Goal: Task Accomplishment & Management: Manage account settings

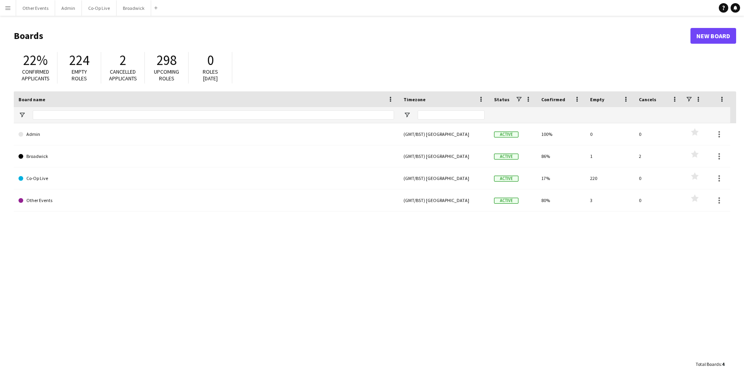
click at [13, 10] on button "Menu" at bounding box center [8, 8] width 16 height 16
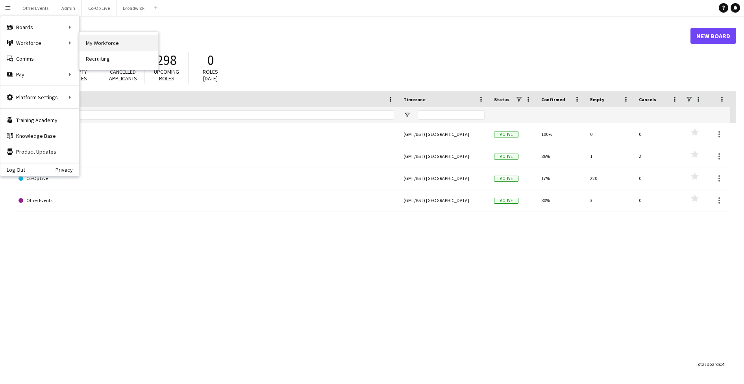
click at [95, 37] on link "My Workforce" at bounding box center [119, 43] width 79 height 16
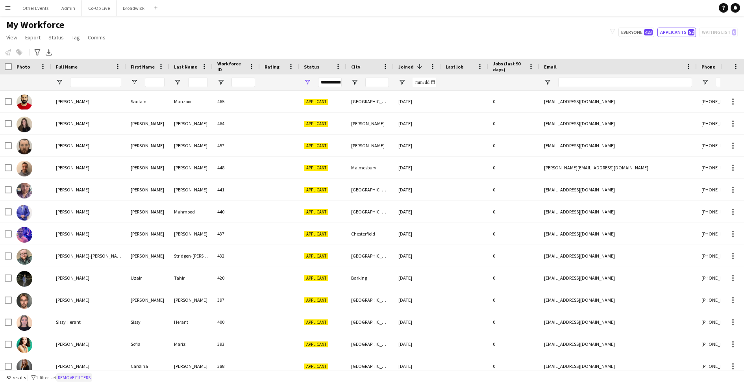
click at [85, 379] on button "Remove filters" at bounding box center [74, 377] width 36 height 9
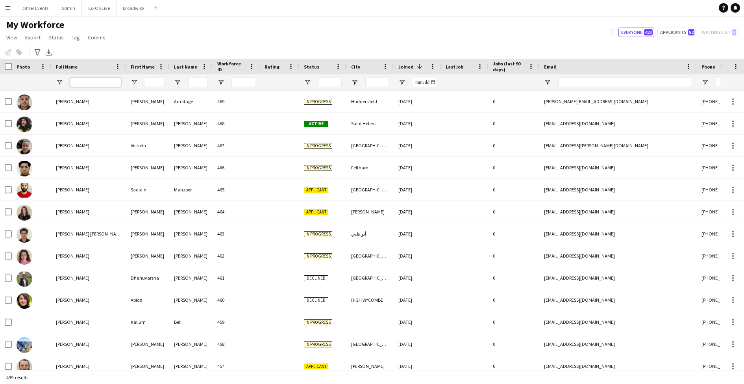
click at [111, 78] on input "Full Name Filter Input" at bounding box center [95, 82] width 51 height 9
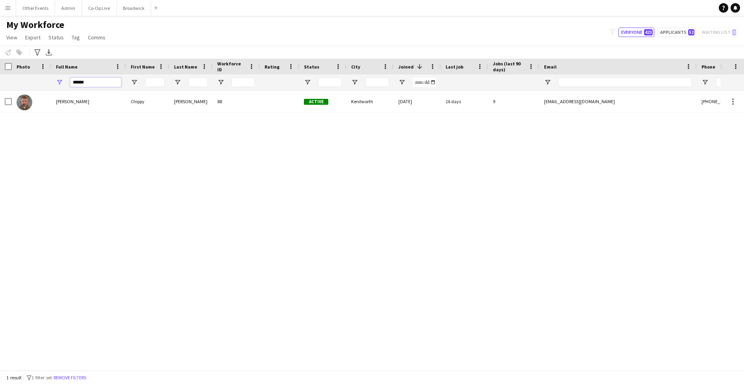
type input "******"
click at [205, 135] on div "Chippy Blackburn Chippy Blackburn 88 Active Kenilworth 17-01-2024 16 days 9 chi…" at bounding box center [360, 231] width 721 height 280
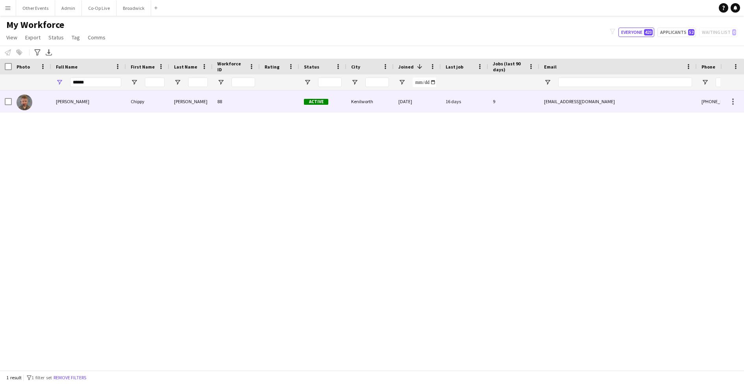
click at [248, 110] on div "88" at bounding box center [236, 102] width 47 height 22
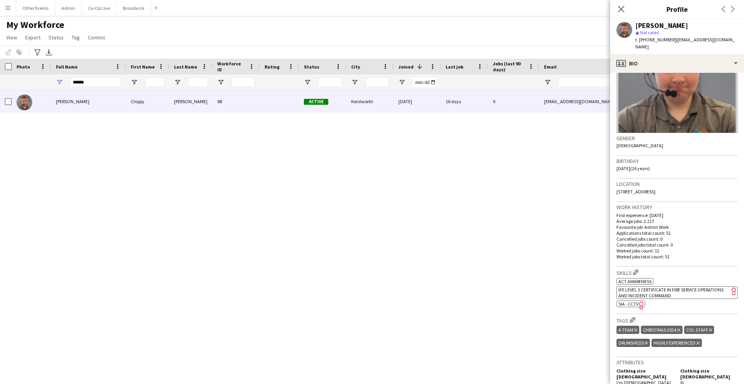
scroll to position [65, 0]
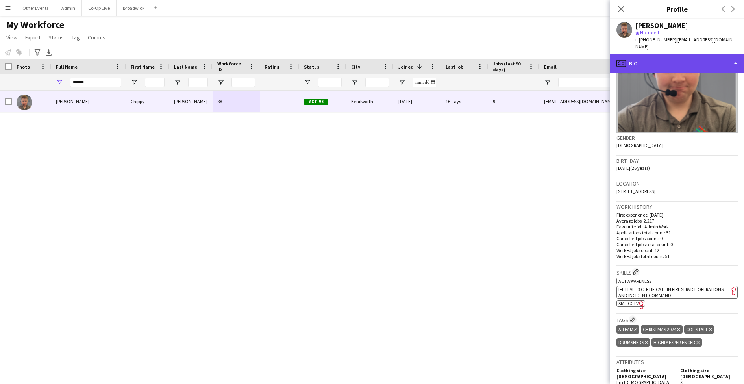
click at [688, 56] on div "profile Bio" at bounding box center [677, 63] width 134 height 19
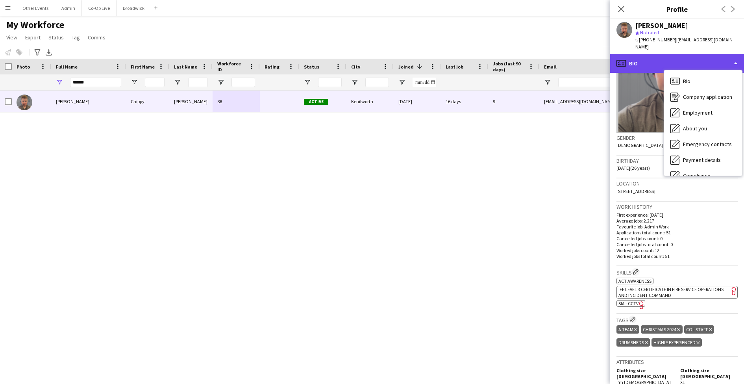
click at [660, 59] on div "profile Bio" at bounding box center [677, 63] width 134 height 19
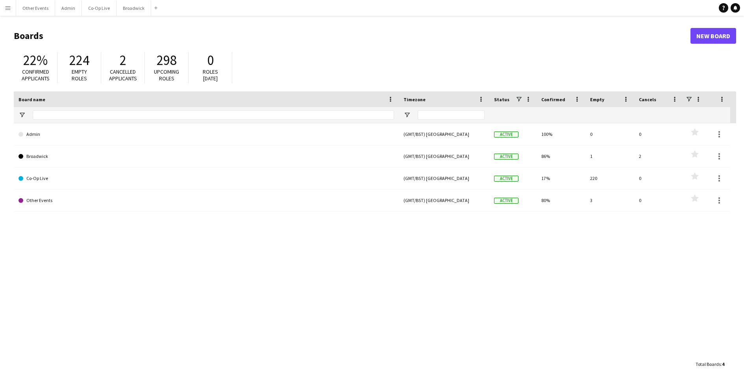
click at [8, 11] on button "Menu" at bounding box center [8, 8] width 16 height 16
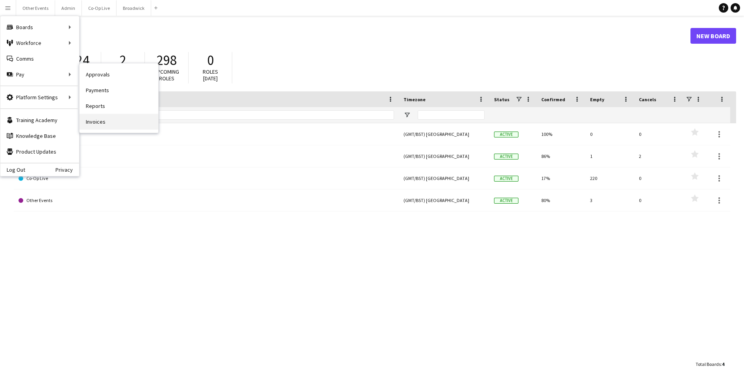
click at [112, 119] on link "Invoices" at bounding box center [119, 122] width 79 height 16
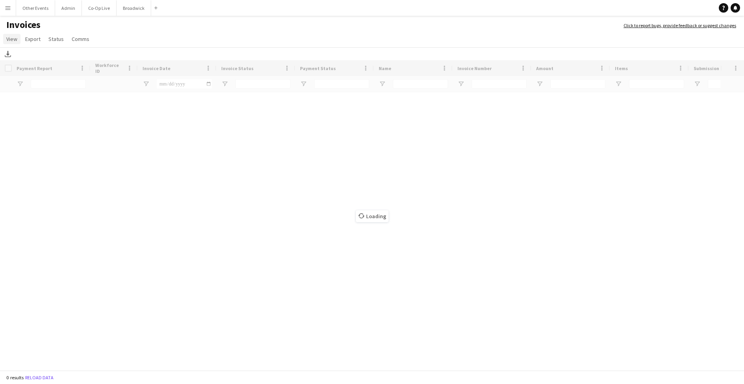
click at [13, 41] on span "View" at bounding box center [11, 38] width 11 height 7
click at [45, 75] on span "Customise filters" at bounding box center [30, 72] width 41 height 7
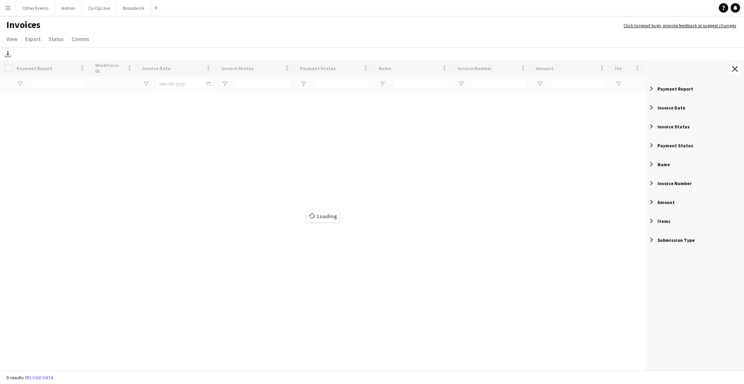
click at [651, 147] on span "Filter List 9 Filters" at bounding box center [651, 145] width 7 height 7
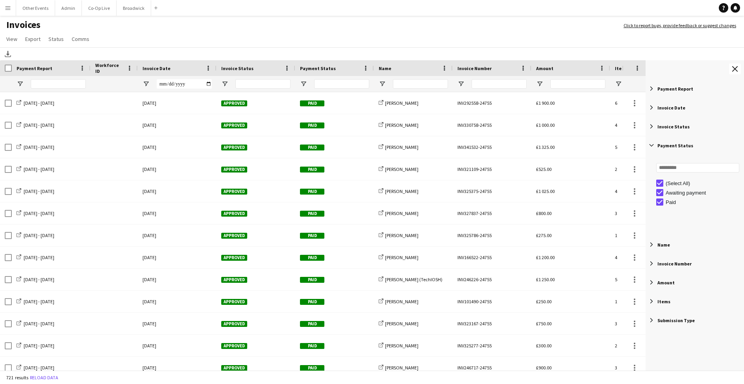
click at [651, 146] on span "Filter List 9 Filters" at bounding box center [651, 145] width 7 height 7
type input "**********"
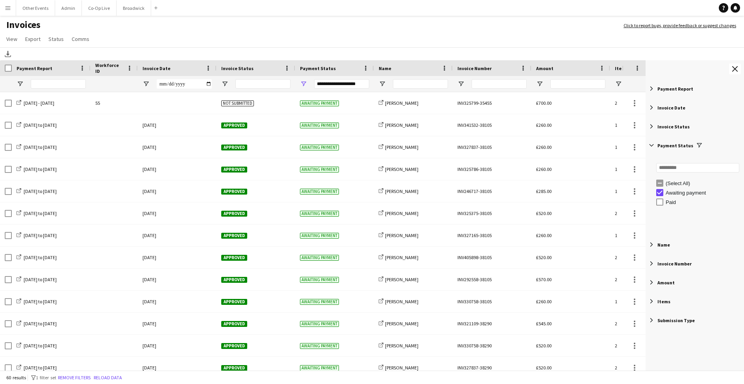
click at [160, 69] on span "Invoice Date" at bounding box center [157, 68] width 28 height 6
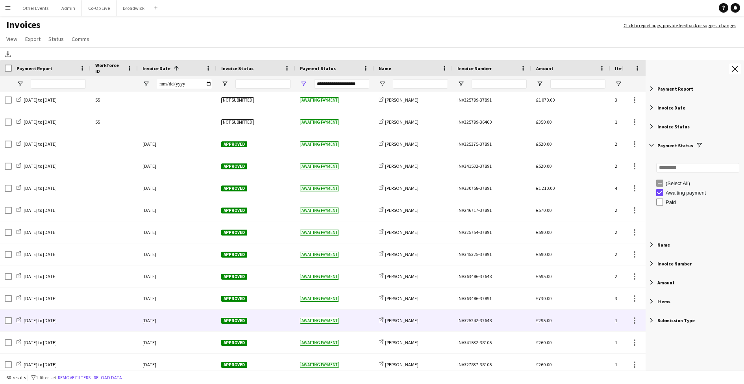
scroll to position [223, 0]
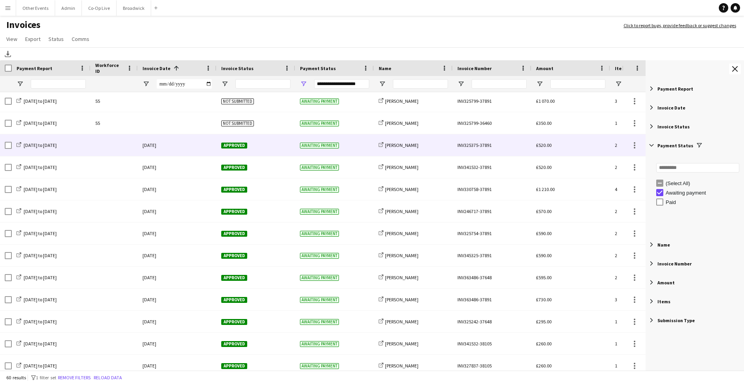
click at [184, 144] on div "[DATE]" at bounding box center [177, 145] width 79 height 22
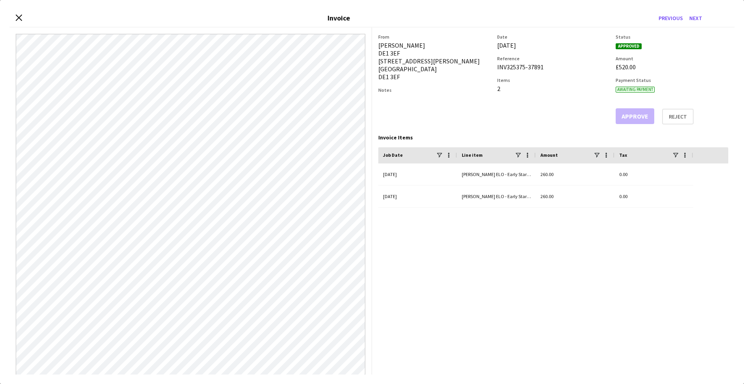
drag, startPoint x: 545, startPoint y: 69, endPoint x: 495, endPoint y: 69, distance: 50.0
click at [495, 69] on div "From [PERSON_NAME] DE1 3EF [STREET_ADDRESS][PERSON_NAME] Notes Date [DATE] Refe…" at bounding box center [553, 79] width 350 height 91
copy div "INV325375-37891"
click at [17, 20] on icon at bounding box center [18, 17] width 7 height 7
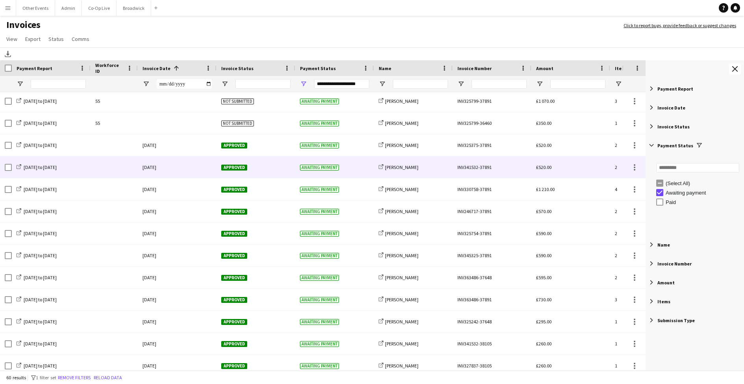
click at [199, 166] on div "[DATE]" at bounding box center [177, 167] width 79 height 22
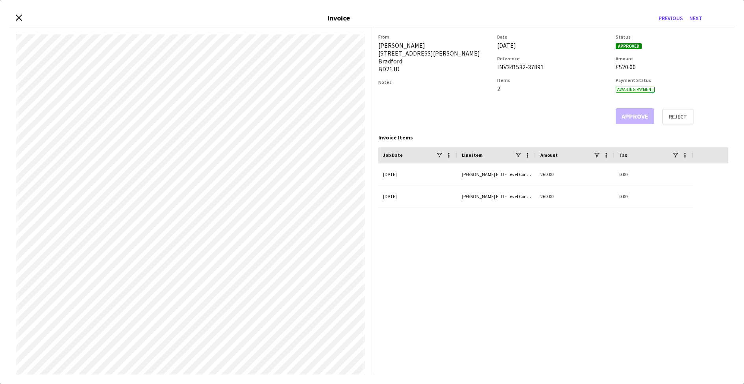
drag, startPoint x: 550, startPoint y: 68, endPoint x: 495, endPoint y: 69, distance: 55.1
click at [495, 69] on div "From [PERSON_NAME] [STREET_ADDRESS][PERSON_NAME][PERSON_NAME] Notes Date [DATE]…" at bounding box center [553, 79] width 350 height 91
copy div "INV341532-37891"
click at [19, 18] on icon at bounding box center [18, 17] width 7 height 7
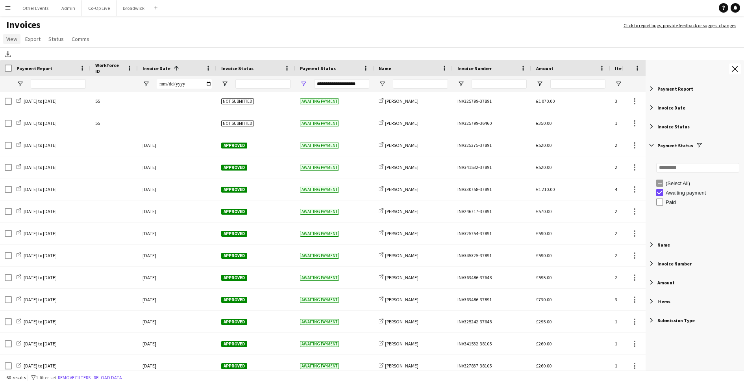
click at [19, 40] on link "View" at bounding box center [11, 39] width 17 height 10
click at [37, 77] on link "Customise filters" at bounding box center [31, 72] width 55 height 17
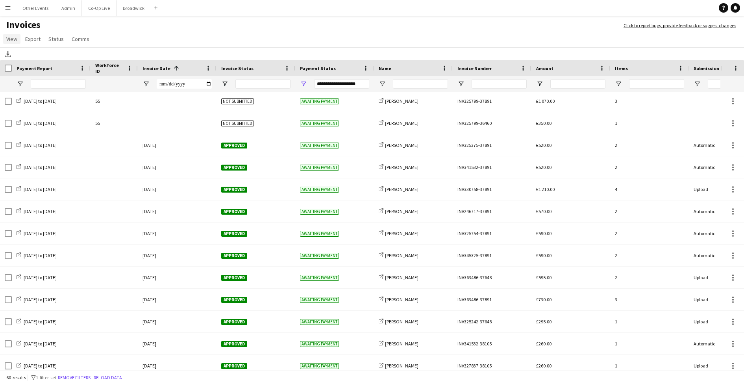
click at [6, 35] on link "View" at bounding box center [11, 39] width 17 height 10
click at [32, 67] on link "Customise filters" at bounding box center [31, 72] width 55 height 17
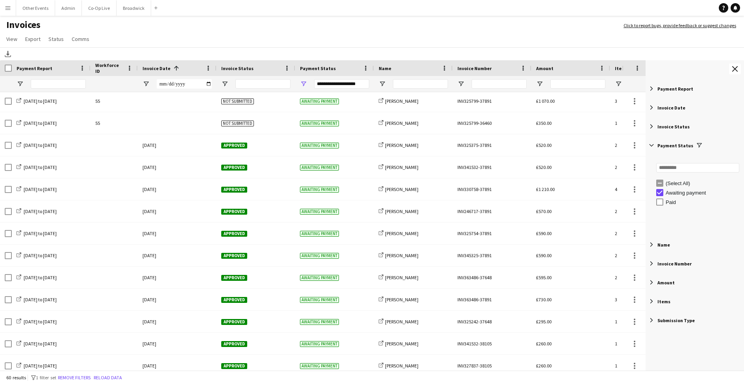
click at [654, 127] on span "Filter List 9 Filters" at bounding box center [651, 126] width 7 height 7
type input "**********"
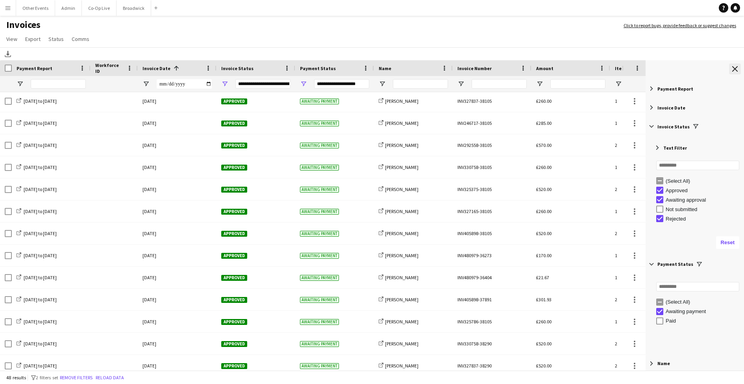
click at [736, 67] on app-icon "Close tool panel" at bounding box center [736, 69] width 6 height 6
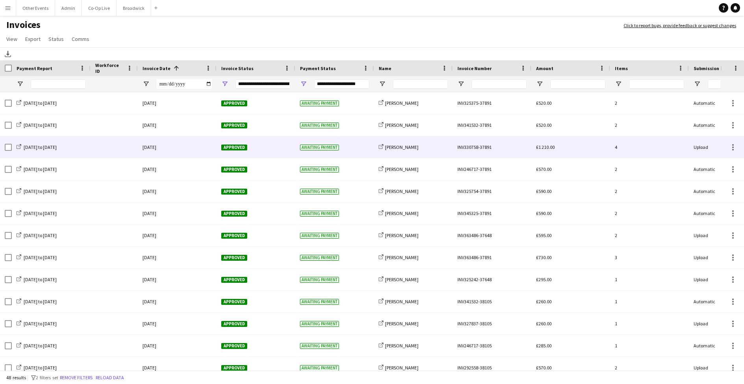
scroll to position [0, 0]
click at [443, 151] on div "share-external-link-1 [PERSON_NAME]" at bounding box center [413, 147] width 79 height 22
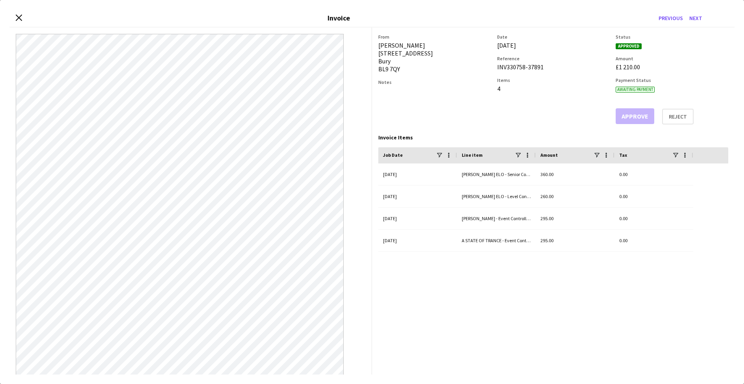
drag, startPoint x: 547, startPoint y: 67, endPoint x: 495, endPoint y: 70, distance: 52.1
click at [495, 70] on div "From [PERSON_NAME] [STREET_ADDRESS] Notes Date [DATE] Reference INV330758-37891…" at bounding box center [553, 79] width 350 height 91
copy div "INV330758-37891"
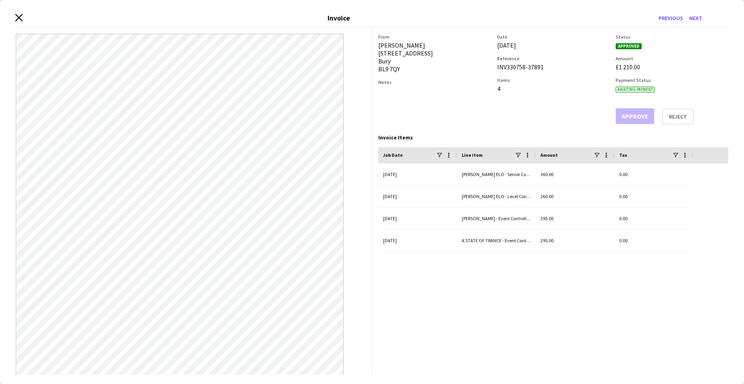
click at [19, 19] on icon "Close invoice dialog" at bounding box center [18, 17] width 7 height 7
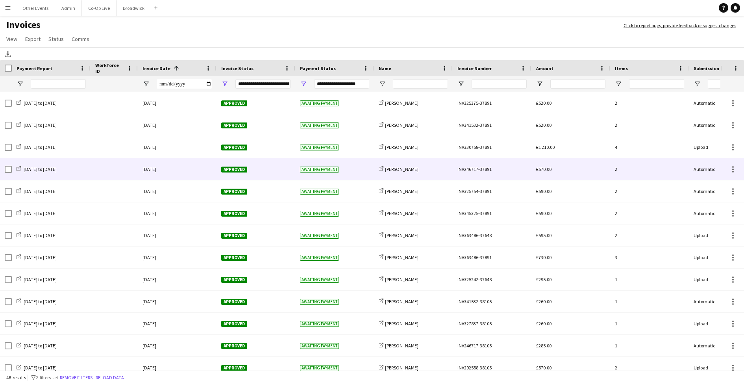
click at [204, 172] on div "[DATE]" at bounding box center [177, 169] width 79 height 22
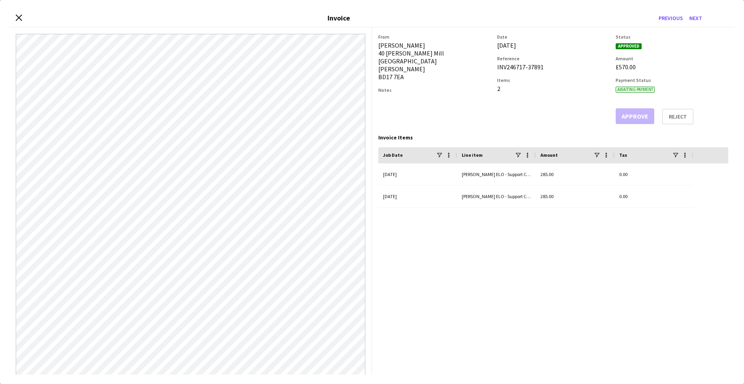
drag, startPoint x: 549, startPoint y: 67, endPoint x: 493, endPoint y: 67, distance: 56.3
click at [493, 67] on div "From [PERSON_NAME] [STREET_ADDRESS][PERSON_NAME][PERSON_NAME] Notes Date [DATE]…" at bounding box center [553, 79] width 350 height 91
drag, startPoint x: 547, startPoint y: 68, endPoint x: 496, endPoint y: 70, distance: 51.2
click at [497, 70] on div "From [PERSON_NAME] [STREET_ADDRESS][PERSON_NAME][PERSON_NAME] Notes Date [DATE]…" at bounding box center [553, 79] width 350 height 91
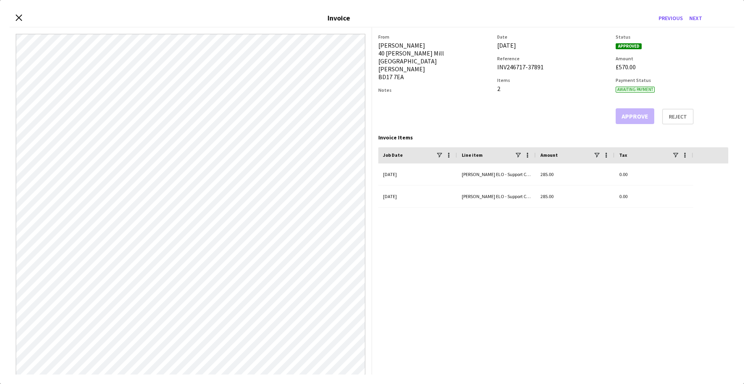
copy div "INV246717-37891"
click at [699, 19] on button "Next" at bounding box center [695, 18] width 19 height 13
drag, startPoint x: 546, startPoint y: 66, endPoint x: 495, endPoint y: 69, distance: 51.3
click at [495, 69] on div "From [PERSON_NAME][GEOGRAPHIC_DATA][STREET_ADDRESS] Notes Date [DATE] Reference…" at bounding box center [553, 79] width 350 height 91
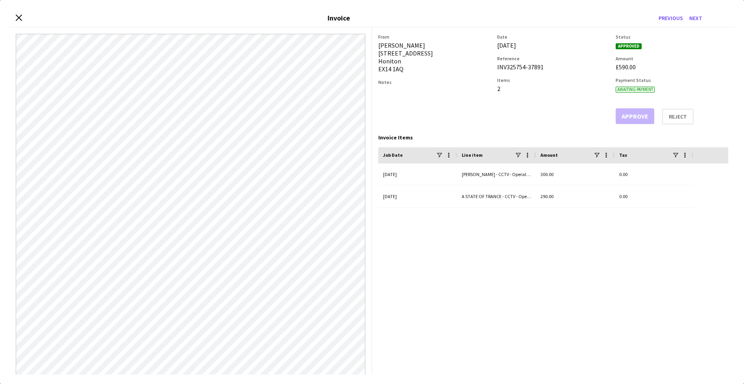
copy div "INV325754-37891"
click at [697, 21] on button "Next" at bounding box center [695, 18] width 19 height 13
drag, startPoint x: 545, startPoint y: 68, endPoint x: 495, endPoint y: 68, distance: 50.4
click at [495, 68] on div "From [PERSON_NAME] [STREET_ADDRESS][PERSON_NAME][PERSON_NAME] Notes Date [DATE]…" at bounding box center [553, 79] width 350 height 91
copy div "INV345325-37891"
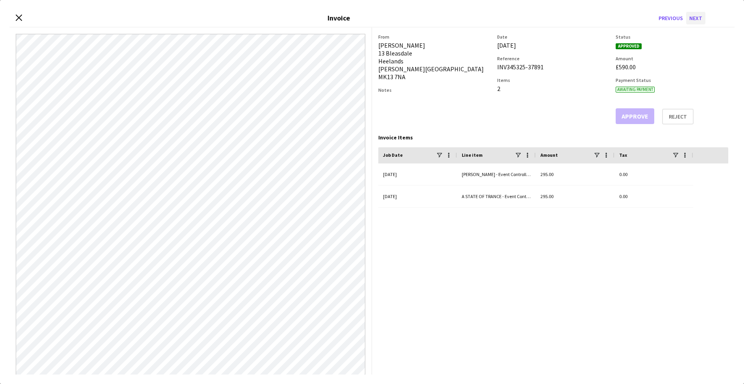
click at [699, 17] on button "Next" at bounding box center [695, 18] width 19 height 13
drag, startPoint x: 548, startPoint y: 68, endPoint x: 494, endPoint y: 68, distance: 54.0
click at [494, 68] on div "From [PERSON_NAME] [STREET_ADDRESS] Notes Date [DATE] Reference INV363486-37648…" at bounding box center [553, 79] width 350 height 91
click at [697, 21] on button "Next" at bounding box center [695, 18] width 19 height 13
drag, startPoint x: 547, startPoint y: 68, endPoint x: 495, endPoint y: 69, distance: 51.2
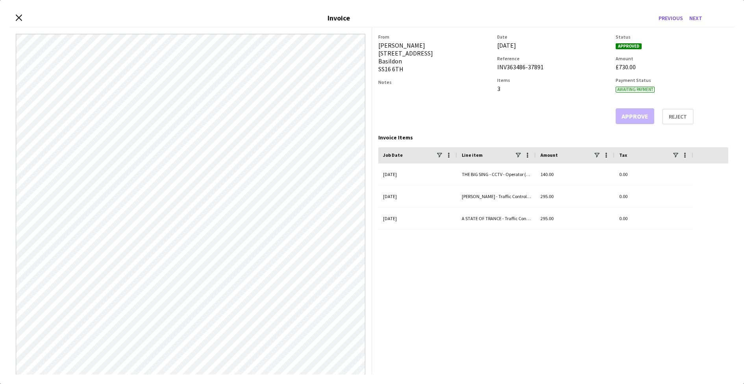
click at [495, 69] on div "From [PERSON_NAME] [STREET_ADDRESS] Notes Date [DATE] Reference INV363486-37891…" at bounding box center [553, 79] width 350 height 91
click at [698, 19] on button "Next" at bounding box center [695, 18] width 19 height 13
drag, startPoint x: 547, startPoint y: 67, endPoint x: 496, endPoint y: 67, distance: 50.4
click at [496, 67] on div "From [PERSON_NAME] [STREET_ADDRESS] Notes Date [DATE] Reference INV325242-37648…" at bounding box center [553, 79] width 350 height 91
click at [697, 19] on button "Next" at bounding box center [695, 18] width 19 height 13
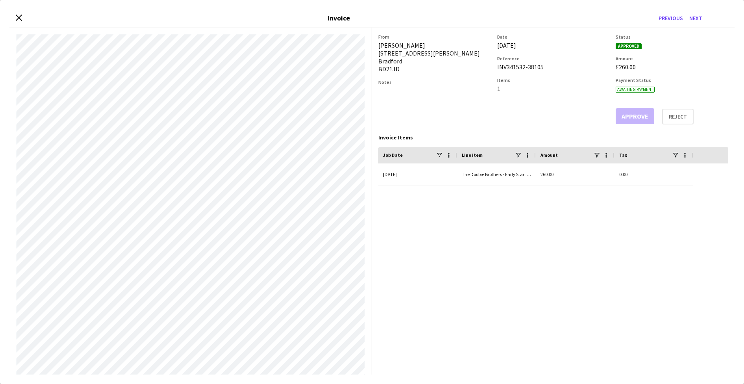
drag, startPoint x: 543, startPoint y: 68, endPoint x: 496, endPoint y: 67, distance: 46.9
click at [496, 67] on div "From [PERSON_NAME] [STREET_ADDRESS][PERSON_NAME][PERSON_NAME] Notes Date [DATE]…" at bounding box center [553, 79] width 350 height 91
click at [698, 19] on button "Next" at bounding box center [695, 18] width 19 height 13
drag, startPoint x: 497, startPoint y: 68, endPoint x: 549, endPoint y: 67, distance: 52.0
click at [549, 67] on div "INV327837-38105" at bounding box center [553, 67] width 113 height 8
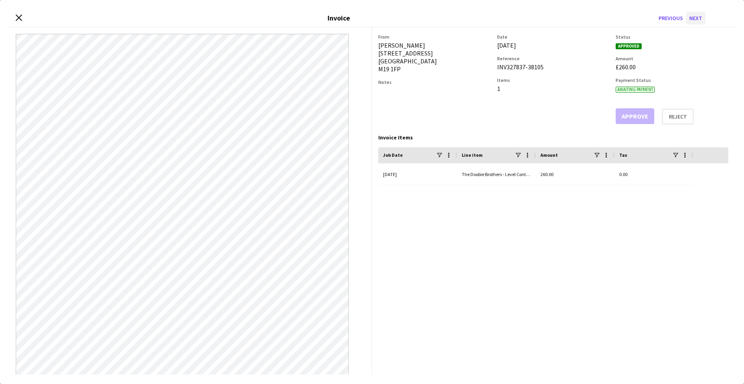
click at [697, 18] on button "Next" at bounding box center [695, 18] width 19 height 13
drag, startPoint x: 546, startPoint y: 67, endPoint x: 494, endPoint y: 69, distance: 52.0
click at [495, 69] on div "From [PERSON_NAME] [STREET_ADDRESS][PERSON_NAME][PERSON_NAME] Notes Date [DATE]…" at bounding box center [553, 79] width 350 height 91
click at [701, 20] on button "Next" at bounding box center [695, 18] width 19 height 13
drag, startPoint x: 545, startPoint y: 67, endPoint x: 497, endPoint y: 69, distance: 48.9
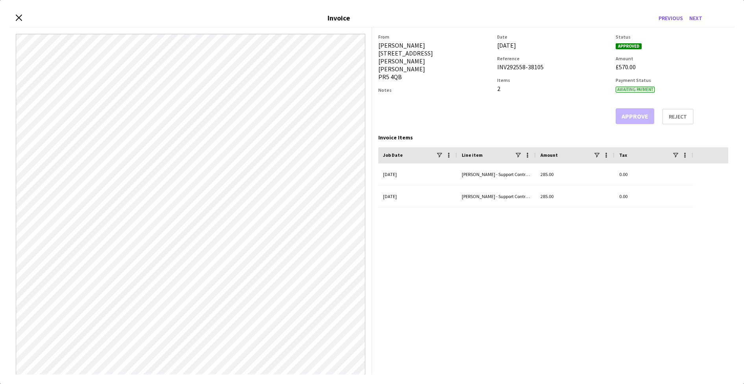
click at [497, 69] on div "From [PERSON_NAME] [STREET_ADDRESS][PERSON_NAME][PERSON_NAME] Notes Date [DATE]…" at bounding box center [553, 79] width 350 height 91
click at [697, 17] on button "Next" at bounding box center [695, 18] width 19 height 13
drag, startPoint x: 544, startPoint y: 68, endPoint x: 497, endPoint y: 67, distance: 46.9
click at [497, 67] on div "INV330758-38105" at bounding box center [553, 67] width 113 height 8
click at [697, 21] on button "Next" at bounding box center [695, 18] width 19 height 13
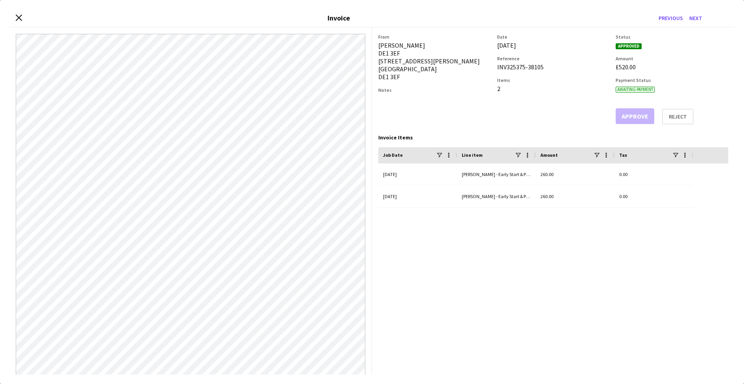
drag, startPoint x: 545, startPoint y: 67, endPoint x: 497, endPoint y: 68, distance: 48.8
click at [497, 68] on div "From [PERSON_NAME] DE1 3EF [STREET_ADDRESS][PERSON_NAME] Notes Date [DATE] Refe…" at bounding box center [553, 79] width 350 height 91
click at [20, 19] on icon "Close invoice dialog" at bounding box center [18, 17] width 7 height 7
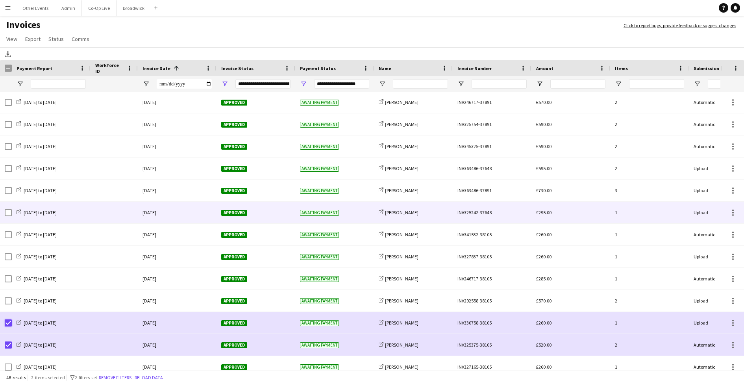
scroll to position [51, 0]
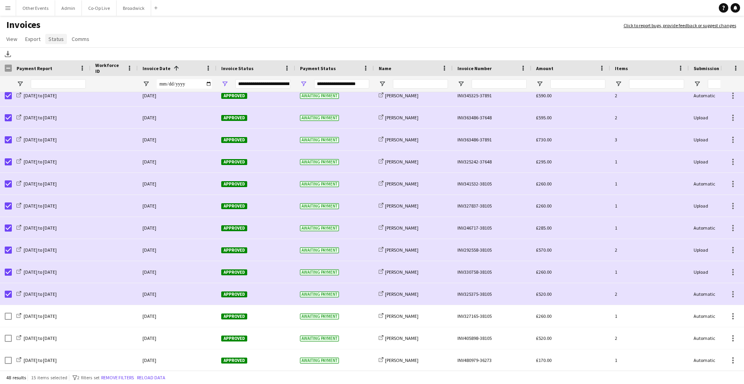
click at [57, 38] on span "Status" at bounding box center [55, 38] width 15 height 7
click at [88, 87] on link "Mark as paid" at bounding box center [82, 89] width 74 height 17
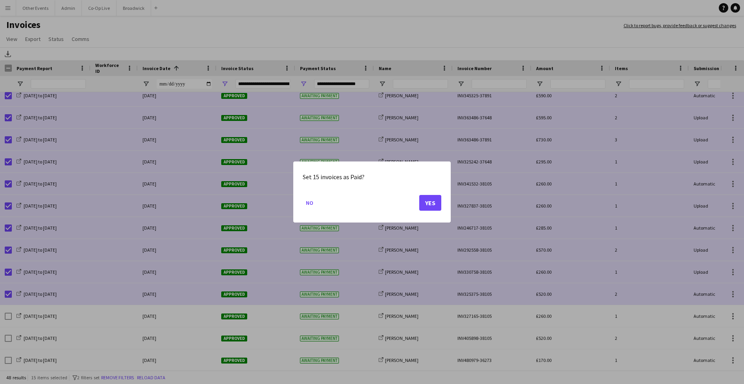
click at [434, 203] on button "Yes" at bounding box center [430, 203] width 22 height 16
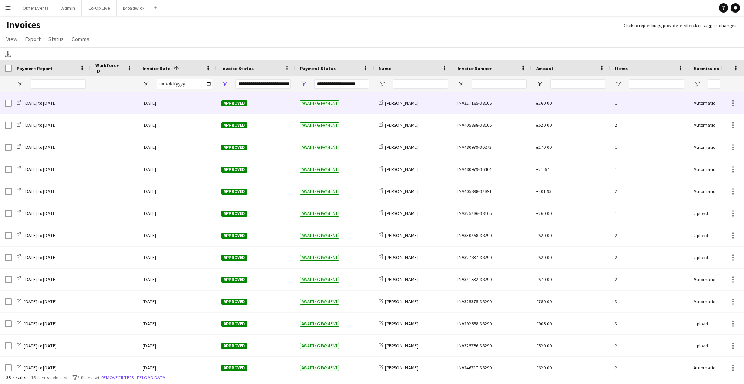
click at [357, 105] on div "Awaiting payment" at bounding box center [334, 103] width 79 height 22
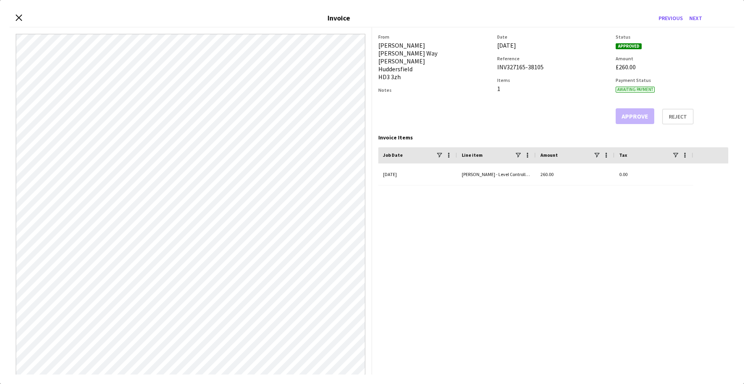
drag, startPoint x: 545, startPoint y: 66, endPoint x: 495, endPoint y: 68, distance: 50.1
click at [495, 68] on div "From [PERSON_NAME] [PERSON_NAME] Way [PERSON_NAME] Huddersfield HD3 3zh Notes D…" at bounding box center [553, 79] width 350 height 91
click at [19, 20] on icon "Close invoice dialog" at bounding box center [18, 17] width 7 height 7
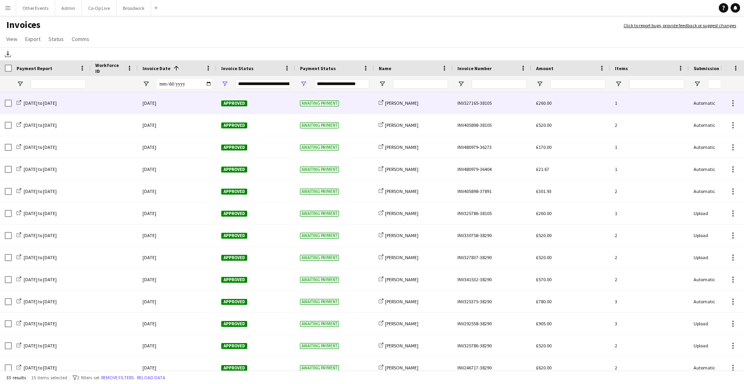
click at [198, 104] on div "[DATE]" at bounding box center [177, 103] width 79 height 22
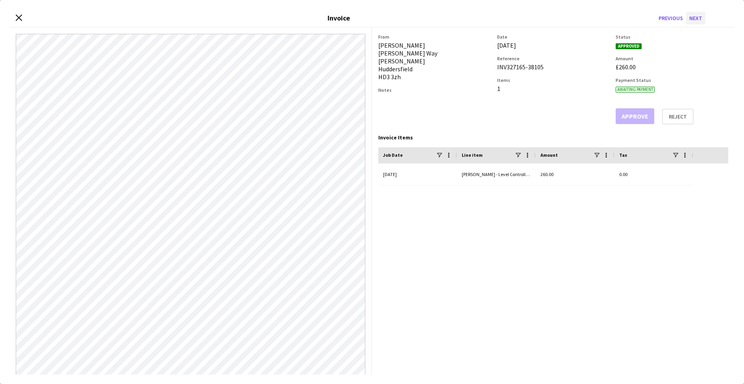
click at [697, 18] on button "Next" at bounding box center [695, 18] width 19 height 13
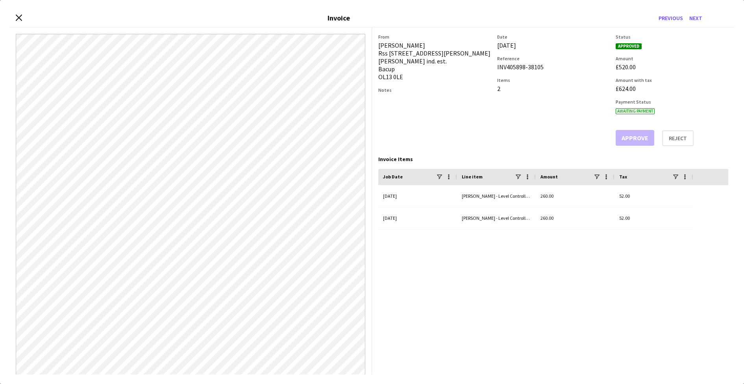
drag, startPoint x: 545, startPoint y: 68, endPoint x: 496, endPoint y: 70, distance: 48.9
click at [496, 70] on div "From [PERSON_NAME] Rss [STREET_ADDRESS][PERSON_NAME][PERSON_NAME] est. Bacup OL…" at bounding box center [553, 90] width 350 height 112
click at [696, 19] on button "Next" at bounding box center [695, 18] width 19 height 13
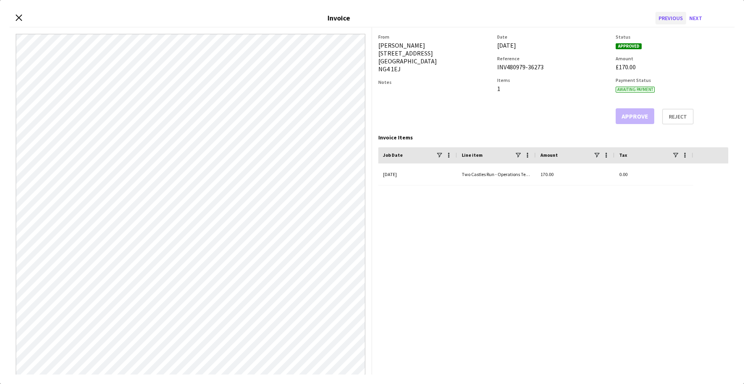
click at [666, 21] on button "Previous" at bounding box center [671, 18] width 31 height 13
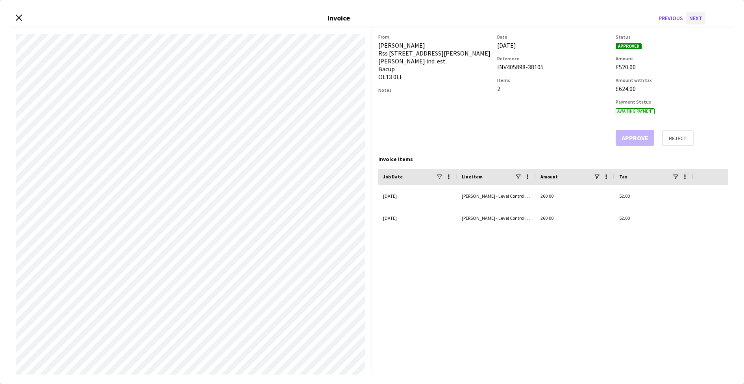
click at [702, 19] on button "Next" at bounding box center [695, 18] width 19 height 13
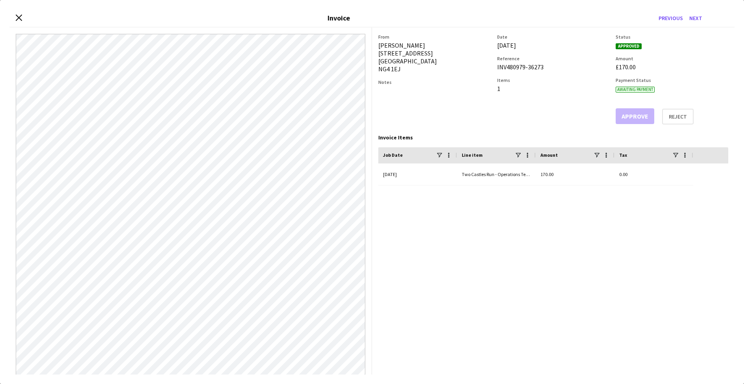
drag, startPoint x: 546, startPoint y: 68, endPoint x: 497, endPoint y: 68, distance: 48.4
click at [497, 68] on div "INV480979-36273" at bounding box center [553, 67] width 113 height 8
click at [697, 19] on button "Next" at bounding box center [695, 18] width 19 height 13
drag, startPoint x: 546, startPoint y: 67, endPoint x: 496, endPoint y: 69, distance: 50.0
click at [496, 69] on div "From [PERSON_NAME] [STREET_ADDRESS][PERSON_NAME] Notes Date [DATE] Reference IN…" at bounding box center [553, 79] width 350 height 91
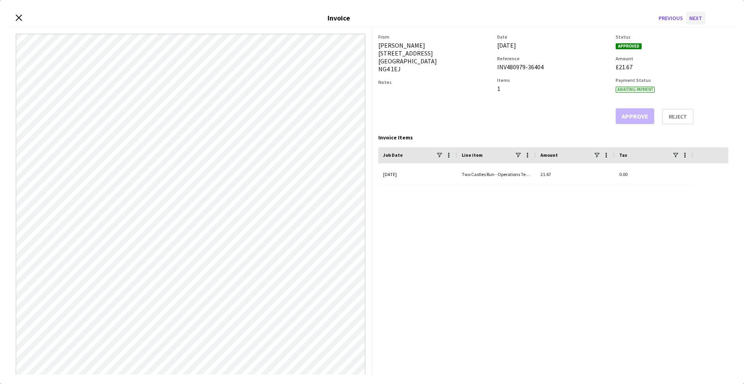
click at [698, 19] on button "Next" at bounding box center [695, 18] width 19 height 13
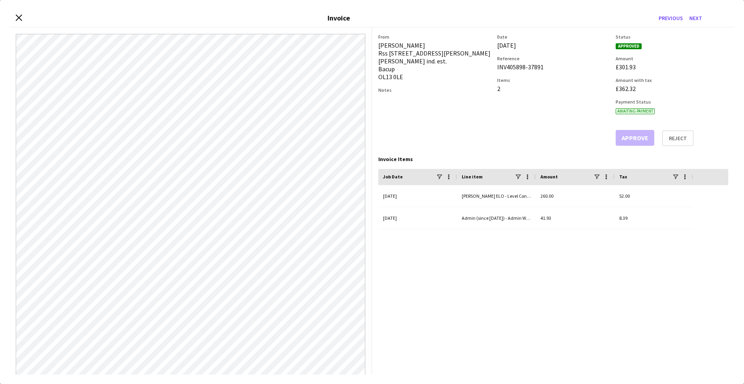
drag, startPoint x: 549, startPoint y: 69, endPoint x: 495, endPoint y: 67, distance: 53.6
click at [495, 67] on div "From [PERSON_NAME] Rss [STREET_ADDRESS][PERSON_NAME][PERSON_NAME] est. Bacup OL…" at bounding box center [553, 90] width 350 height 112
click at [699, 19] on button "Next" at bounding box center [695, 18] width 19 height 13
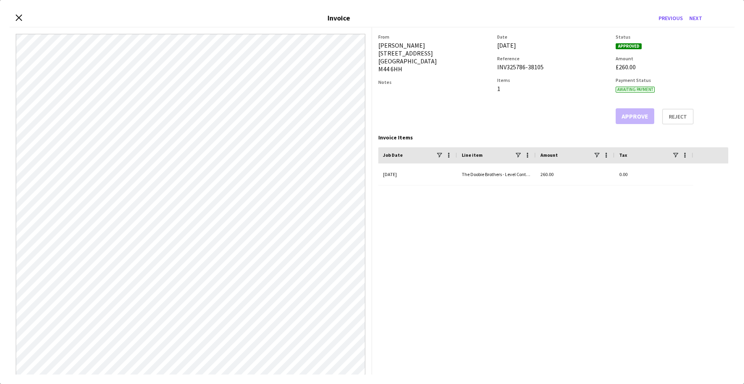
drag, startPoint x: 547, startPoint y: 68, endPoint x: 496, endPoint y: 69, distance: 51.6
click at [496, 69] on div "From [PERSON_NAME] [STREET_ADDRESS] Notes Date [DATE] Reference INV325786-38105…" at bounding box center [553, 79] width 350 height 91
click at [699, 19] on button "Next" at bounding box center [695, 18] width 19 height 13
click at [20, 17] on icon at bounding box center [18, 17] width 7 height 7
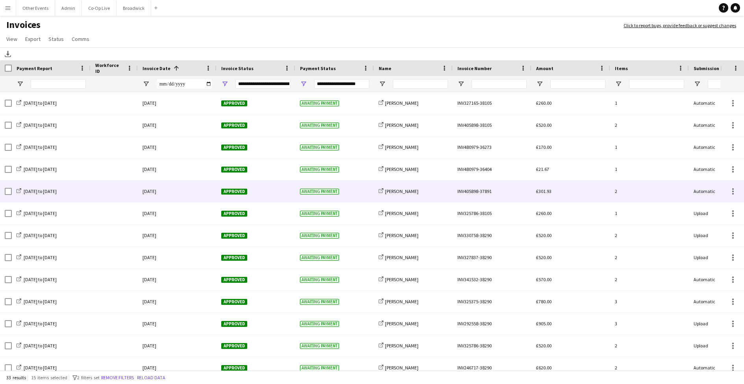
scroll to position [0, 0]
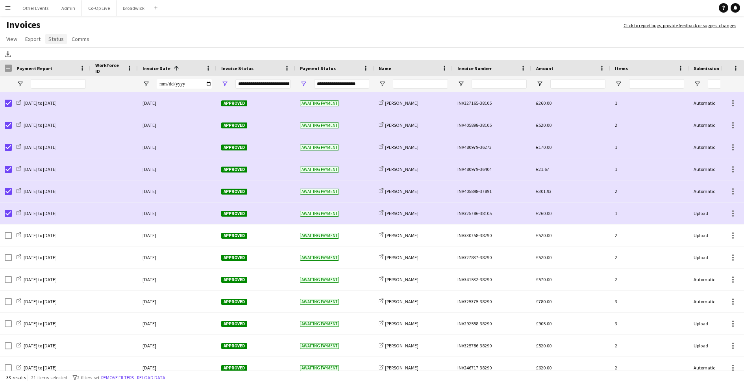
click at [57, 36] on span "Status" at bounding box center [55, 38] width 15 height 7
click at [87, 91] on link "Mark as paid" at bounding box center [82, 89] width 74 height 17
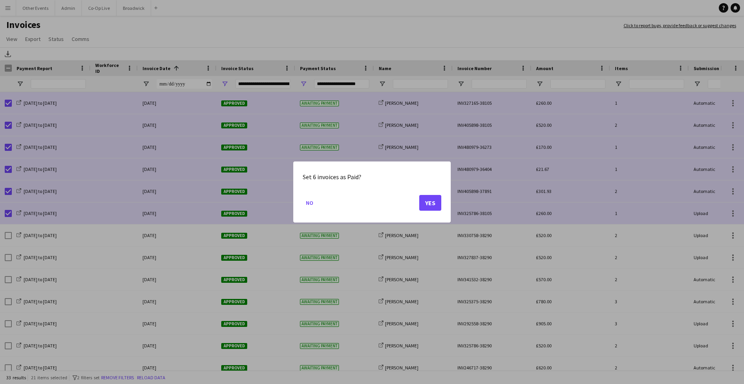
click at [428, 200] on button "Yes" at bounding box center [430, 203] width 22 height 16
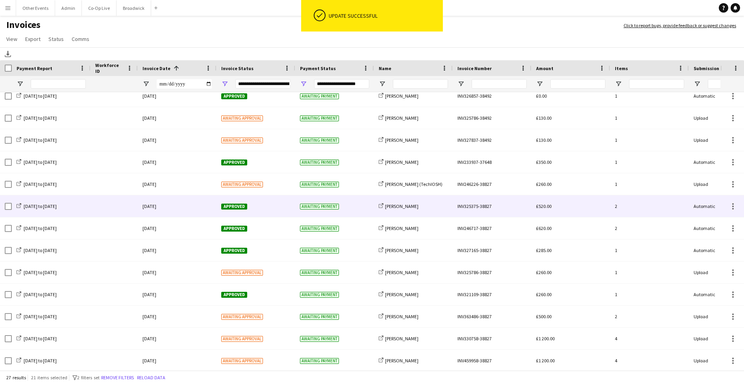
scroll to position [316, 0]
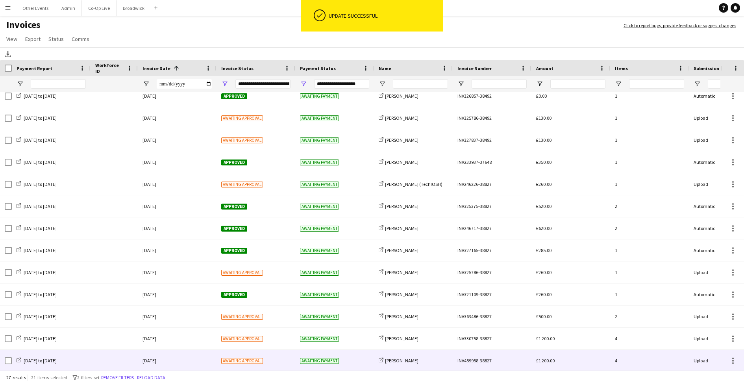
click at [360, 359] on div "Awaiting payment" at bounding box center [334, 361] width 79 height 22
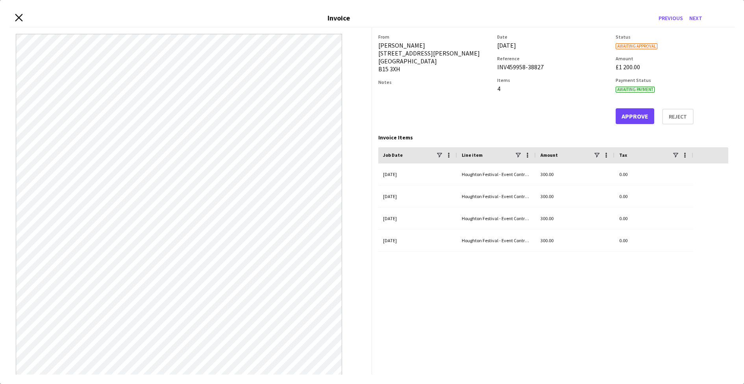
click at [19, 15] on icon "Close invoice dialog" at bounding box center [18, 17] width 7 height 7
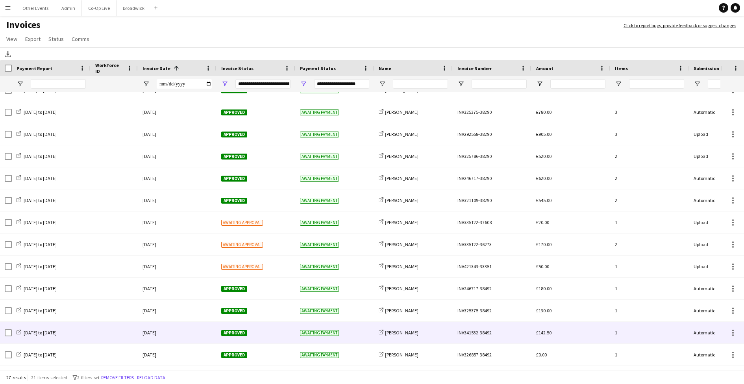
scroll to position [0, 0]
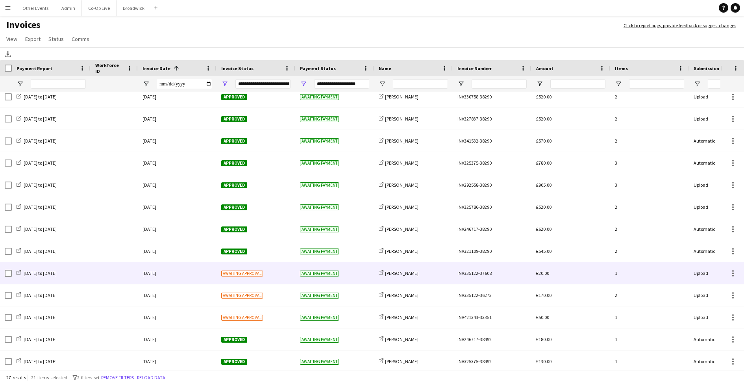
click at [191, 272] on div "[DATE]" at bounding box center [177, 273] width 79 height 22
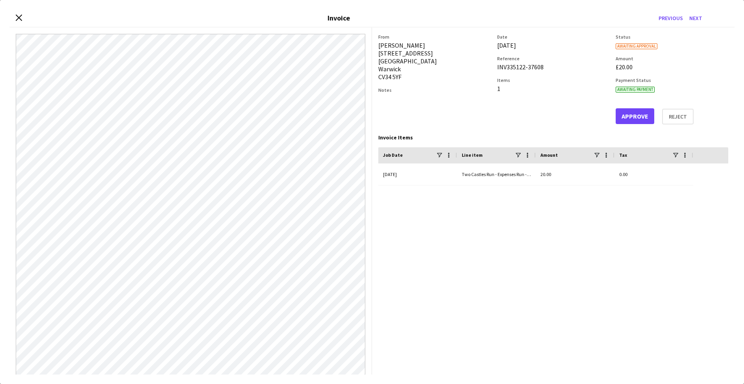
click at [632, 115] on button "Approve" at bounding box center [635, 116] width 39 height 16
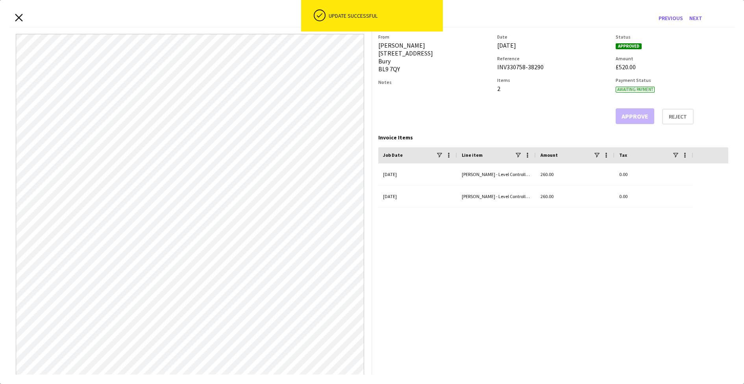
click at [19, 15] on icon "Close invoice dialog" at bounding box center [18, 17] width 7 height 7
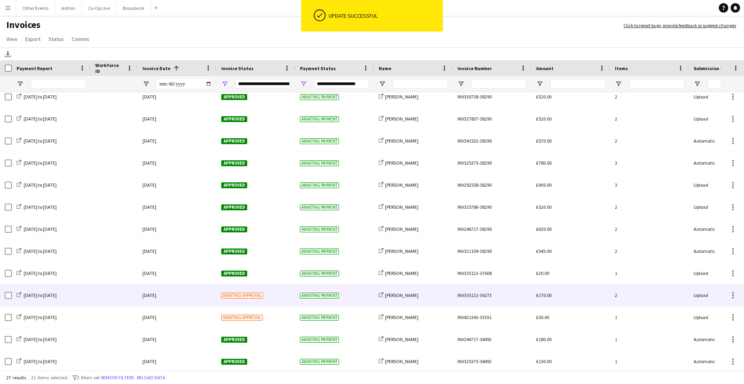
click at [289, 299] on div "Awaiting approval" at bounding box center [256, 295] width 79 height 22
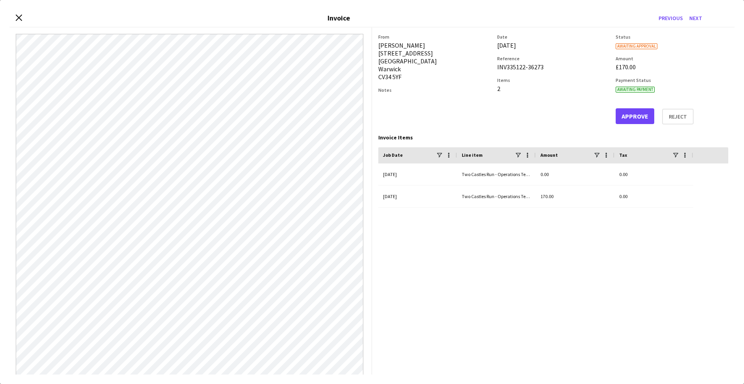
click at [642, 115] on button "Approve" at bounding box center [635, 116] width 39 height 16
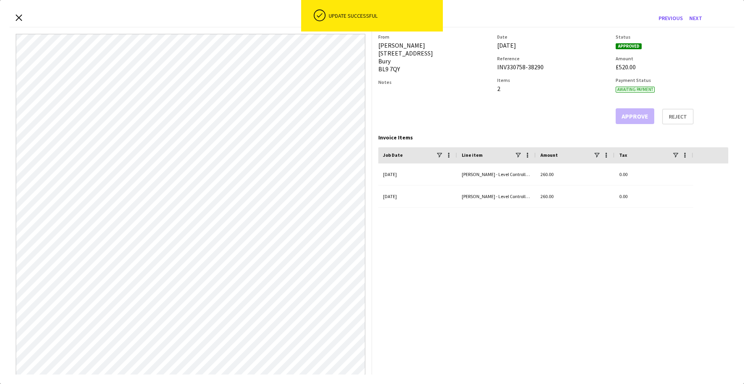
click at [17, 23] on div "Close invoice dialog Invoice Previous Next" at bounding box center [371, 18] width 725 height 18
click at [17, 19] on icon "Close invoice dialog" at bounding box center [18, 17] width 7 height 7
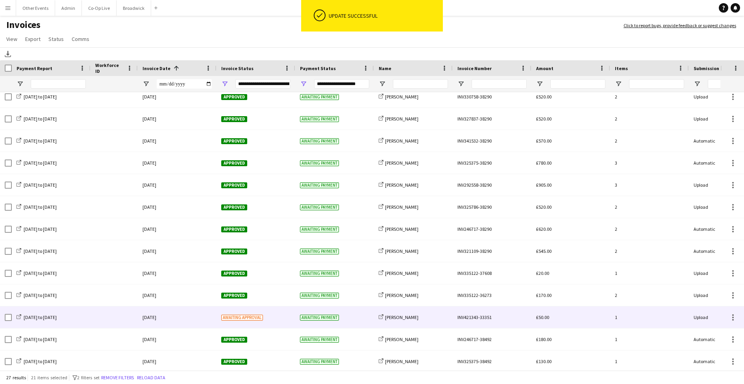
click at [184, 315] on div "[DATE]" at bounding box center [177, 317] width 79 height 22
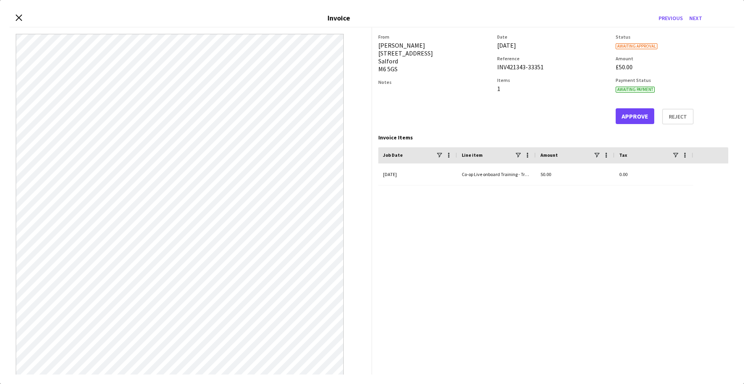
click at [629, 118] on button "Approve" at bounding box center [635, 116] width 39 height 16
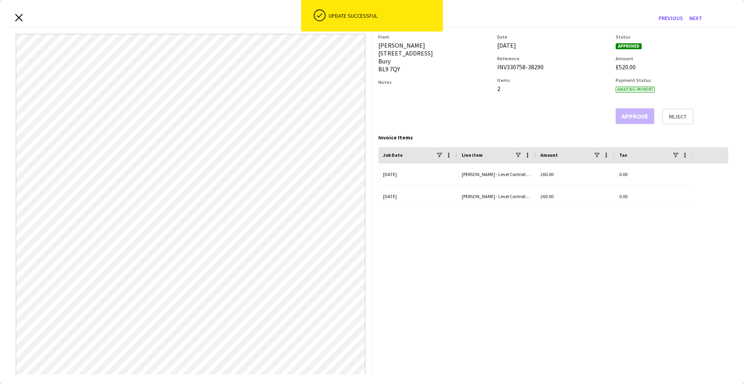
click at [17, 19] on icon "Close invoice dialog" at bounding box center [18, 17] width 7 height 7
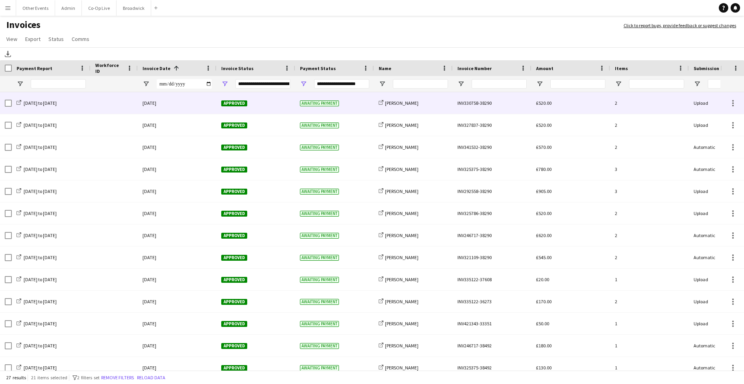
click at [198, 101] on div "[DATE]" at bounding box center [177, 103] width 79 height 22
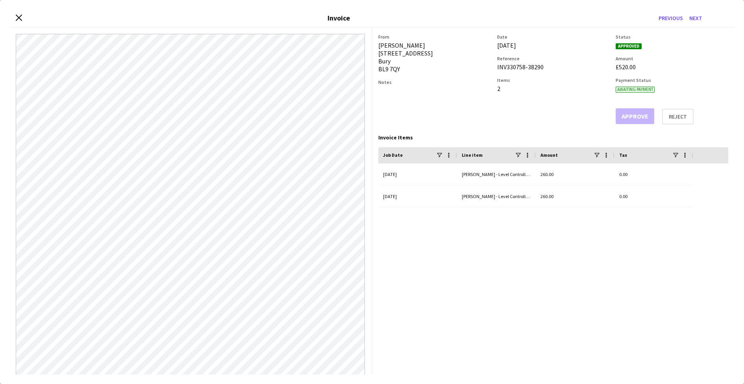
drag, startPoint x: 547, startPoint y: 65, endPoint x: 496, endPoint y: 68, distance: 50.5
click at [496, 68] on div "From [PERSON_NAME] [STREET_ADDRESS] Notes Date [DATE] Reference INV330758-38290…" at bounding box center [553, 79] width 350 height 91
click at [695, 19] on button "Next" at bounding box center [695, 18] width 19 height 13
drag, startPoint x: 546, startPoint y: 67, endPoint x: 493, endPoint y: 68, distance: 52.8
click at [493, 68] on div "From [PERSON_NAME] [STREET_ADDRESS] Notes Date [DATE] Reference INV327837-38290…" at bounding box center [553, 79] width 350 height 91
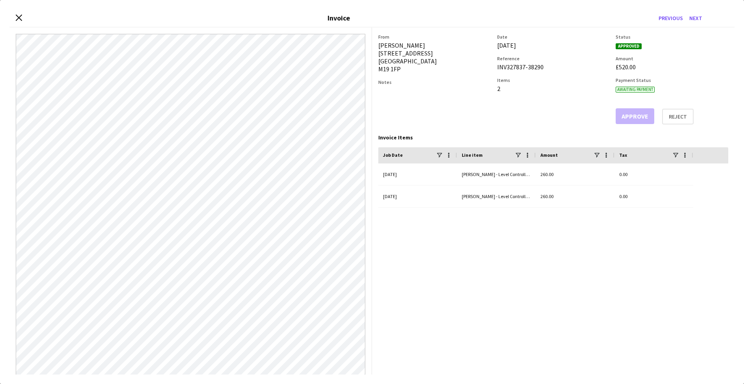
click at [493, 68] on div "From [PERSON_NAME] [STREET_ADDRESS] Notes Date [DATE] Reference INV327837-38290…" at bounding box center [553, 79] width 350 height 91
drag, startPoint x: 542, startPoint y: 67, endPoint x: 496, endPoint y: 68, distance: 46.5
click at [496, 68] on div "From [PERSON_NAME] [STREET_ADDRESS] Notes Date [DATE] Reference INV327837-38290…" at bounding box center [553, 79] width 350 height 91
click at [698, 19] on button "Next" at bounding box center [695, 18] width 19 height 13
drag, startPoint x: 497, startPoint y: 67, endPoint x: 552, endPoint y: 69, distance: 55.2
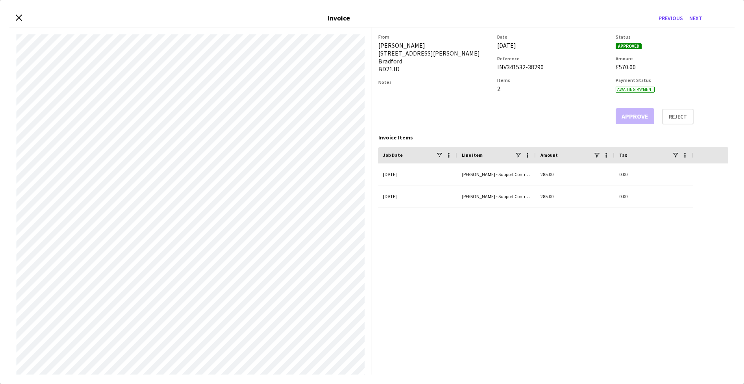
click at [552, 69] on div "INV341532-38290" at bounding box center [553, 67] width 113 height 8
click at [660, 17] on button "Previous" at bounding box center [671, 18] width 31 height 13
click at [700, 19] on button "Next" at bounding box center [695, 18] width 19 height 13
drag, startPoint x: 547, startPoint y: 66, endPoint x: 496, endPoint y: 66, distance: 50.8
click at [496, 66] on div "From [PERSON_NAME] [STREET_ADDRESS][PERSON_NAME][PERSON_NAME] Notes Date [DATE]…" at bounding box center [553, 79] width 350 height 91
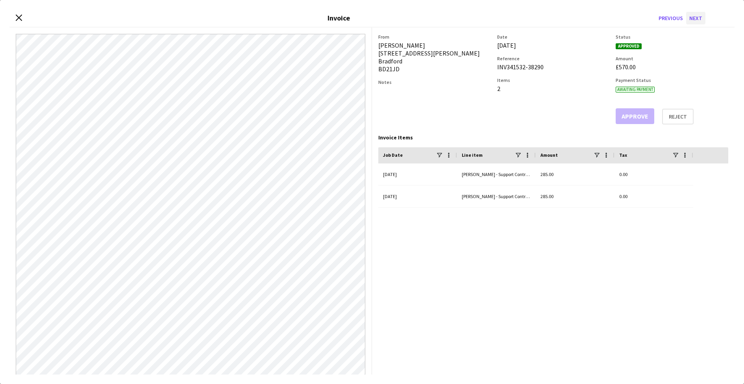
click at [697, 19] on button "Next" at bounding box center [695, 18] width 19 height 13
drag, startPoint x: 553, startPoint y: 67, endPoint x: 495, endPoint y: 68, distance: 57.9
click at [495, 68] on div "From [PERSON_NAME] DE1 3EF [STREET_ADDRESS][PERSON_NAME] Notes Date [DATE] Refe…" at bounding box center [553, 79] width 350 height 91
click at [695, 19] on button "Next" at bounding box center [695, 18] width 19 height 13
drag, startPoint x: 545, startPoint y: 66, endPoint x: 496, endPoint y: 69, distance: 48.5
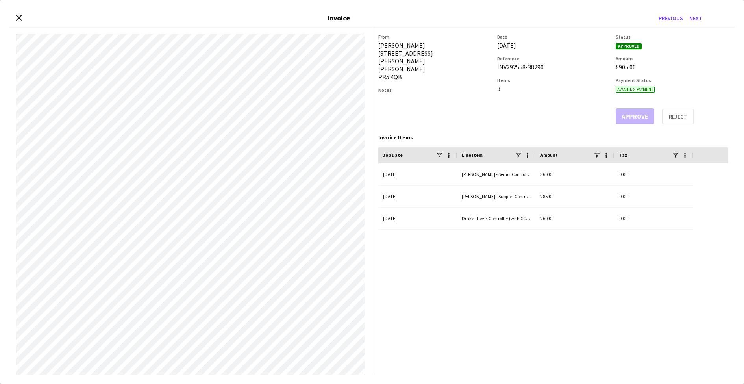
click at [496, 69] on div "From [PERSON_NAME] [STREET_ADDRESS][PERSON_NAME][PERSON_NAME] Notes Date [DATE]…" at bounding box center [553, 79] width 350 height 91
click at [697, 17] on button "Next" at bounding box center [695, 18] width 19 height 13
drag, startPoint x: 548, startPoint y: 68, endPoint x: 494, endPoint y: 67, distance: 54.0
click at [494, 67] on div "From [PERSON_NAME] [STREET_ADDRESS] Notes Date [DATE] Reference INV325786-38290…" at bounding box center [553, 79] width 350 height 91
click at [671, 20] on button "Previous" at bounding box center [671, 18] width 31 height 13
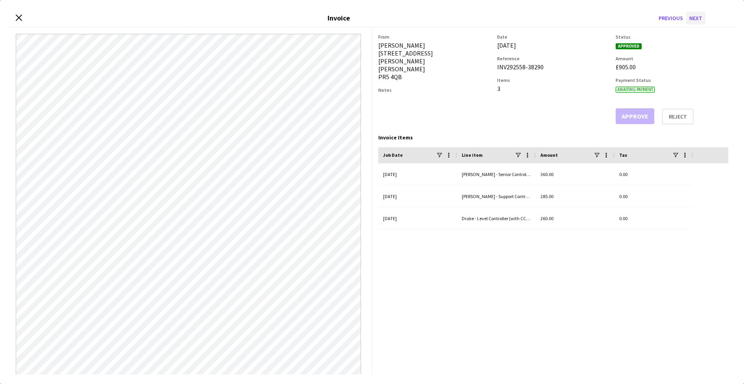
click at [699, 17] on button "Next" at bounding box center [695, 18] width 19 height 13
click at [682, 19] on button "Previous" at bounding box center [671, 18] width 31 height 13
click at [694, 20] on button "Next" at bounding box center [695, 18] width 19 height 13
drag, startPoint x: 547, startPoint y: 67, endPoint x: 497, endPoint y: 68, distance: 50.0
click at [497, 68] on div "From [PERSON_NAME] [STREET_ADDRESS] Notes Date [DATE] Reference INV325786-38290…" at bounding box center [553, 79] width 350 height 91
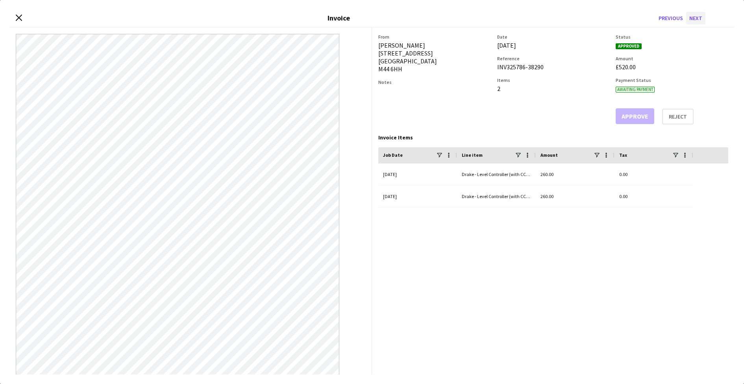
click at [696, 20] on button "Next" at bounding box center [695, 18] width 19 height 13
drag, startPoint x: 547, startPoint y: 69, endPoint x: 497, endPoint y: 69, distance: 50.8
click at [497, 69] on div "From [PERSON_NAME] [STREET_ADDRESS][PERSON_NAME][PERSON_NAME] Notes Date [DATE]…" at bounding box center [553, 79] width 350 height 91
click at [697, 20] on button "Next" at bounding box center [695, 18] width 19 height 13
drag, startPoint x: 546, startPoint y: 68, endPoint x: 495, endPoint y: 68, distance: 51.2
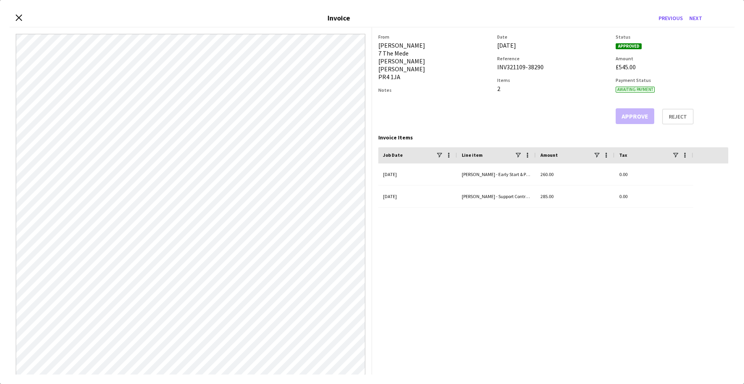
click at [495, 68] on div "From Mat [PERSON_NAME] 7 The Mede [PERSON_NAME][GEOGRAPHIC_DATA] PR4 1JA Notes …" at bounding box center [553, 79] width 350 height 91
click at [698, 21] on button "Next" at bounding box center [695, 18] width 19 height 13
drag, startPoint x: 544, startPoint y: 67, endPoint x: 495, endPoint y: 70, distance: 48.9
click at [495, 70] on div "From [PERSON_NAME] [STREET_ADDRESS] Notes Date [DATE] Reference INV335122-37608…" at bounding box center [553, 79] width 350 height 91
click at [697, 21] on button "Next" at bounding box center [695, 18] width 19 height 13
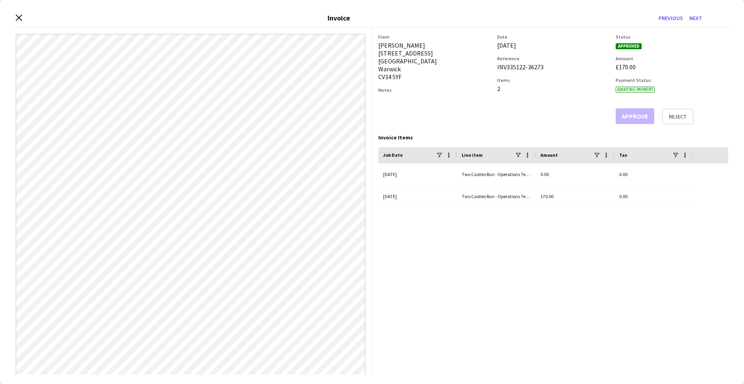
drag, startPoint x: 550, startPoint y: 67, endPoint x: 495, endPoint y: 68, distance: 54.4
click at [495, 68] on div "From [PERSON_NAME] [STREET_ADDRESS] Notes Date [DATE] Reference INV335122-36273…" at bounding box center [553, 79] width 350 height 91
click at [695, 20] on button "Next" at bounding box center [695, 18] width 19 height 13
drag, startPoint x: 545, startPoint y: 67, endPoint x: 496, endPoint y: 70, distance: 48.9
click at [496, 70] on div "From [PERSON_NAME] [STREET_ADDRESS] Notes Date [DATE] Reference INV421343-33351…" at bounding box center [553, 79] width 350 height 91
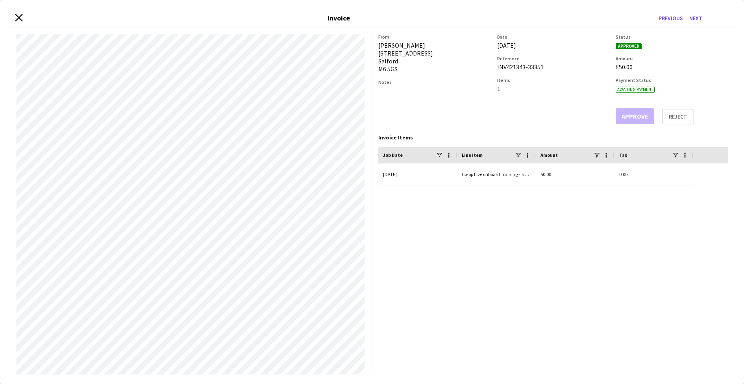
click at [21, 20] on icon at bounding box center [18, 17] width 7 height 7
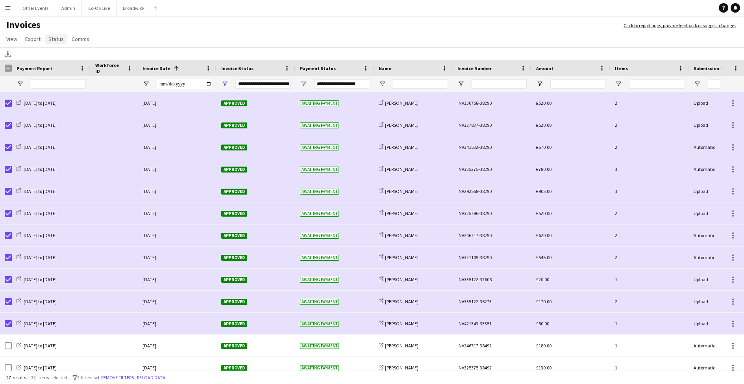
click at [53, 41] on span "Status" at bounding box center [55, 38] width 15 height 7
click at [92, 88] on link "Mark as paid" at bounding box center [82, 89] width 74 height 17
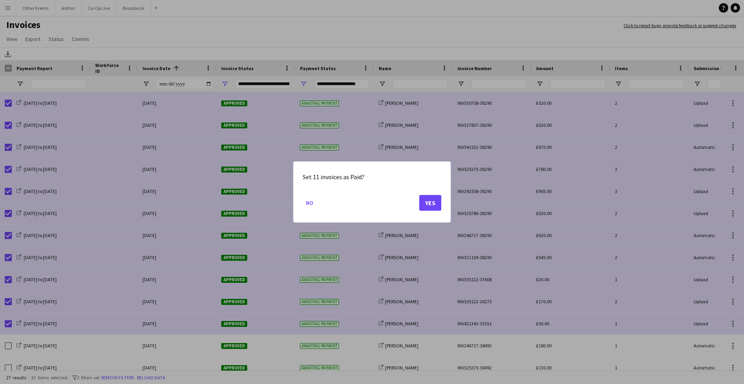
click at [431, 203] on button "Yes" at bounding box center [430, 203] width 22 height 16
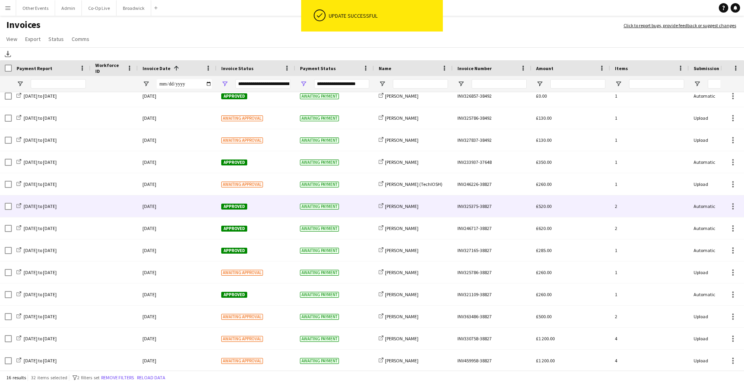
scroll to position [73, 0]
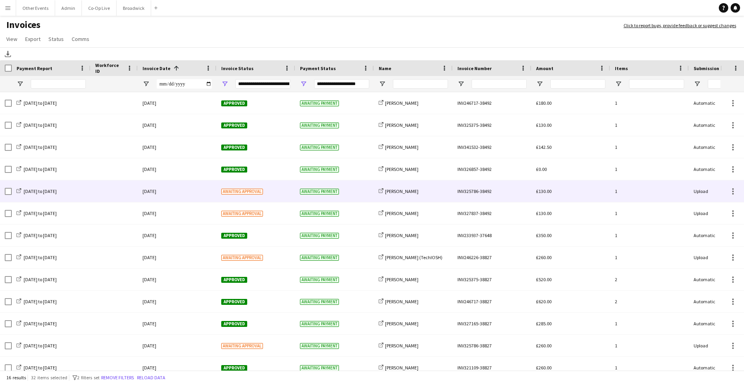
click at [363, 194] on div "Awaiting payment" at bounding box center [334, 191] width 79 height 22
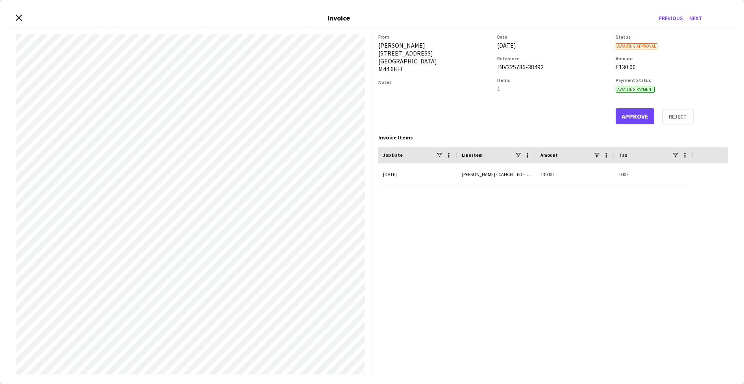
click at [636, 118] on button "Approve" at bounding box center [635, 116] width 39 height 16
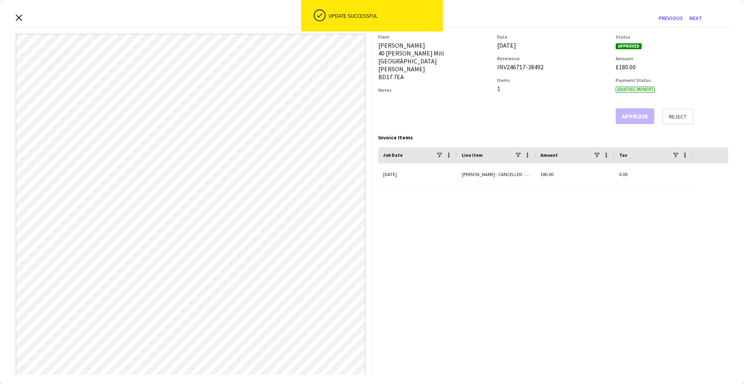
click at [23, 18] on div "Close invoice dialog Invoice Previous Next" at bounding box center [371, 18] width 725 height 18
click at [17, 18] on icon "Close invoice dialog" at bounding box center [18, 17] width 7 height 7
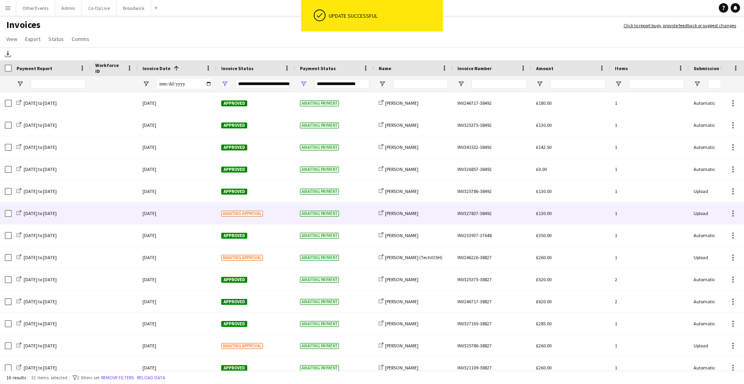
click at [289, 219] on div "Awaiting approval" at bounding box center [256, 213] width 79 height 22
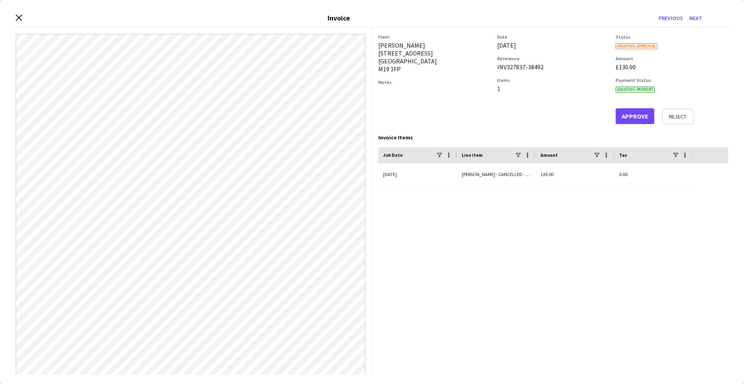
click at [634, 116] on button "Approve" at bounding box center [635, 116] width 39 height 16
click at [18, 18] on icon at bounding box center [18, 17] width 7 height 7
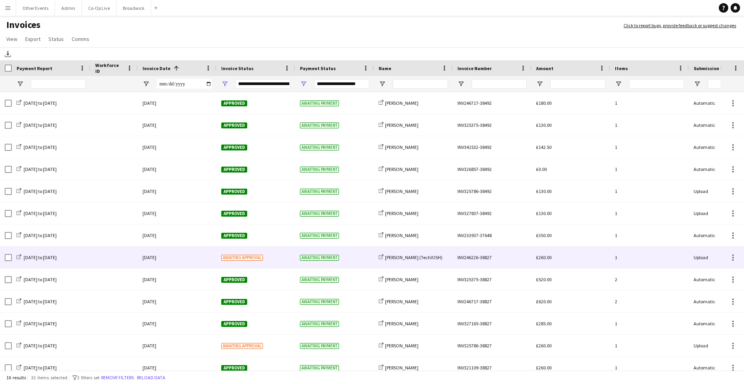
click at [284, 258] on div "Awaiting approval" at bounding box center [256, 258] width 79 height 22
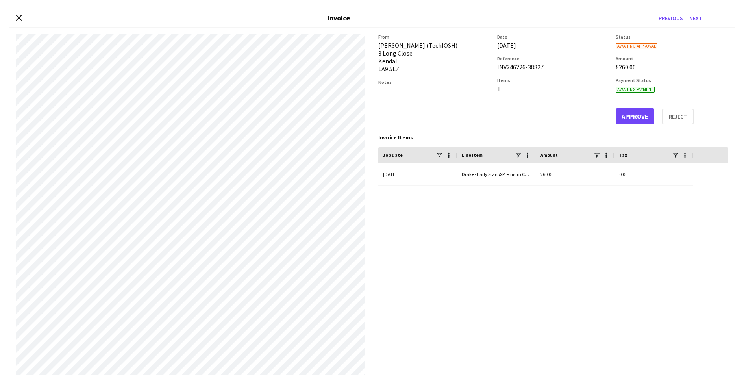
click at [634, 117] on button "Approve" at bounding box center [635, 116] width 39 height 16
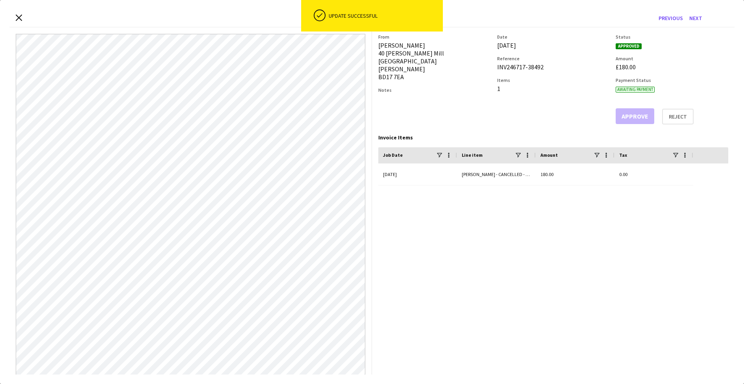
click at [24, 19] on div "Close invoice dialog Invoice Previous Next" at bounding box center [371, 18] width 725 height 18
click at [17, 19] on icon "Close invoice dialog" at bounding box center [18, 17] width 7 height 7
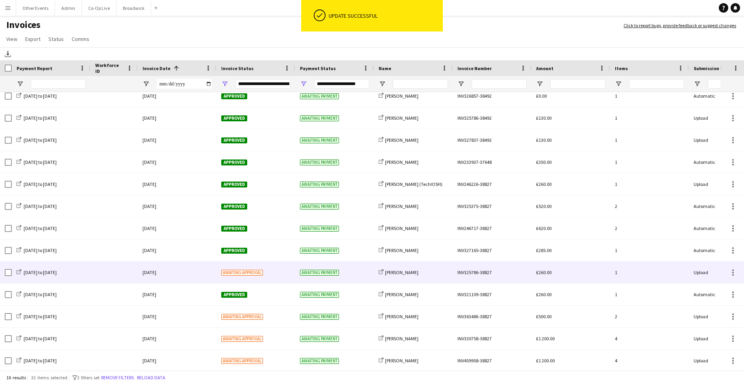
click at [278, 274] on div "Awaiting approval" at bounding box center [256, 272] width 79 height 22
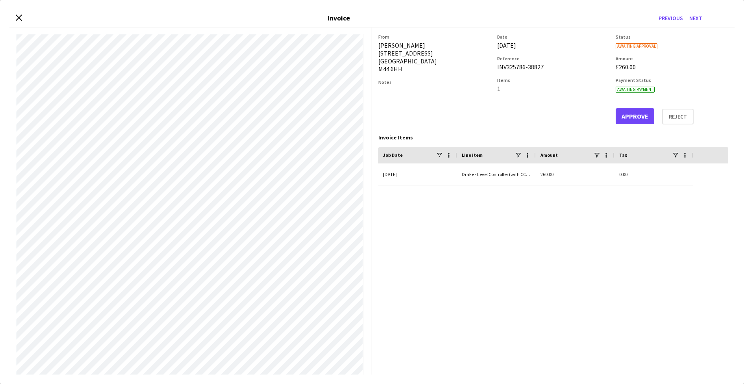
click at [637, 117] on button "Approve" at bounding box center [635, 116] width 39 height 16
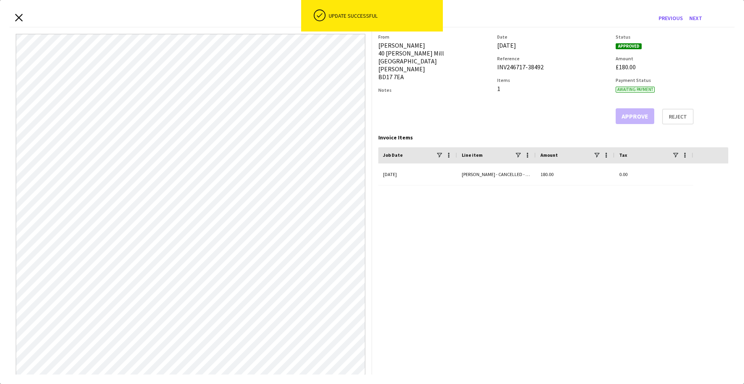
click at [19, 17] on icon "Close invoice dialog" at bounding box center [18, 17] width 7 height 7
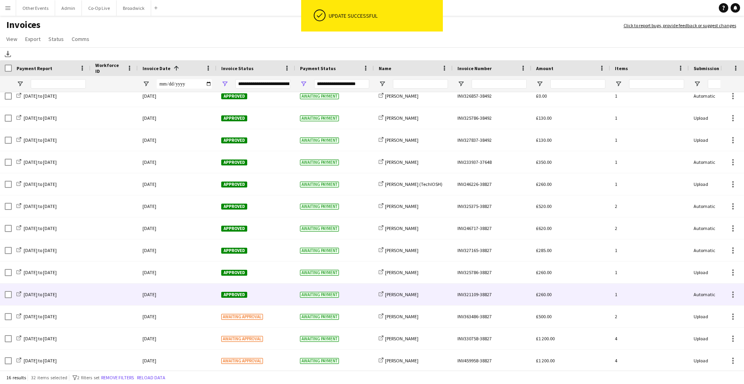
scroll to position [0, 0]
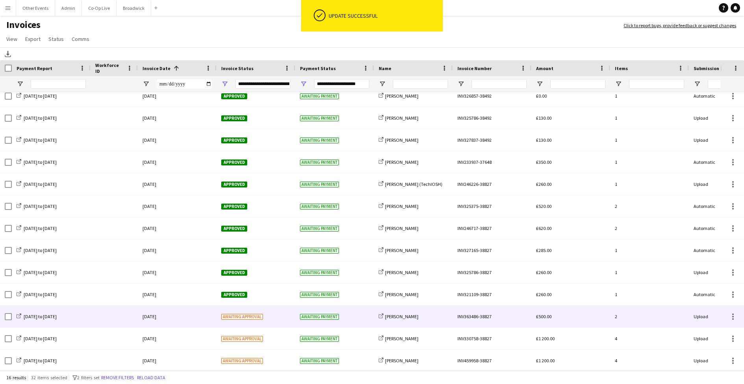
click at [276, 317] on div "Awaiting approval" at bounding box center [256, 317] width 79 height 22
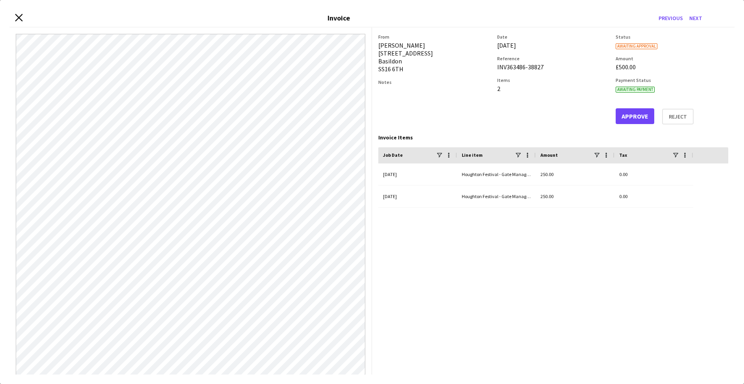
click at [18, 20] on icon "Close invoice dialog" at bounding box center [18, 17] width 7 height 7
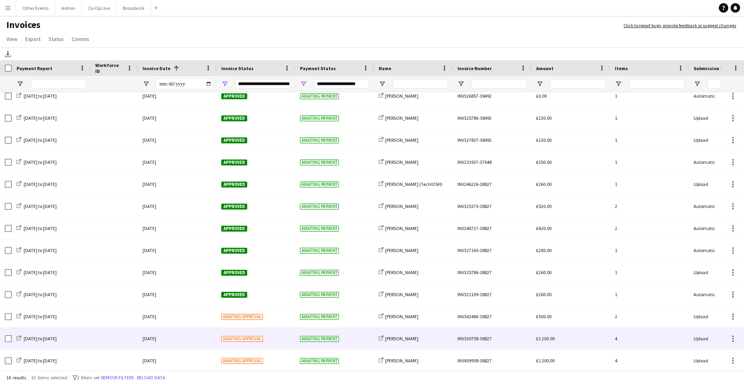
click at [278, 343] on div "Awaiting approval" at bounding box center [256, 339] width 79 height 22
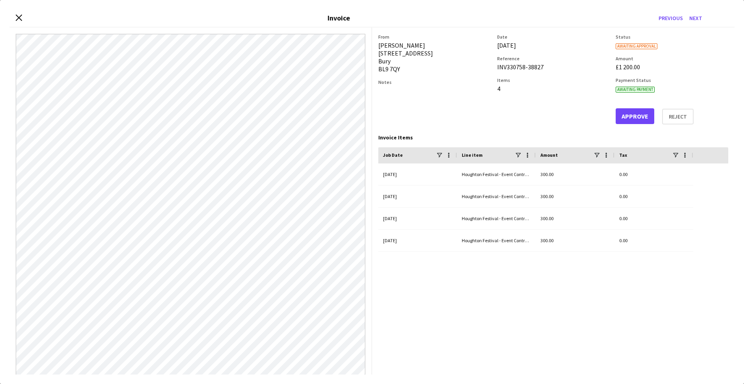
click at [628, 111] on button "Approve" at bounding box center [635, 116] width 39 height 16
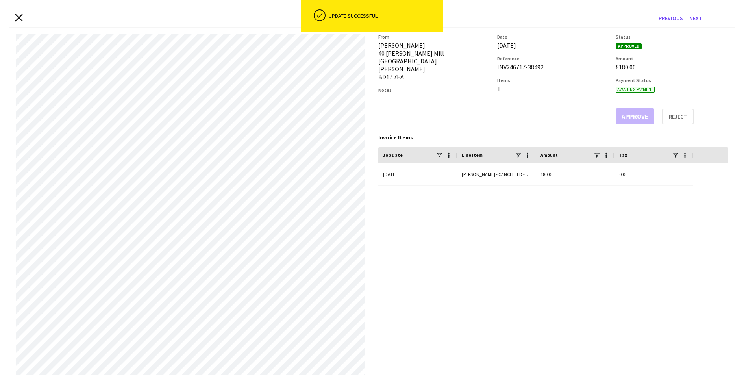
click at [20, 19] on icon at bounding box center [18, 17] width 7 height 7
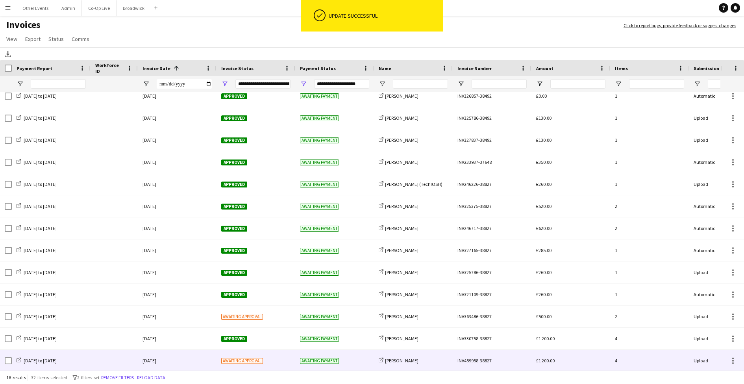
click at [277, 358] on div "Awaiting approval" at bounding box center [256, 361] width 79 height 22
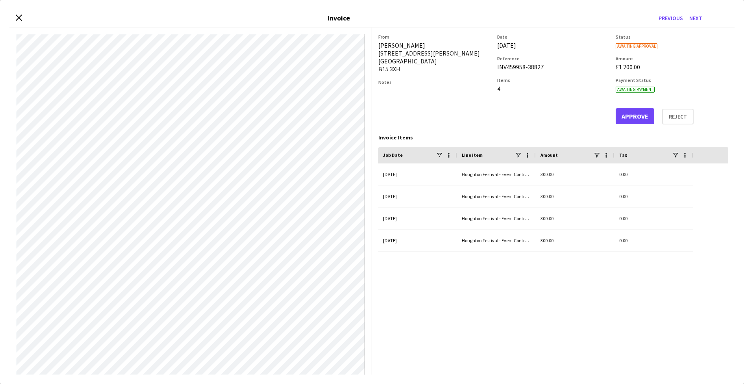
click at [633, 119] on button "Approve" at bounding box center [635, 116] width 39 height 16
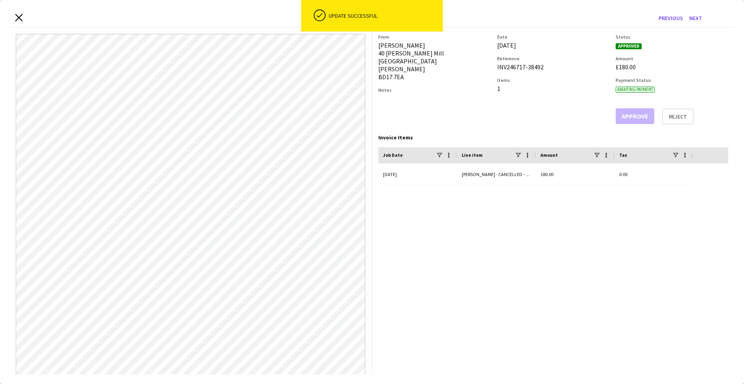
click at [17, 17] on icon "Close invoice dialog" at bounding box center [18, 17] width 7 height 7
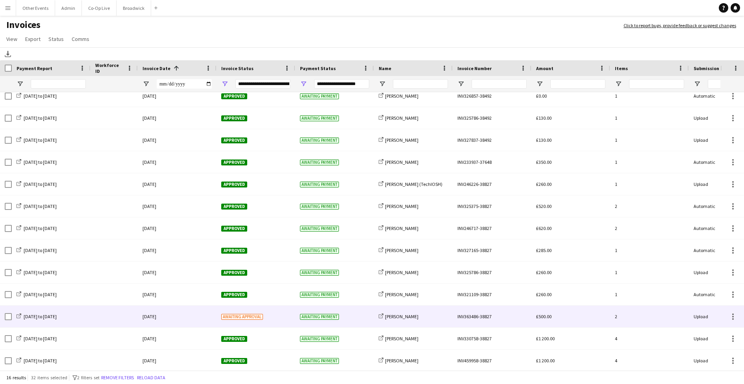
scroll to position [73, 0]
click at [274, 317] on div "Awaiting approval" at bounding box center [256, 317] width 79 height 22
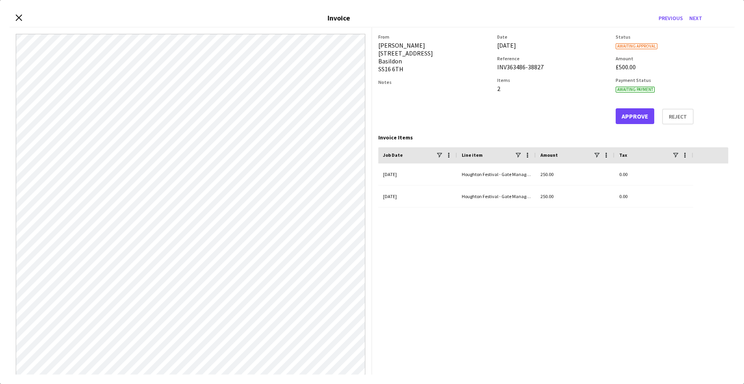
click at [15, 19] on div "Close invoice dialog Invoice Previous Next" at bounding box center [371, 18] width 725 height 18
click at [18, 19] on icon at bounding box center [18, 17] width 7 height 7
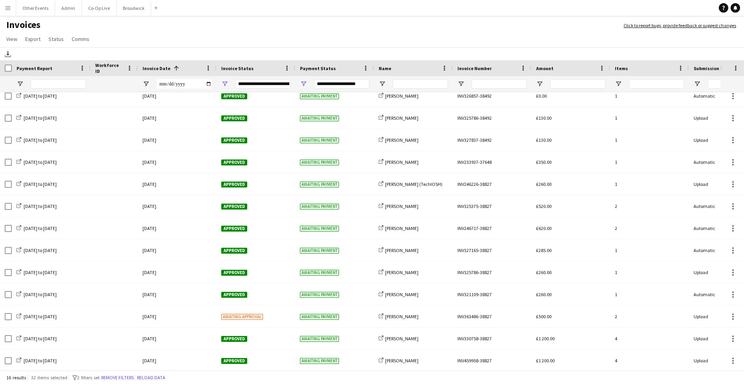
click at [9, 7] on app-icon "Menu" at bounding box center [8, 8] width 6 height 6
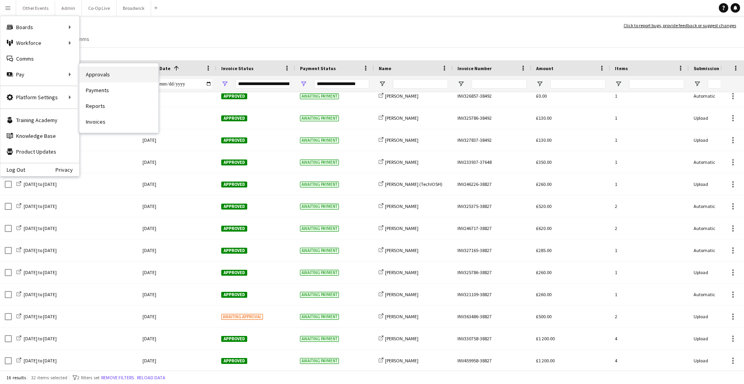
click at [122, 74] on link "Approvals" at bounding box center [119, 75] width 79 height 16
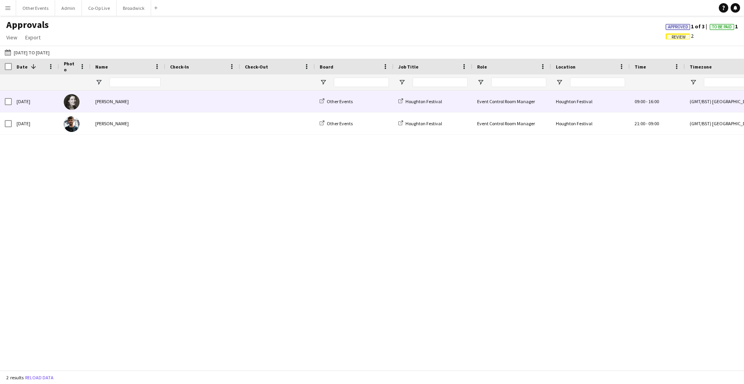
click at [674, 100] on div "09:00 - 16:00" at bounding box center [657, 102] width 55 height 22
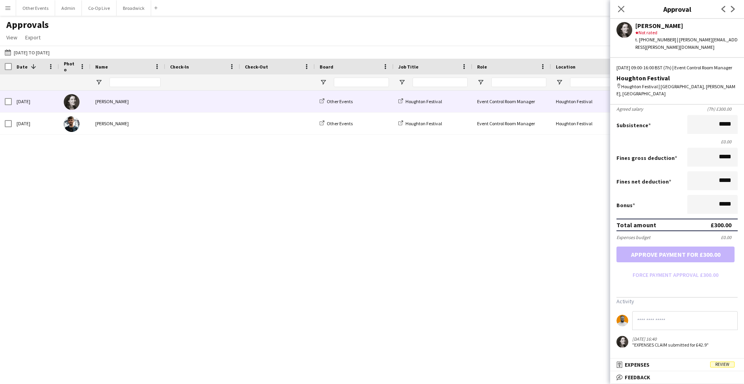
scroll to position [77, 0]
click at [686, 365] on mat-panel-title "receipt Expenses Review" at bounding box center [675, 364] width 131 height 7
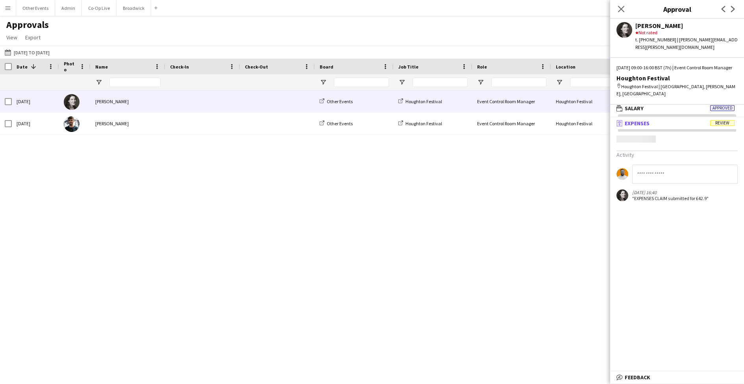
scroll to position [2, 0]
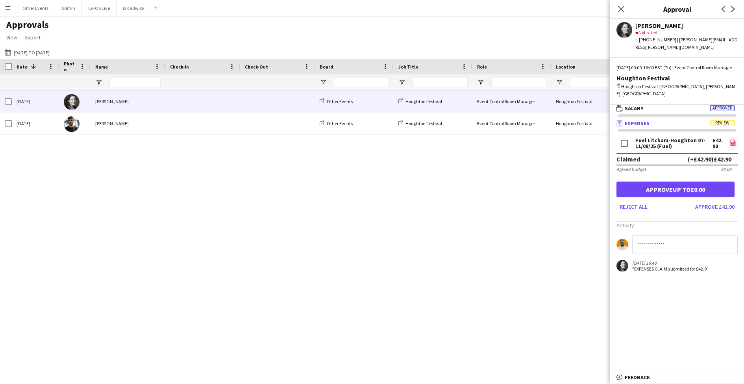
click at [733, 145] on icon "file-image" at bounding box center [733, 142] width 6 height 6
click at [719, 207] on button "Approve £42.90" at bounding box center [715, 206] width 46 height 13
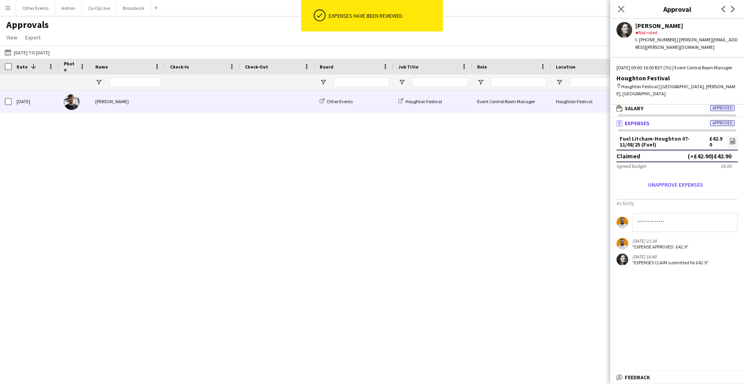
click at [283, 96] on span at bounding box center [277, 102] width 65 height 22
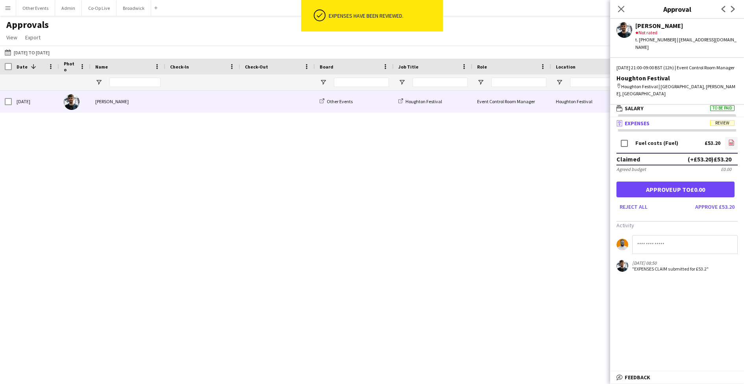
click at [732, 143] on icon at bounding box center [732, 143] width 1 height 1
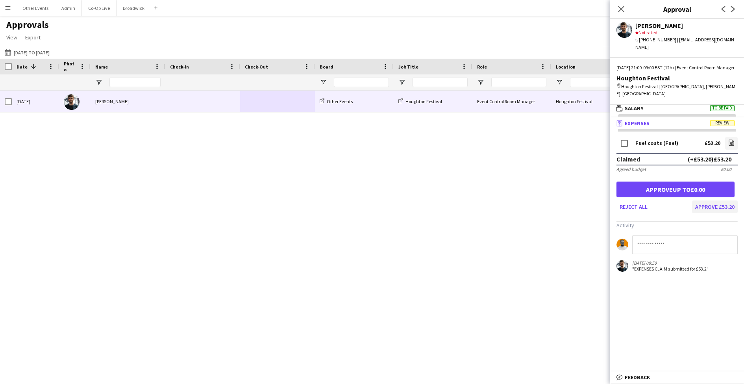
click at [723, 207] on button "Approve £53.20" at bounding box center [715, 206] width 46 height 13
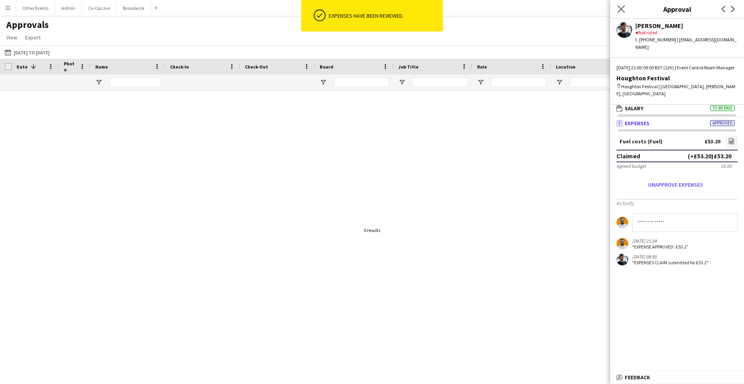
click at [621, 13] on app-icon "Close pop-in" at bounding box center [621, 9] width 11 height 11
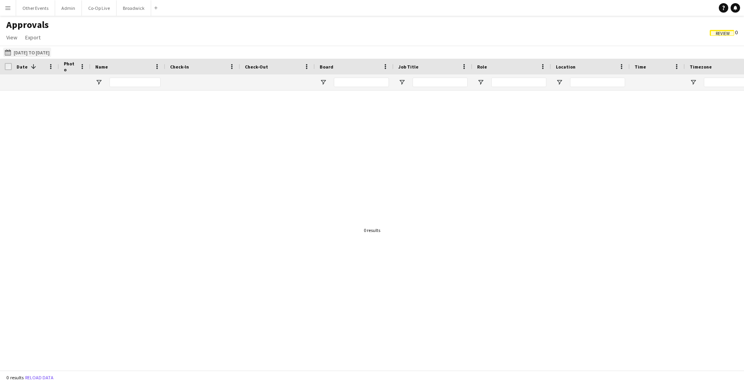
click at [51, 55] on button "[DATE] to [DATE] [DATE] to [DATE]" at bounding box center [27, 52] width 48 height 9
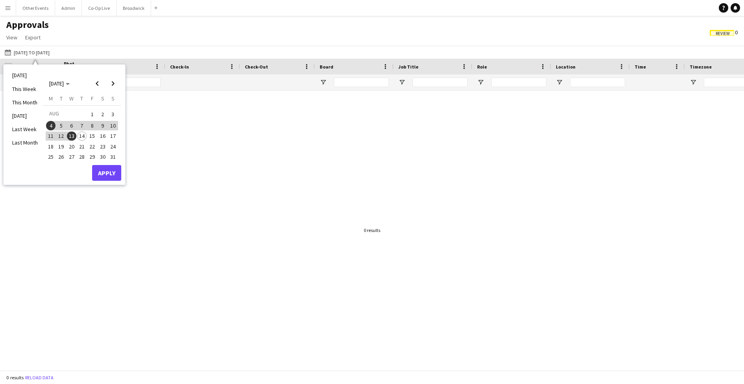
click at [146, 174] on div at bounding box center [372, 231] width 744 height 280
click at [41, 53] on button "[DATE] to [DATE] [DATE] to [DATE]" at bounding box center [27, 52] width 48 height 9
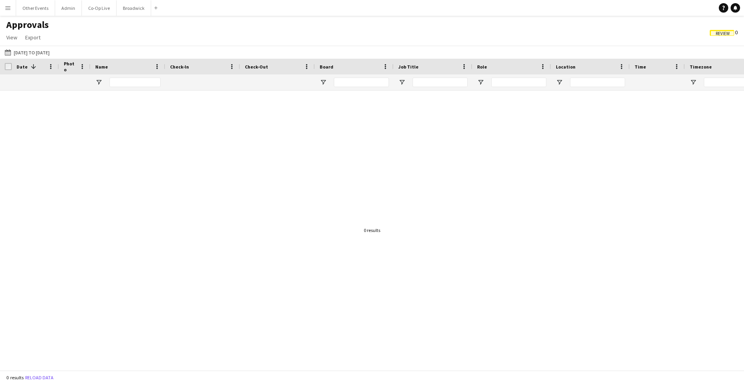
click at [8, 9] on app-icon "Menu" at bounding box center [8, 8] width 6 height 6
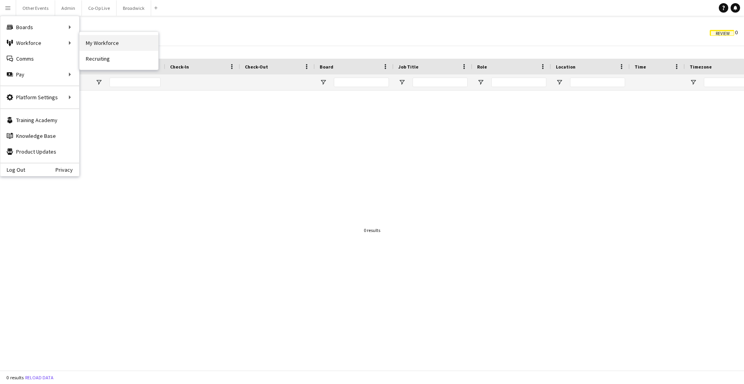
click at [128, 35] on link "My Workforce" at bounding box center [119, 43] width 79 height 16
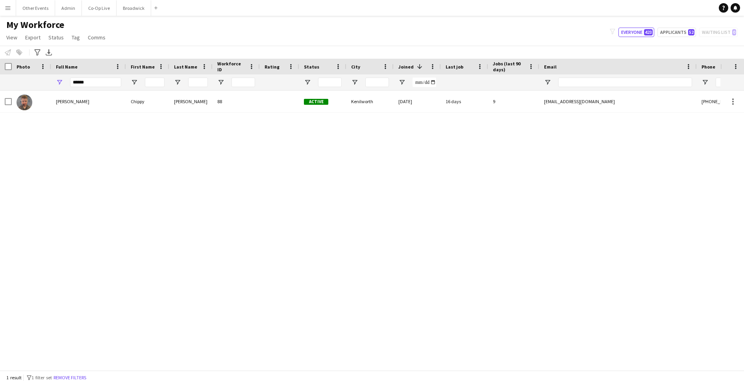
click at [368, 28] on div "My Workforce View Views Default view New view Update view Delete view Edit name…" at bounding box center [372, 32] width 744 height 27
click at [685, 33] on button "Applicants 52" at bounding box center [677, 32] width 39 height 9
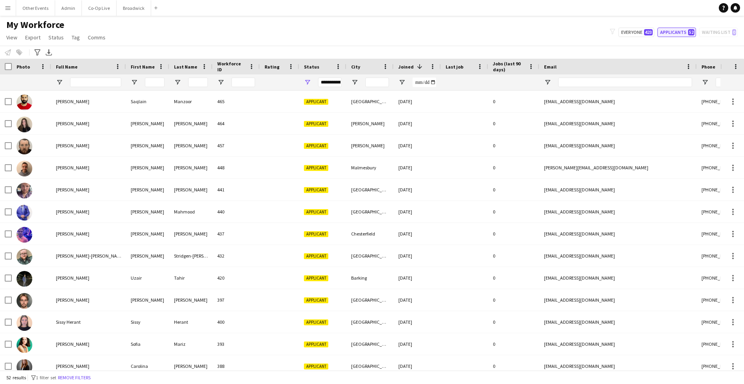
click at [681, 33] on button "Applicants 52" at bounding box center [677, 32] width 39 height 9
click at [641, 32] on button "Everyone 423" at bounding box center [637, 32] width 36 height 9
type input "**********"
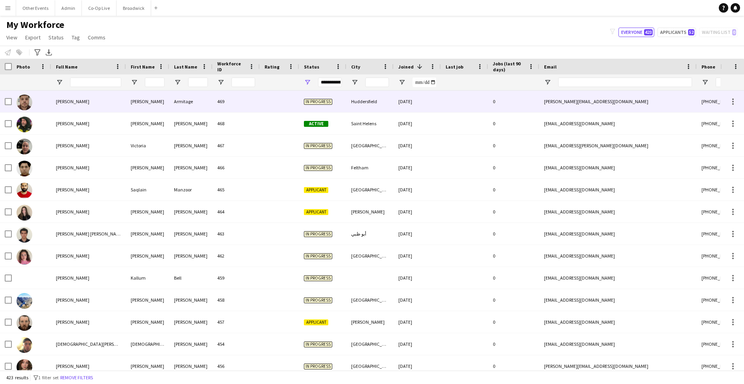
click at [491, 108] on div "0" at bounding box center [513, 102] width 51 height 22
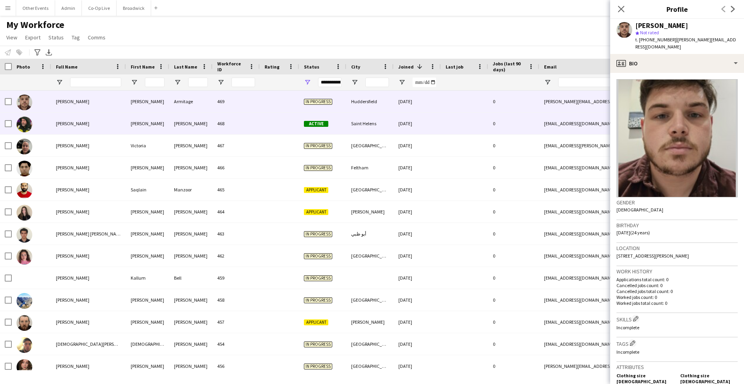
click at [493, 122] on div "0" at bounding box center [513, 124] width 51 height 22
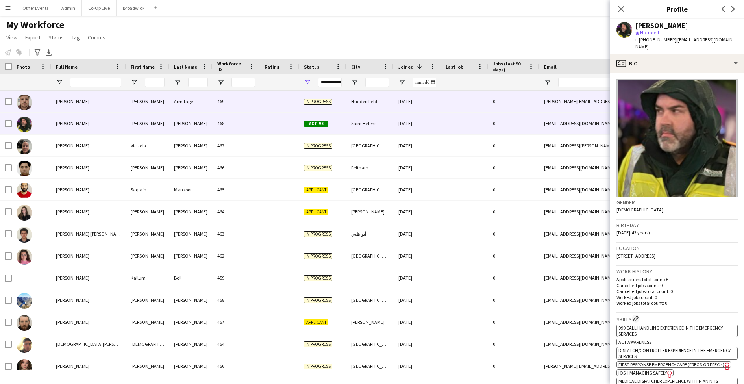
click at [490, 110] on div "0" at bounding box center [513, 102] width 51 height 22
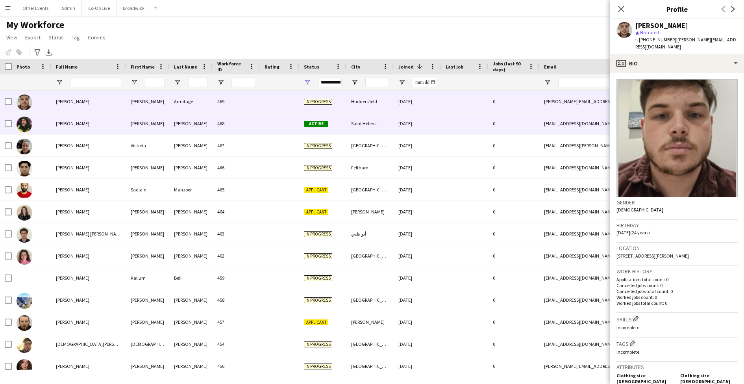
click at [478, 130] on div at bounding box center [464, 124] width 47 height 22
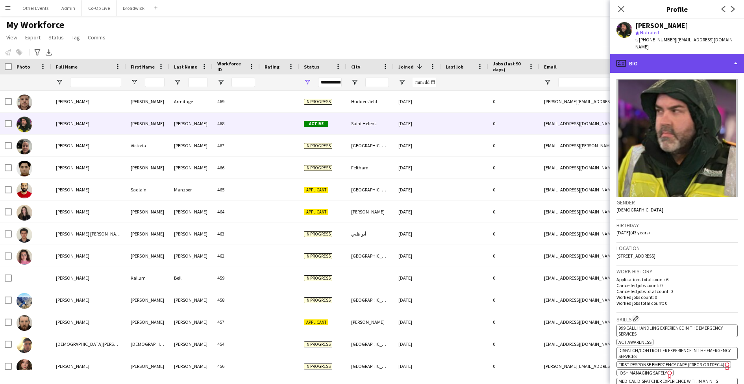
click at [708, 57] on div "profile Bio" at bounding box center [677, 63] width 134 height 19
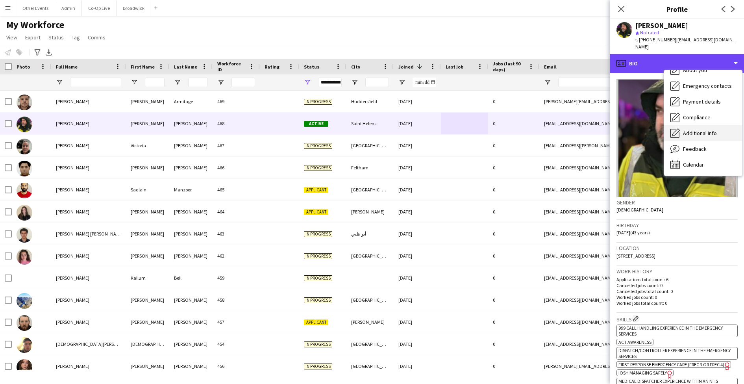
scroll to position [58, 0]
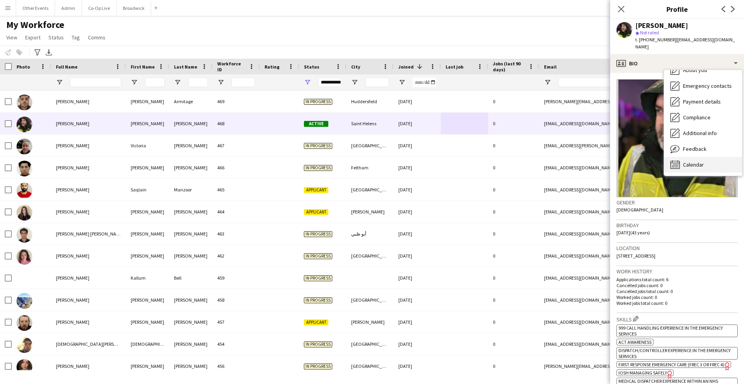
click at [708, 157] on div "Calendar Calendar" at bounding box center [703, 165] width 78 height 16
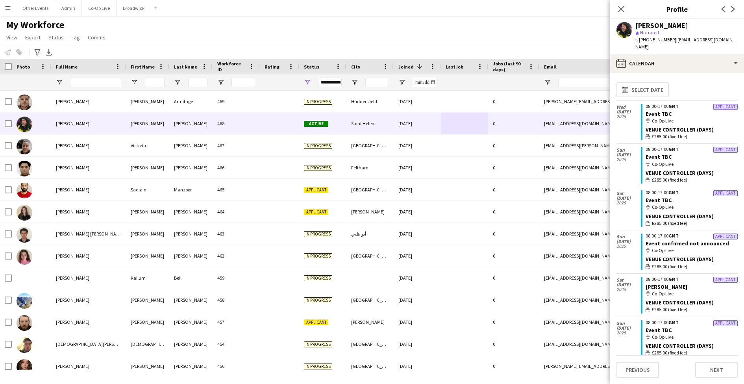
scroll to position [0, 0]
click at [663, 126] on div "Venue Controller (Days)" at bounding box center [692, 129] width 92 height 7
click at [621, 8] on icon "Close pop-in" at bounding box center [621, 8] width 7 height 7
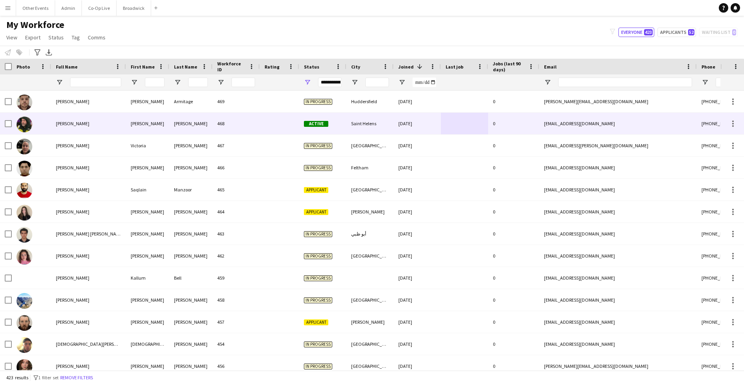
click at [432, 126] on div "[DATE]" at bounding box center [417, 124] width 47 height 22
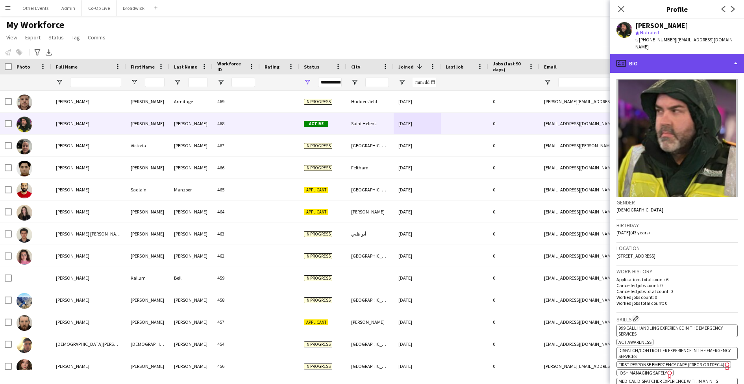
click at [701, 61] on div "profile Bio" at bounding box center [677, 63] width 134 height 19
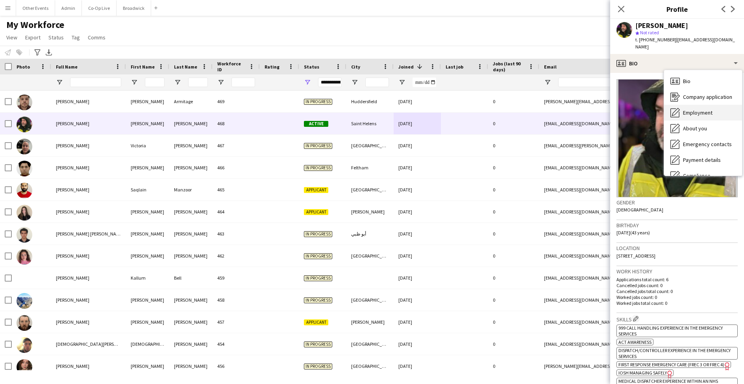
click at [699, 109] on span "Employment" at bounding box center [698, 112] width 30 height 7
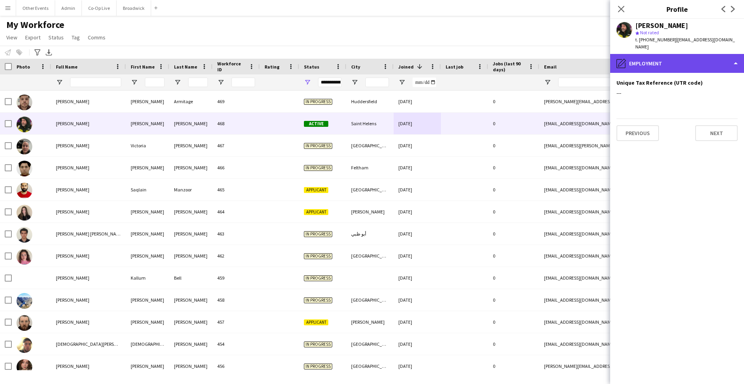
click at [695, 56] on div "pencil4 Employment" at bounding box center [677, 63] width 134 height 19
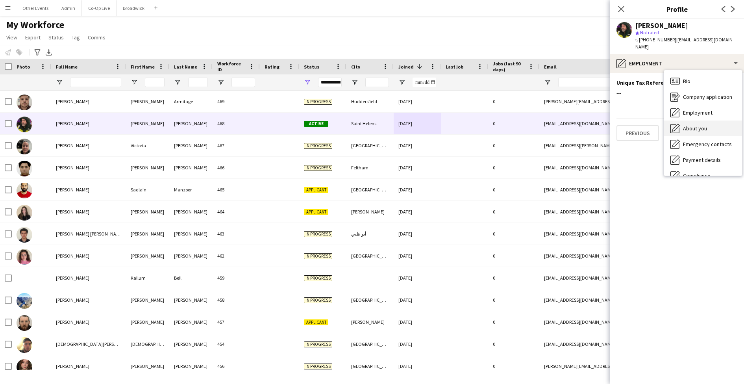
click at [704, 121] on div "About you About you" at bounding box center [703, 129] width 78 height 16
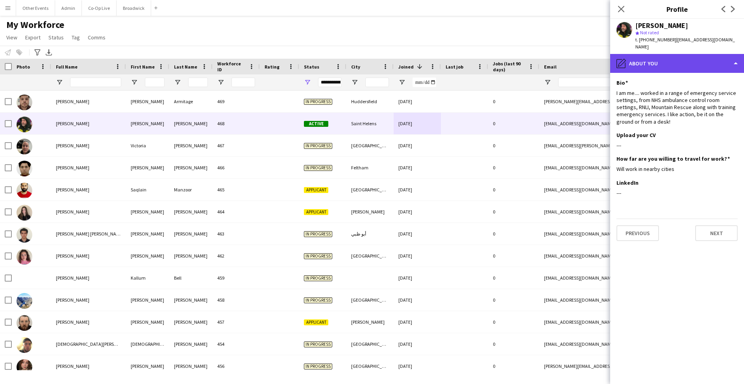
click at [676, 54] on div "pencil4 About you" at bounding box center [677, 63] width 134 height 19
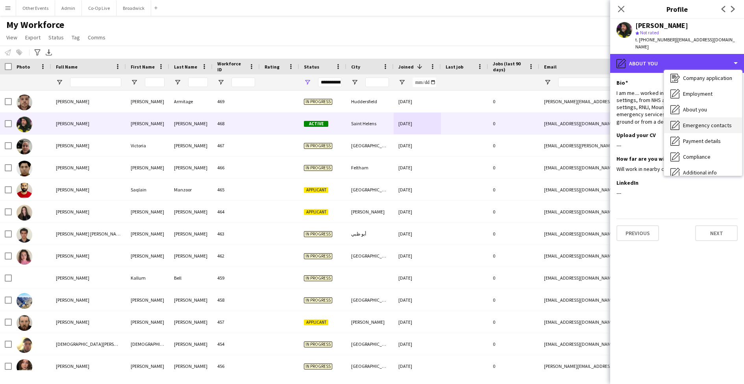
scroll to position [27, 0]
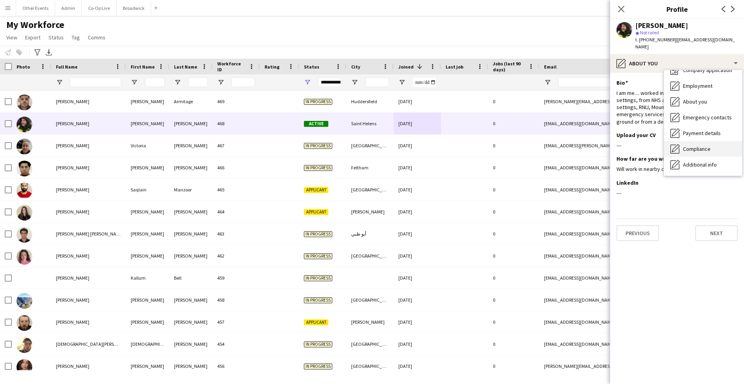
click at [706, 145] on span "Compliance" at bounding box center [697, 148] width 28 height 7
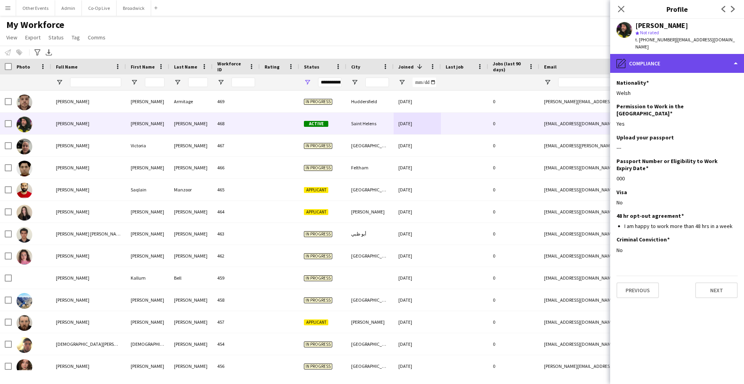
click at [686, 63] on div "pencil4 Compliance" at bounding box center [677, 63] width 134 height 19
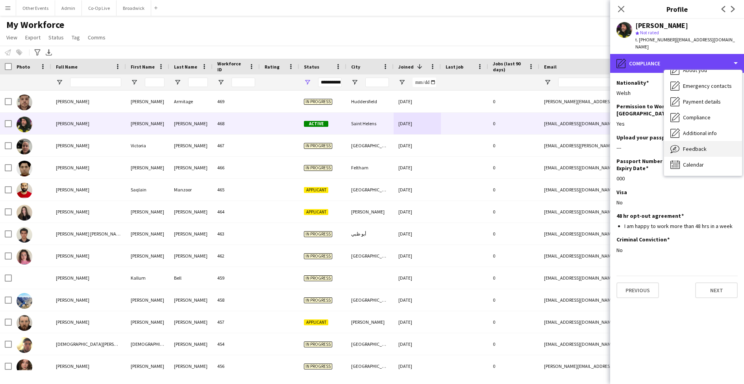
scroll to position [58, 0]
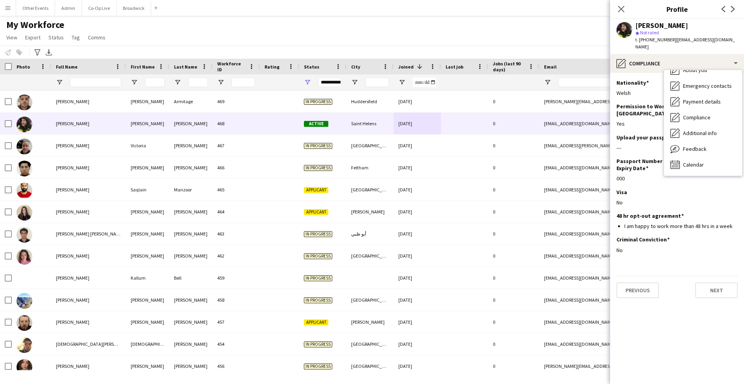
click at [638, 158] on h3 "Passport Number or Eligibility to Work Expiry Date" at bounding box center [674, 165] width 115 height 14
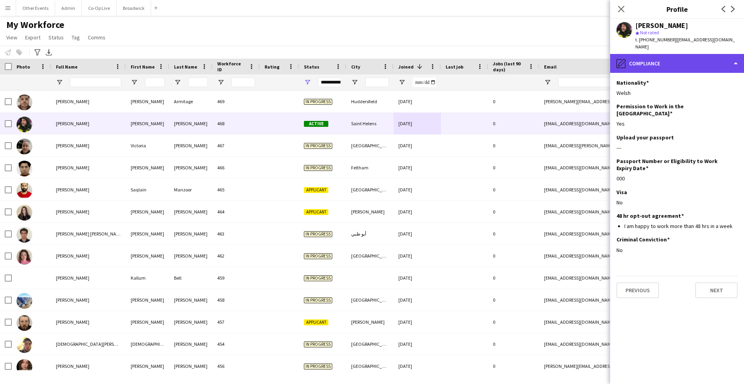
click at [674, 59] on div "pencil4 Compliance" at bounding box center [677, 63] width 134 height 19
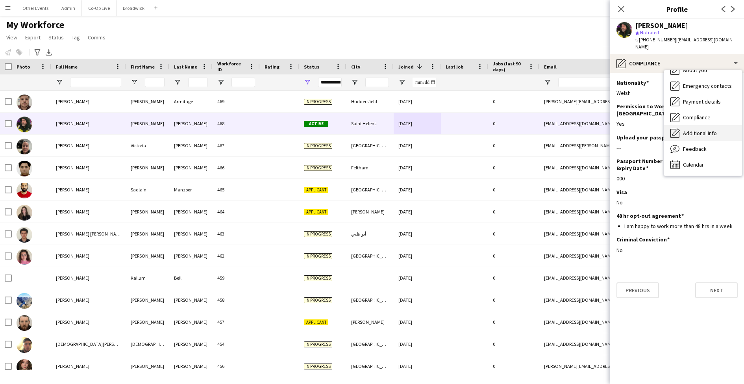
click at [710, 130] on span "Additional info" at bounding box center [700, 133] width 34 height 7
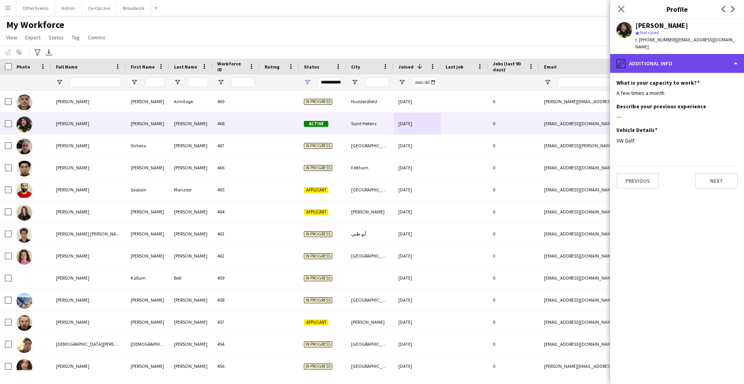
click at [681, 57] on div "pencil4 Additional info" at bounding box center [677, 63] width 134 height 19
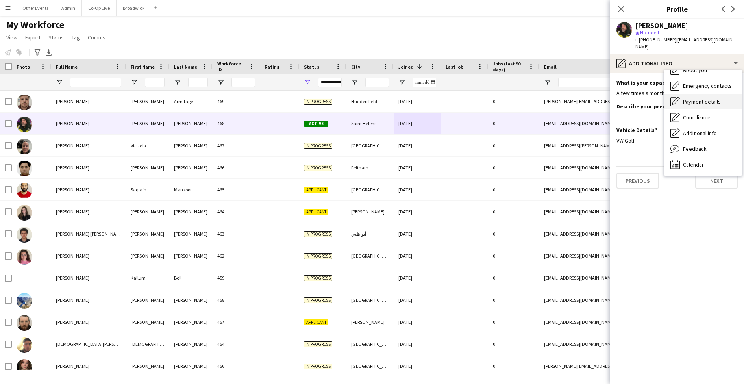
click at [702, 98] on span "Payment details" at bounding box center [702, 101] width 38 height 7
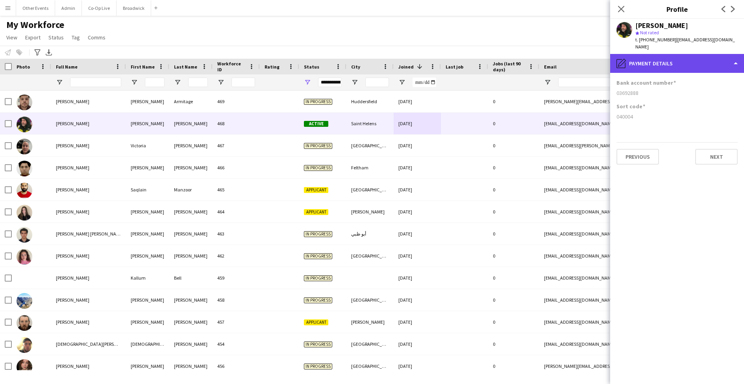
click at [694, 58] on div "pencil4 Payment details" at bounding box center [677, 63] width 134 height 19
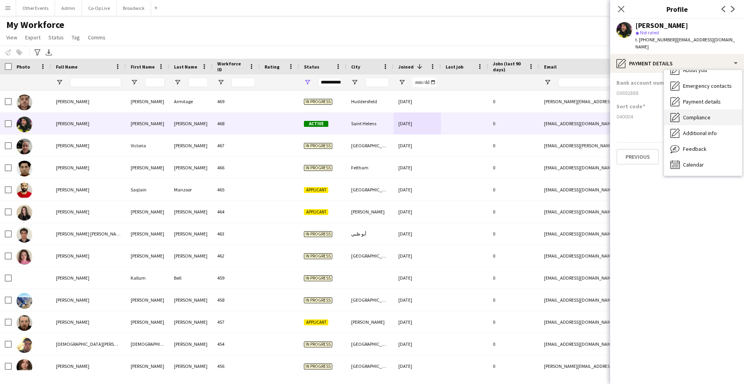
click at [708, 114] on span "Compliance" at bounding box center [697, 117] width 28 height 7
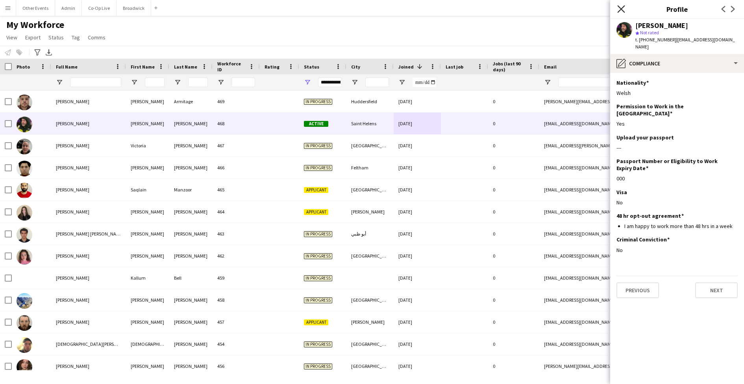
click at [623, 11] on icon at bounding box center [621, 8] width 7 height 7
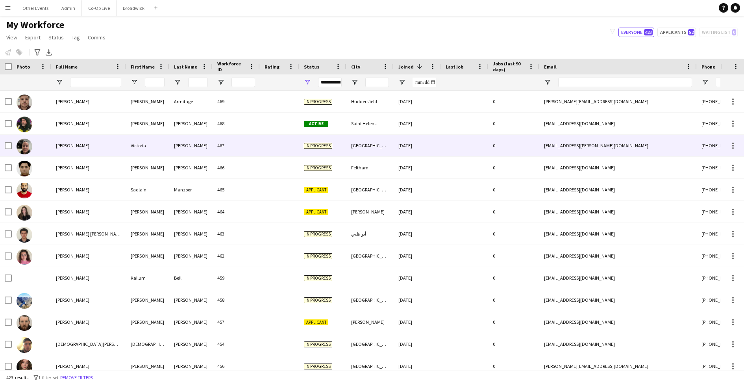
click at [265, 148] on div at bounding box center [279, 146] width 39 height 22
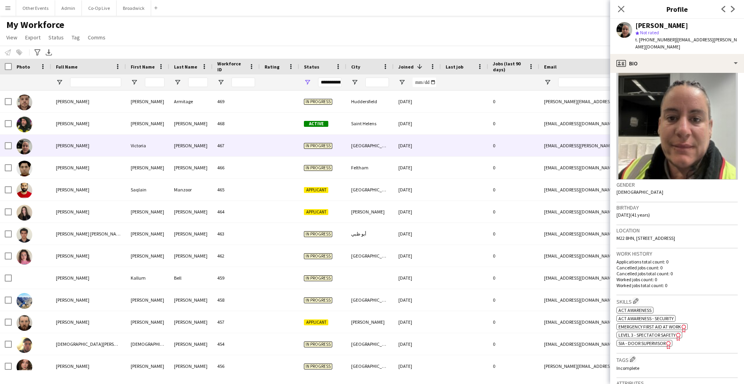
scroll to position [27, 0]
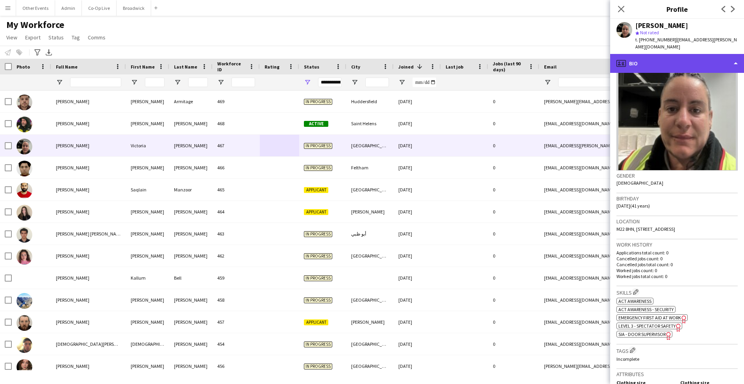
click at [716, 54] on div "profile Bio" at bounding box center [677, 63] width 134 height 19
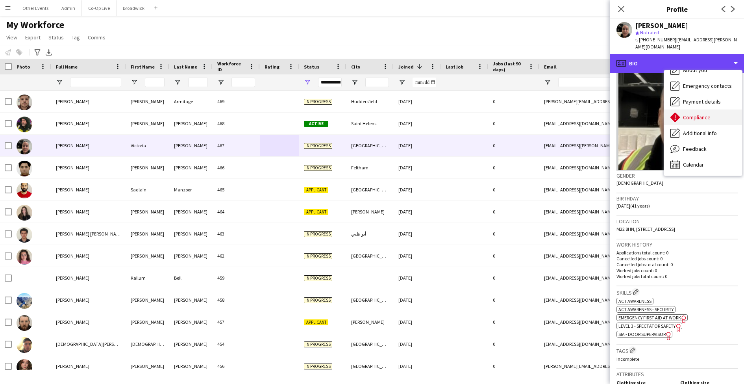
scroll to position [58, 0]
click at [711, 109] on div "Compliance Compliance" at bounding box center [703, 117] width 78 height 16
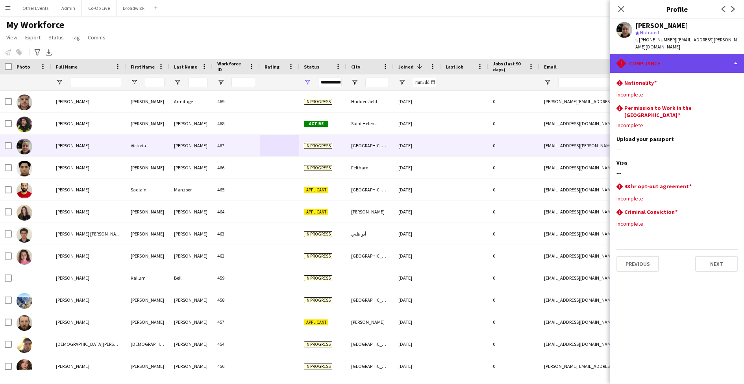
click at [684, 54] on div "rhombus-alert Compliance" at bounding box center [677, 63] width 134 height 19
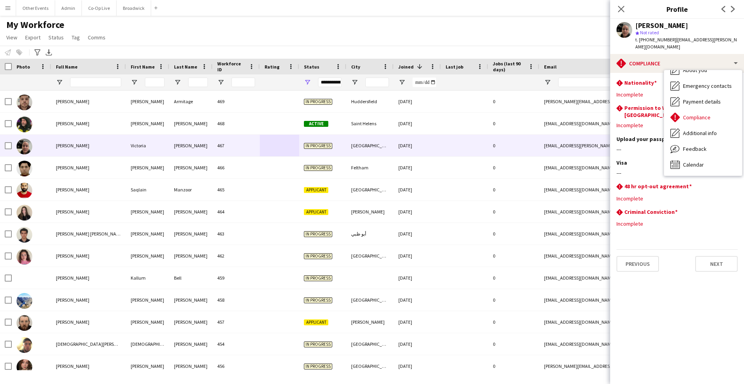
click at [633, 159] on div "Visa Edit this field" at bounding box center [677, 162] width 121 height 7
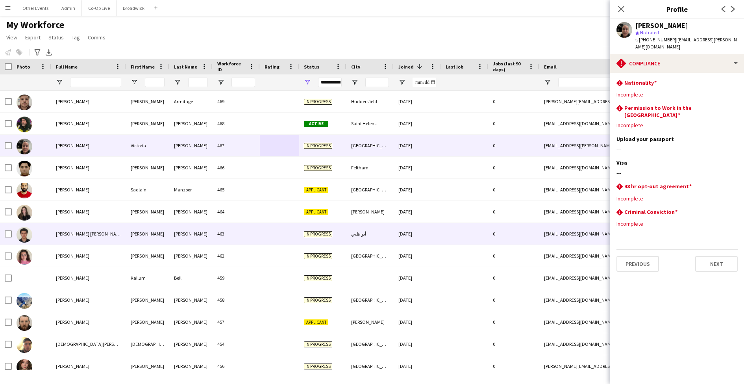
click at [436, 232] on div "[DATE]" at bounding box center [417, 234] width 47 height 22
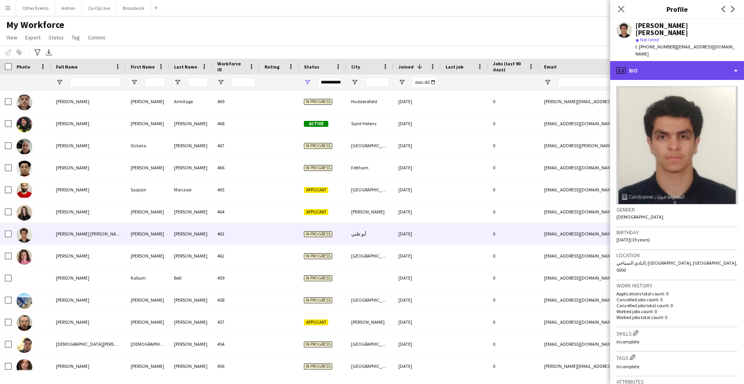
click at [716, 61] on div "profile Bio" at bounding box center [677, 70] width 134 height 19
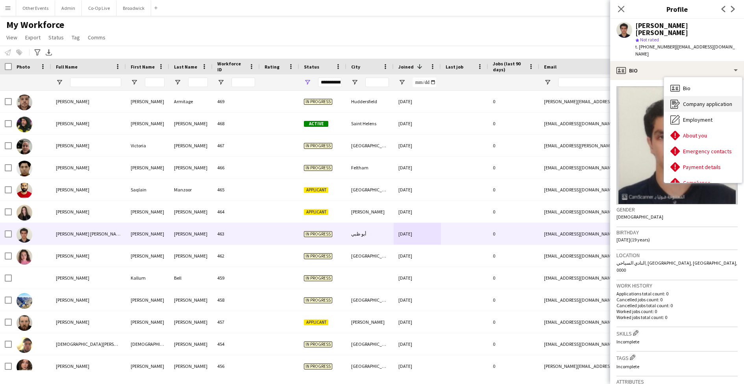
click at [714, 96] on div "Company application Company application" at bounding box center [703, 104] width 78 height 16
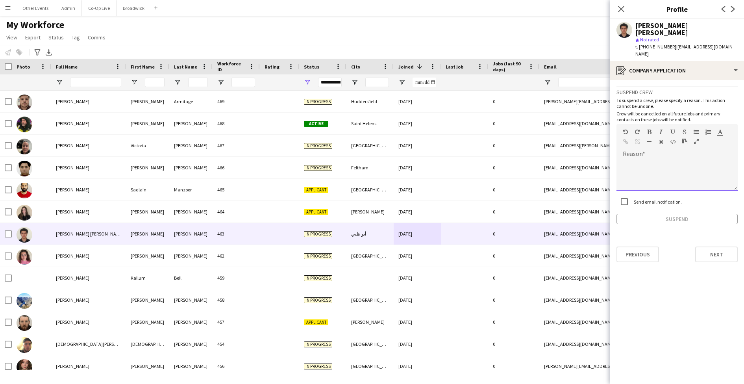
click at [666, 159] on div at bounding box center [677, 175] width 121 height 32
click at [660, 214] on button "Suspend" at bounding box center [677, 219] width 121 height 10
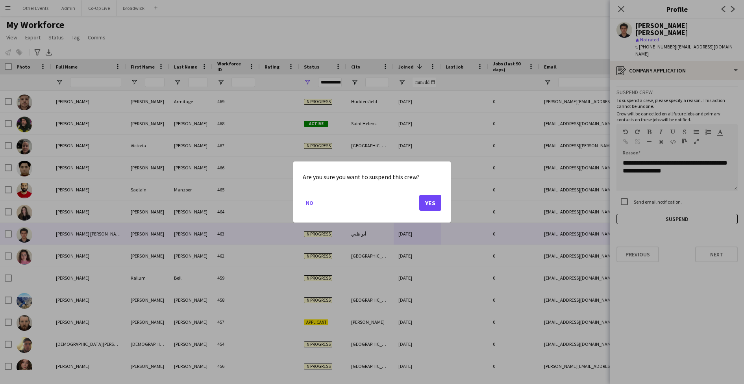
click at [430, 200] on button "Yes" at bounding box center [430, 203] width 22 height 16
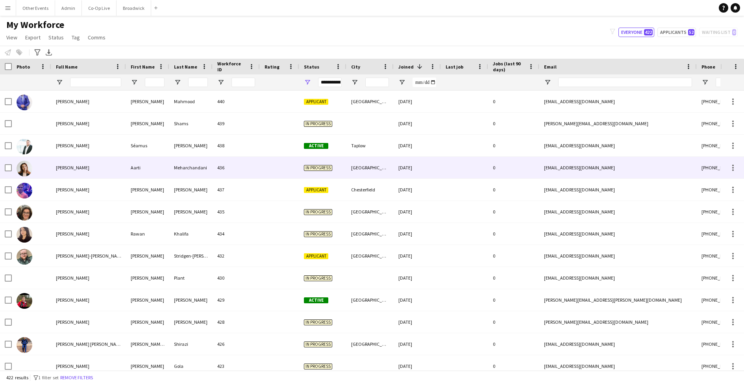
scroll to position [590, 0]
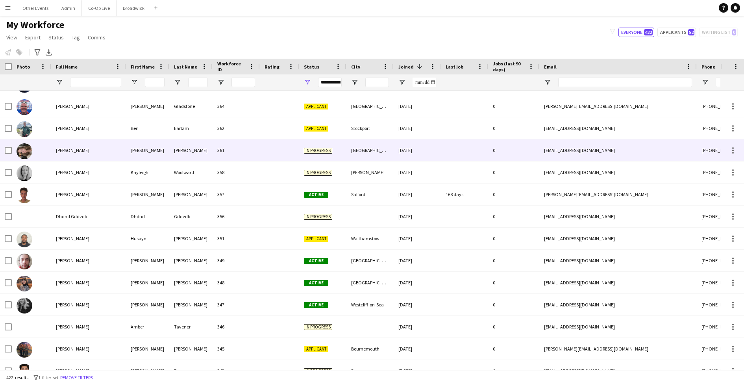
click at [436, 146] on div "[DATE]" at bounding box center [417, 150] width 47 height 22
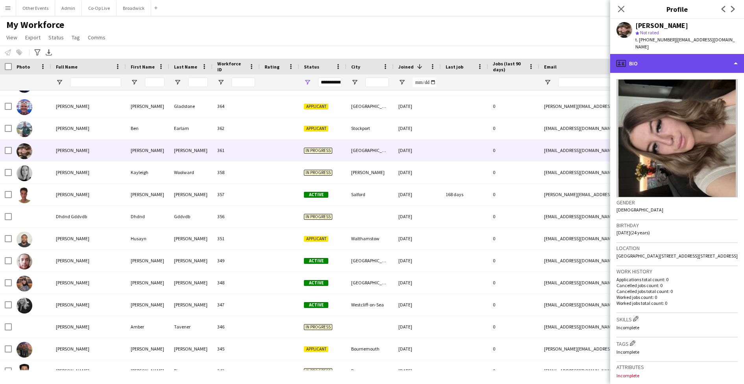
click at [689, 54] on div "profile Bio" at bounding box center [677, 63] width 134 height 19
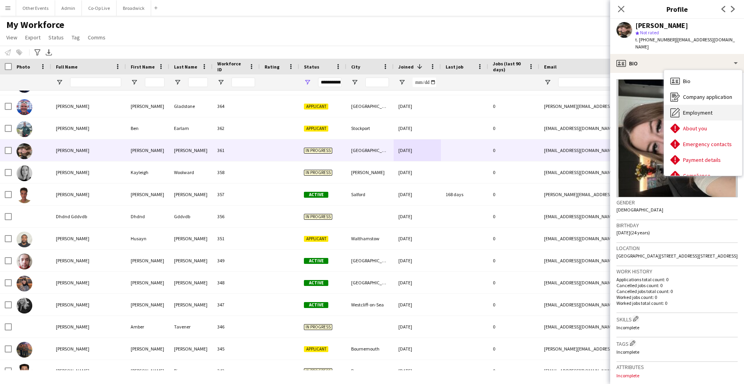
click at [699, 109] on span "Employment" at bounding box center [698, 112] width 30 height 7
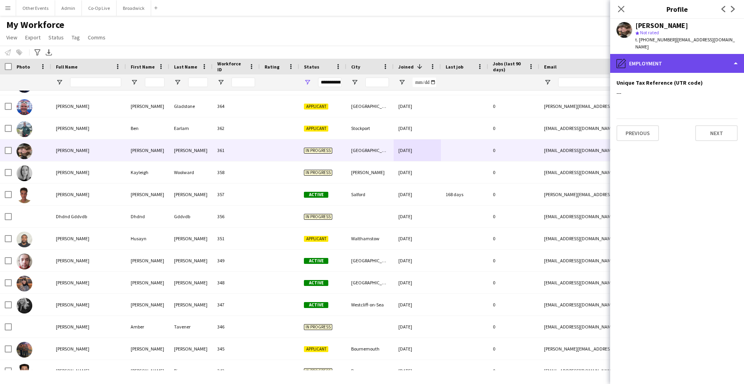
click at [694, 55] on div "pencil4 Employment" at bounding box center [677, 63] width 134 height 19
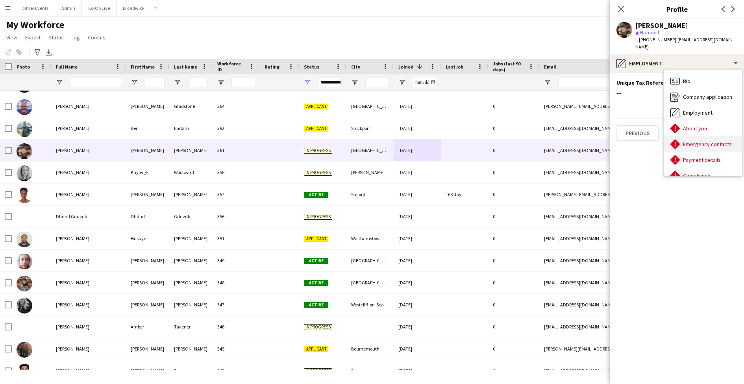
click at [694, 136] on div "Emergency contacts Emergency contacts" at bounding box center [703, 144] width 78 height 16
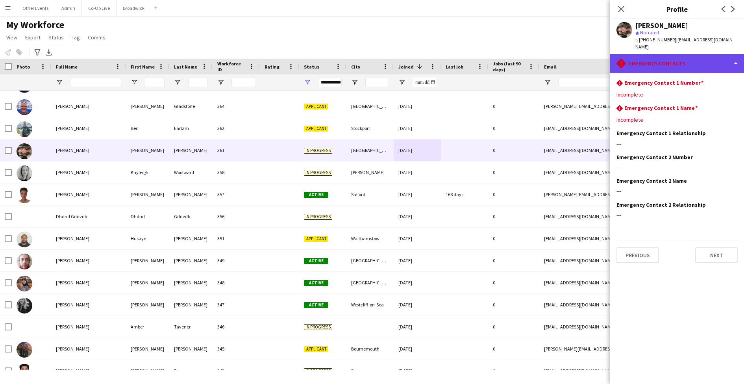
click at [692, 54] on div "rhombus-alert Emergency contacts" at bounding box center [677, 63] width 134 height 19
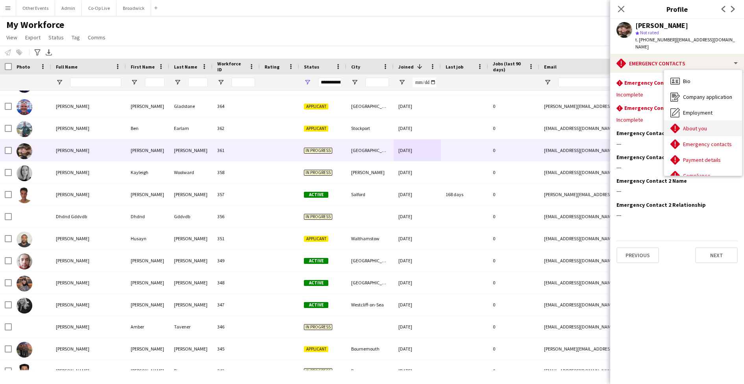
click at [695, 125] on span "About you" at bounding box center [695, 128] width 24 height 7
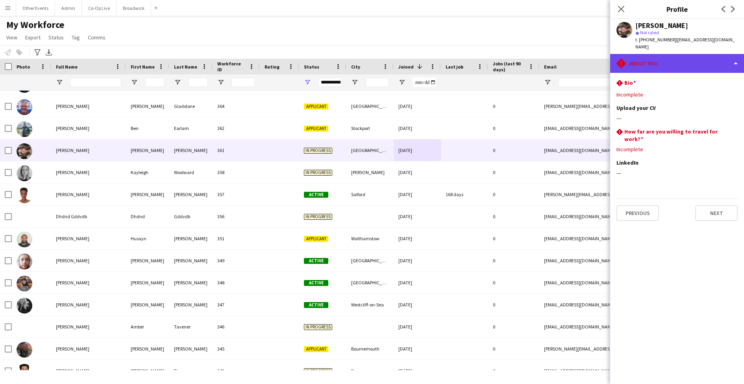
click at [676, 54] on div "rhombus-alert About you" at bounding box center [677, 63] width 134 height 19
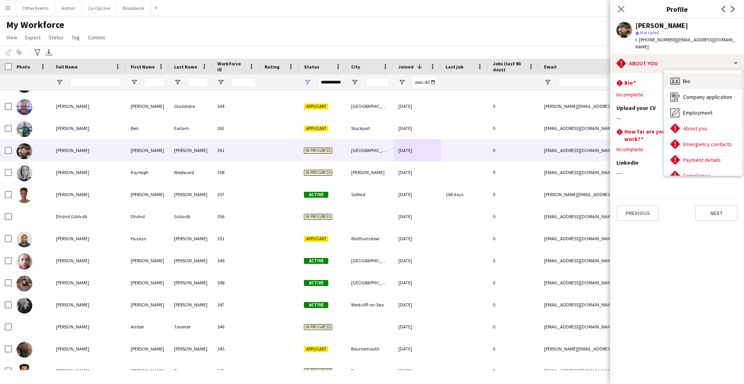
click at [683, 78] on span "Bio" at bounding box center [686, 81] width 7 height 7
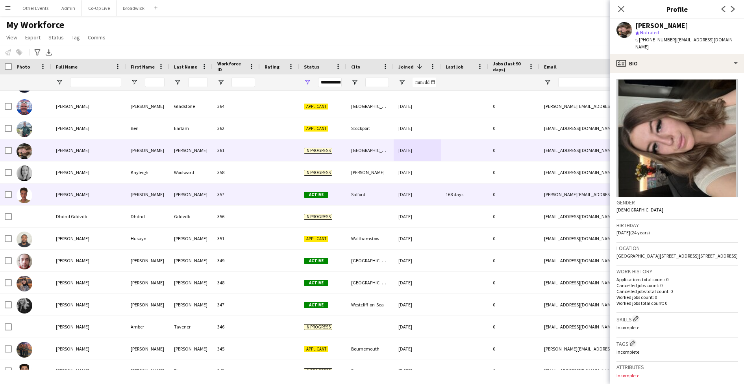
click at [479, 189] on div "168 days" at bounding box center [464, 195] width 47 height 22
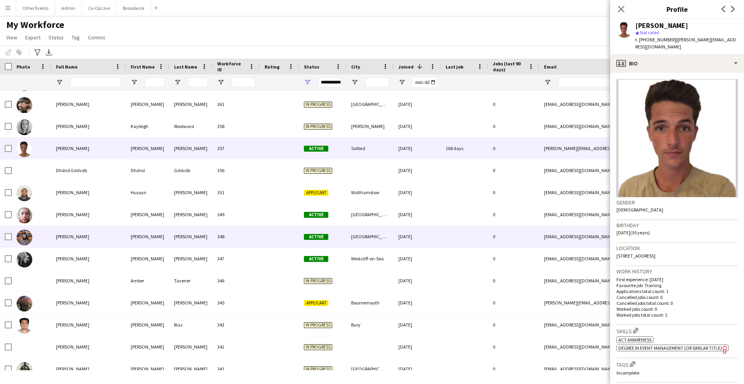
click at [437, 237] on div "[DATE]" at bounding box center [417, 237] width 47 height 22
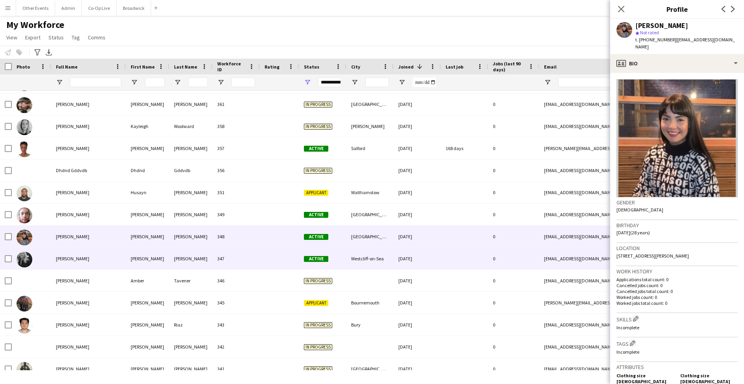
click at [440, 263] on div "[DATE]" at bounding box center [417, 259] width 47 height 22
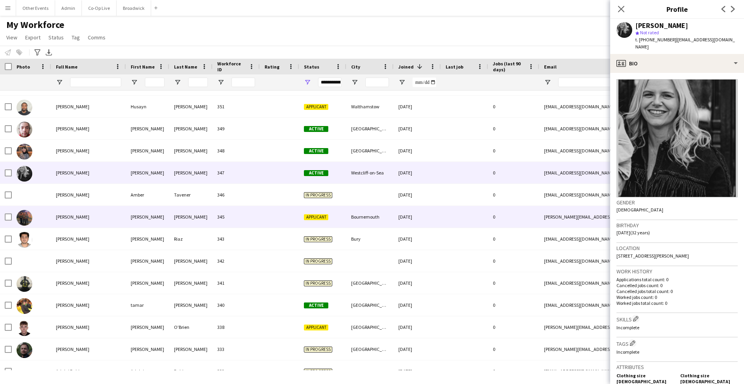
click at [443, 211] on div at bounding box center [464, 217] width 47 height 22
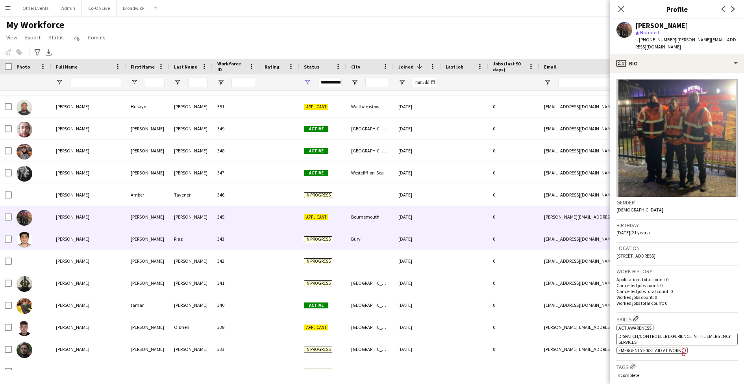
click at [454, 246] on div at bounding box center [464, 239] width 47 height 22
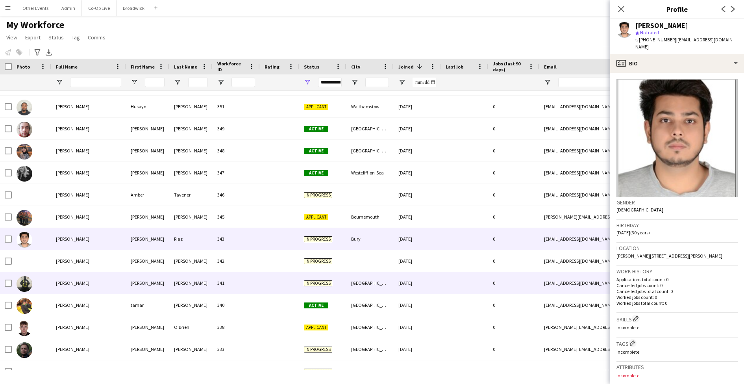
click at [455, 278] on div at bounding box center [464, 283] width 47 height 22
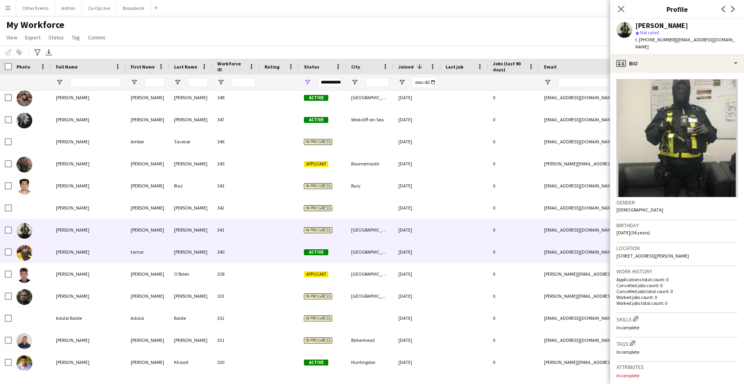
click at [455, 249] on div at bounding box center [464, 252] width 47 height 22
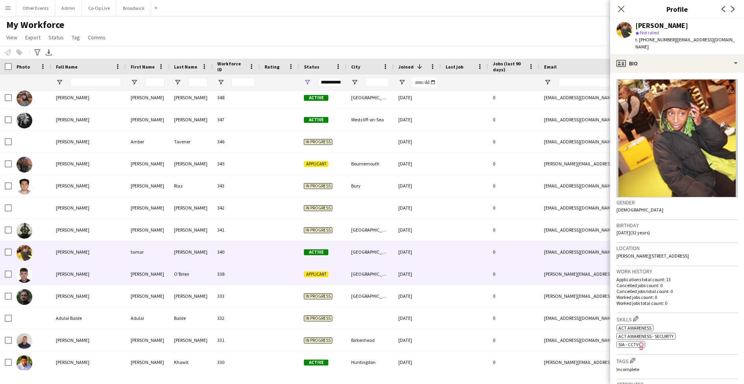
click at [455, 272] on div at bounding box center [464, 274] width 47 height 22
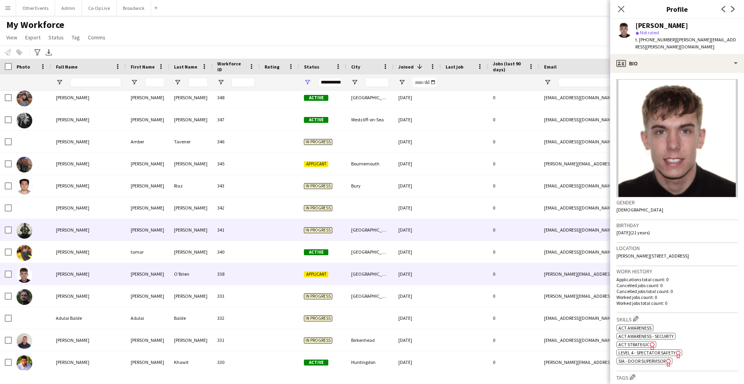
click at [455, 236] on div at bounding box center [464, 230] width 47 height 22
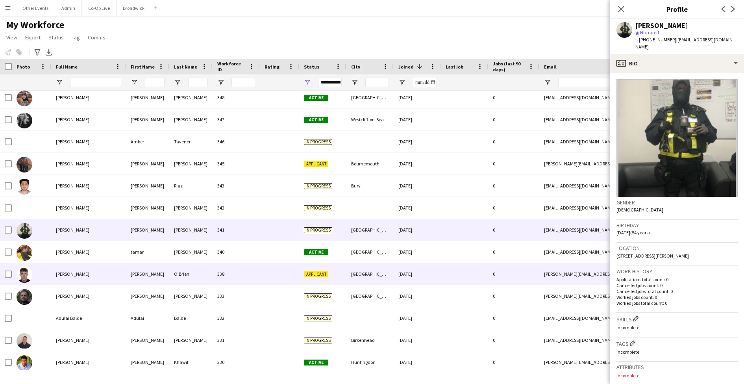
click at [453, 269] on div at bounding box center [464, 274] width 47 height 22
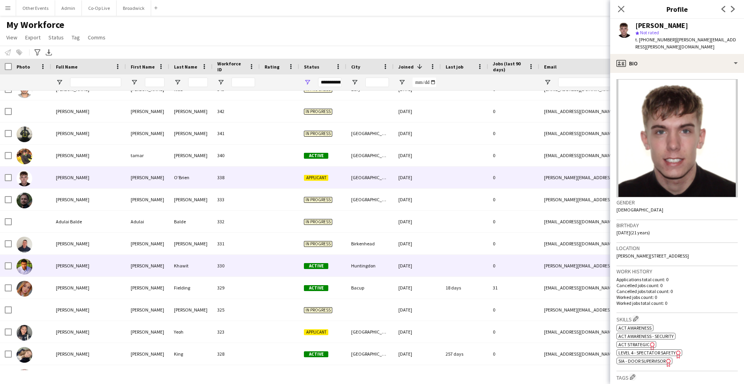
click at [465, 269] on div at bounding box center [464, 266] width 47 height 22
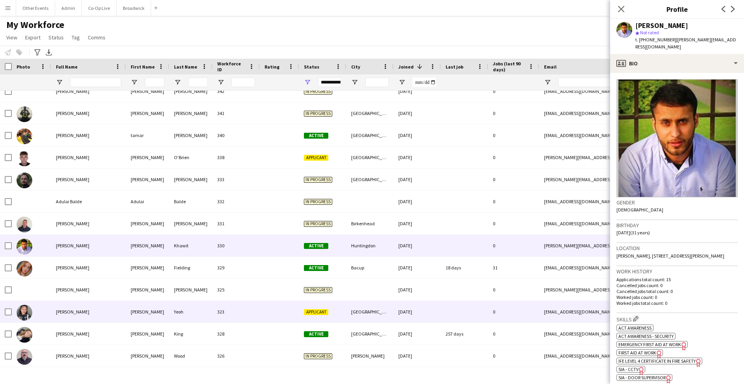
click at [465, 310] on div at bounding box center [464, 312] width 47 height 22
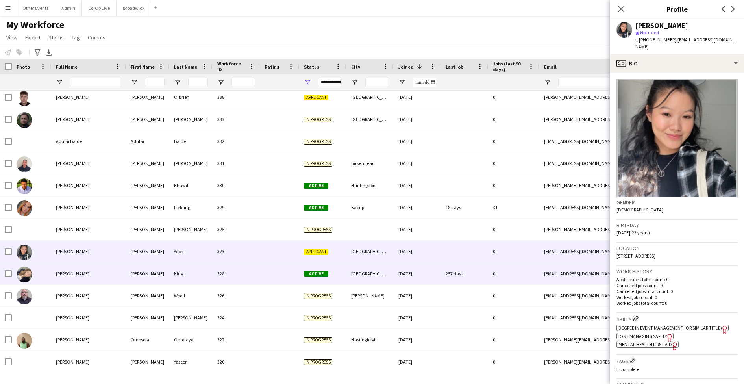
click at [465, 273] on div "257 days" at bounding box center [464, 274] width 47 height 22
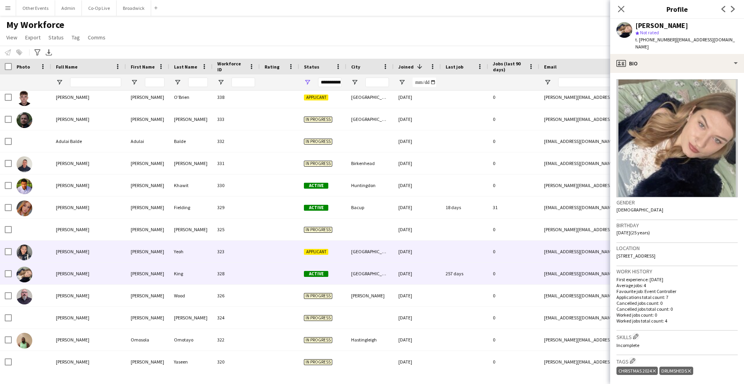
click at [465, 253] on div at bounding box center [464, 252] width 47 height 22
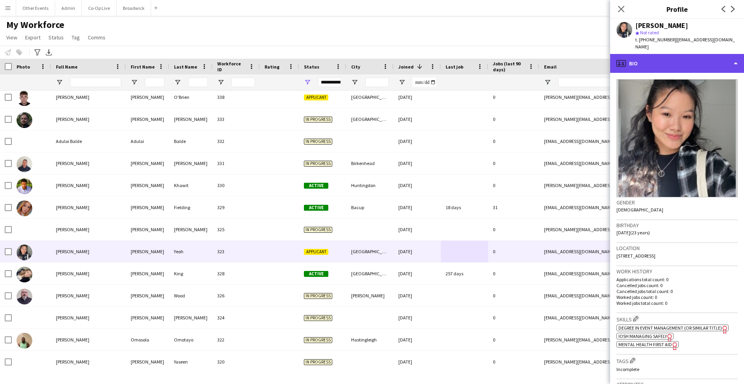
click at [722, 63] on div "profile Bio" at bounding box center [677, 63] width 134 height 19
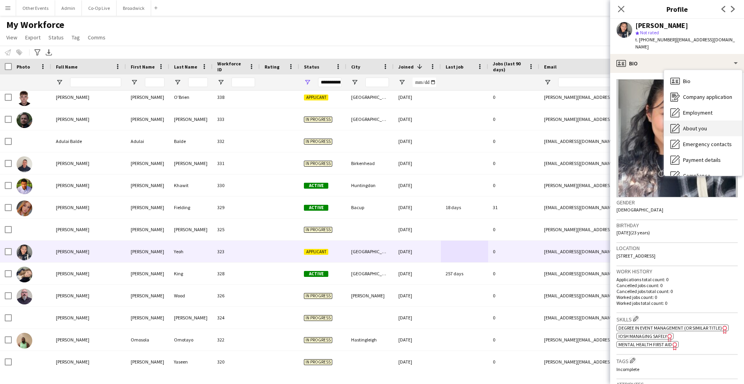
click at [703, 125] on span "About you" at bounding box center [695, 128] width 24 height 7
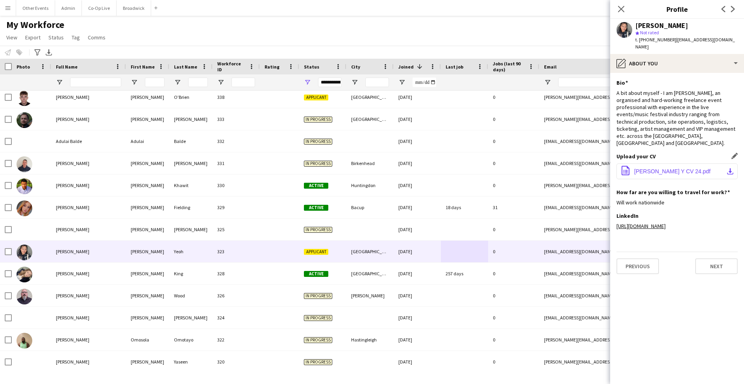
click at [686, 163] on button "office-file-sheet [PERSON_NAME] Y CV 24.pdf download-bottom" at bounding box center [677, 171] width 121 height 16
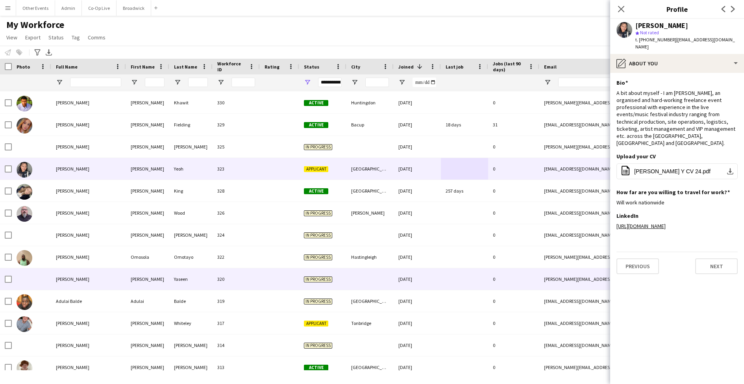
scroll to position [2271, 0]
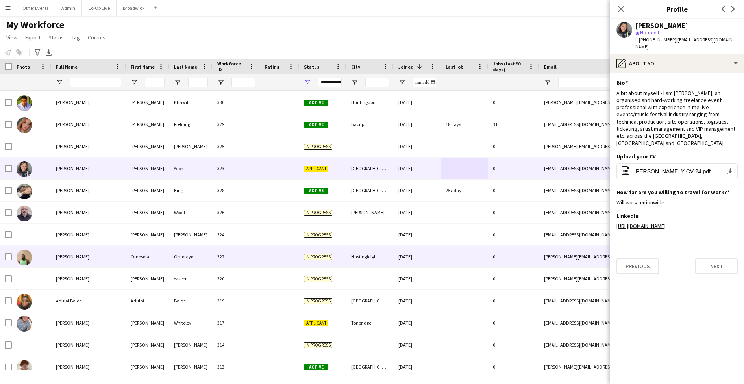
click at [270, 259] on div at bounding box center [279, 257] width 39 height 22
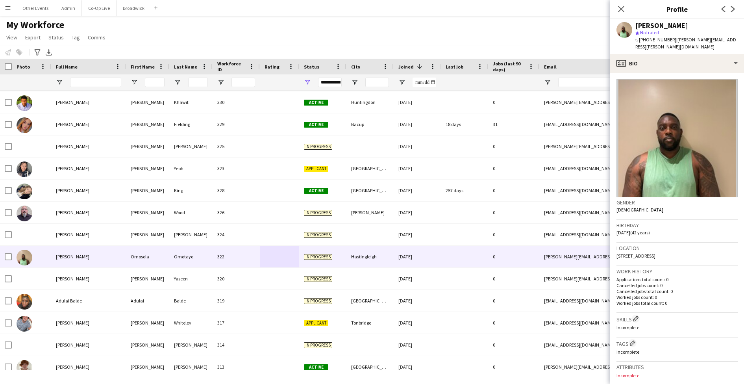
click at [651, 159] on img at bounding box center [677, 138] width 121 height 118
click at [688, 55] on div "profile Bio" at bounding box center [677, 63] width 134 height 19
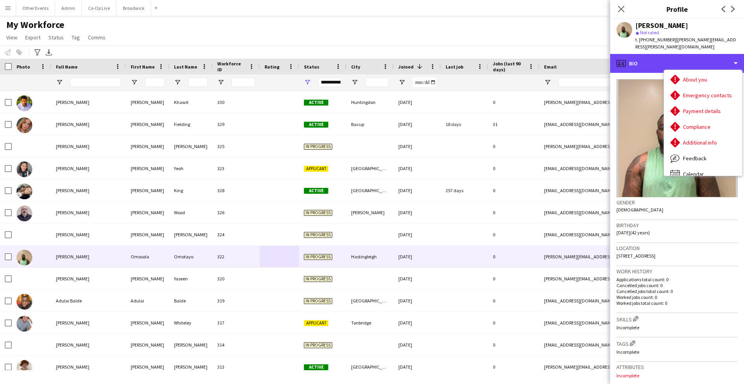
scroll to position [50, 0]
click at [714, 54] on div "profile Bio" at bounding box center [677, 63] width 134 height 19
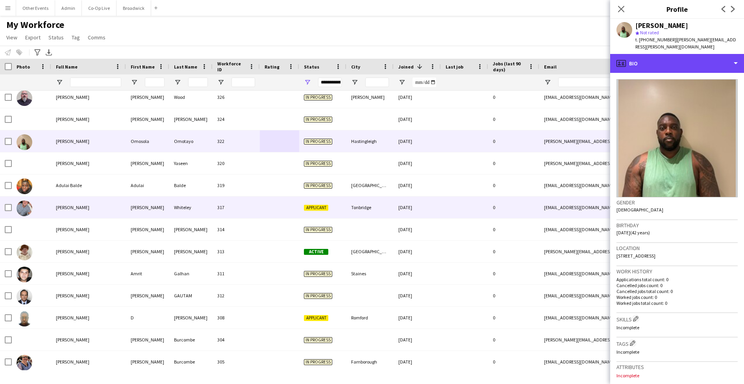
scroll to position [2387, 0]
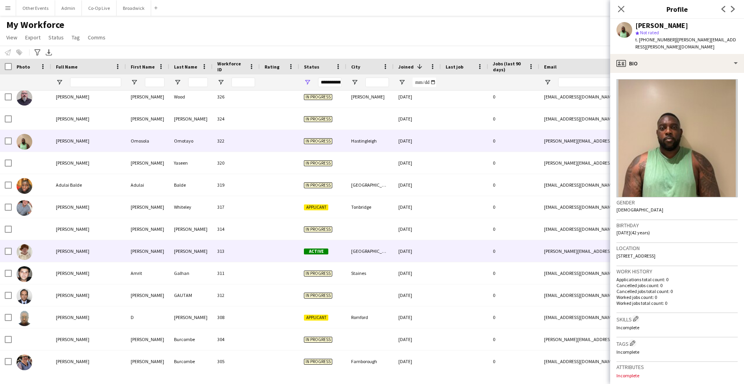
click at [478, 250] on div at bounding box center [464, 251] width 47 height 22
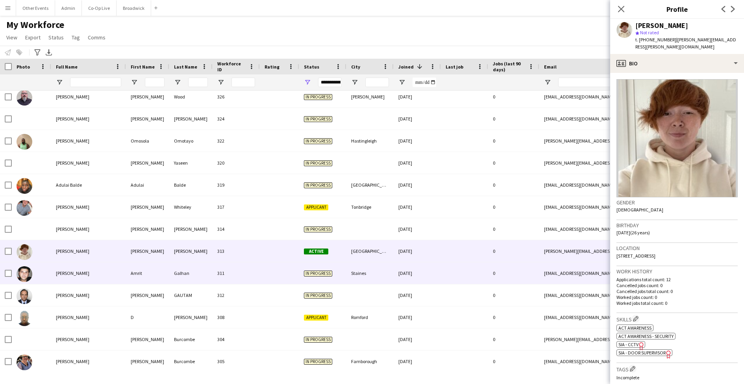
click at [472, 265] on div at bounding box center [464, 273] width 47 height 22
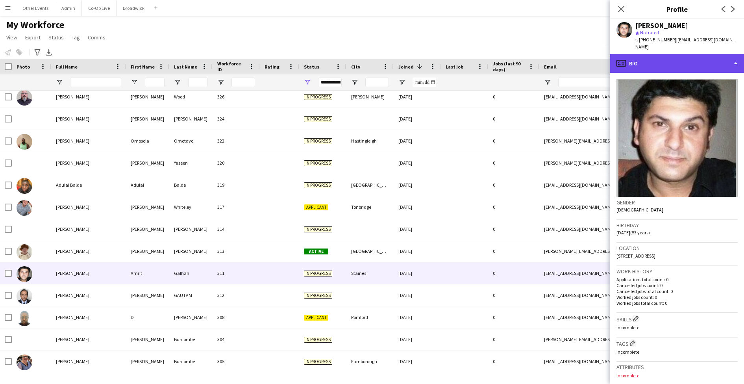
click at [675, 62] on div "profile Bio" at bounding box center [677, 63] width 134 height 19
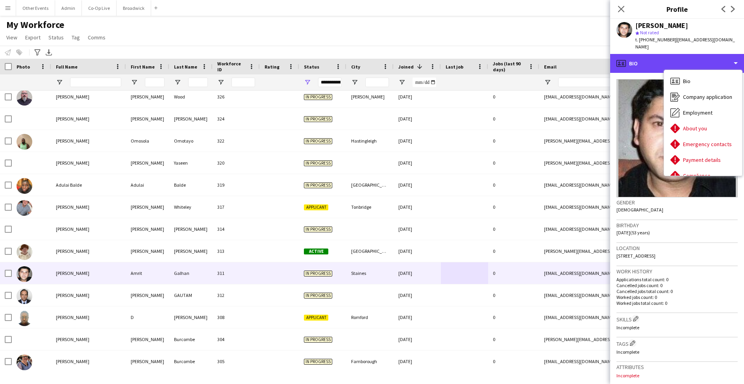
scroll to position [0, 0]
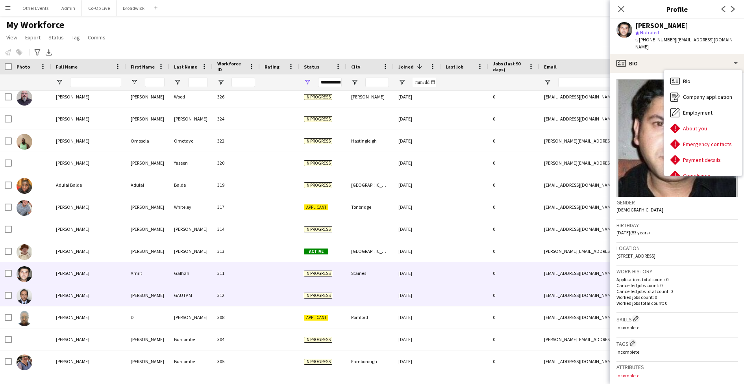
click at [464, 298] on div at bounding box center [464, 295] width 47 height 22
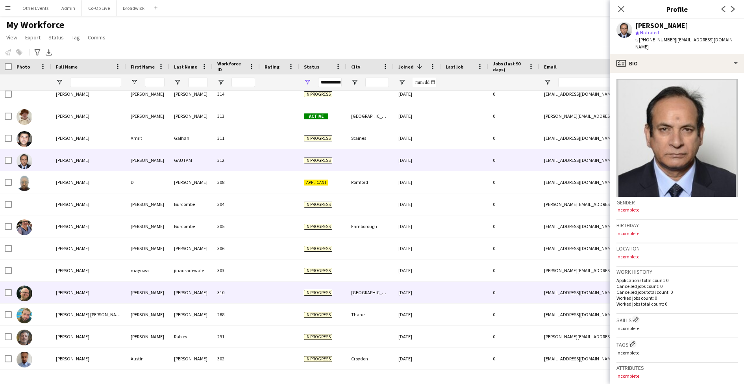
scroll to position [2522, 0]
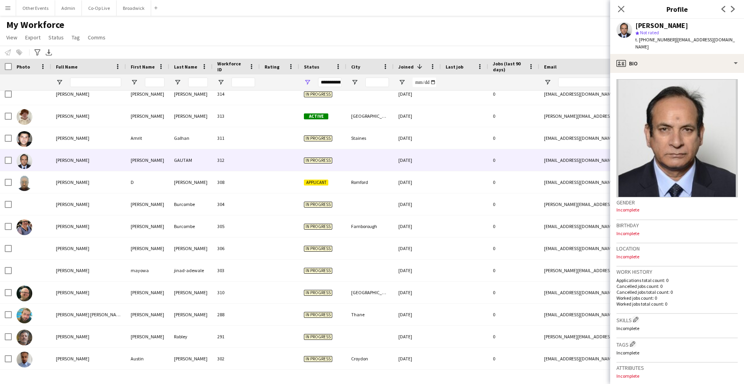
drag, startPoint x: 632, startPoint y: 252, endPoint x: 618, endPoint y: 249, distance: 15.3
click at [625, 252] on div "Location Incomplete" at bounding box center [677, 254] width 121 height 23
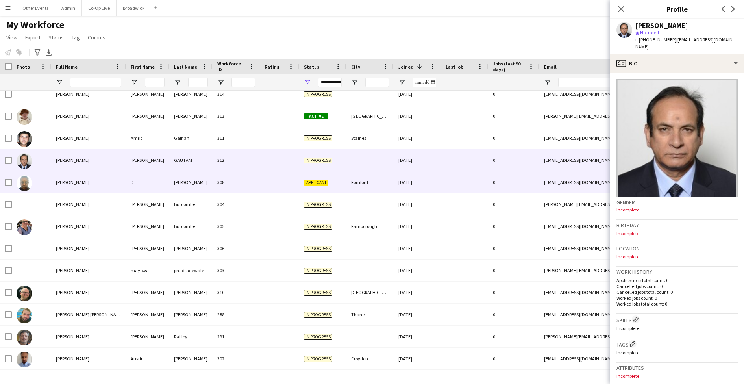
click at [451, 182] on div at bounding box center [464, 182] width 47 height 22
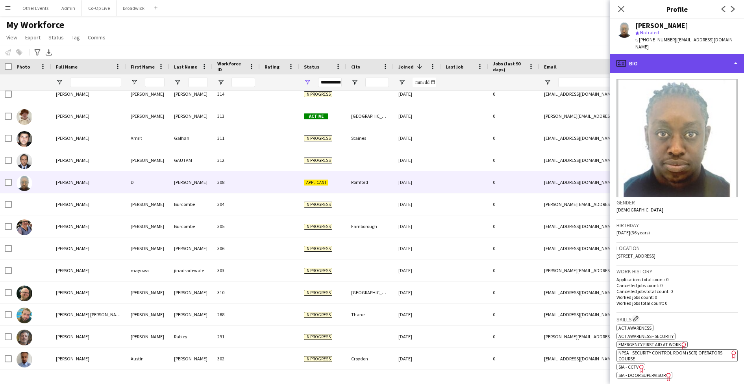
click at [692, 58] on div "profile Bio" at bounding box center [677, 63] width 134 height 19
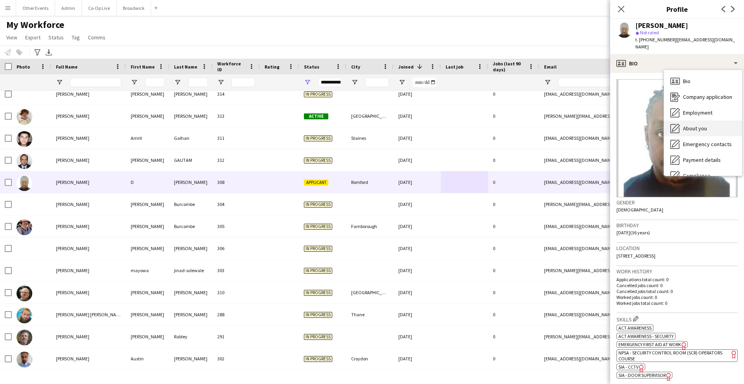
click at [703, 125] on span "About you" at bounding box center [695, 128] width 24 height 7
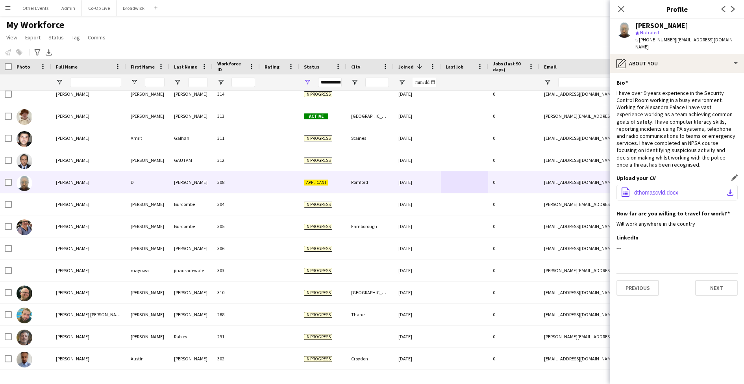
click at [663, 189] on span "dthomascvld.docx" at bounding box center [656, 192] width 44 height 6
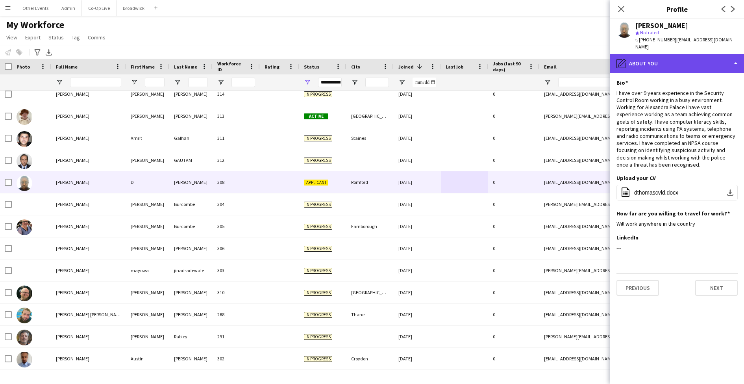
click at [675, 56] on div "pencil4 About you" at bounding box center [677, 63] width 134 height 19
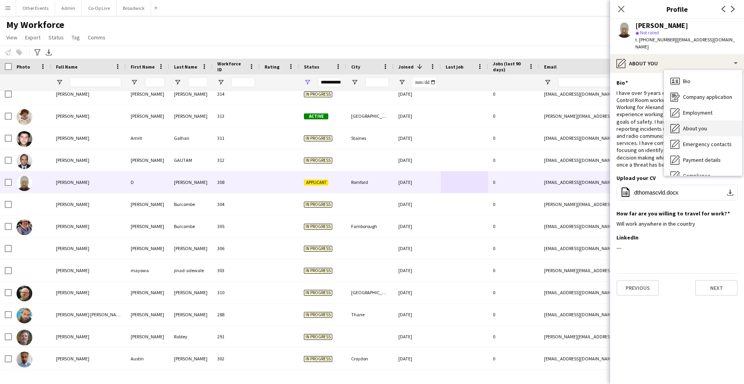
click at [705, 125] on span "About you" at bounding box center [695, 128] width 24 height 7
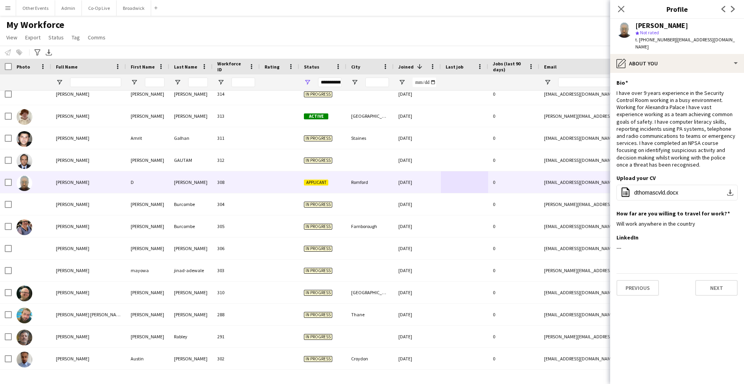
click at [692, 73] on app-section-data-types "Bio Edit this field I have over 9 years experience in the Security Control Room…" at bounding box center [677, 228] width 134 height 311
click at [692, 63] on div "pencil4 About you" at bounding box center [677, 63] width 134 height 19
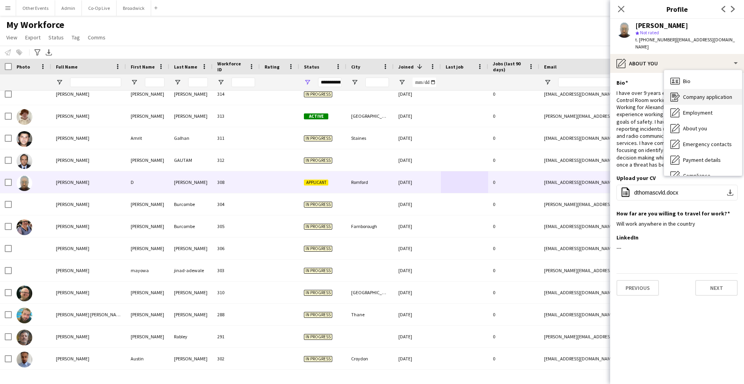
click at [697, 89] on div "Company application Company application" at bounding box center [703, 97] width 78 height 16
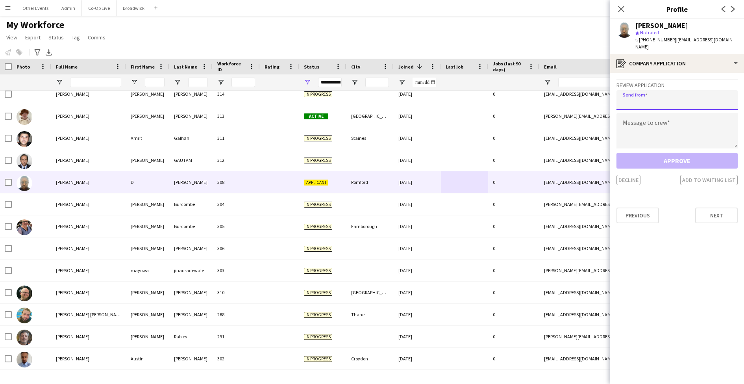
click at [679, 95] on input "email" at bounding box center [677, 100] width 121 height 20
type input "**********"
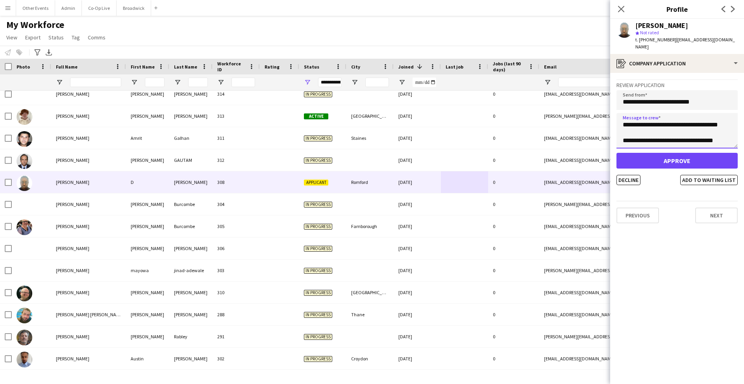
scroll to position [39, 0]
type textarea "**********"
click at [692, 158] on button "Approve" at bounding box center [677, 161] width 121 height 16
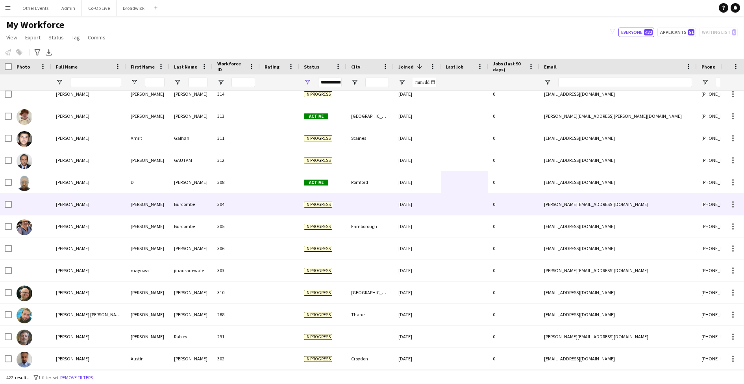
click at [522, 200] on div "0" at bounding box center [513, 204] width 51 height 22
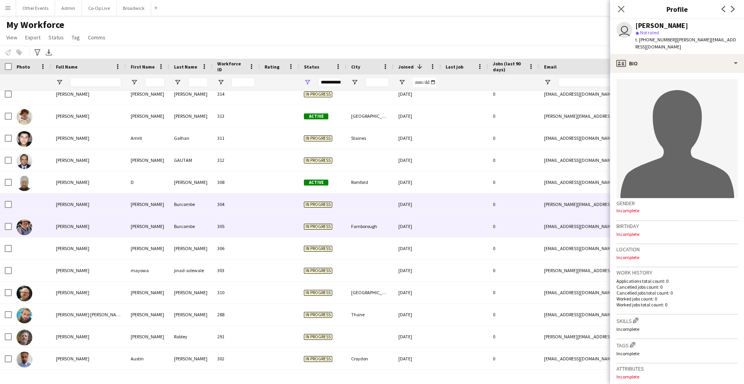
click at [525, 225] on div "0" at bounding box center [513, 226] width 51 height 22
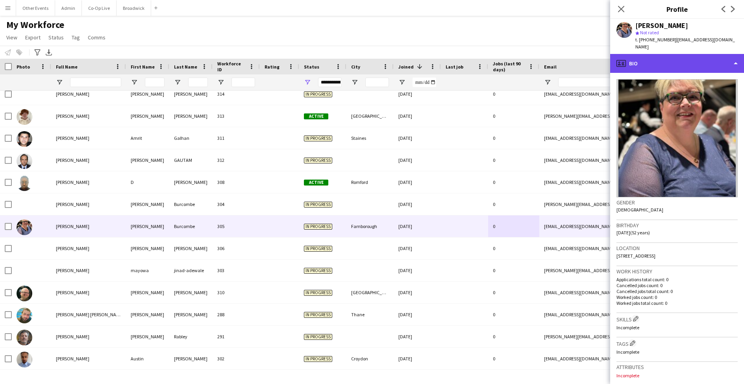
click at [668, 59] on div "profile Bio" at bounding box center [677, 63] width 134 height 19
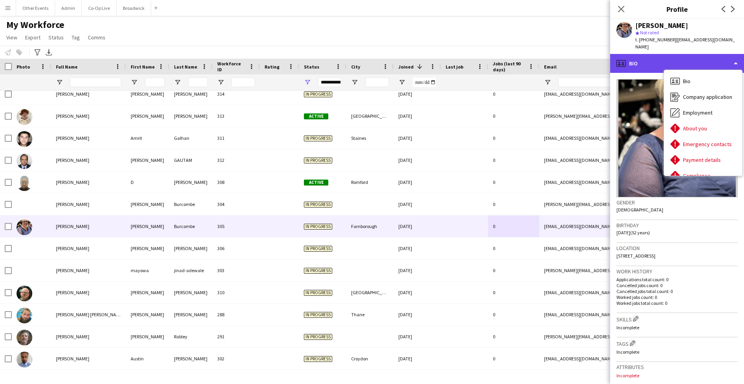
click at [686, 57] on div "profile Bio" at bounding box center [677, 63] width 134 height 19
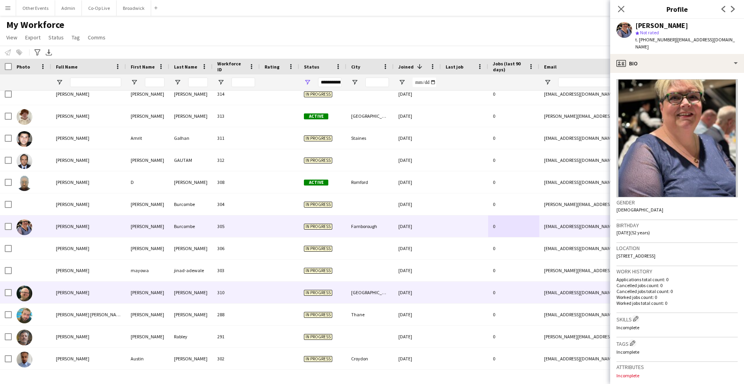
click at [441, 286] on div at bounding box center [464, 293] width 47 height 22
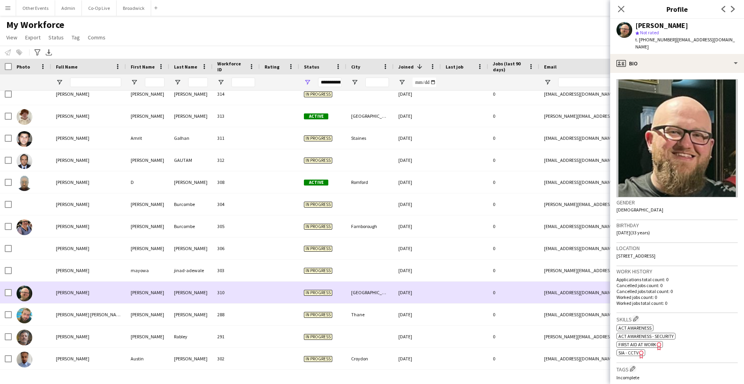
scroll to position [2634, 0]
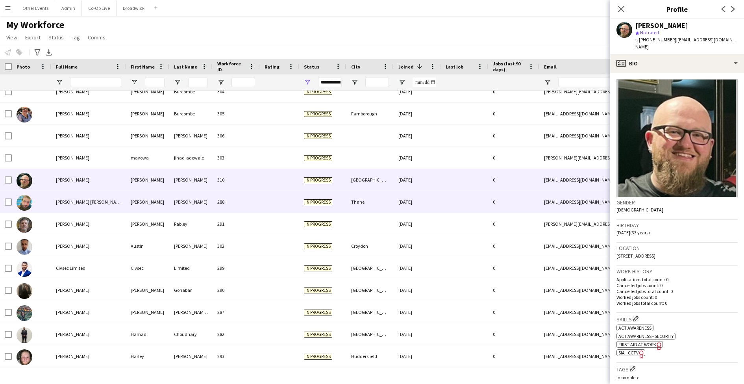
click at [456, 202] on div at bounding box center [464, 202] width 47 height 22
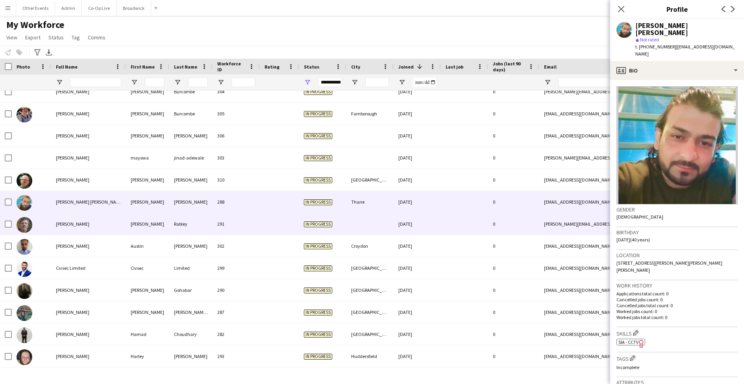
click at [452, 215] on div at bounding box center [464, 224] width 47 height 22
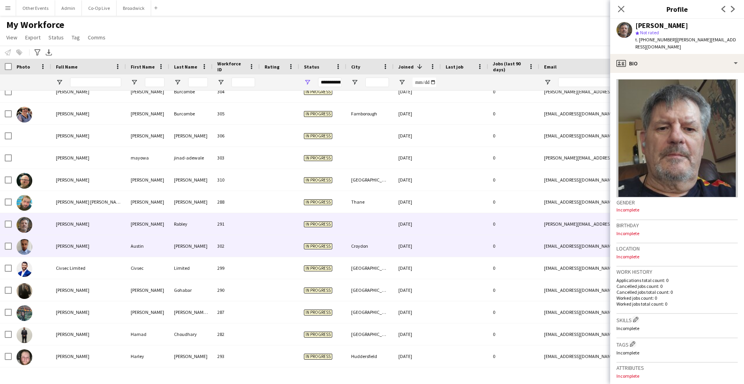
click at [453, 241] on div at bounding box center [464, 246] width 47 height 22
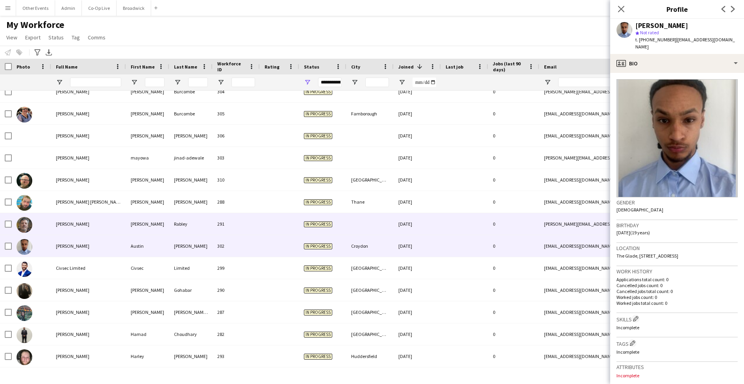
click at [456, 223] on div at bounding box center [464, 224] width 47 height 22
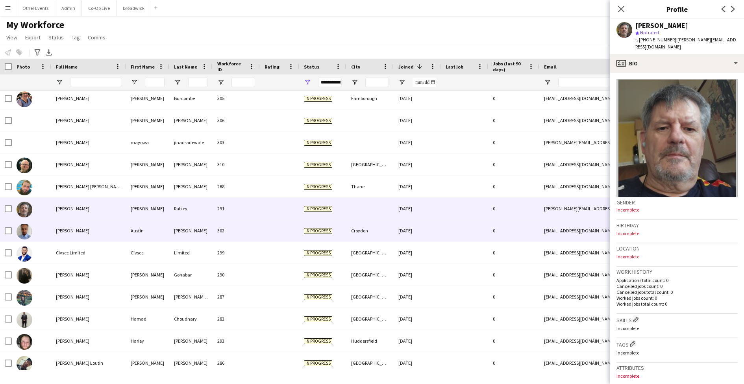
scroll to position [2650, 0]
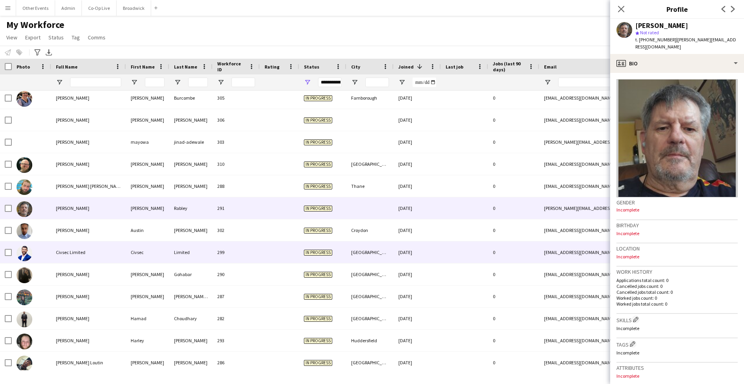
click at [479, 247] on div at bounding box center [464, 252] width 47 height 22
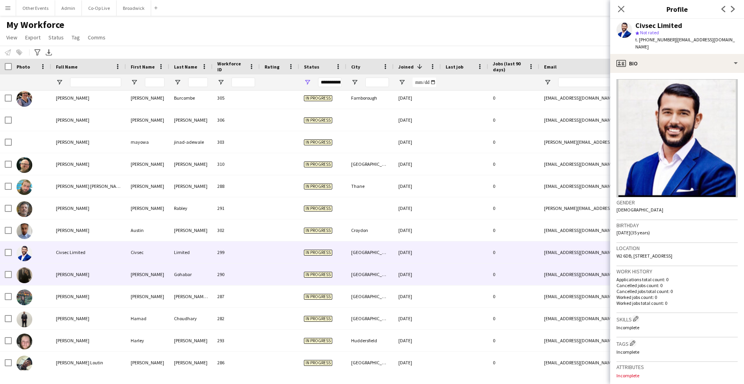
click at [479, 264] on div at bounding box center [464, 274] width 47 height 22
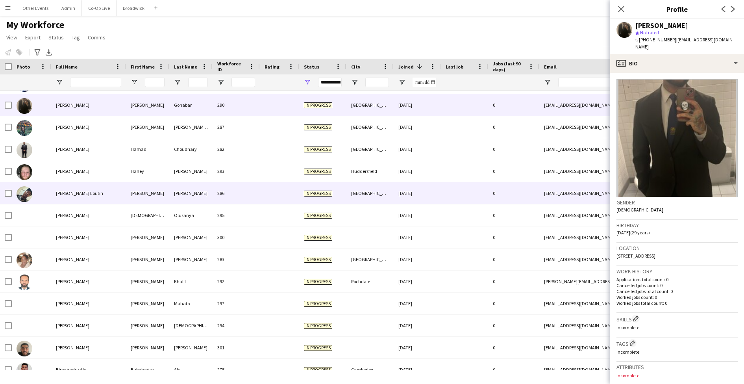
scroll to position [2820, 0]
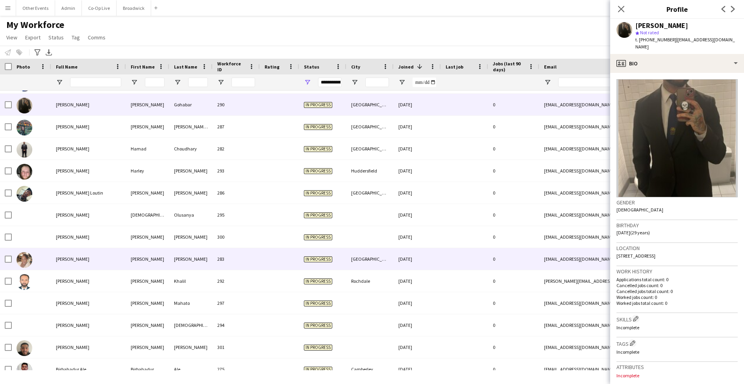
click at [478, 266] on div at bounding box center [464, 259] width 47 height 22
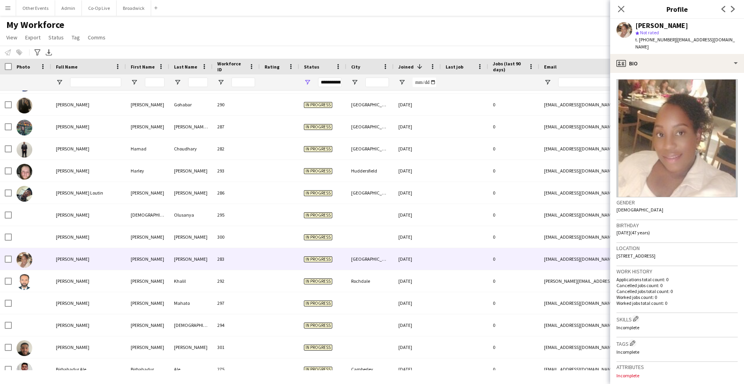
click at [669, 79] on img at bounding box center [677, 138] width 121 height 118
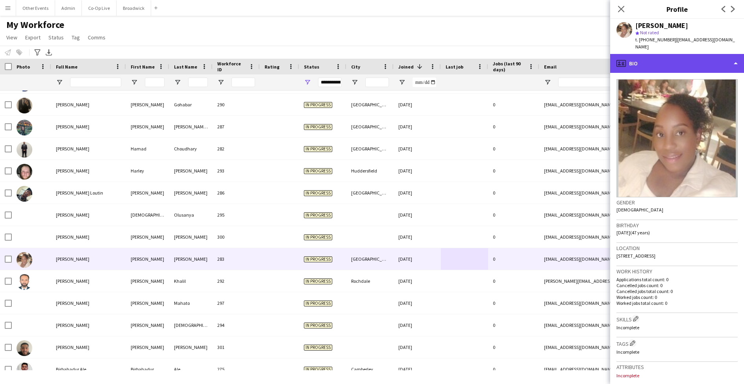
click at [670, 61] on div "profile Bio" at bounding box center [677, 63] width 134 height 19
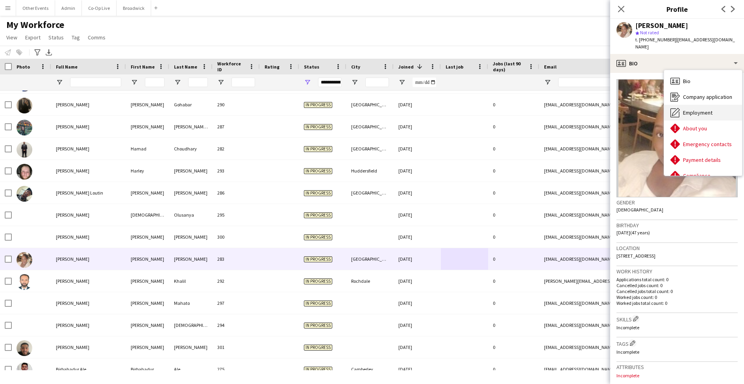
click at [688, 112] on div "Employment Employment" at bounding box center [703, 113] width 78 height 16
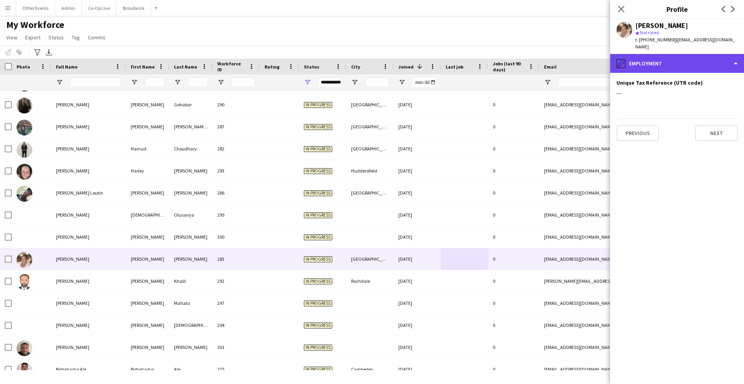
click at [675, 54] on div "pencil4 Employment" at bounding box center [677, 63] width 134 height 19
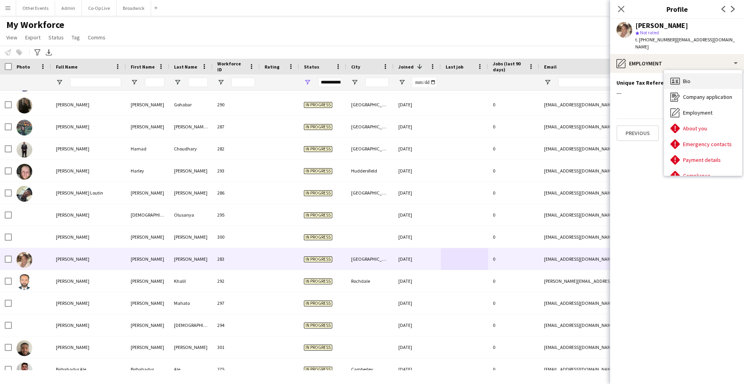
click at [675, 73] on div "Bio Bio" at bounding box center [703, 81] width 78 height 16
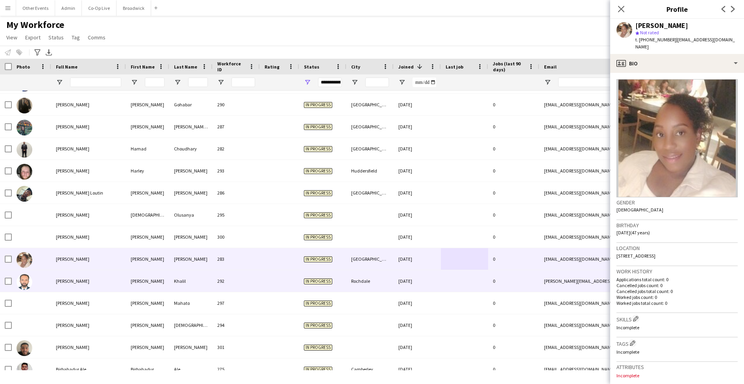
click at [258, 284] on div "292" at bounding box center [236, 281] width 47 height 22
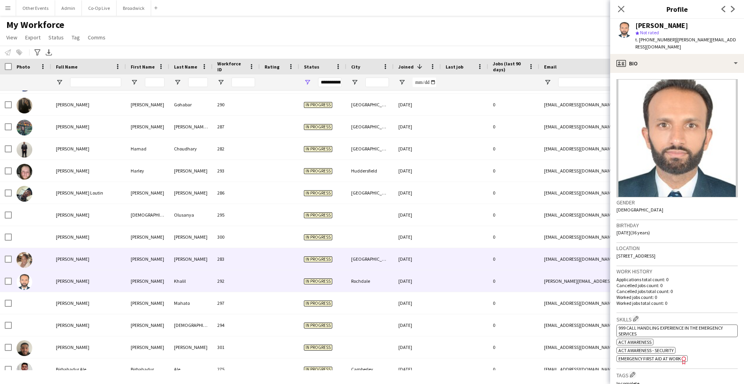
click at [269, 261] on div at bounding box center [279, 259] width 39 height 22
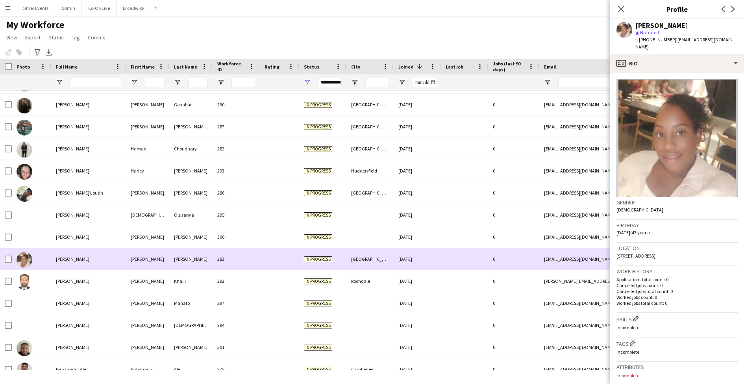
scroll to position [2897, 0]
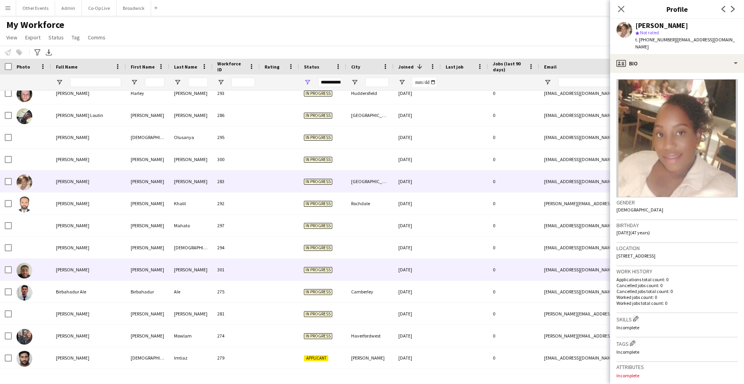
click at [452, 272] on div at bounding box center [464, 270] width 47 height 22
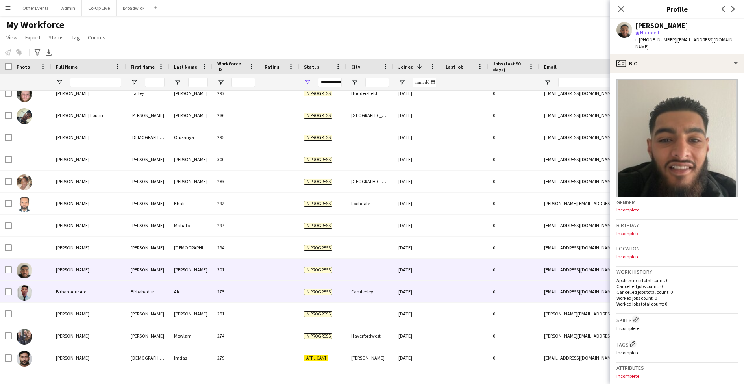
click at [452, 290] on div at bounding box center [464, 292] width 47 height 22
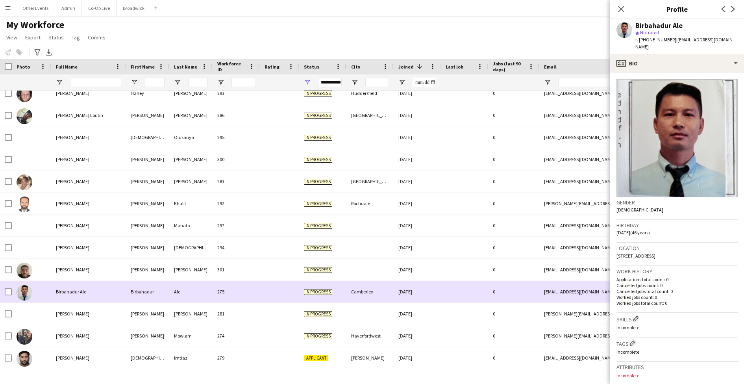
scroll to position [3025, 0]
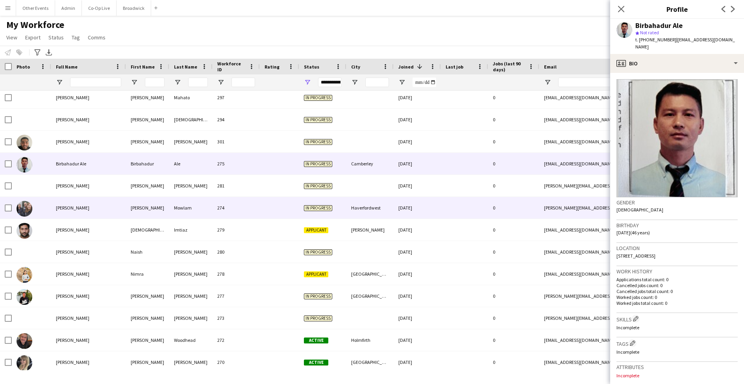
click at [441, 215] on div "[DATE]" at bounding box center [417, 208] width 47 height 22
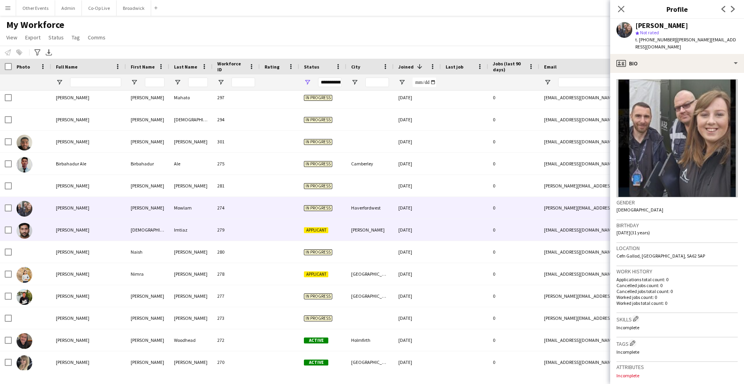
click at [441, 239] on div at bounding box center [464, 230] width 47 height 22
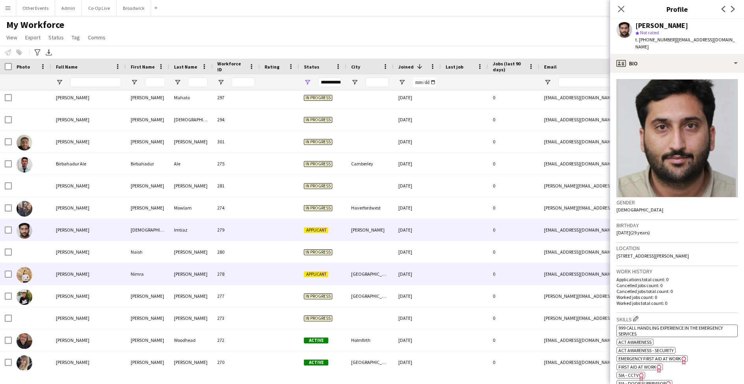
click at [438, 278] on div "[DATE]" at bounding box center [417, 274] width 47 height 22
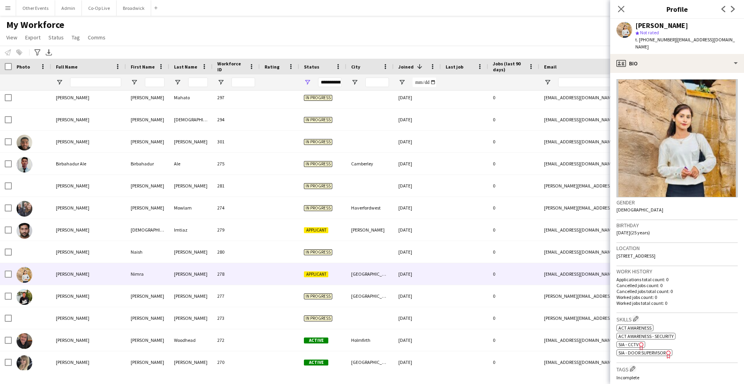
click at [658, 42] on span "t. [PHONE_NUMBER]" at bounding box center [656, 40] width 41 height 6
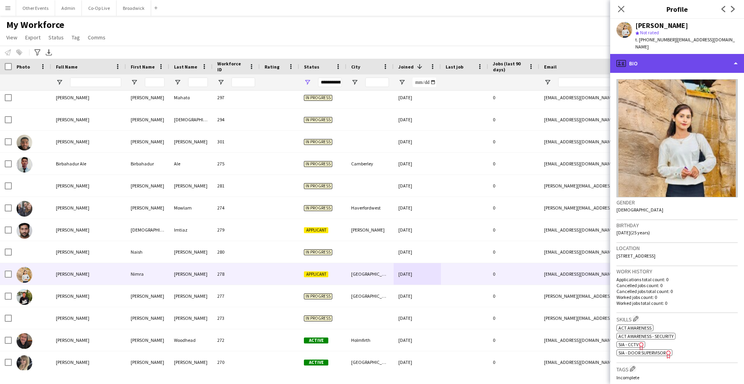
click at [658, 56] on div "profile Bio" at bounding box center [677, 63] width 134 height 19
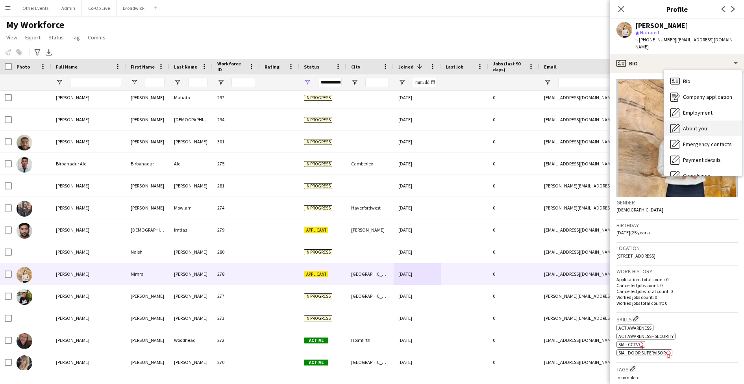
click at [695, 125] on span "About you" at bounding box center [695, 128] width 24 height 7
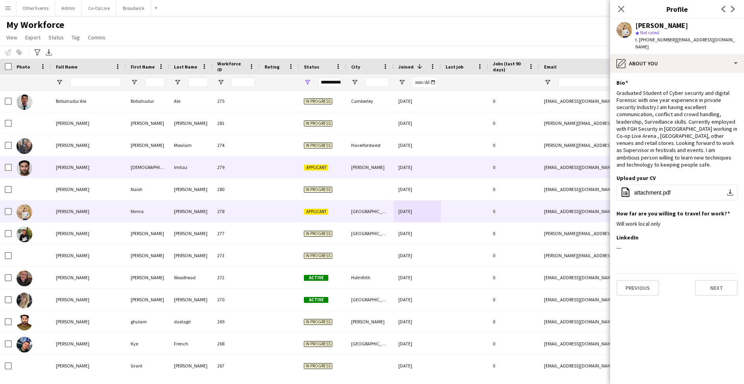
scroll to position [3093, 0]
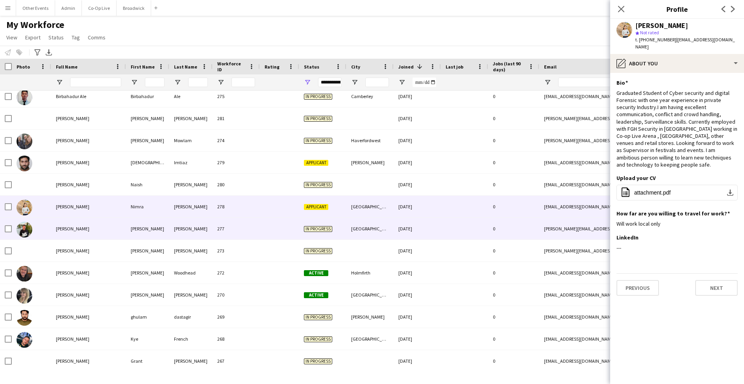
click at [468, 235] on div at bounding box center [464, 229] width 47 height 22
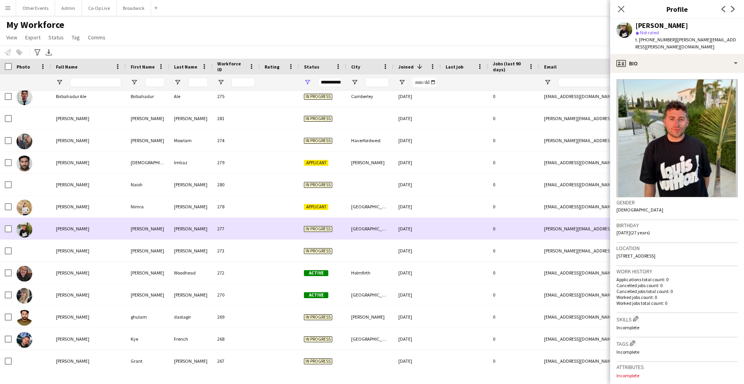
click at [464, 220] on div at bounding box center [464, 229] width 47 height 22
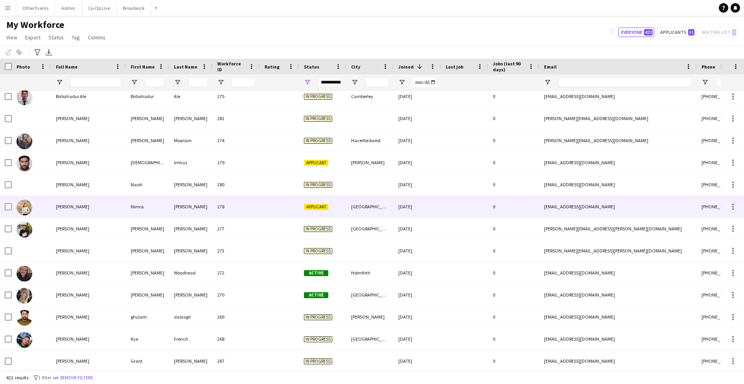
click at [461, 209] on div at bounding box center [464, 207] width 47 height 22
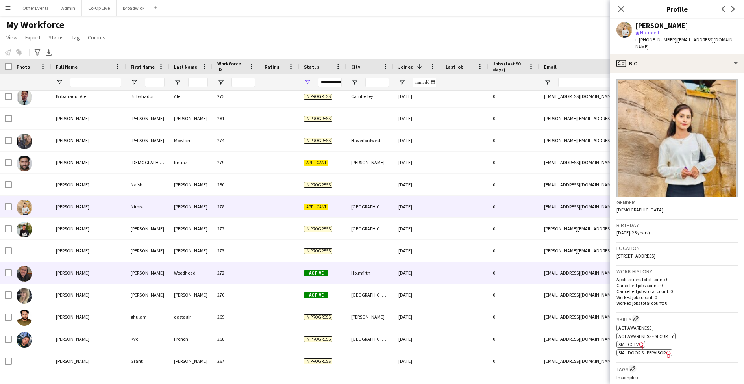
click at [465, 275] on div at bounding box center [464, 273] width 47 height 22
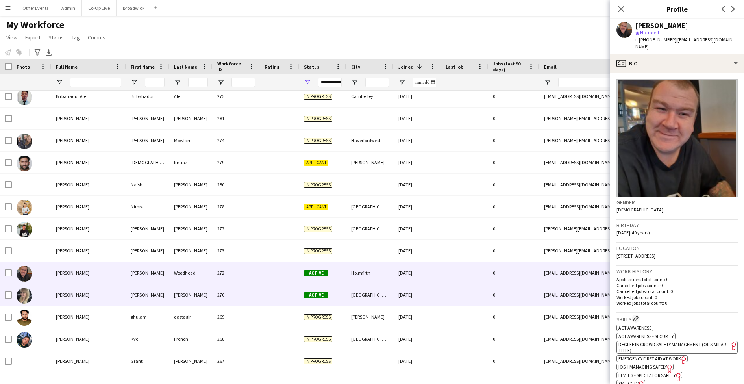
click at [462, 297] on div at bounding box center [464, 295] width 47 height 22
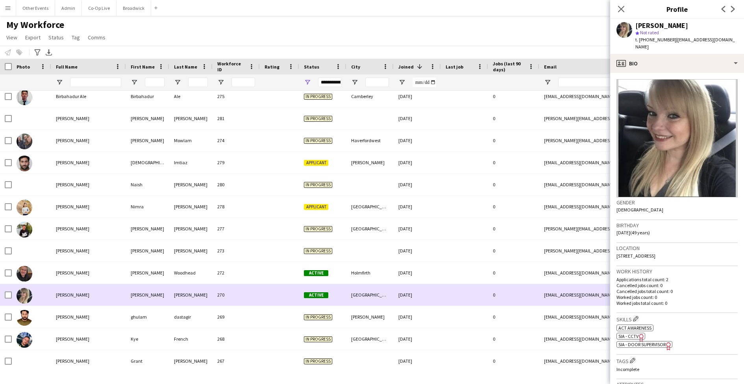
scroll to position [3191, 0]
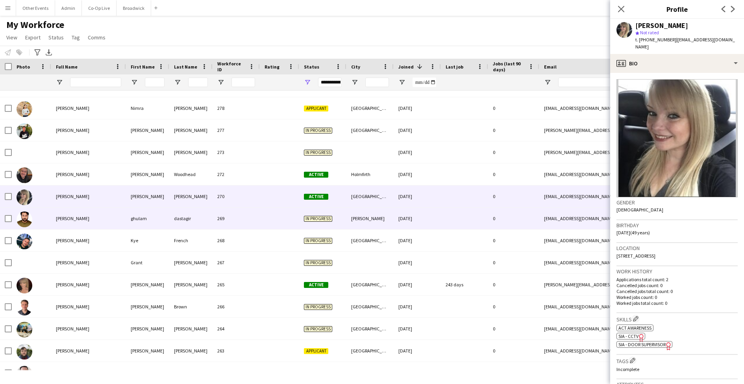
click at [450, 216] on div at bounding box center [464, 219] width 47 height 22
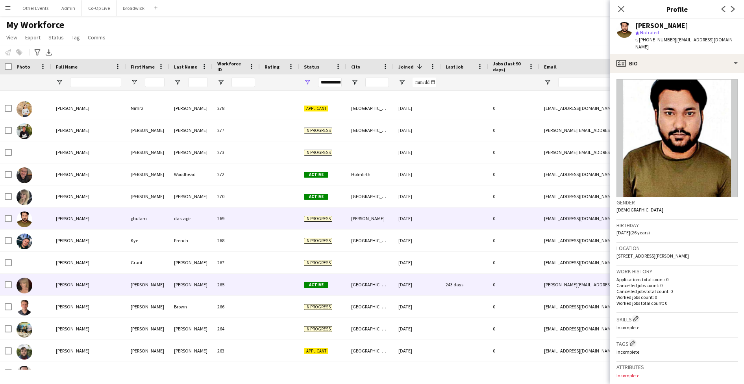
click at [448, 294] on div "243 days" at bounding box center [464, 285] width 47 height 22
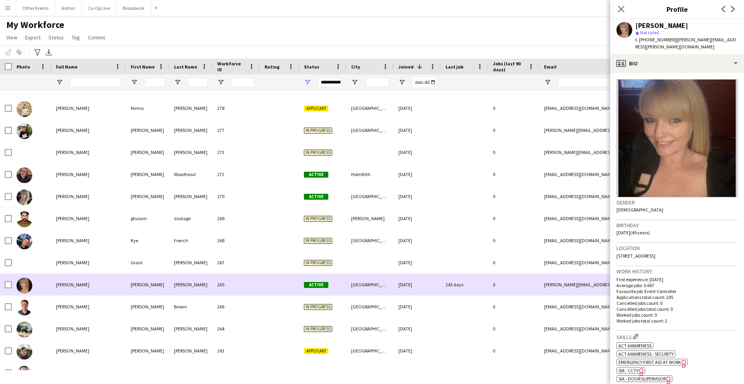
scroll to position [3304, 0]
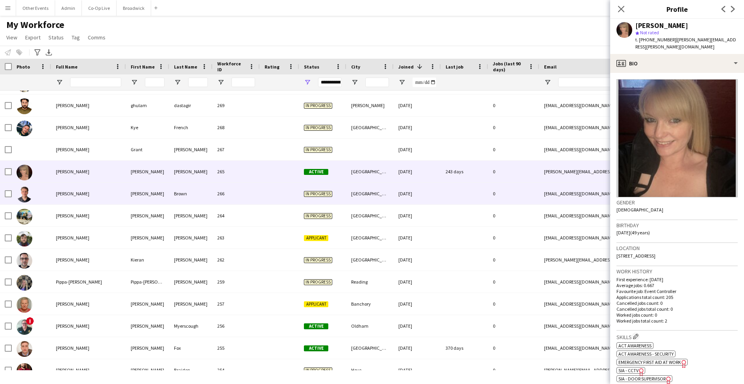
click at [446, 189] on div at bounding box center [464, 194] width 47 height 22
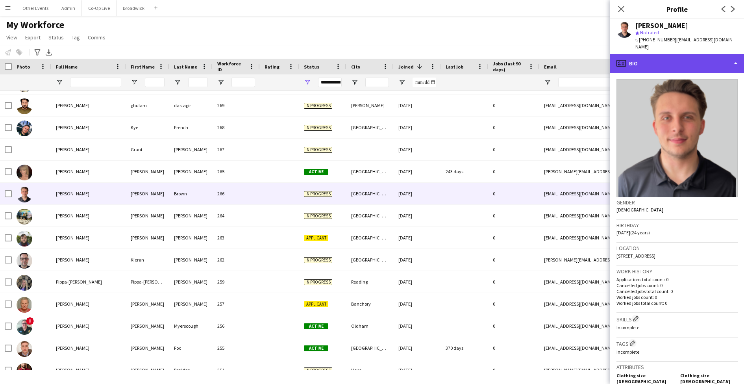
click at [710, 54] on div "profile Bio" at bounding box center [677, 63] width 134 height 19
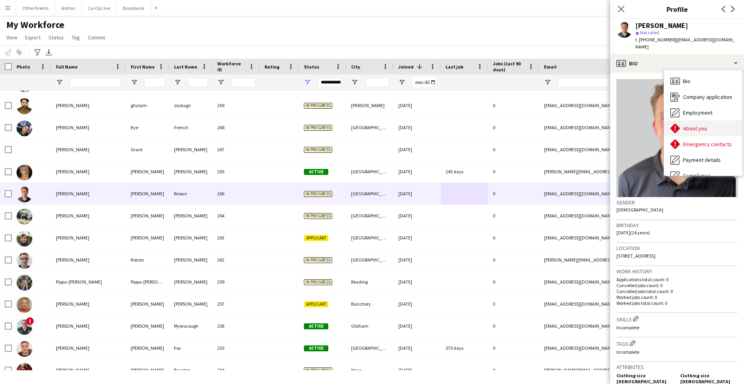
click at [701, 121] on div "About you About you" at bounding box center [703, 129] width 78 height 16
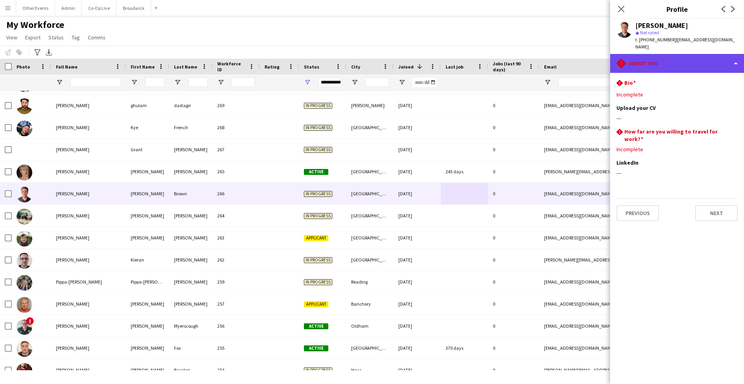
click at [697, 54] on div "rhombus-alert About you" at bounding box center [677, 63] width 134 height 19
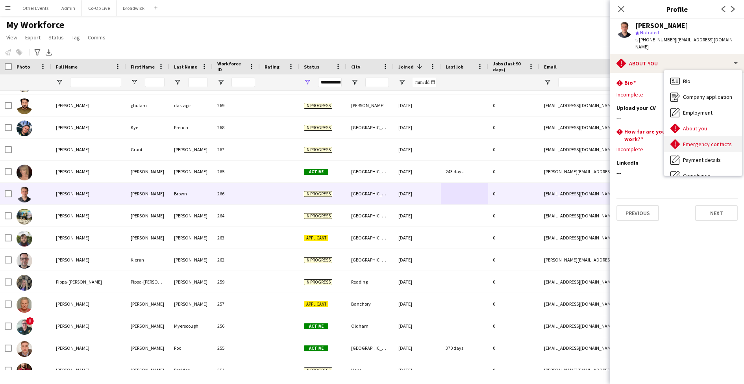
click at [716, 141] on span "Emergency contacts" at bounding box center [707, 144] width 49 height 7
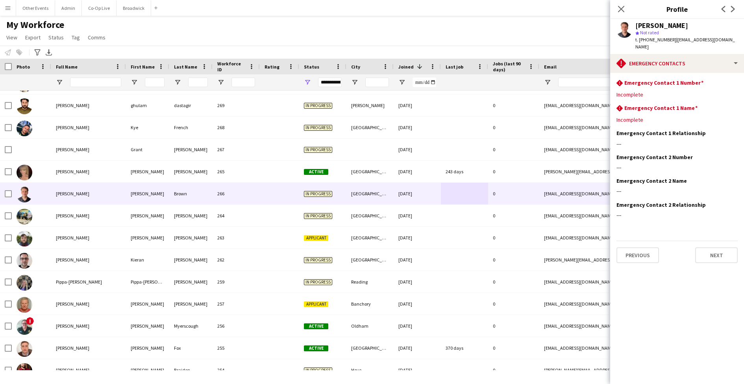
click at [704, 45] on div "[PERSON_NAME] star Not rated t. [PHONE_NUMBER] | [EMAIL_ADDRESS][DOMAIN_NAME]" at bounding box center [677, 36] width 134 height 35
click at [704, 56] on div "rhombus-alert Emergency contacts" at bounding box center [677, 63] width 134 height 19
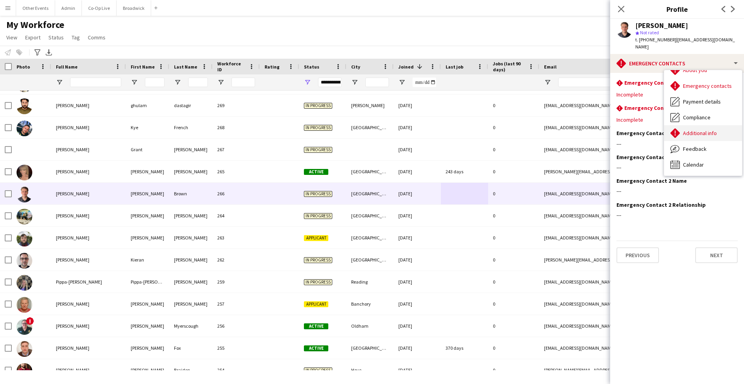
scroll to position [58, 0]
click at [708, 130] on span "Additional info" at bounding box center [700, 133] width 34 height 7
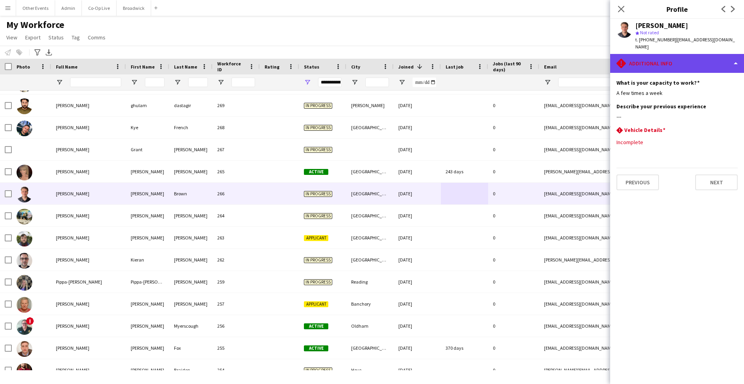
click at [696, 58] on div "rhombus-alert Additional info" at bounding box center [677, 63] width 134 height 19
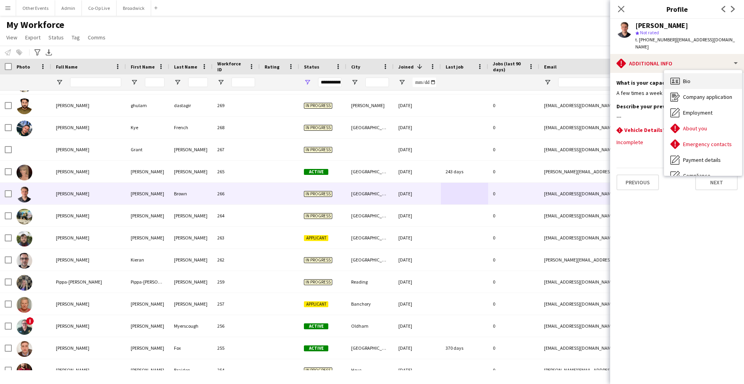
scroll to position [0, 0]
click at [695, 74] on div "Bio Bio" at bounding box center [703, 81] width 78 height 16
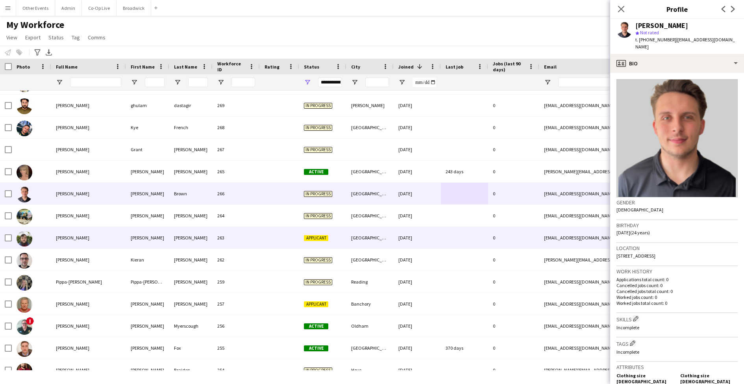
click at [465, 239] on div at bounding box center [464, 238] width 47 height 22
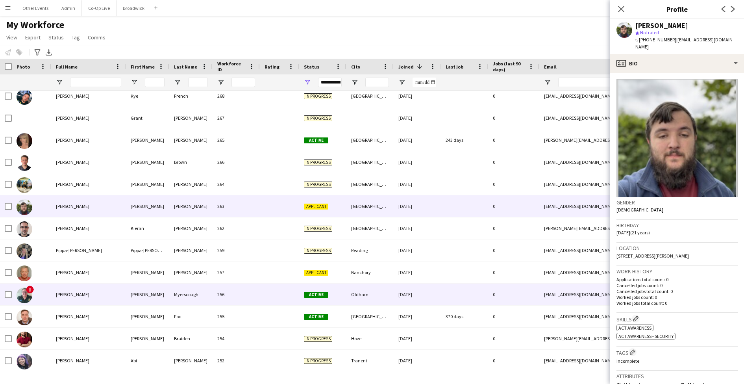
scroll to position [3338, 0]
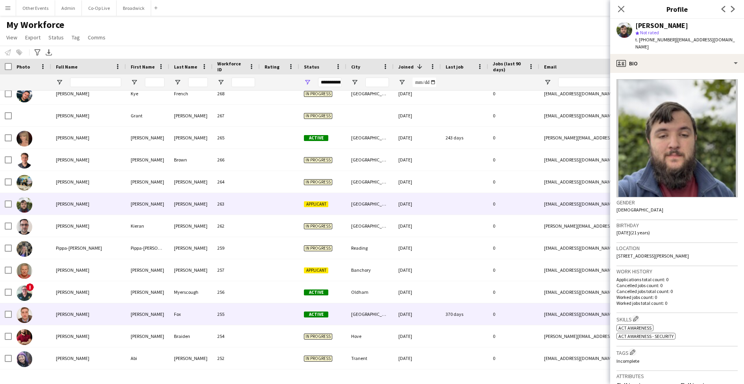
click at [460, 312] on div "370 days" at bounding box center [464, 314] width 47 height 22
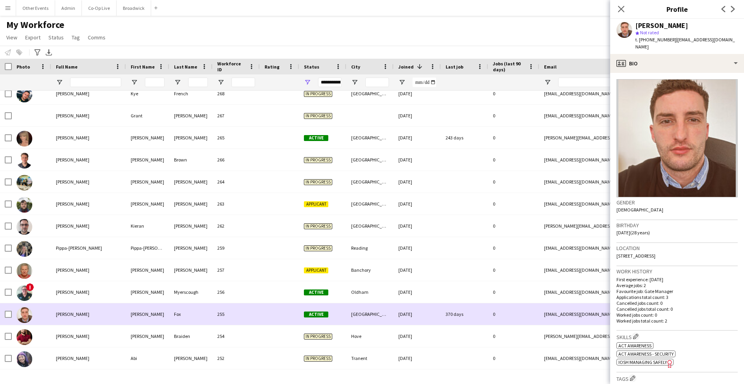
scroll to position [3493, 0]
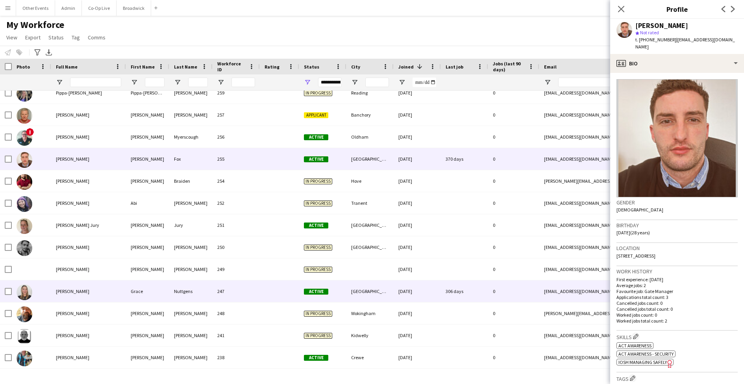
click at [459, 292] on div "306 days" at bounding box center [464, 291] width 47 height 22
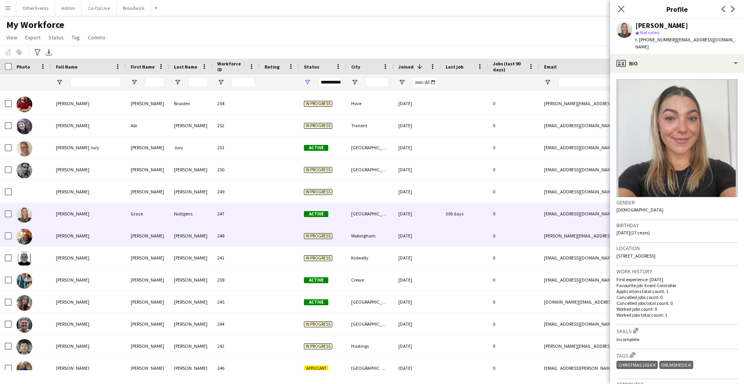
scroll to position [3571, 0]
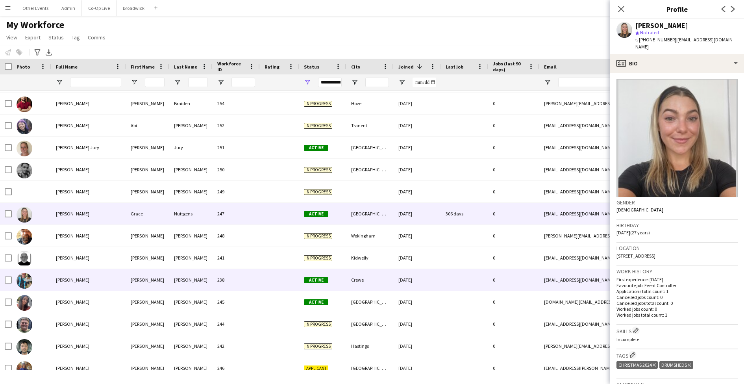
click at [451, 284] on div at bounding box center [464, 280] width 47 height 22
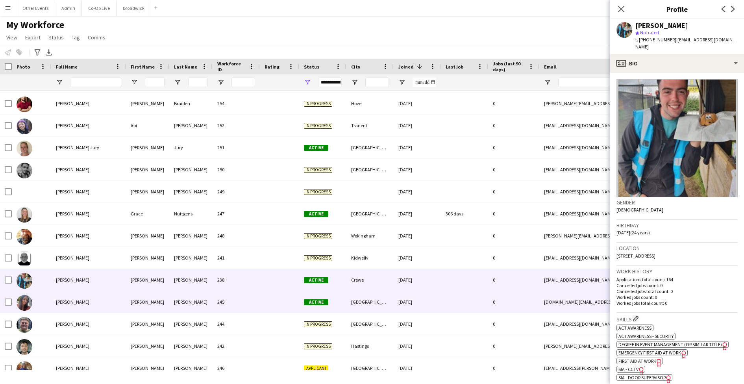
click at [450, 309] on div at bounding box center [464, 302] width 47 height 22
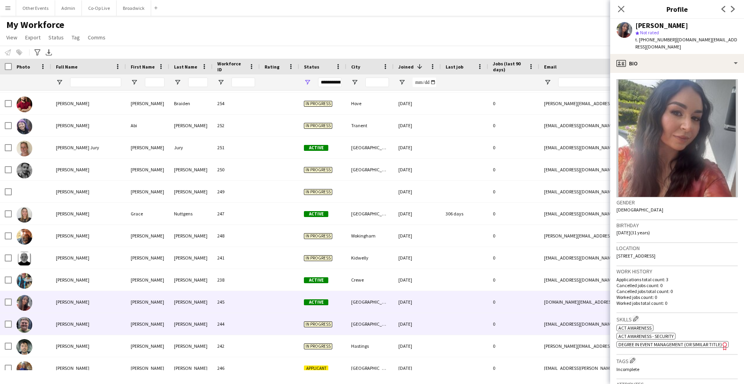
click at [450, 325] on div at bounding box center [464, 324] width 47 height 22
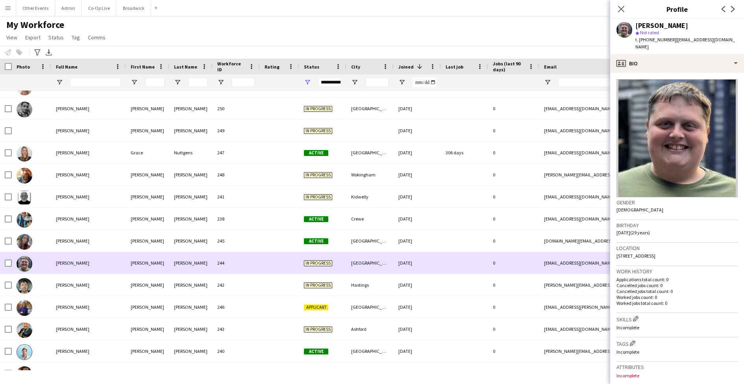
scroll to position [3632, 0]
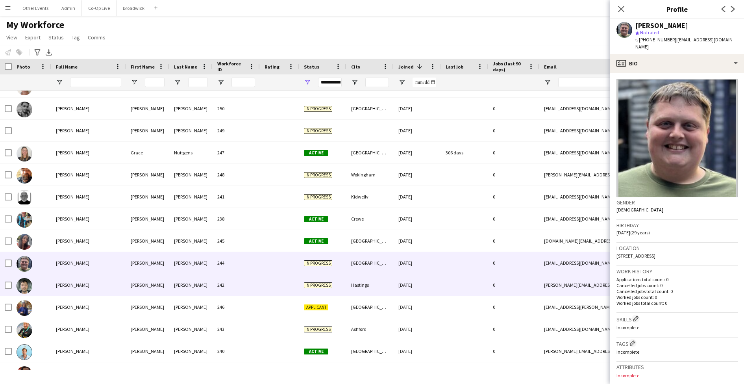
click at [447, 288] on div at bounding box center [464, 285] width 47 height 22
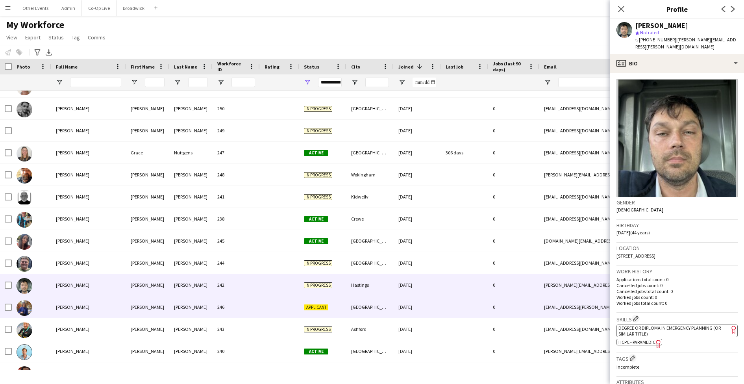
click at [449, 307] on div at bounding box center [464, 307] width 47 height 22
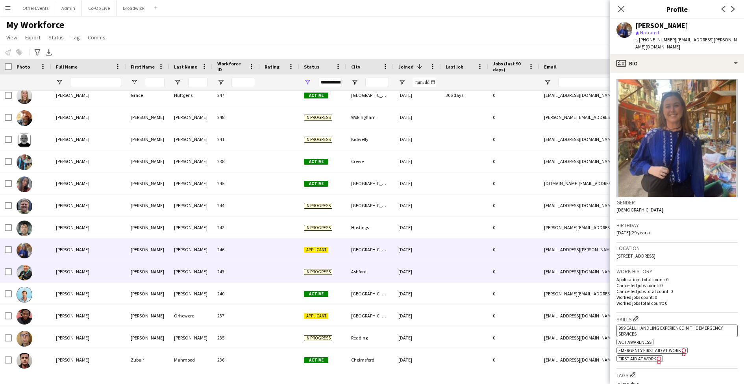
scroll to position [3692, 0]
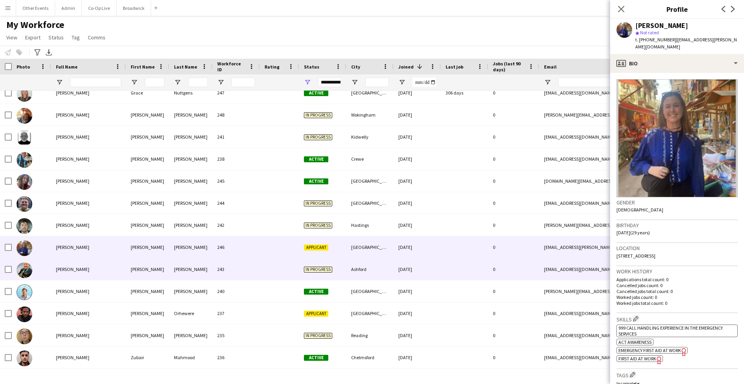
click at [458, 271] on div at bounding box center [464, 269] width 47 height 22
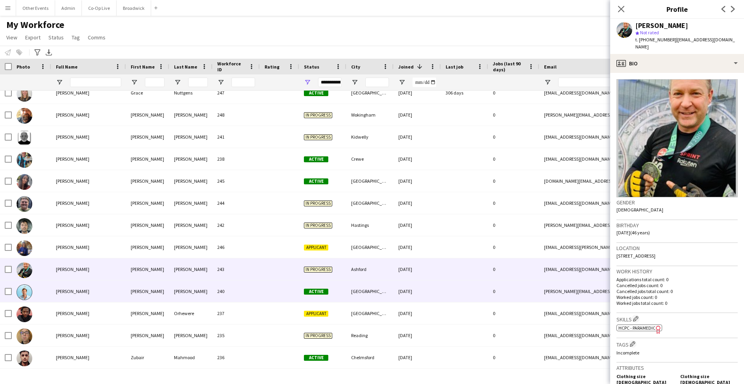
click at [456, 299] on div at bounding box center [464, 291] width 47 height 22
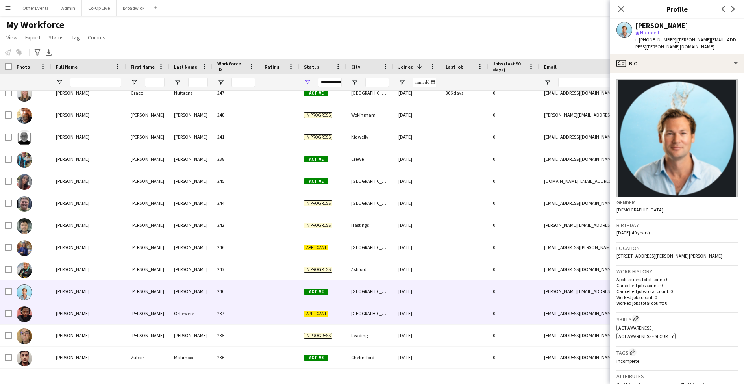
click at [456, 316] on div at bounding box center [464, 313] width 47 height 22
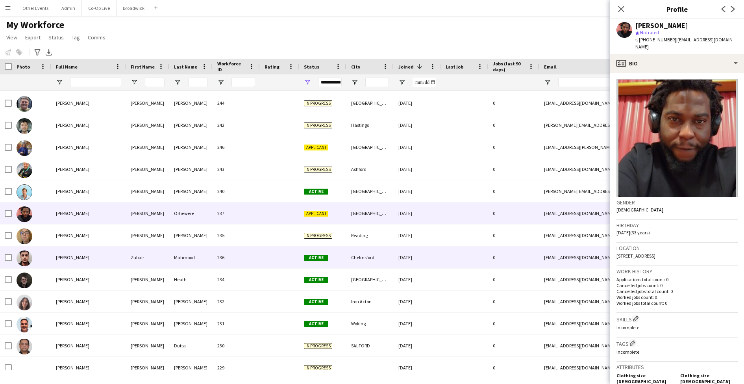
scroll to position [3794, 0]
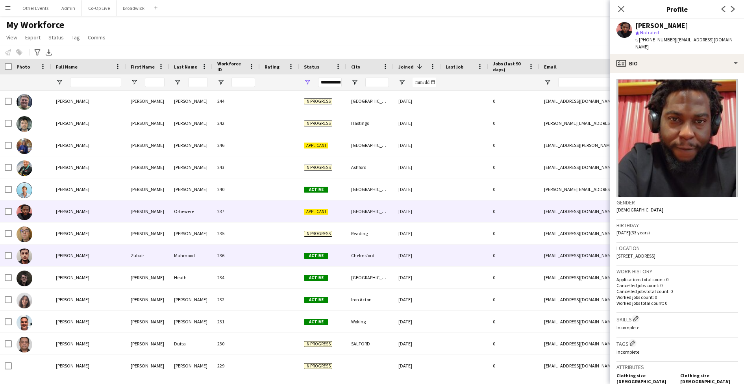
click at [436, 256] on div "[DATE]" at bounding box center [417, 256] width 47 height 22
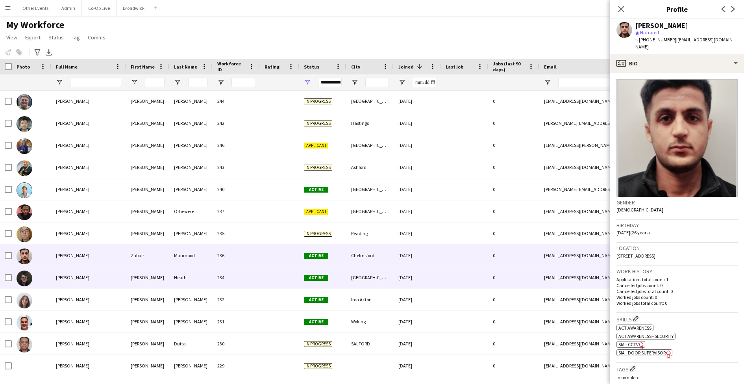
click at [436, 280] on div "[DATE]" at bounding box center [417, 278] width 47 height 22
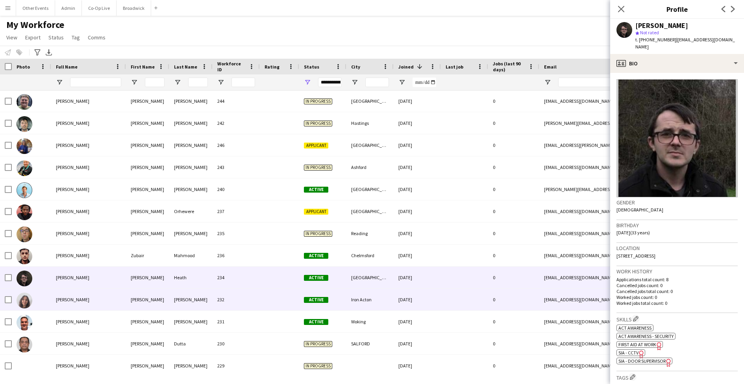
click at [436, 305] on div "[DATE]" at bounding box center [417, 300] width 47 height 22
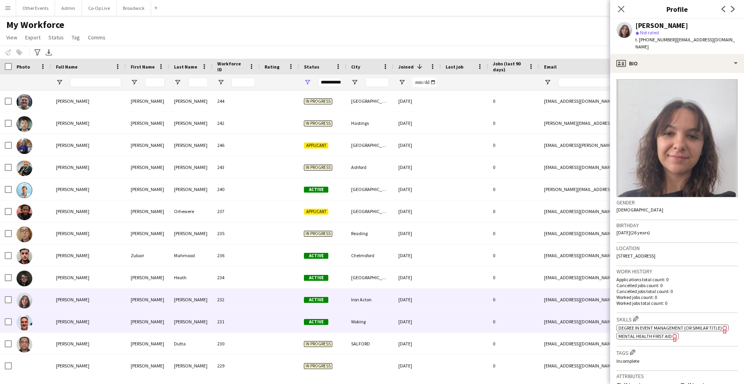
click at [437, 326] on div "[DATE]" at bounding box center [417, 322] width 47 height 22
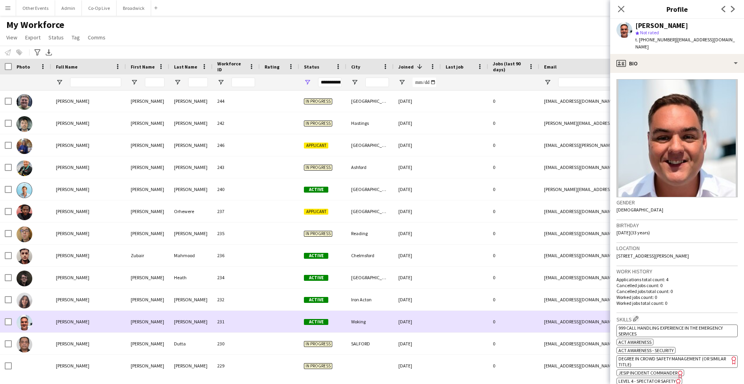
scroll to position [3880, 0]
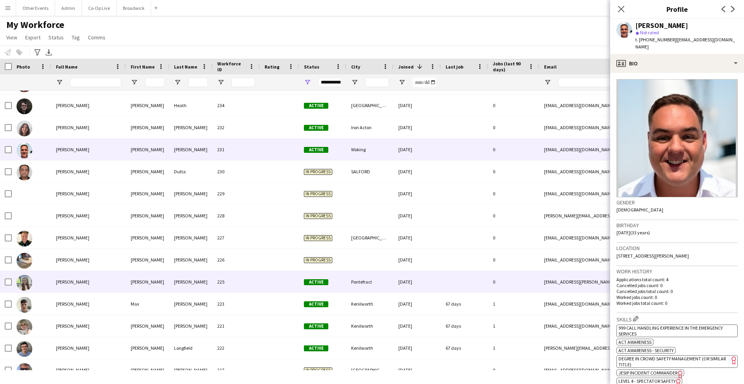
click at [449, 283] on div at bounding box center [464, 282] width 47 height 22
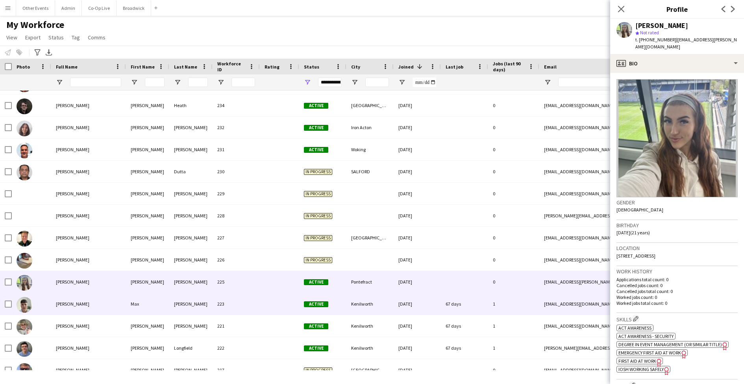
click at [471, 304] on div "67 days" at bounding box center [464, 304] width 47 height 22
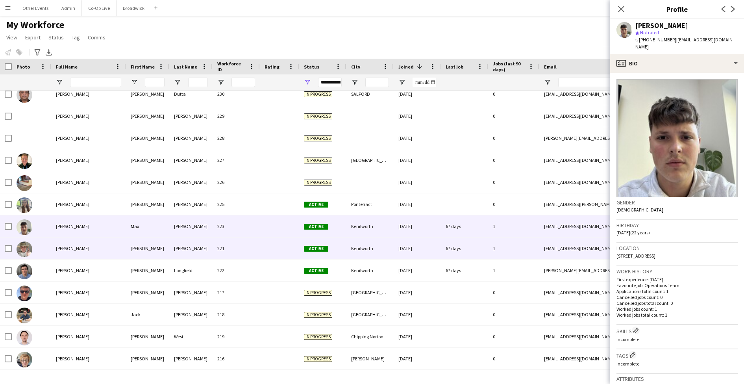
click at [470, 247] on div "67 days" at bounding box center [464, 248] width 47 height 22
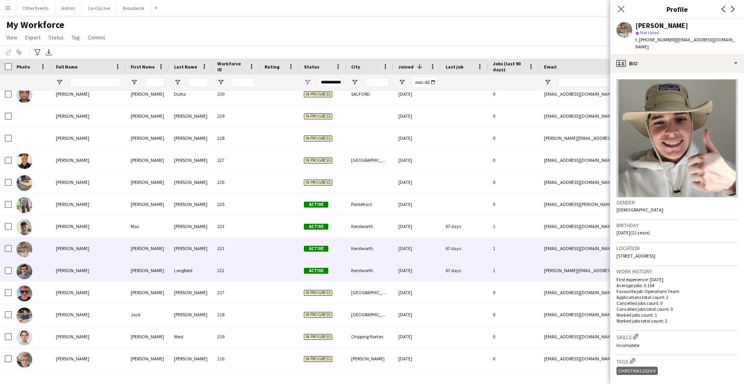
click at [477, 276] on div "67 days" at bounding box center [464, 271] width 47 height 22
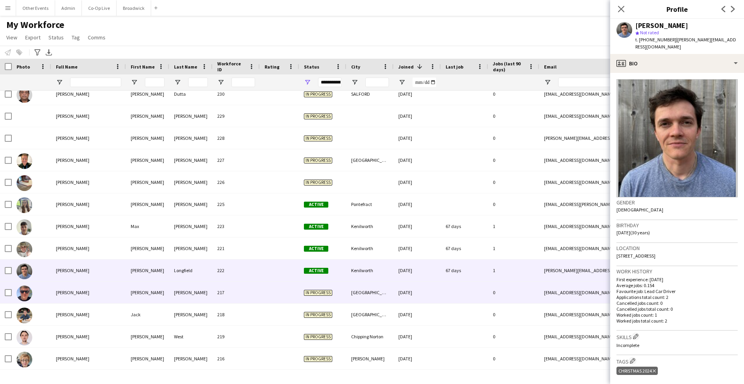
click at [474, 301] on div at bounding box center [464, 293] width 47 height 22
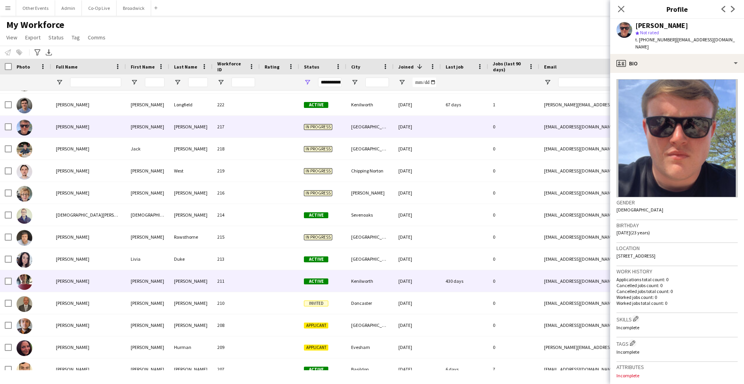
click at [480, 286] on div "430 days" at bounding box center [464, 281] width 47 height 22
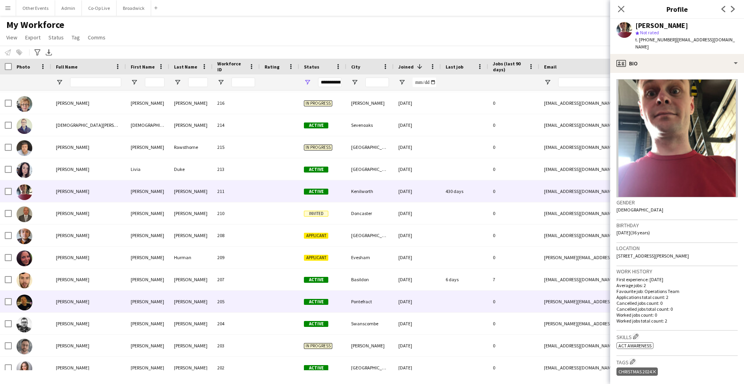
click at [475, 310] on div at bounding box center [464, 302] width 47 height 22
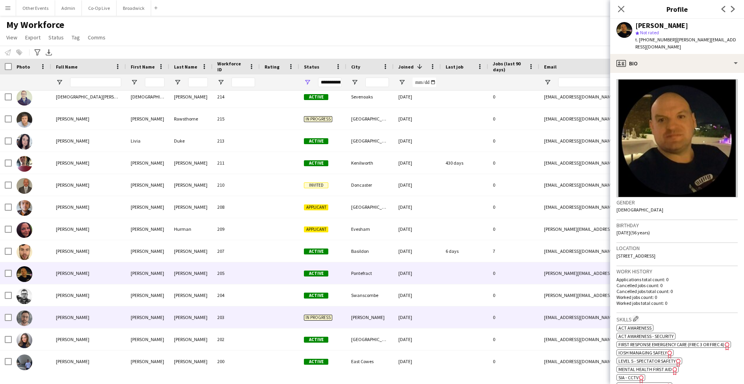
click at [472, 314] on div at bounding box center [464, 317] width 47 height 22
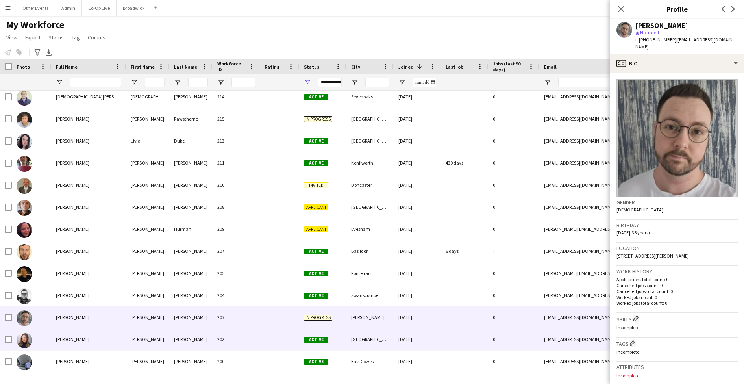
click at [468, 336] on div at bounding box center [464, 339] width 47 height 22
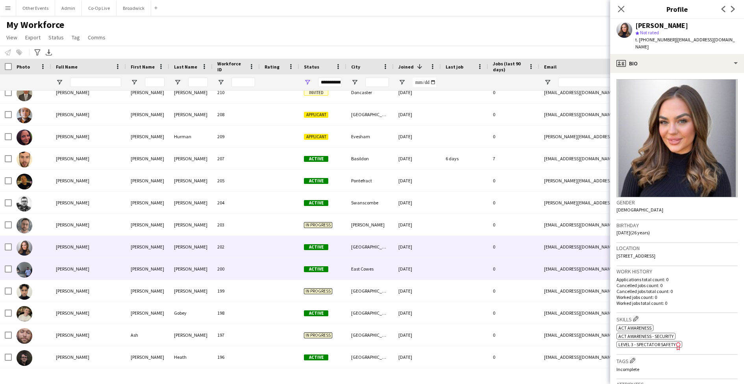
click at [466, 274] on div at bounding box center [464, 269] width 47 height 22
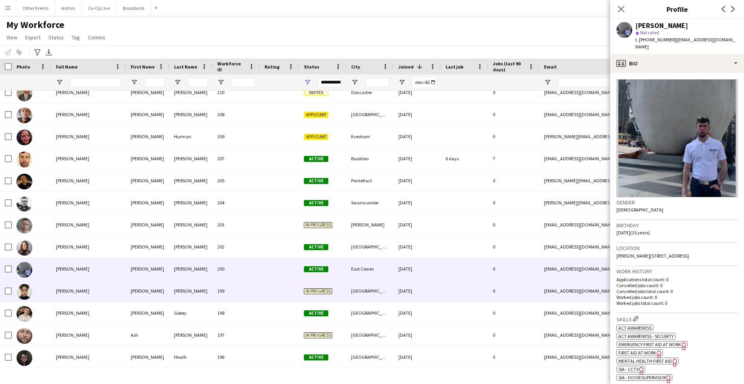
click at [462, 298] on div at bounding box center [464, 291] width 47 height 22
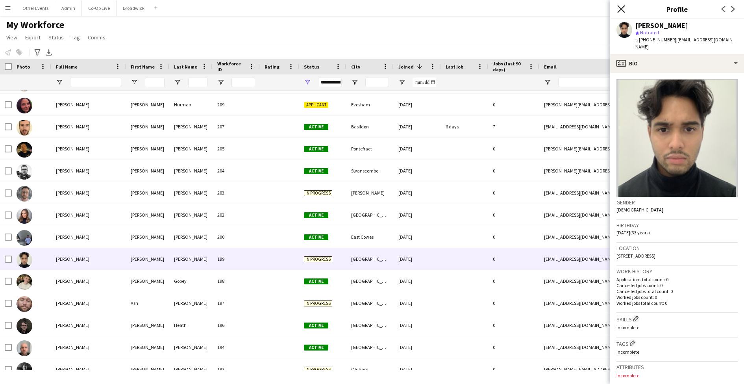
click at [623, 9] on icon "Close pop-in" at bounding box center [621, 8] width 7 height 7
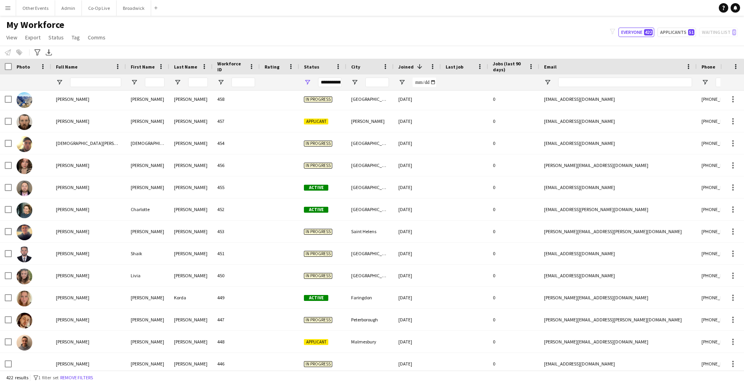
click at [14, 378] on div "422 results filter-1 1 filter set Remove filters" at bounding box center [372, 377] width 744 height 13
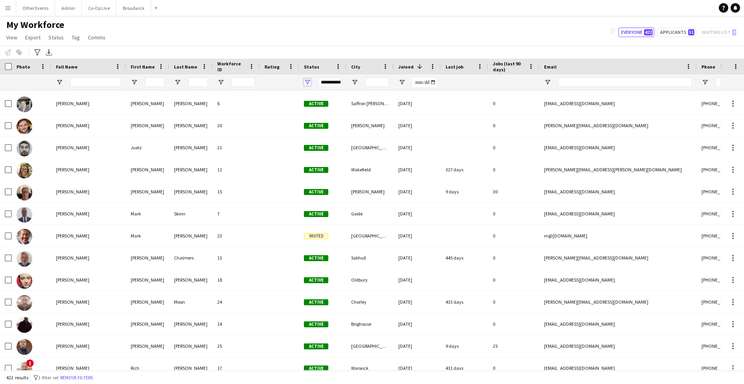
click at [309, 82] on span "Open Filter Menu" at bounding box center [307, 82] width 7 height 7
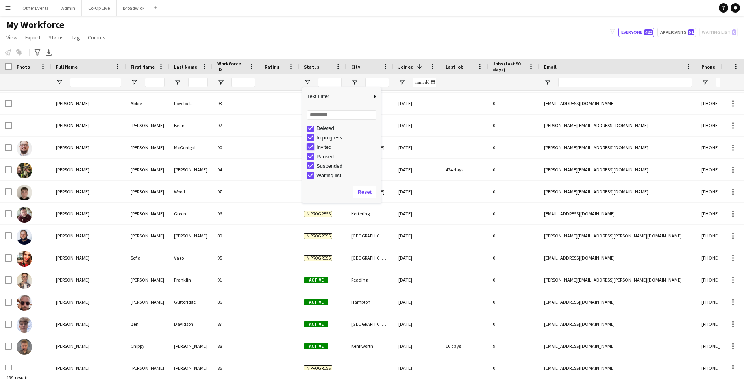
type input "**********"
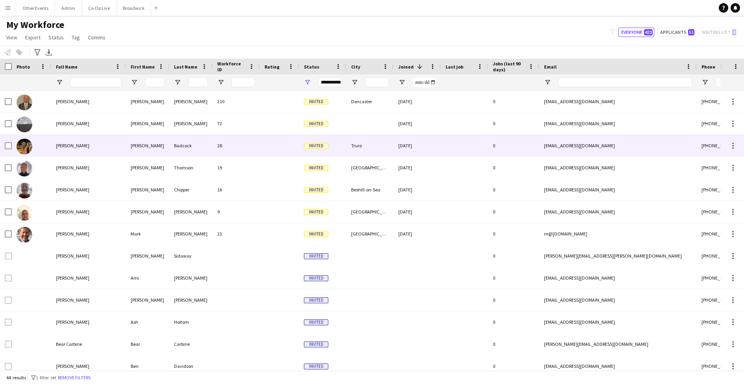
click at [202, 144] on div "Badcock" at bounding box center [190, 146] width 43 height 22
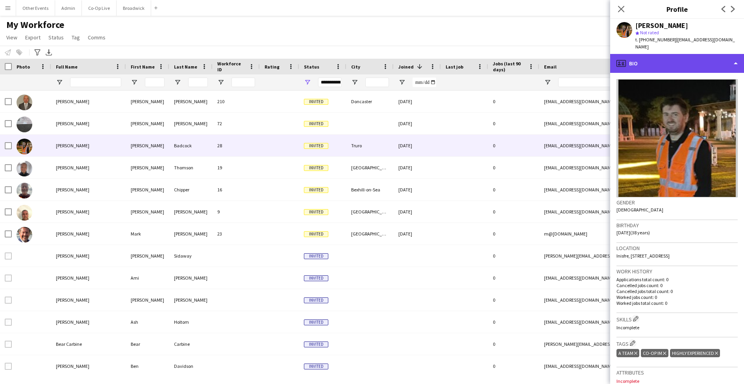
click at [671, 57] on div "profile Bio" at bounding box center [677, 63] width 134 height 19
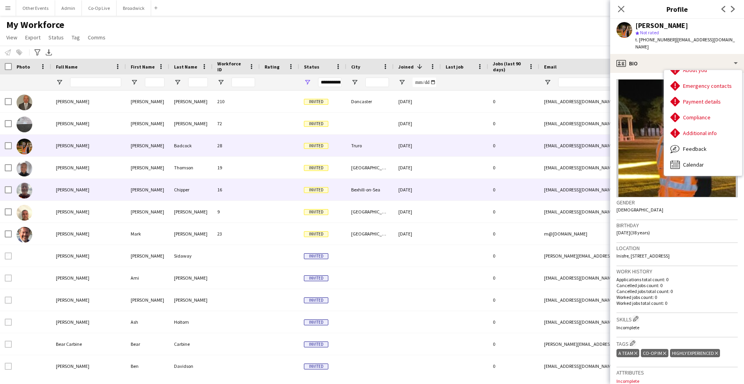
click at [492, 193] on div "0" at bounding box center [513, 190] width 51 height 22
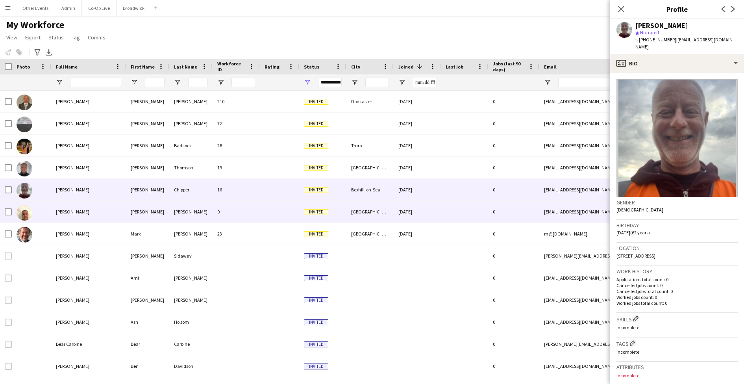
click at [484, 207] on div at bounding box center [464, 212] width 47 height 22
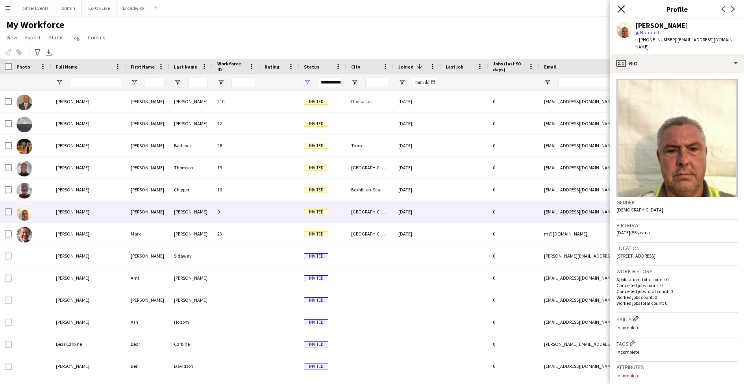
click at [621, 7] on icon "Close pop-in" at bounding box center [621, 8] width 7 height 7
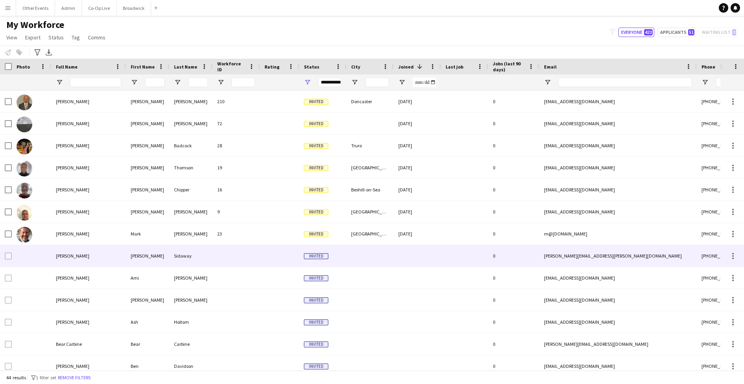
click at [51, 251] on div at bounding box center [31, 256] width 39 height 22
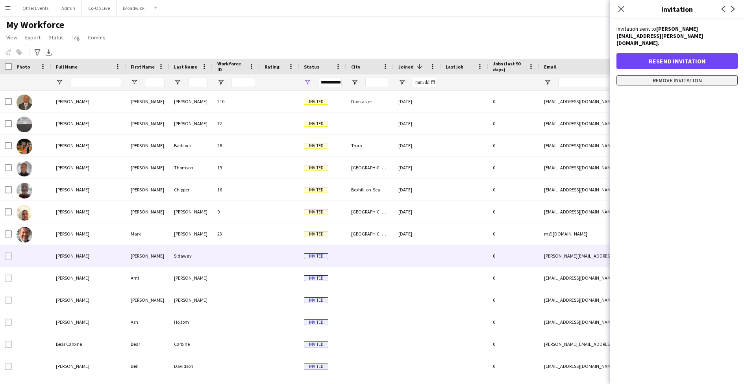
click at [644, 75] on button "Remove invitation" at bounding box center [677, 80] width 121 height 10
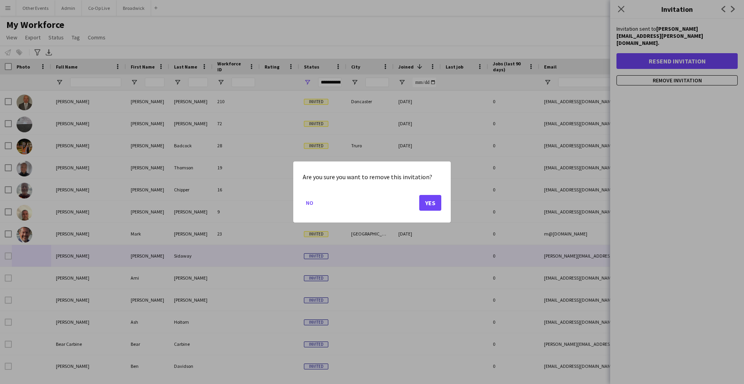
click at [436, 204] on button "Yes" at bounding box center [430, 203] width 22 height 16
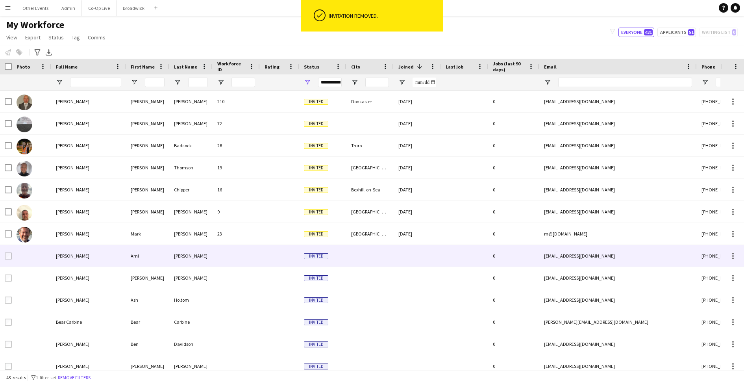
click at [385, 265] on div at bounding box center [370, 256] width 47 height 22
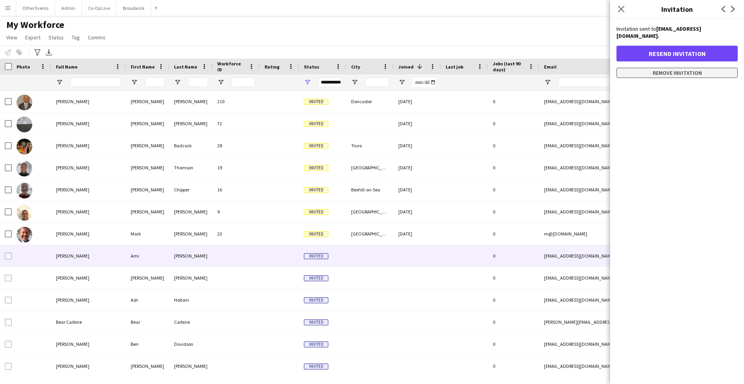
click at [705, 68] on button "Remove invitation" at bounding box center [677, 73] width 121 height 10
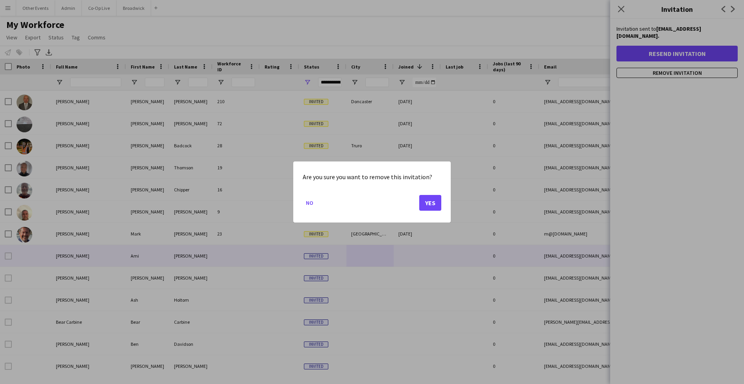
click at [434, 201] on button "Yes" at bounding box center [430, 203] width 22 height 16
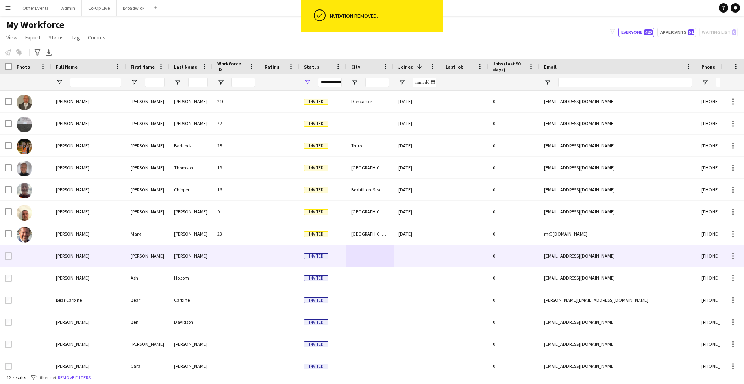
click at [406, 254] on div at bounding box center [417, 256] width 47 height 22
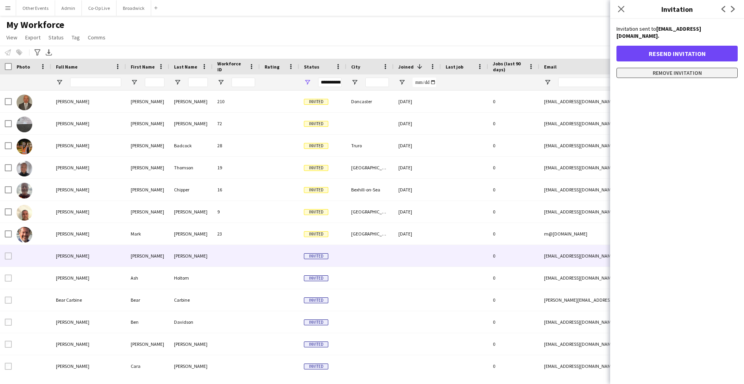
click at [684, 68] on button "Remove invitation" at bounding box center [677, 73] width 121 height 10
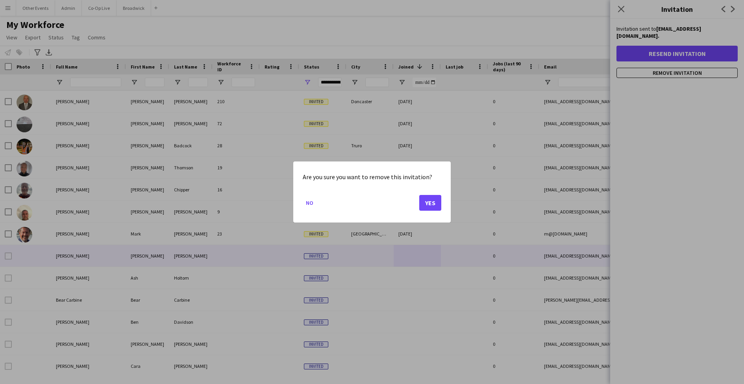
click at [427, 202] on button "Yes" at bounding box center [430, 203] width 22 height 16
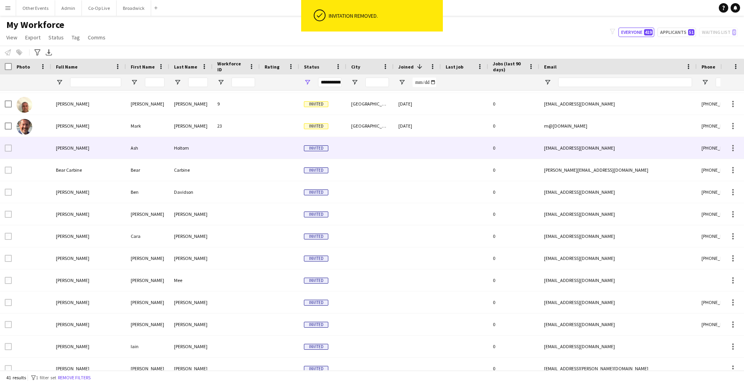
click at [407, 143] on div at bounding box center [417, 148] width 47 height 22
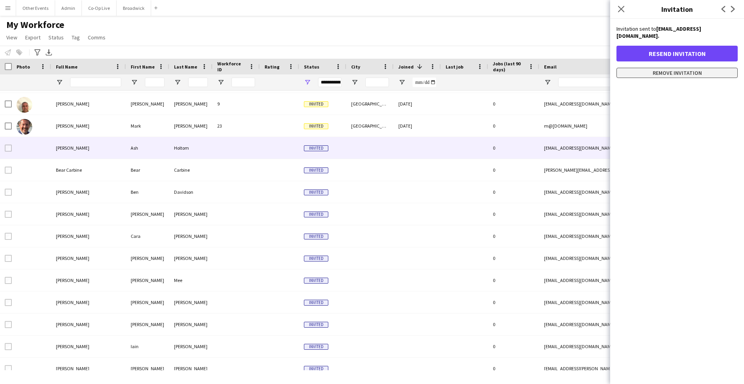
click at [677, 68] on button "Remove invitation" at bounding box center [677, 73] width 121 height 10
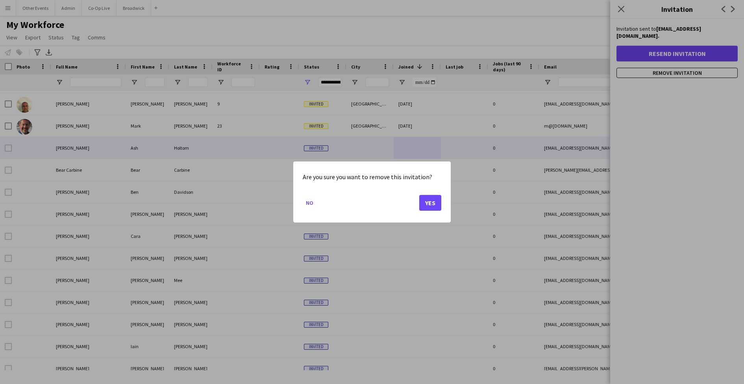
click at [434, 206] on button "Yes" at bounding box center [430, 203] width 22 height 16
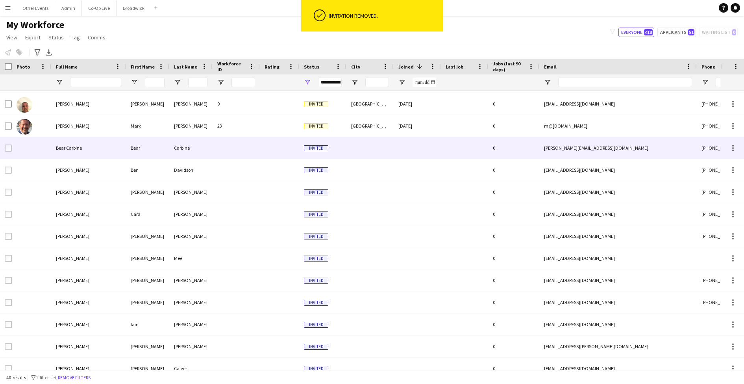
click at [356, 154] on div at bounding box center [370, 148] width 47 height 22
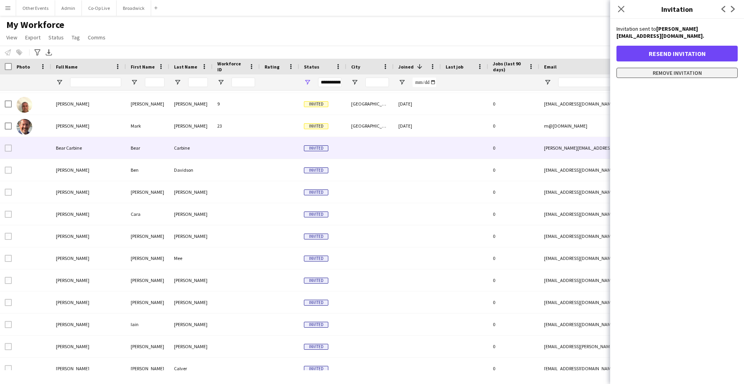
click at [681, 69] on button "Remove invitation" at bounding box center [677, 73] width 121 height 10
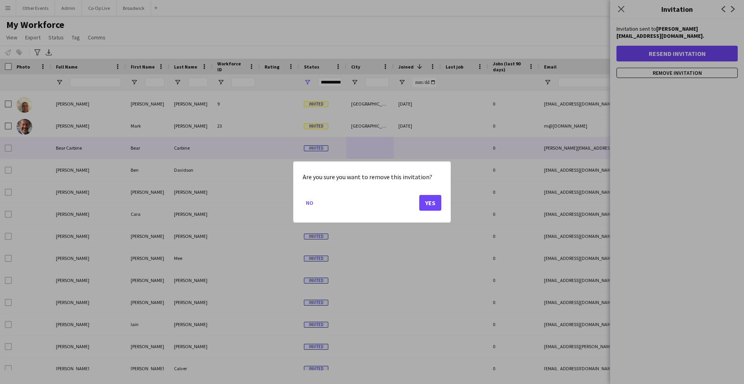
click at [425, 206] on button "Yes" at bounding box center [430, 203] width 22 height 16
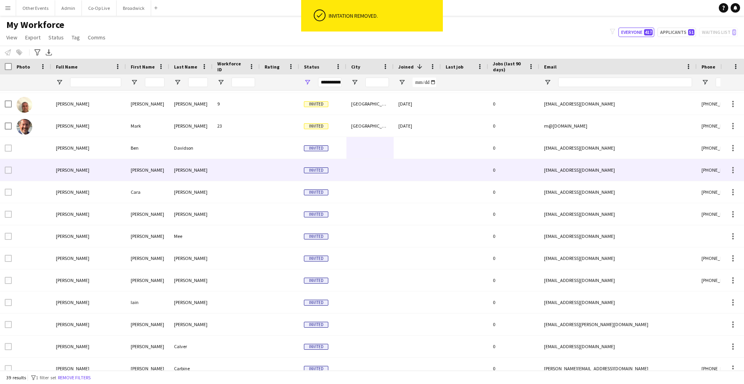
click at [413, 159] on div at bounding box center [417, 170] width 47 height 22
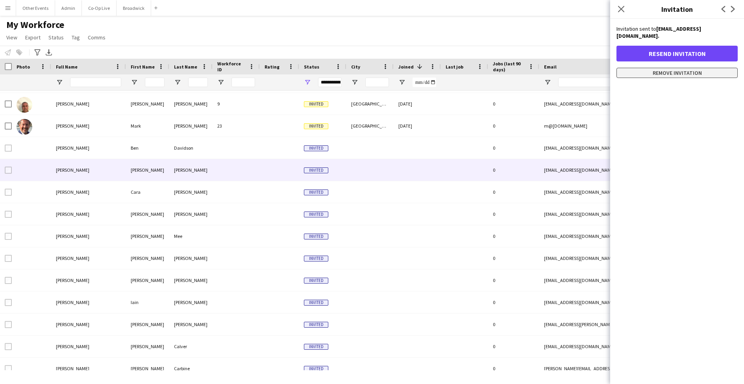
click at [685, 72] on button "Remove invitation" at bounding box center [677, 73] width 121 height 10
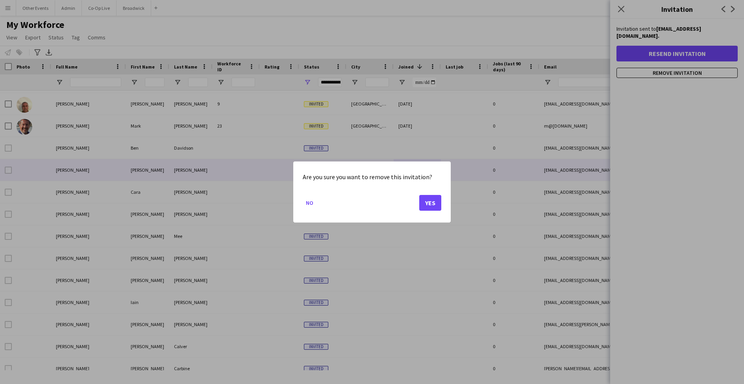
click at [444, 201] on div "Are you sure you want to remove this invitation? No Yes" at bounding box center [372, 191] width 158 height 61
click at [434, 200] on button "Yes" at bounding box center [430, 203] width 22 height 16
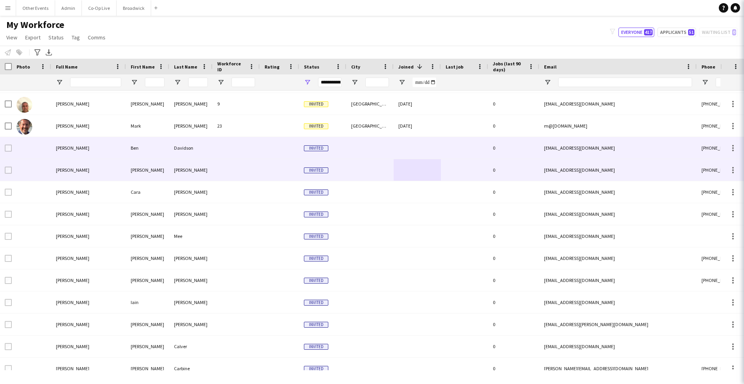
click at [412, 157] on div at bounding box center [417, 148] width 47 height 22
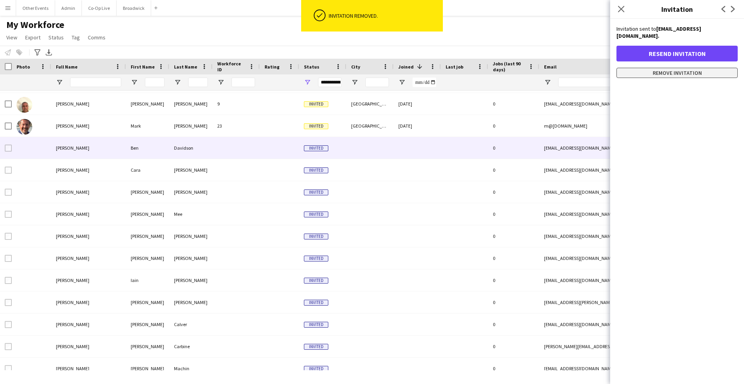
click at [694, 68] on button "Remove invitation" at bounding box center [677, 73] width 121 height 10
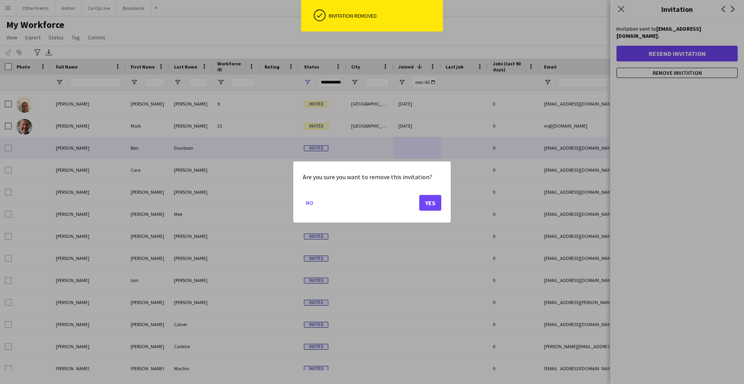
click at [426, 189] on mat-dialog-actions "No Yes" at bounding box center [372, 205] width 139 height 33
click at [427, 201] on button "Yes" at bounding box center [430, 203] width 22 height 16
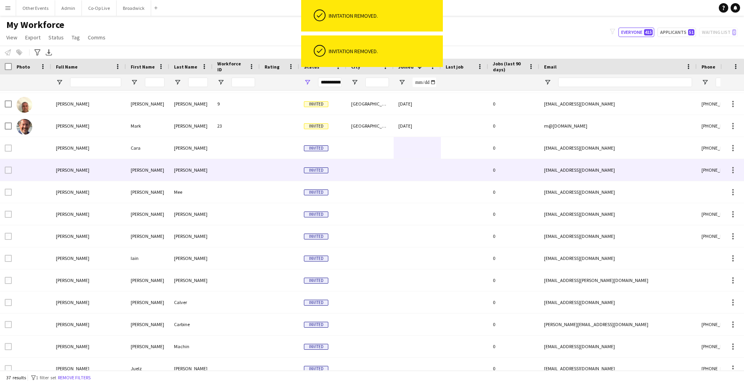
click at [389, 173] on div at bounding box center [370, 170] width 47 height 22
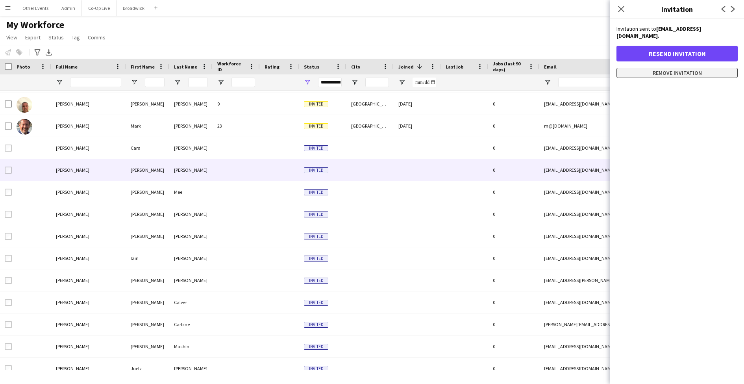
click at [669, 68] on button "Remove invitation" at bounding box center [677, 73] width 121 height 10
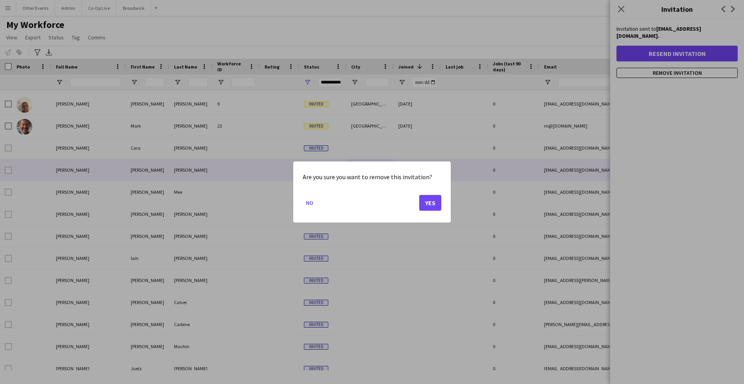
click at [449, 200] on div "Are you sure you want to remove this invitation? No Yes" at bounding box center [372, 191] width 158 height 61
click at [433, 200] on button "Yes" at bounding box center [430, 203] width 22 height 16
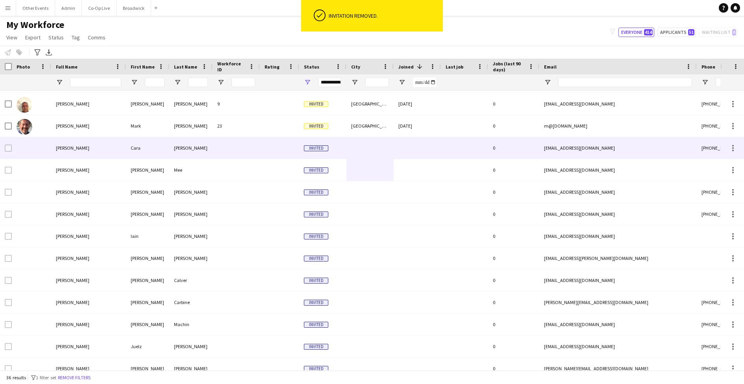
click at [428, 153] on div at bounding box center [417, 148] width 47 height 22
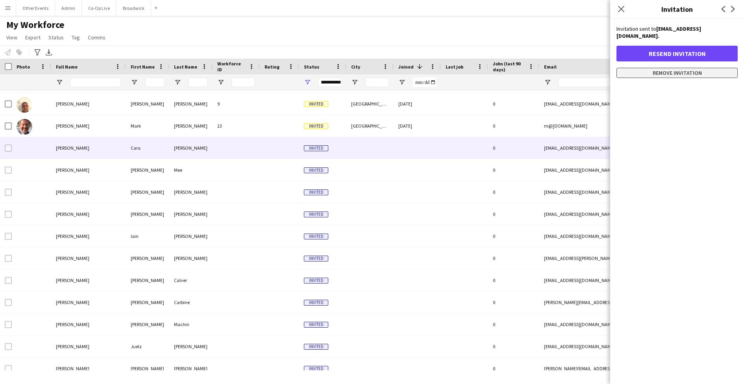
click at [669, 68] on button "Remove invitation" at bounding box center [677, 73] width 121 height 10
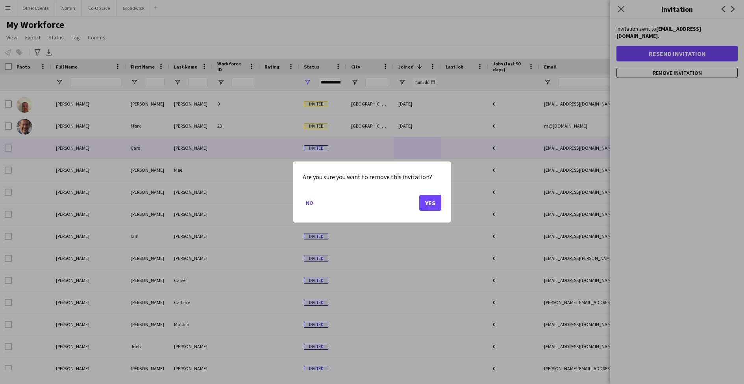
click at [429, 198] on button "Yes" at bounding box center [430, 203] width 22 height 16
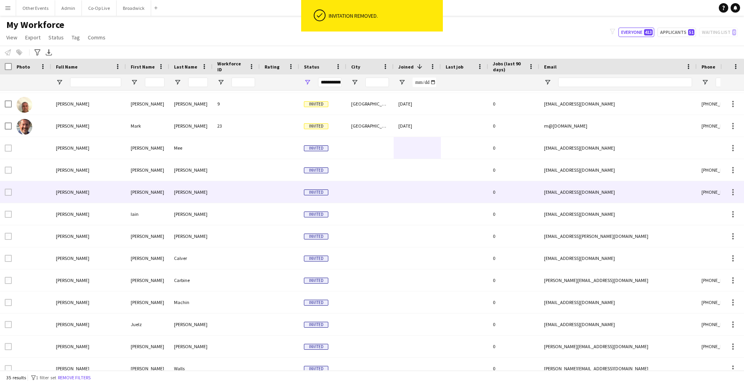
click at [384, 189] on div at bounding box center [370, 192] width 47 height 22
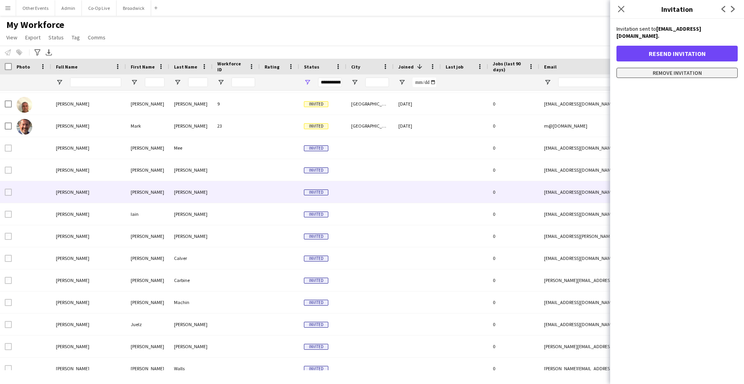
click at [669, 78] on button "Remove invitation" at bounding box center [677, 73] width 121 height 10
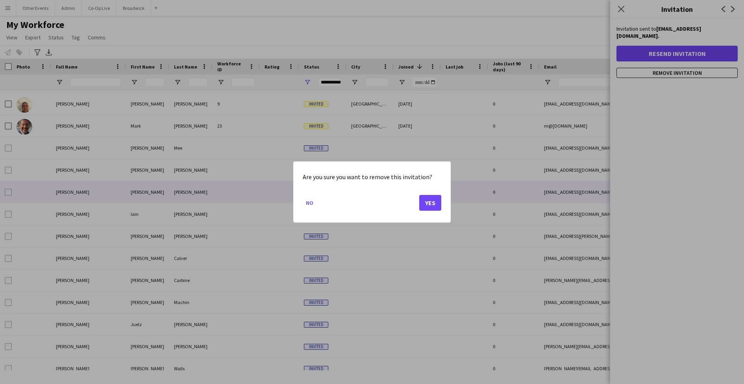
click at [432, 203] on button "Yes" at bounding box center [430, 203] width 22 height 16
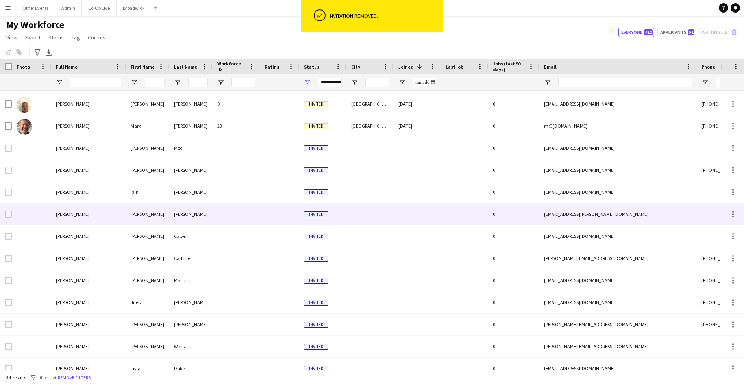
click at [399, 209] on div at bounding box center [417, 214] width 47 height 22
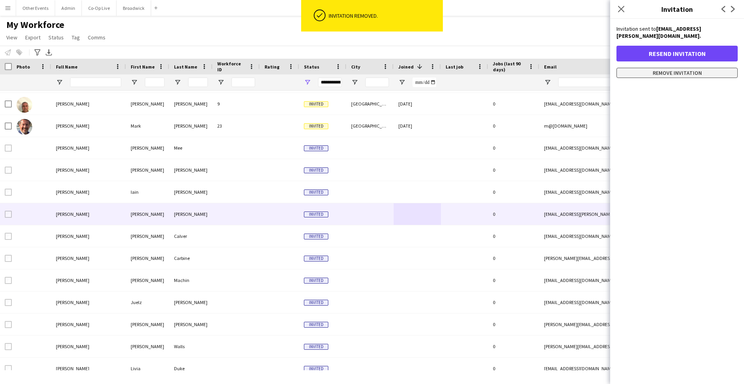
click at [690, 68] on button "Remove invitation" at bounding box center [677, 73] width 121 height 10
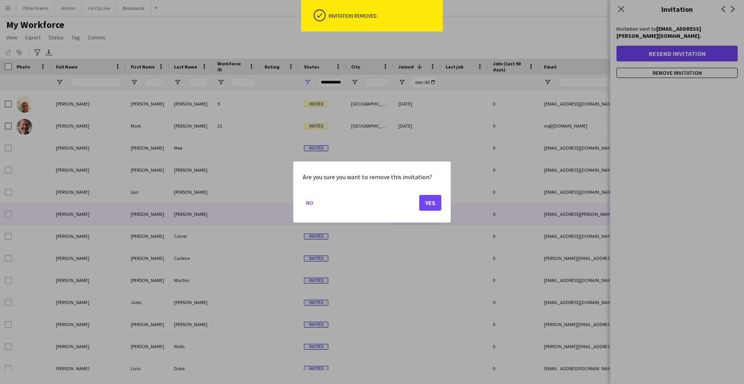
click at [438, 204] on button "Yes" at bounding box center [430, 203] width 22 height 16
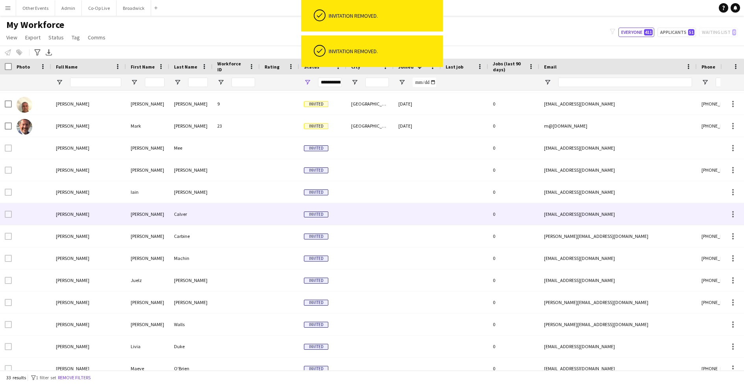
click at [407, 212] on div at bounding box center [417, 214] width 47 height 22
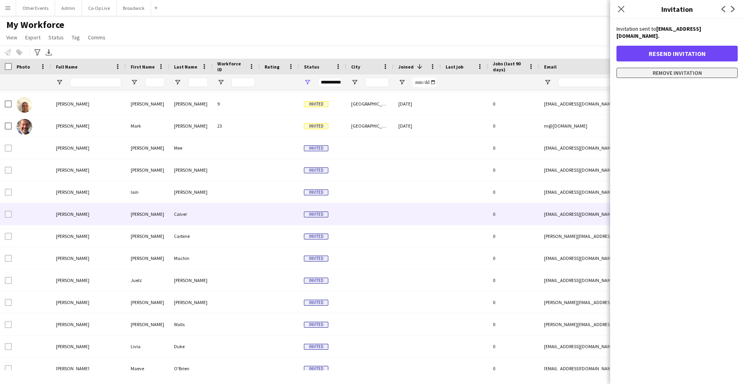
click at [681, 69] on button "Remove invitation" at bounding box center [677, 73] width 121 height 10
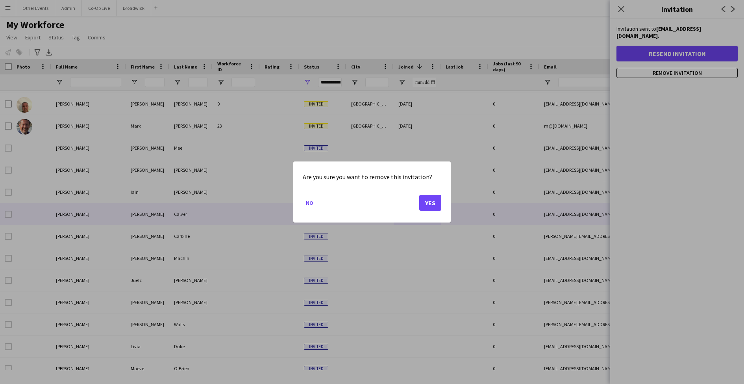
click at [434, 209] on button "Yes" at bounding box center [430, 203] width 22 height 16
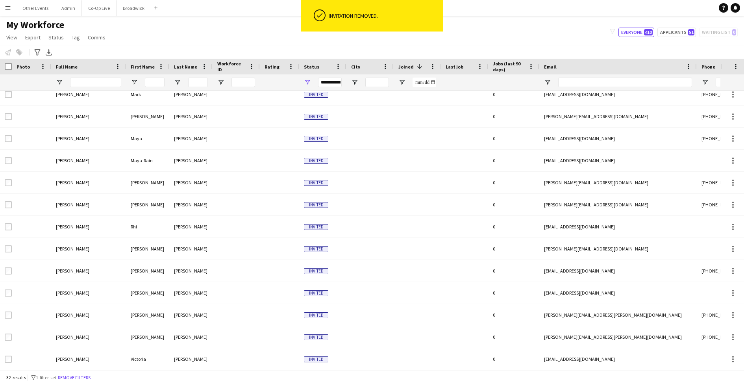
scroll to position [426, 0]
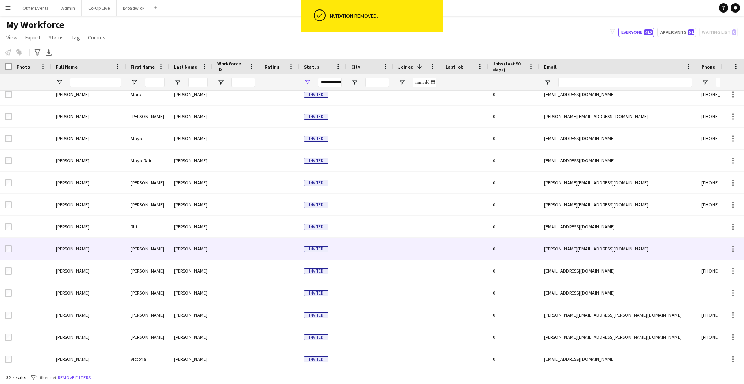
click at [398, 254] on div at bounding box center [417, 249] width 47 height 22
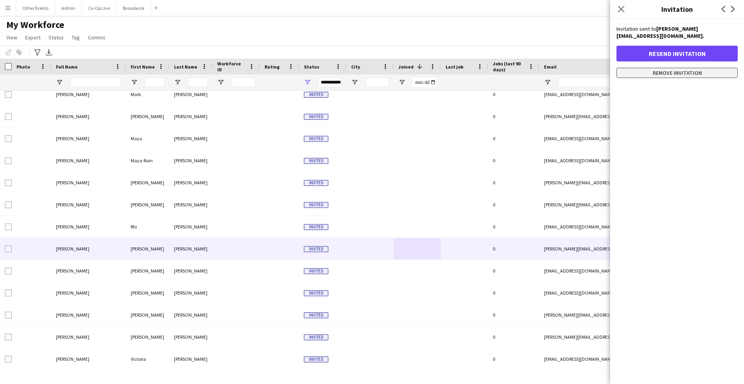
click at [694, 68] on button "Remove invitation" at bounding box center [677, 73] width 121 height 10
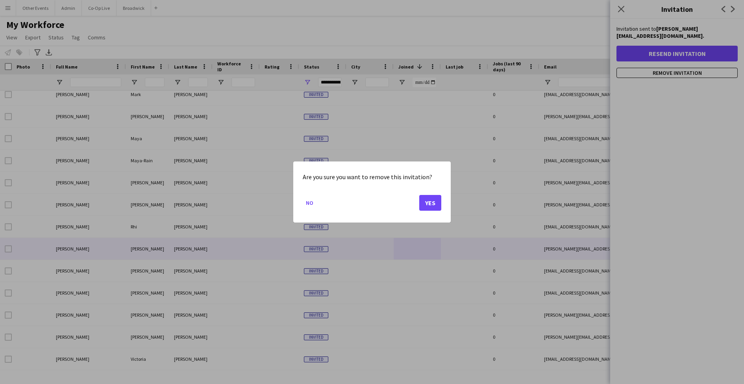
click at [427, 205] on button "Yes" at bounding box center [430, 203] width 22 height 16
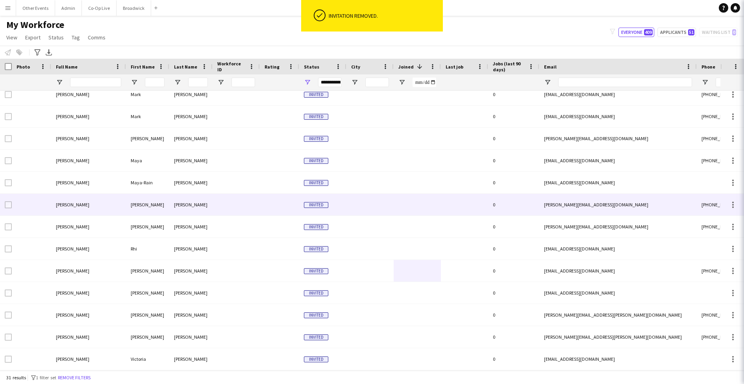
scroll to position [404, 0]
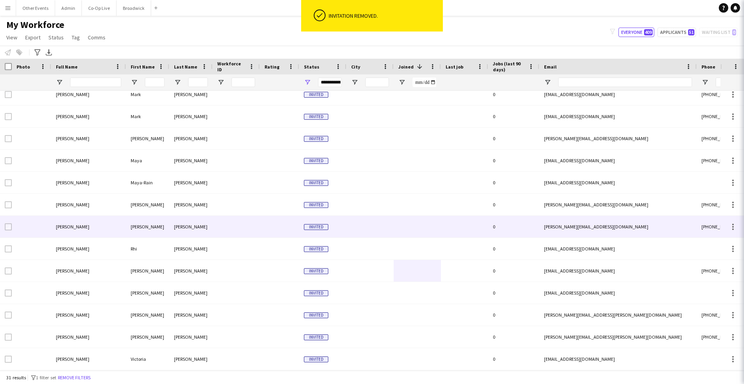
click at [416, 222] on div at bounding box center [417, 227] width 47 height 22
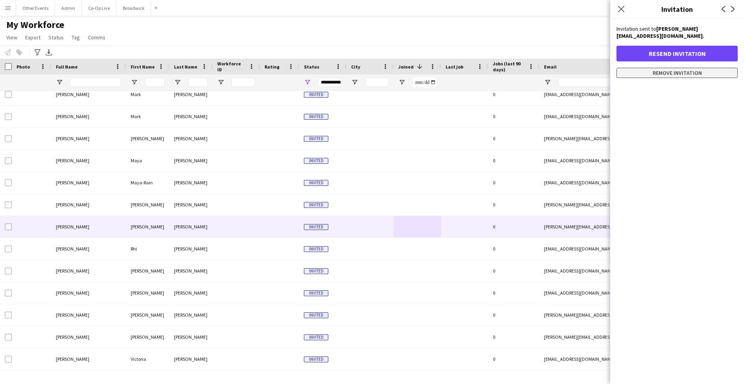
click at [659, 68] on button "Remove invitation" at bounding box center [677, 73] width 121 height 10
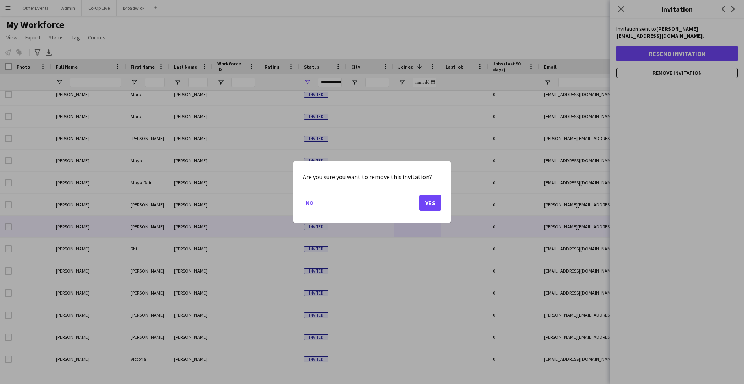
click at [434, 203] on button "Yes" at bounding box center [430, 203] width 22 height 16
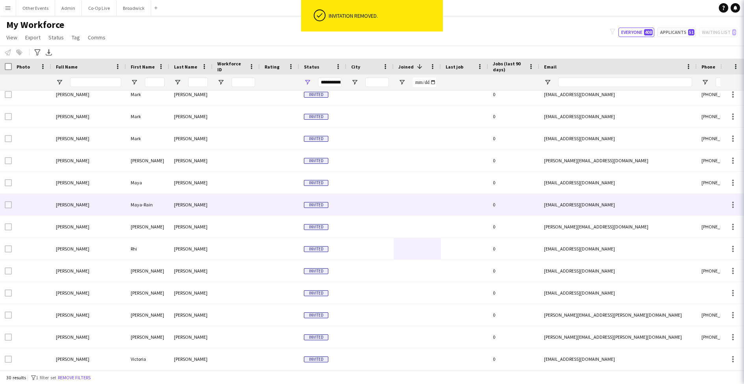
scroll to position [382, 0]
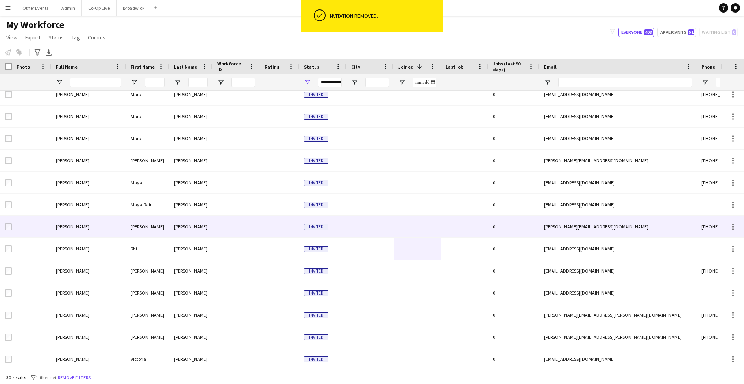
click at [424, 230] on div at bounding box center [417, 227] width 47 height 22
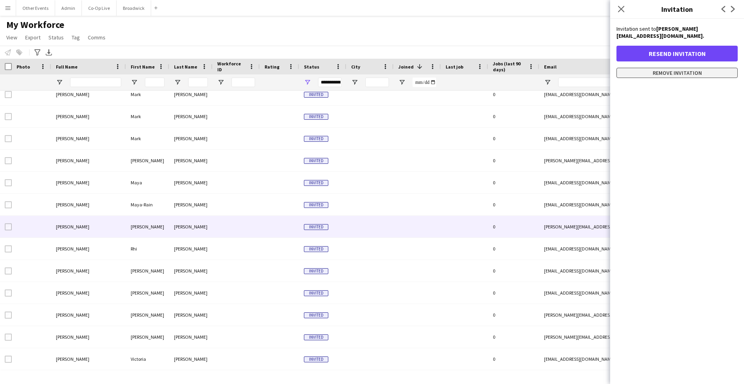
click at [711, 68] on button "Remove invitation" at bounding box center [677, 73] width 121 height 10
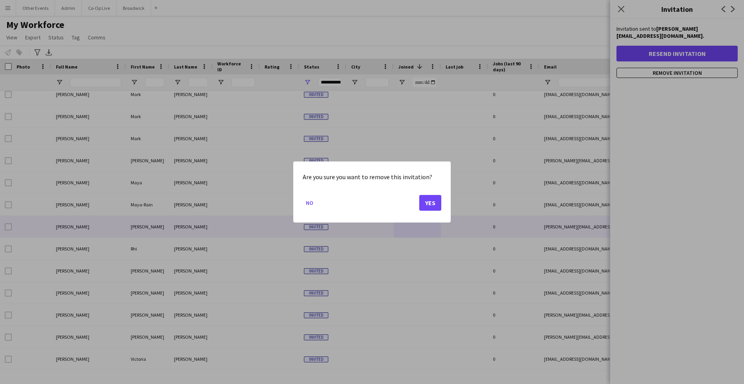
click at [421, 200] on button "Yes" at bounding box center [430, 203] width 22 height 16
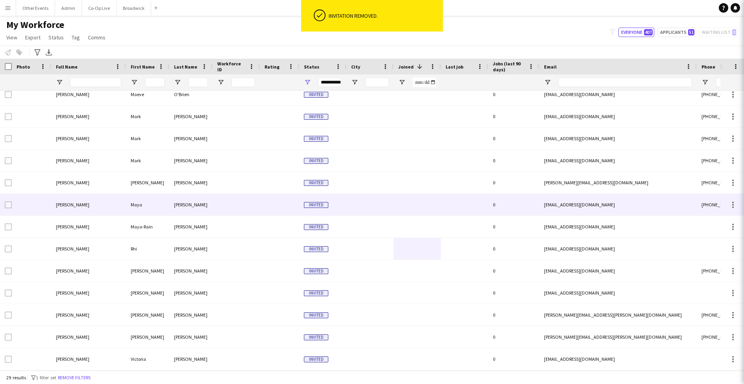
scroll to position [360, 0]
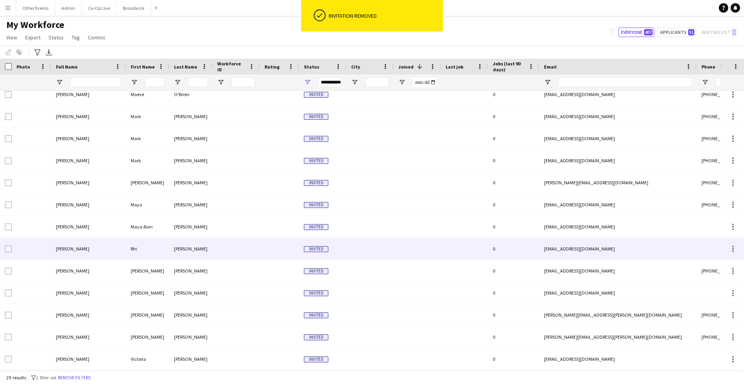
click at [381, 244] on div at bounding box center [370, 249] width 47 height 22
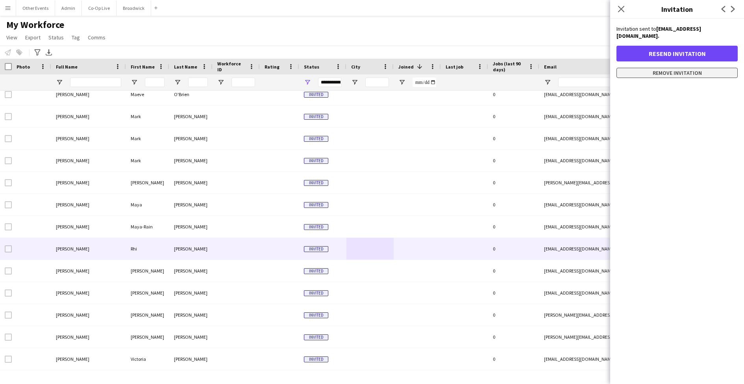
click at [675, 70] on button "Remove invitation" at bounding box center [677, 73] width 121 height 10
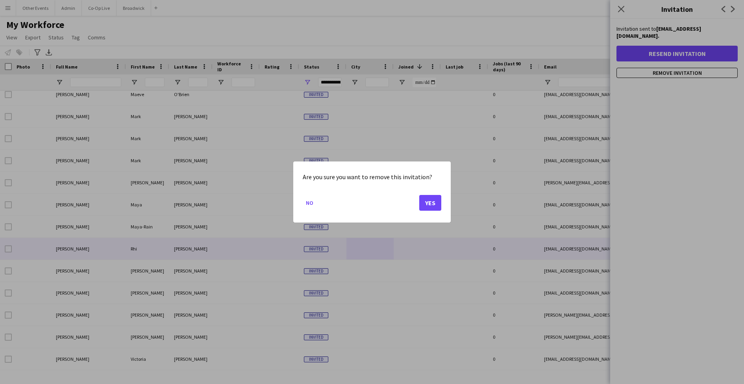
click at [430, 206] on button "Yes" at bounding box center [430, 203] width 22 height 16
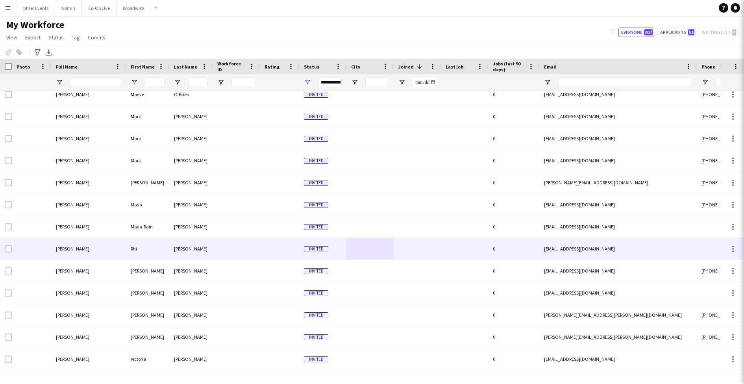
scroll to position [338, 0]
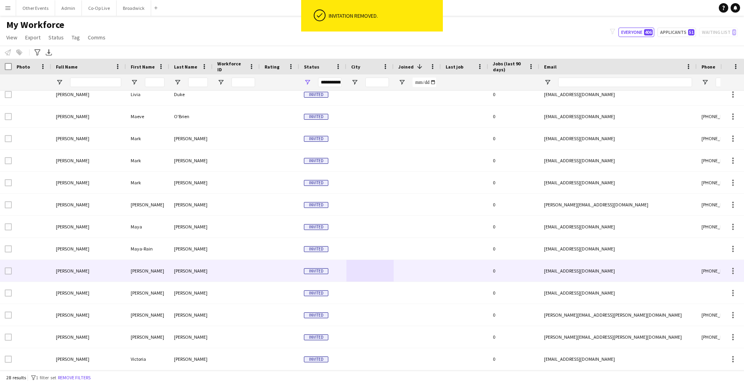
click at [384, 272] on div at bounding box center [370, 271] width 47 height 22
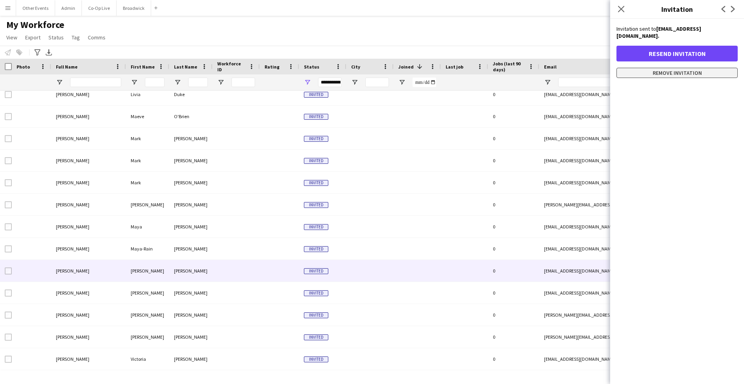
click at [682, 68] on button "Remove invitation" at bounding box center [677, 73] width 121 height 10
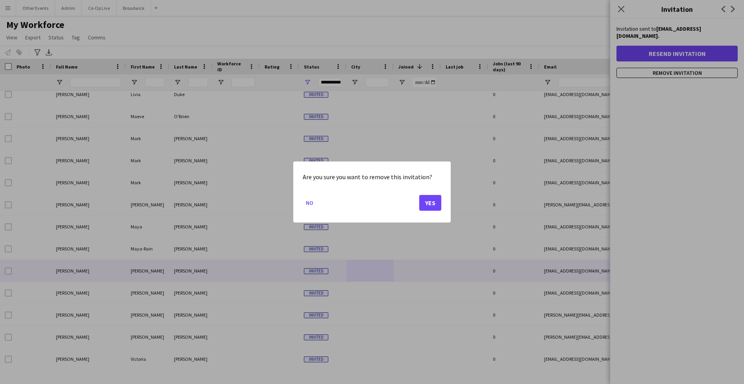
click at [428, 204] on button "Yes" at bounding box center [430, 203] width 22 height 16
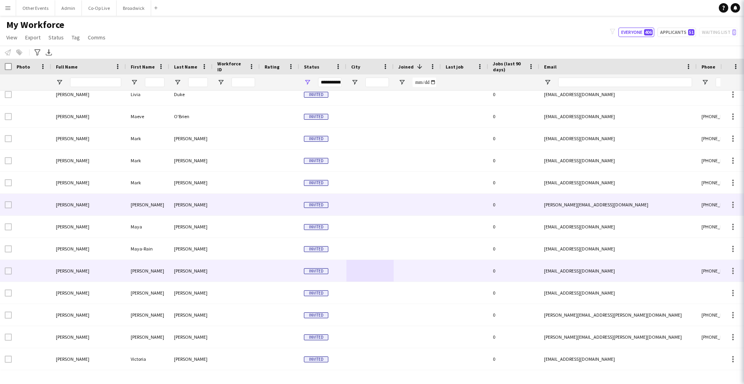
scroll to position [316, 0]
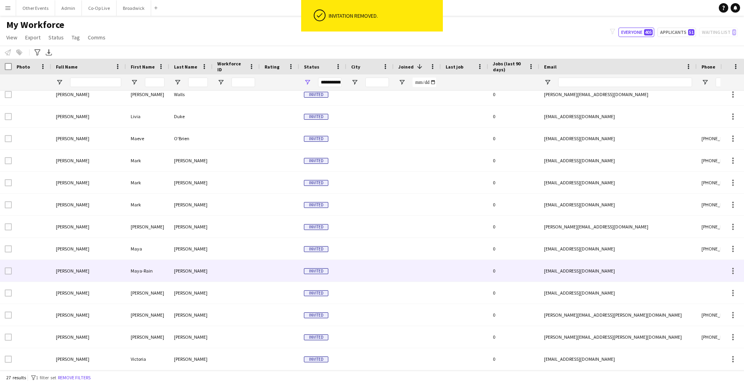
click at [414, 277] on div at bounding box center [417, 271] width 47 height 22
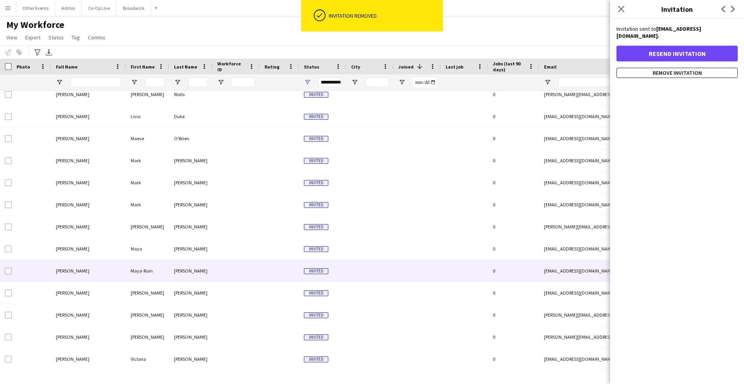
click at [659, 71] on div "Invitation sent to [EMAIL_ADDRESS][DOMAIN_NAME]. Resend invitation Remove invit…" at bounding box center [677, 201] width 134 height 365
click at [659, 70] on button "Remove invitation" at bounding box center [677, 73] width 121 height 10
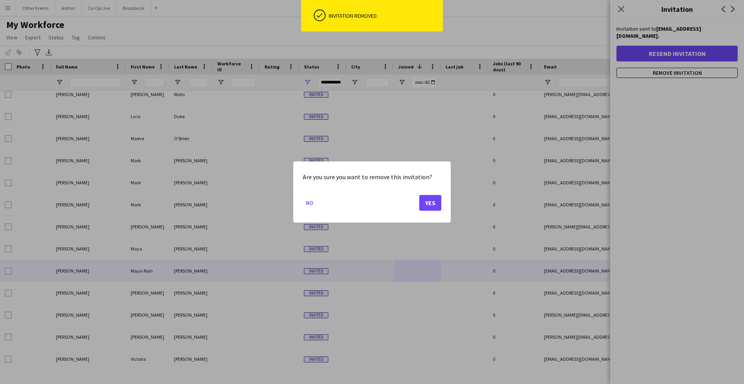
click at [435, 204] on button "Yes" at bounding box center [430, 203] width 22 height 16
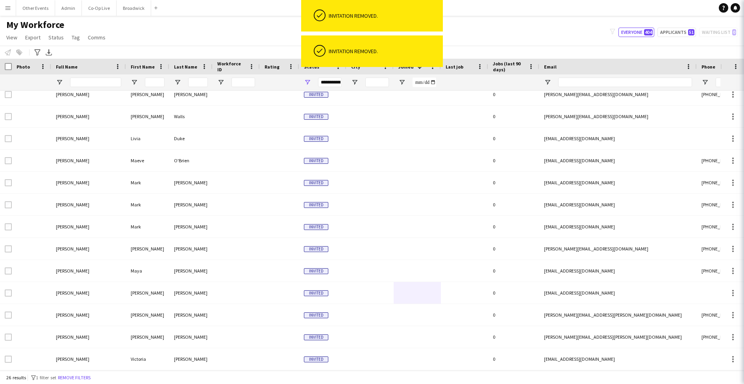
scroll to position [294, 0]
click at [435, 204] on div at bounding box center [417, 205] width 47 height 22
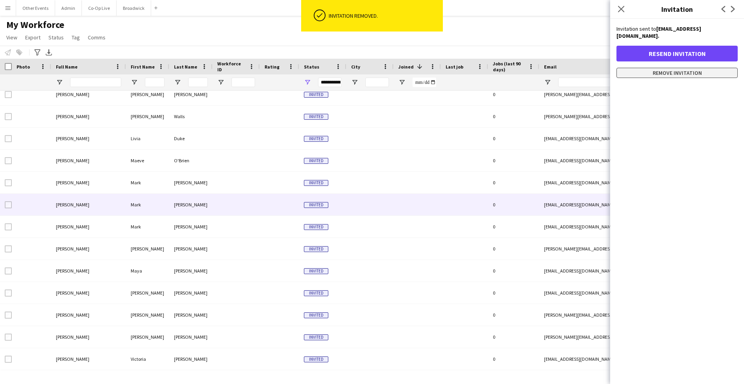
click at [655, 69] on button "Remove invitation" at bounding box center [677, 73] width 121 height 10
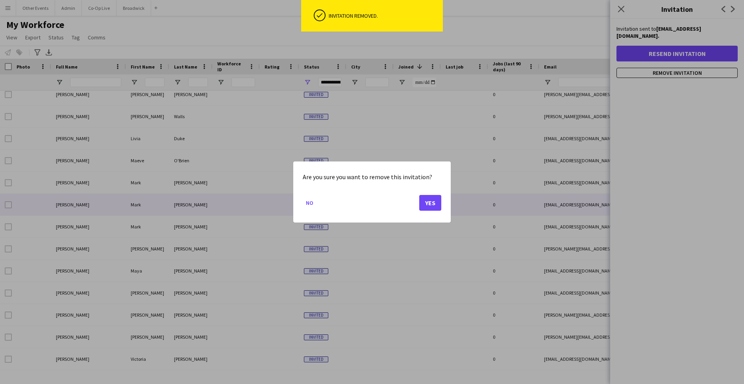
click at [434, 203] on button "Yes" at bounding box center [430, 203] width 22 height 16
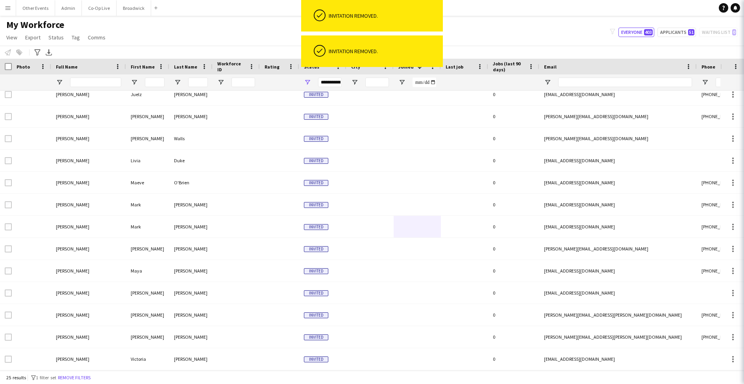
scroll to position [272, 0]
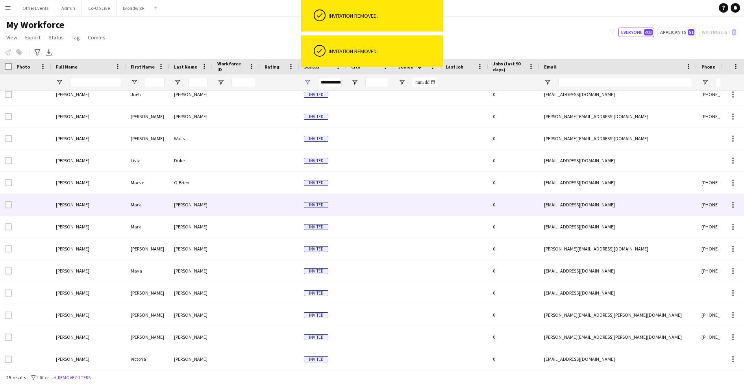
click at [434, 203] on div at bounding box center [417, 205] width 47 height 22
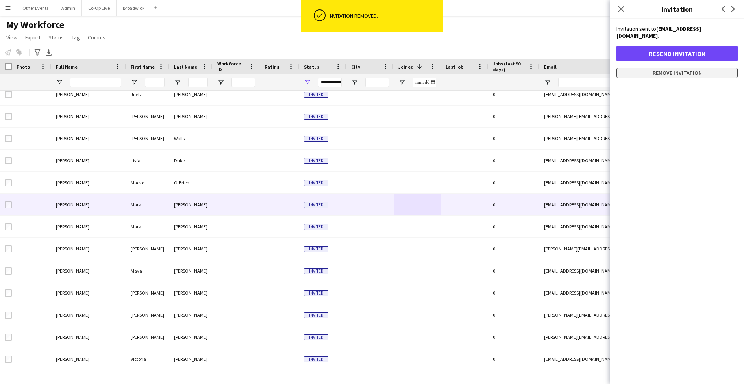
click at [687, 68] on button "Remove invitation" at bounding box center [677, 73] width 121 height 10
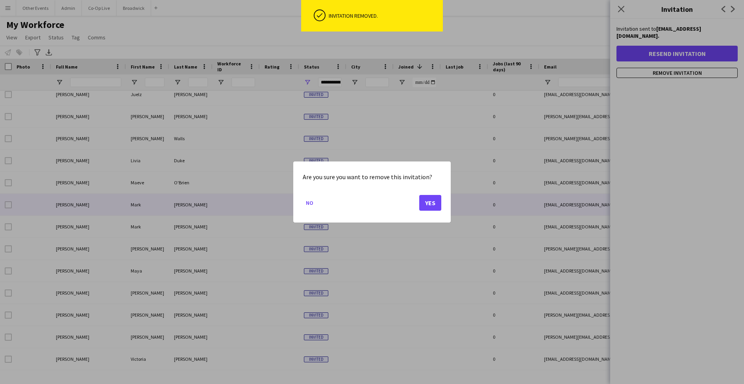
click at [443, 201] on div "Are you sure you want to remove this invitation? No Yes" at bounding box center [372, 191] width 158 height 61
click at [439, 202] on button "Yes" at bounding box center [430, 203] width 22 height 16
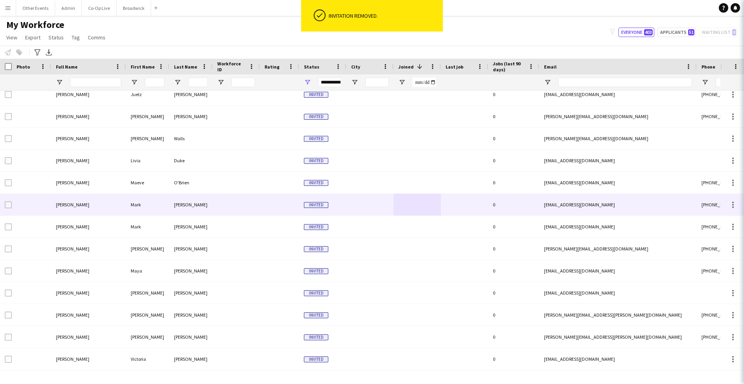
scroll to position [250, 0]
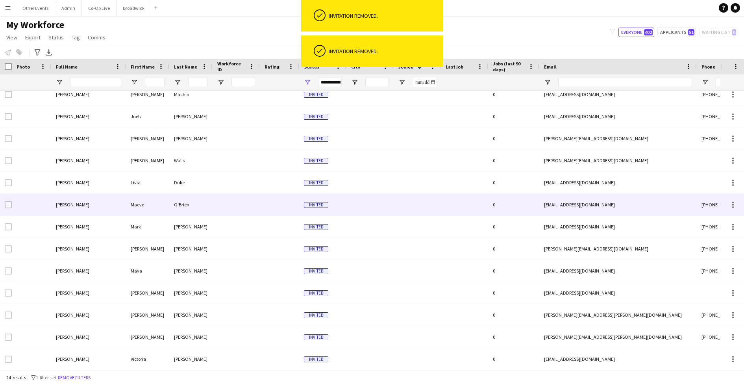
click at [439, 202] on div at bounding box center [417, 205] width 47 height 22
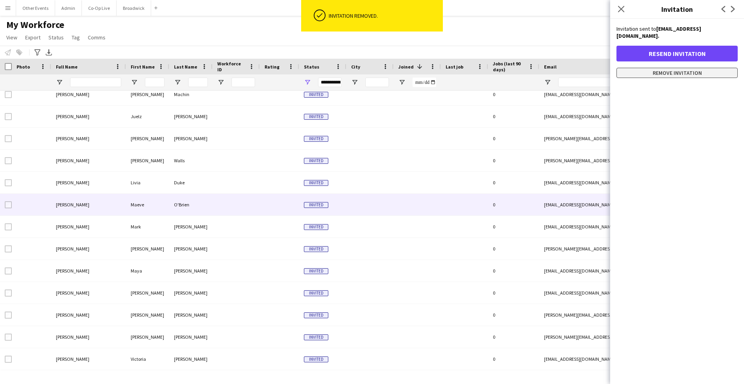
click at [668, 68] on button "Remove invitation" at bounding box center [677, 73] width 121 height 10
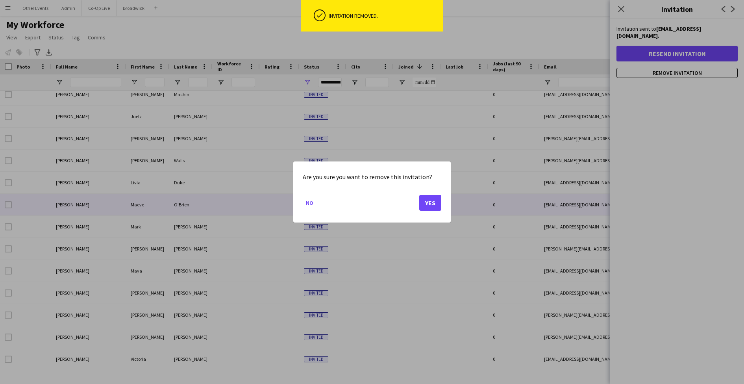
click at [433, 201] on button "Yes" at bounding box center [430, 203] width 22 height 16
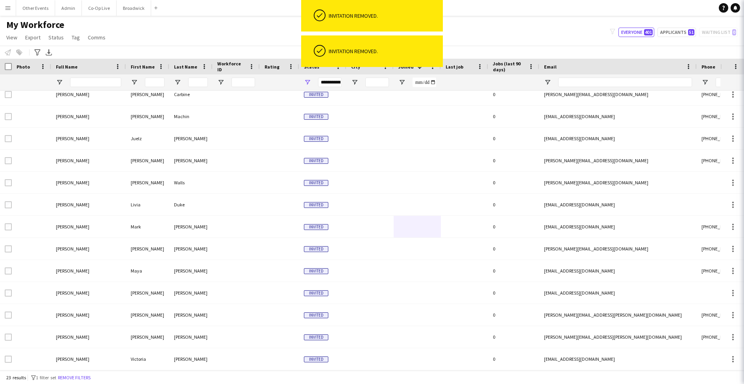
scroll to position [228, 0]
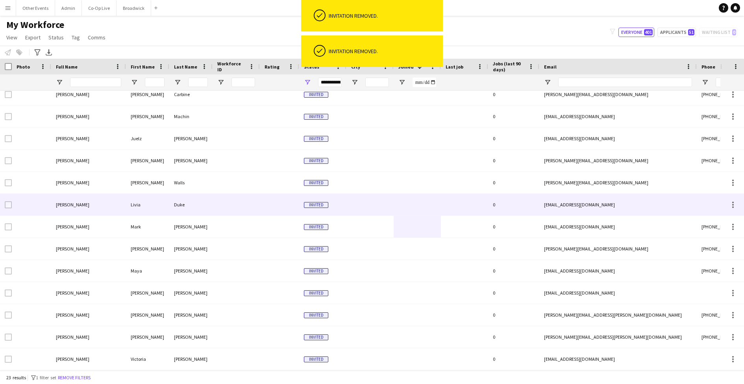
click at [433, 200] on div at bounding box center [417, 205] width 47 height 22
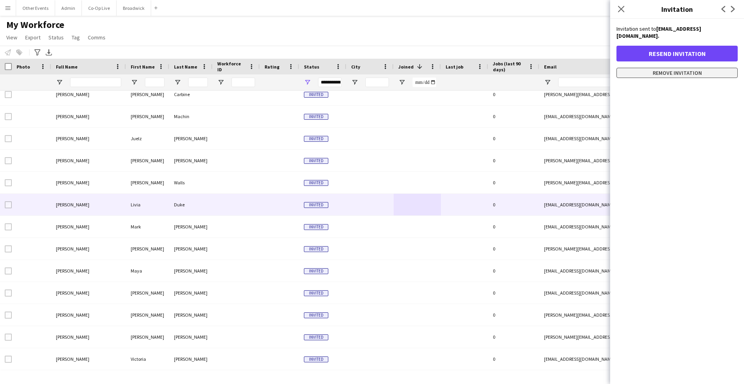
click at [690, 69] on button "Remove invitation" at bounding box center [677, 73] width 121 height 10
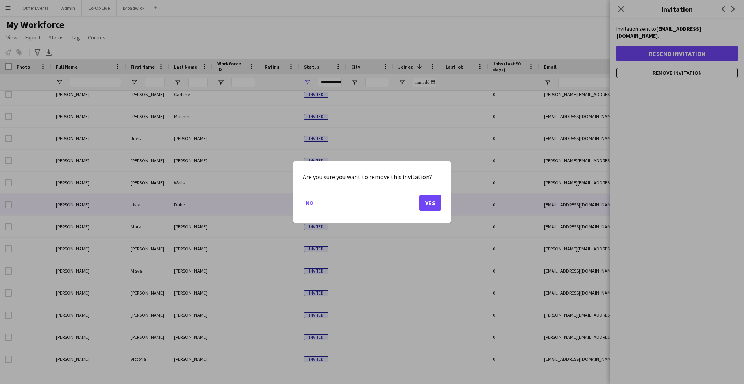
click at [438, 195] on button "Yes" at bounding box center [430, 203] width 22 height 16
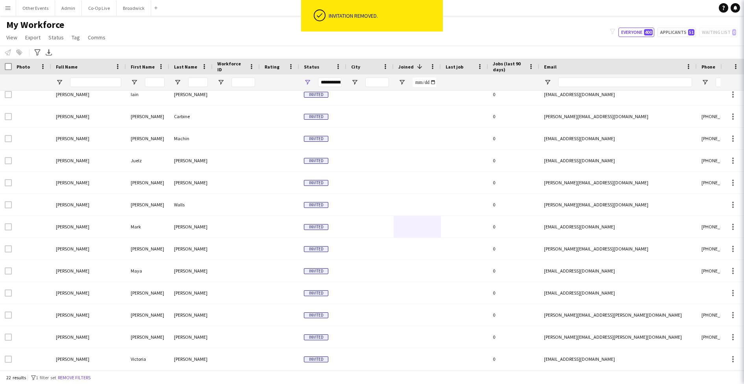
scroll to position [206, 0]
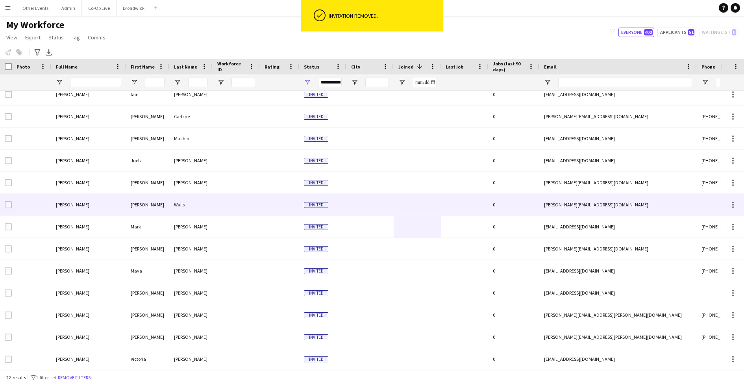
click at [424, 204] on div at bounding box center [417, 205] width 47 height 22
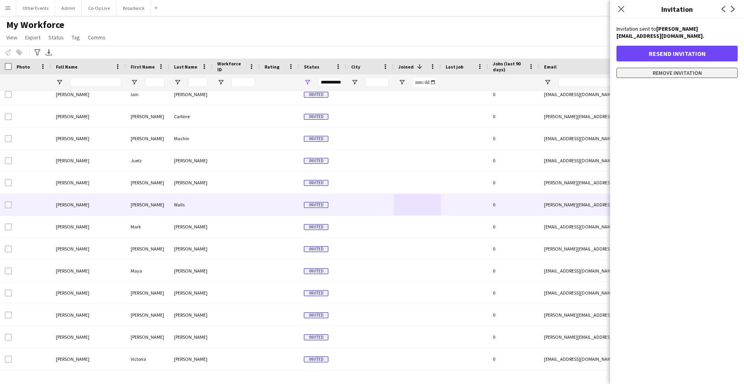
click at [661, 68] on button "Remove invitation" at bounding box center [677, 73] width 121 height 10
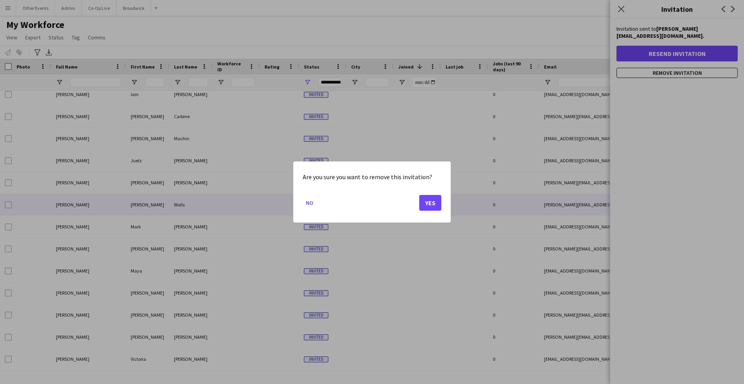
click at [429, 207] on button "Yes" at bounding box center [430, 203] width 22 height 16
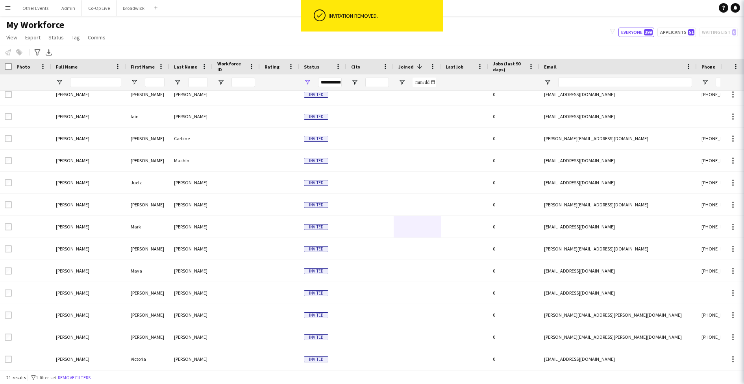
scroll to position [184, 0]
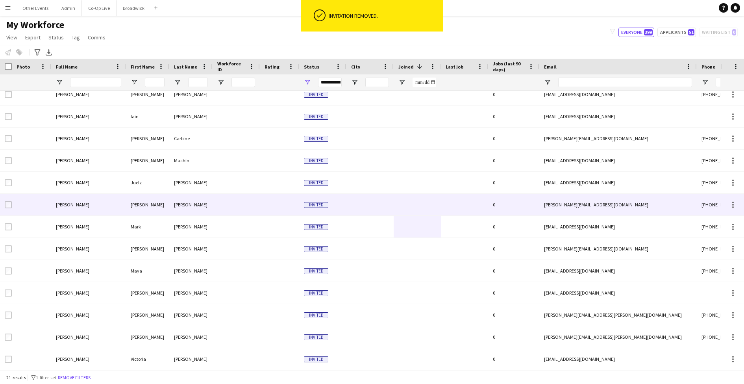
click at [429, 207] on div at bounding box center [417, 205] width 47 height 22
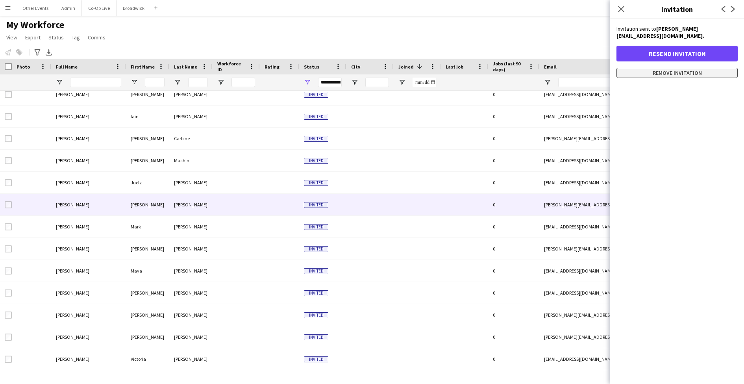
click at [622, 70] on button "Remove invitation" at bounding box center [677, 73] width 121 height 10
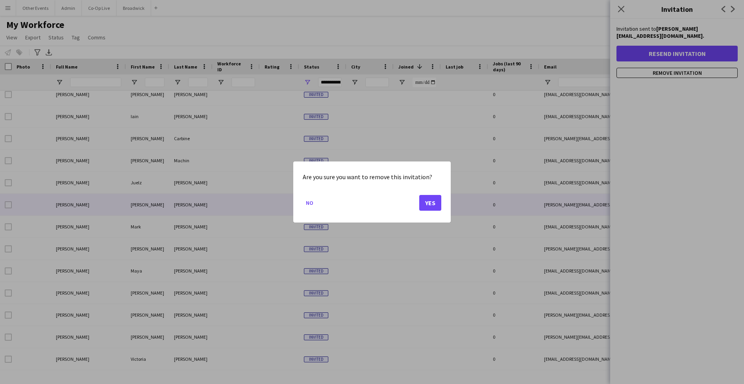
click at [431, 207] on button "Yes" at bounding box center [430, 203] width 22 height 16
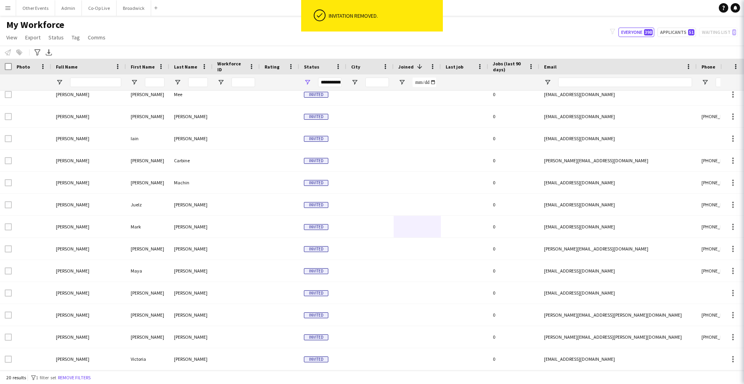
scroll to position [161, 0]
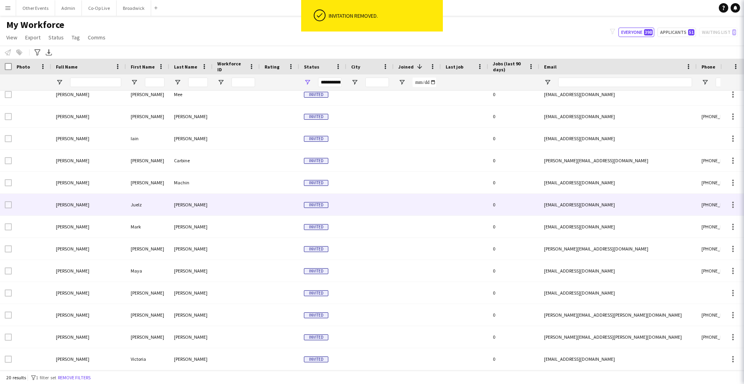
click at [431, 207] on div at bounding box center [417, 205] width 47 height 22
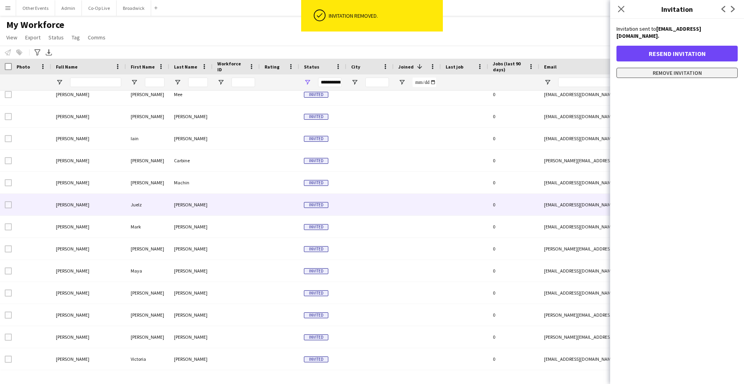
click at [653, 69] on button "Remove invitation" at bounding box center [677, 73] width 121 height 10
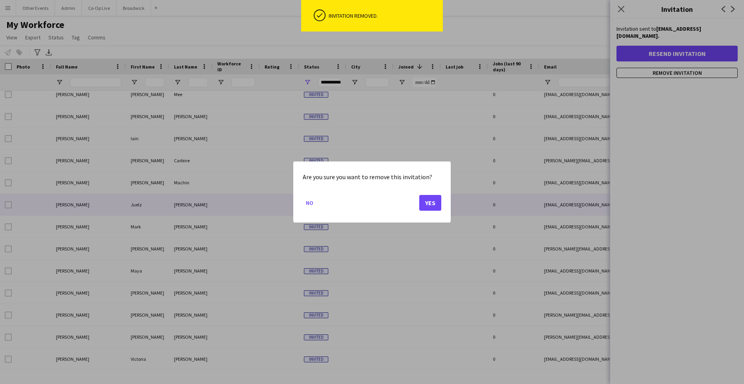
click at [433, 200] on button "Yes" at bounding box center [430, 203] width 22 height 16
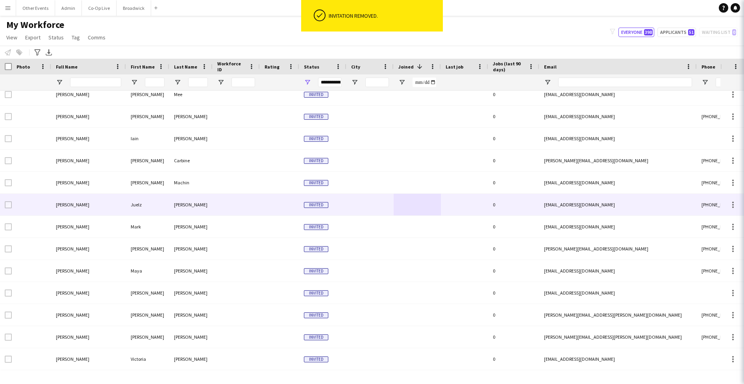
scroll to position [139, 0]
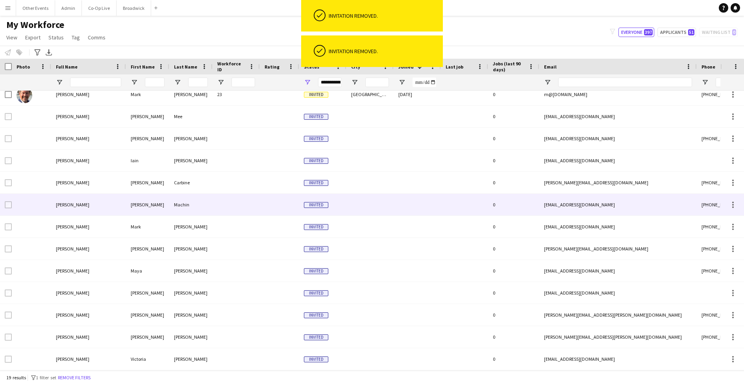
click at [433, 200] on div at bounding box center [417, 205] width 47 height 22
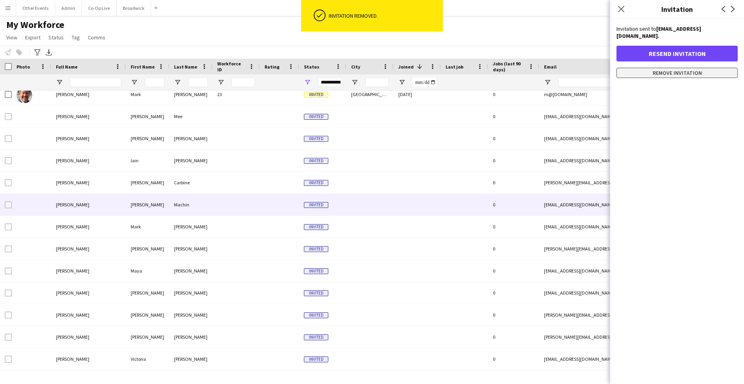
click at [652, 70] on button "Remove invitation" at bounding box center [677, 73] width 121 height 10
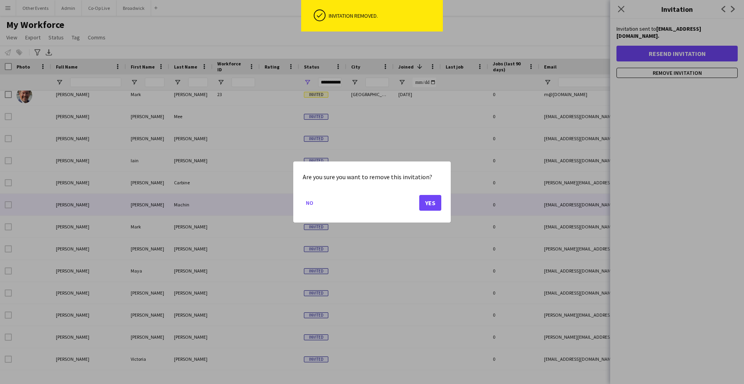
click at [430, 202] on button "Yes" at bounding box center [430, 203] width 22 height 16
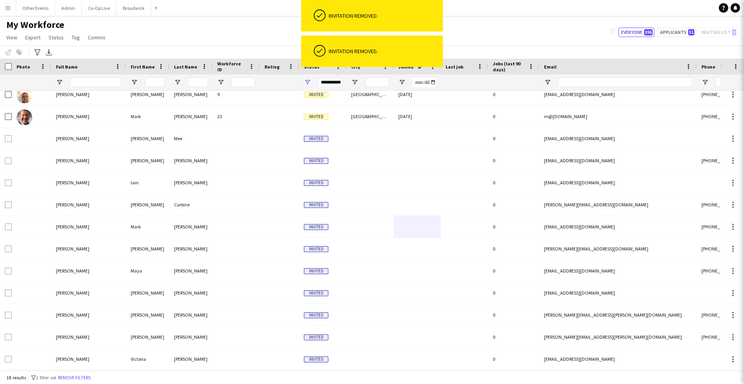
scroll to position [117, 0]
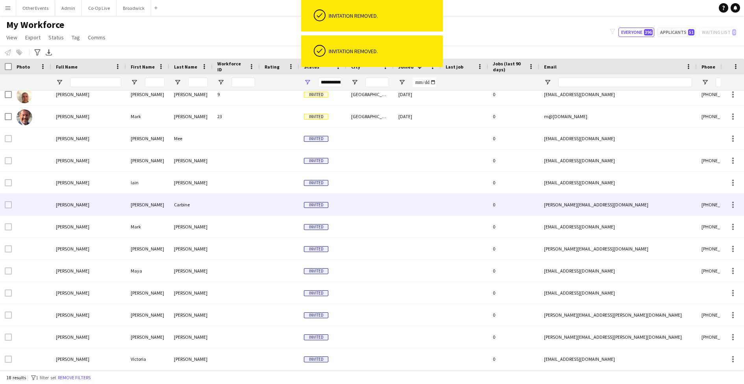
click at [430, 202] on div at bounding box center [417, 205] width 47 height 22
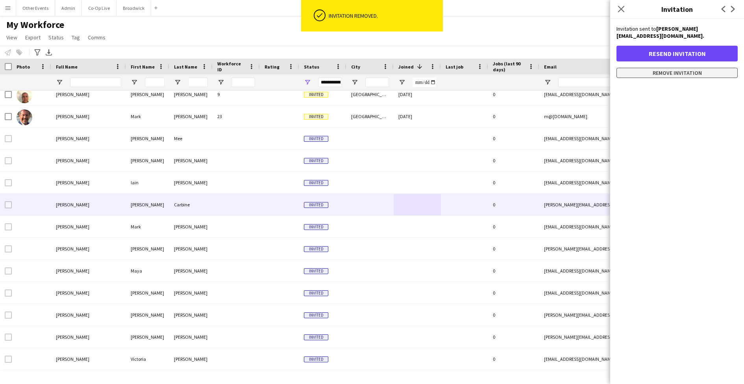
click at [669, 68] on button "Remove invitation" at bounding box center [677, 73] width 121 height 10
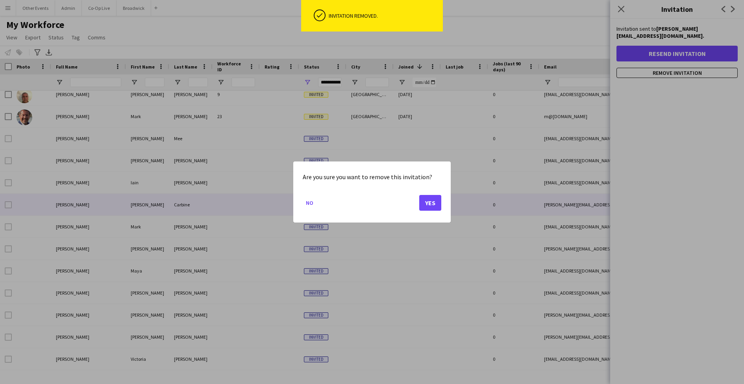
click at [437, 208] on button "Yes" at bounding box center [430, 203] width 22 height 16
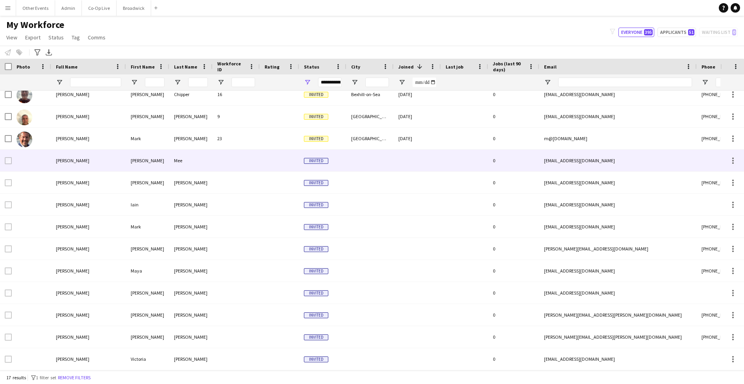
click at [120, 164] on div "[PERSON_NAME]" at bounding box center [88, 161] width 75 height 22
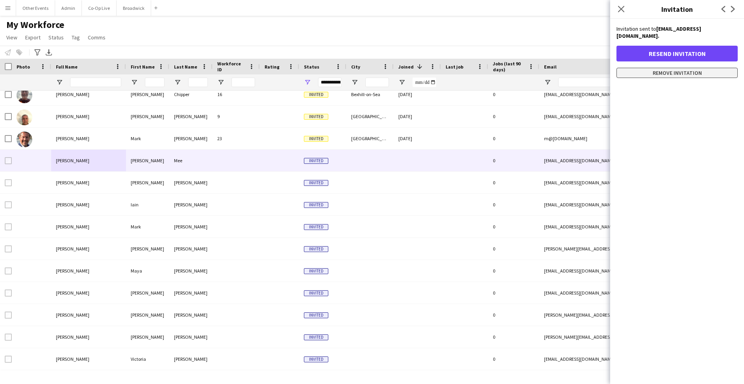
click at [639, 68] on button "Remove invitation" at bounding box center [677, 73] width 121 height 10
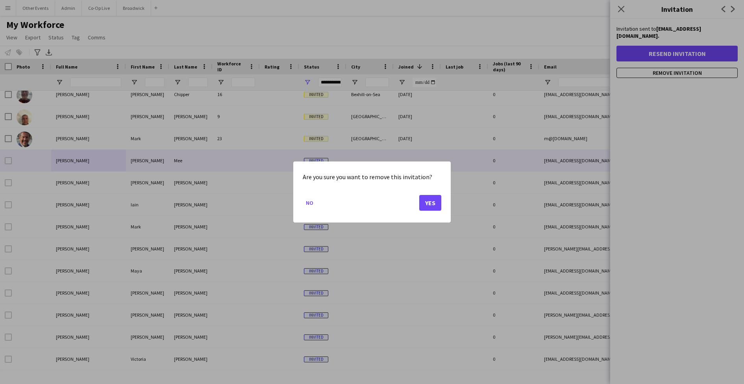
click at [436, 202] on button "Yes" at bounding box center [430, 203] width 22 height 16
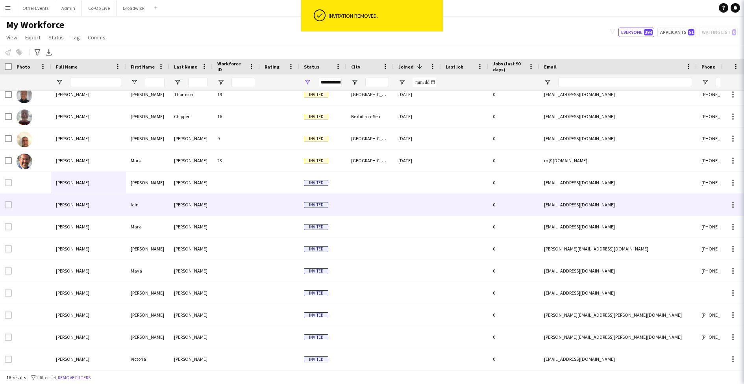
scroll to position [73, 0]
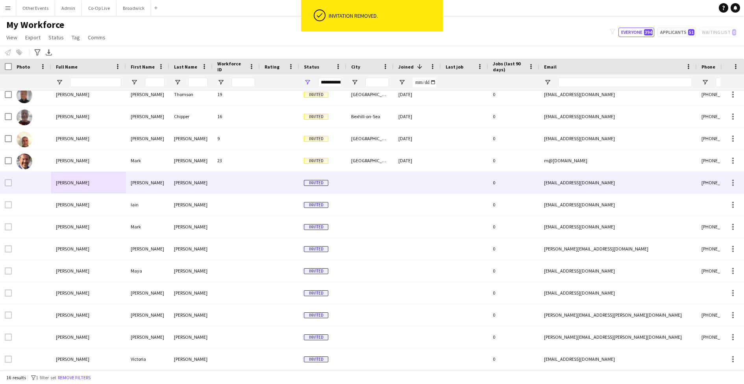
click at [421, 185] on div at bounding box center [417, 183] width 47 height 22
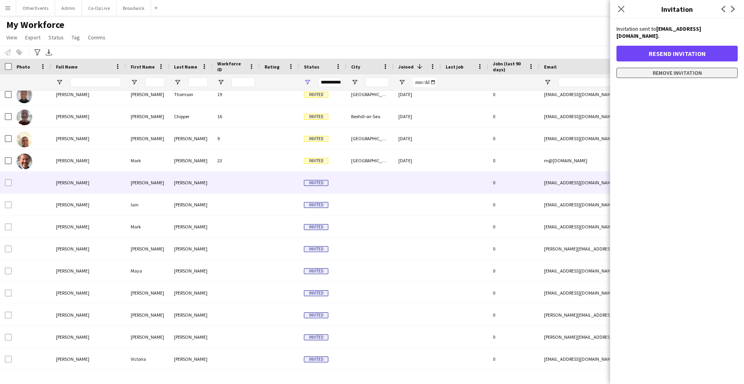
click at [669, 68] on button "Remove invitation" at bounding box center [677, 73] width 121 height 10
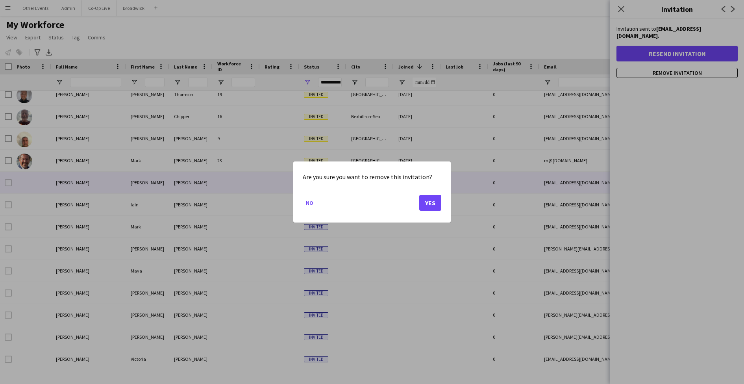
click at [436, 206] on button "Yes" at bounding box center [430, 203] width 22 height 16
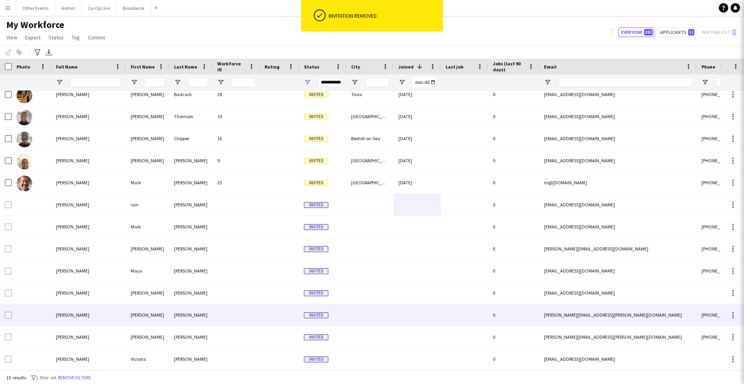
scroll to position [51, 0]
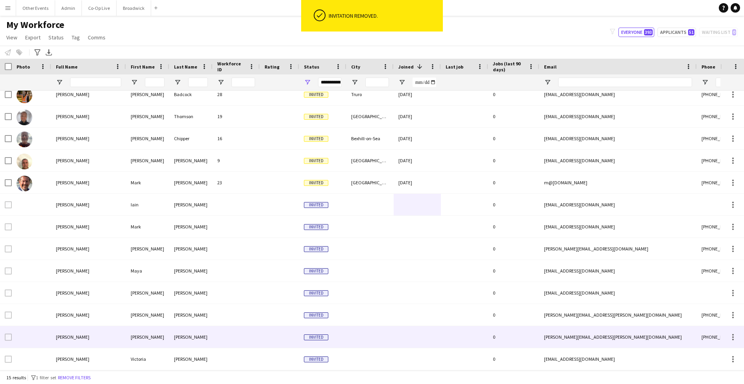
click at [398, 343] on div at bounding box center [417, 337] width 47 height 22
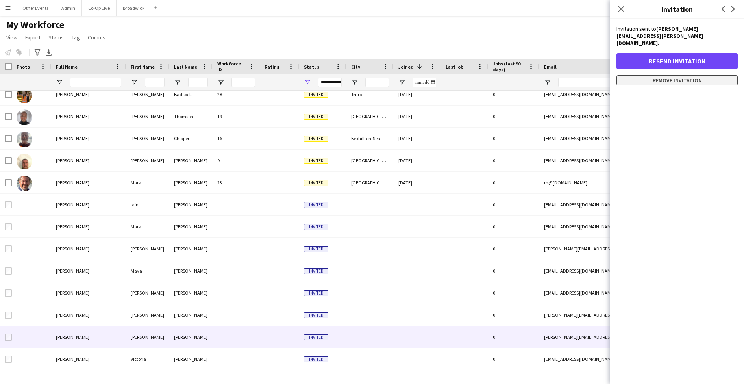
click at [693, 75] on button "Remove invitation" at bounding box center [677, 80] width 121 height 10
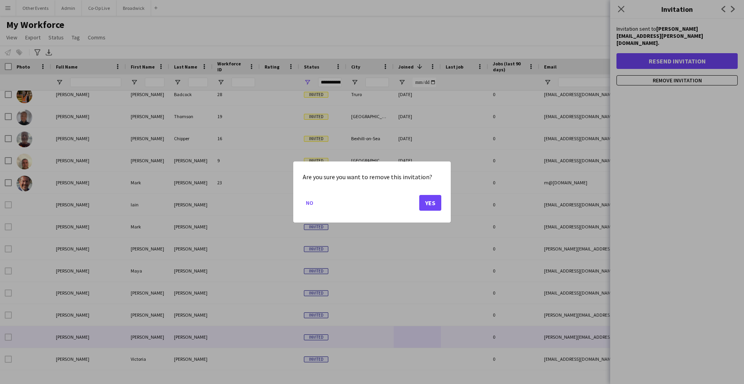
click at [427, 203] on button "Yes" at bounding box center [430, 203] width 22 height 16
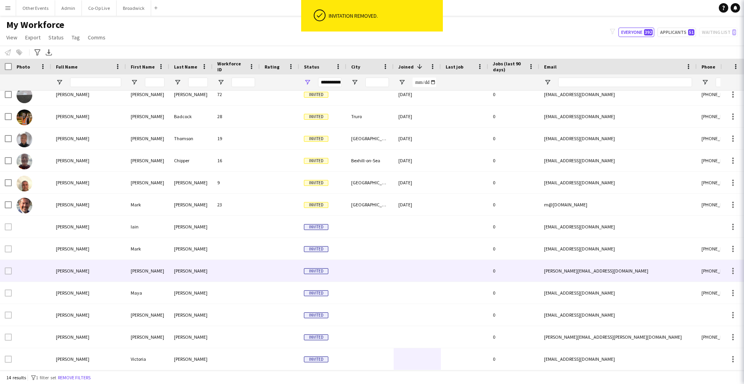
scroll to position [29, 0]
click at [401, 274] on div at bounding box center [417, 271] width 47 height 22
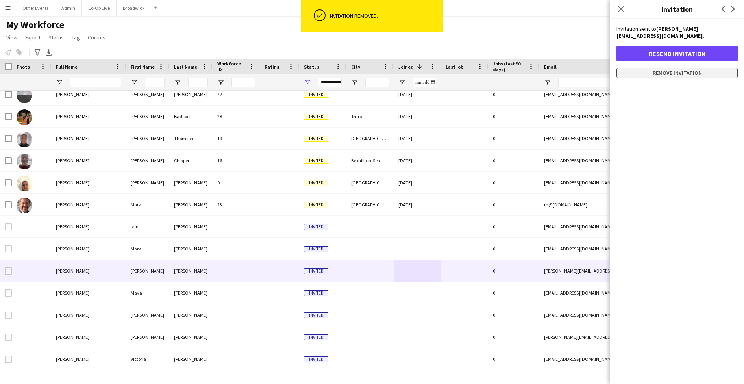
click at [673, 69] on button "Remove invitation" at bounding box center [677, 73] width 121 height 10
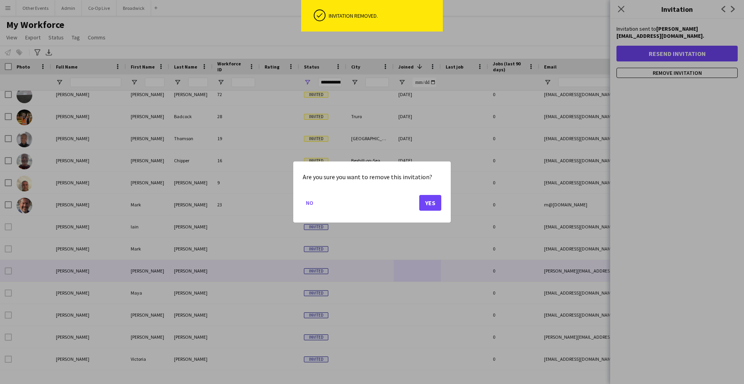
click at [423, 199] on button "Yes" at bounding box center [430, 203] width 22 height 16
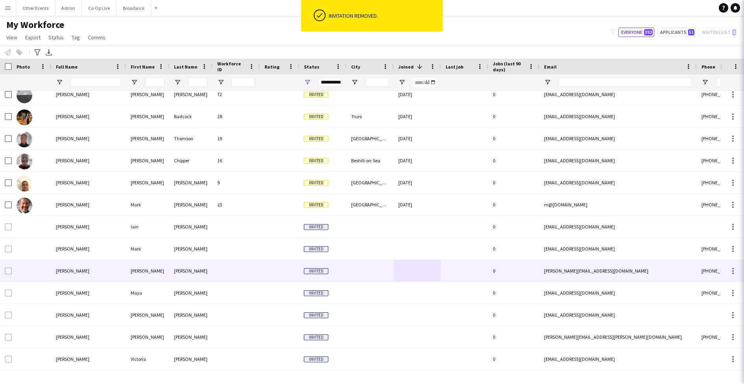
scroll to position [7, 0]
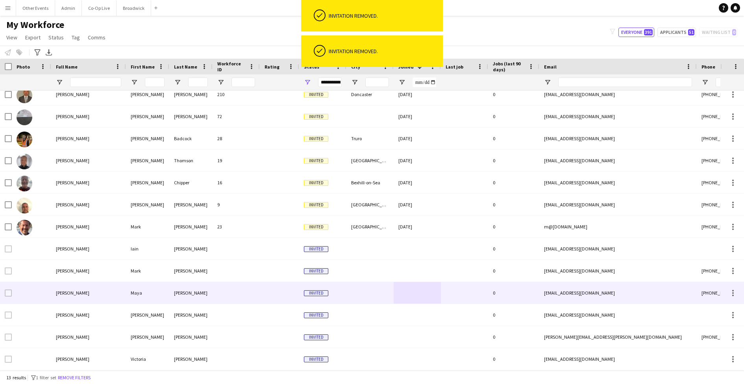
click at [432, 292] on div at bounding box center [417, 293] width 47 height 22
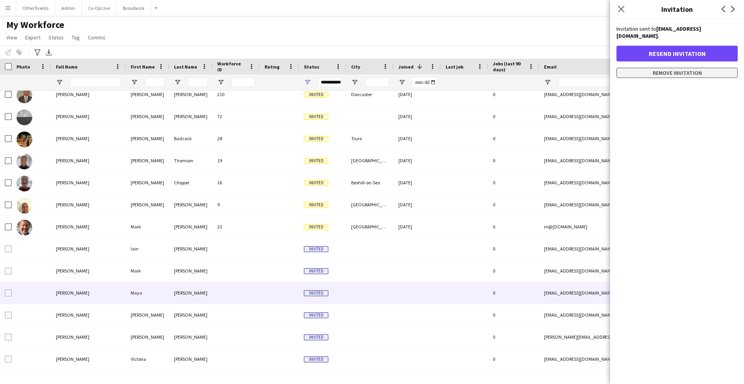
click at [679, 68] on button "Remove invitation" at bounding box center [677, 73] width 121 height 10
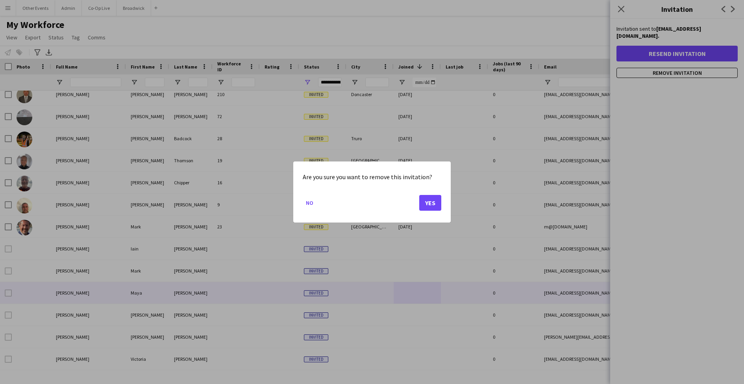
click at [426, 202] on button "Yes" at bounding box center [430, 203] width 22 height 16
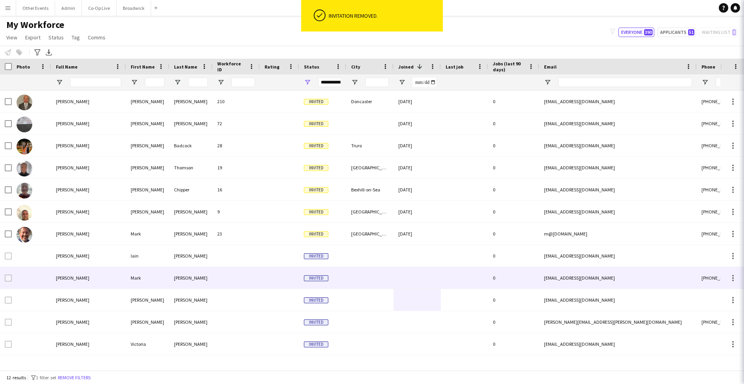
scroll to position [0, 0]
click at [414, 287] on div at bounding box center [417, 278] width 47 height 22
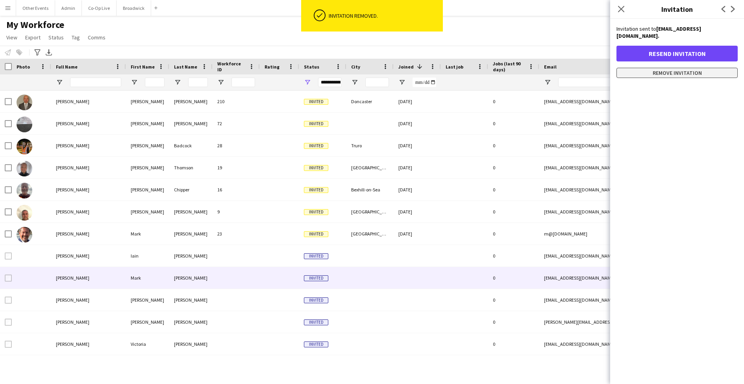
click at [688, 68] on button "Remove invitation" at bounding box center [677, 73] width 121 height 10
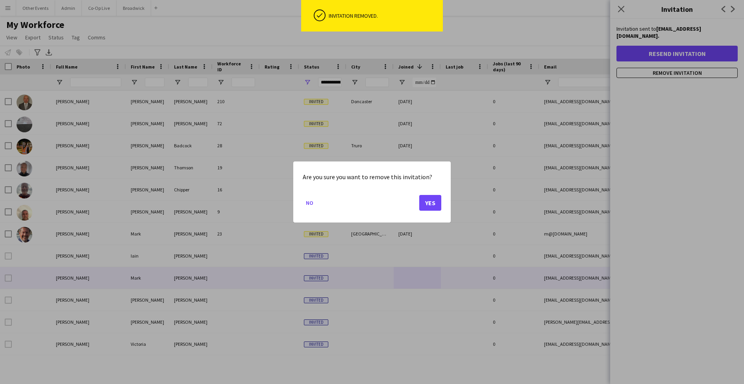
click at [433, 203] on button "Yes" at bounding box center [430, 203] width 22 height 16
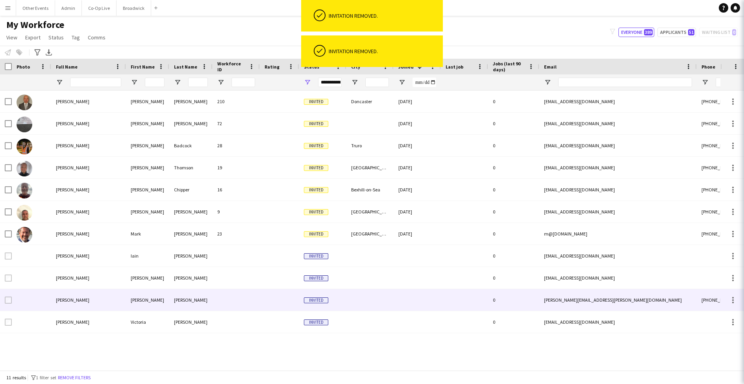
click at [366, 305] on div at bounding box center [370, 300] width 47 height 22
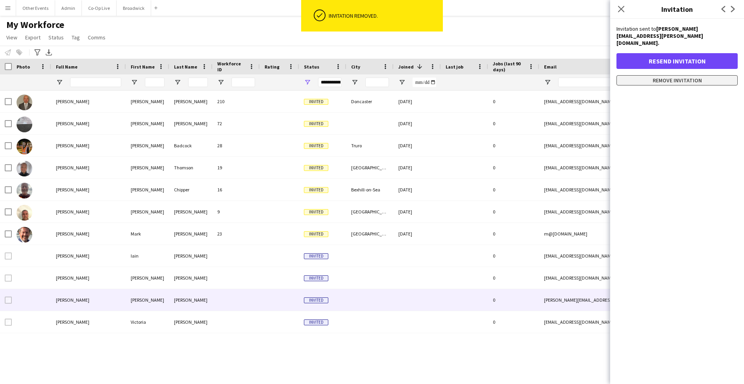
click at [645, 75] on button "Remove invitation" at bounding box center [677, 80] width 121 height 10
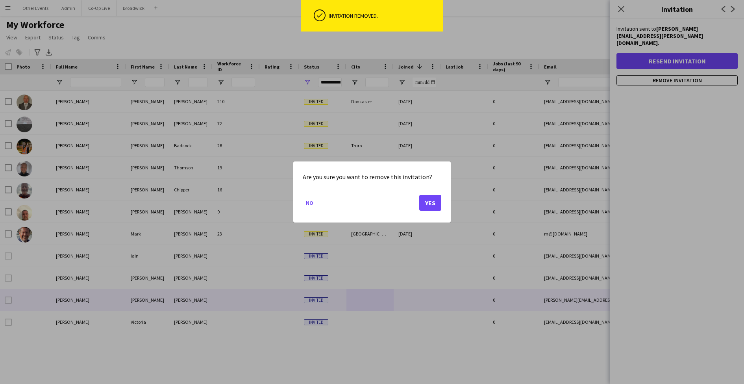
click at [427, 204] on button "Yes" at bounding box center [430, 203] width 22 height 16
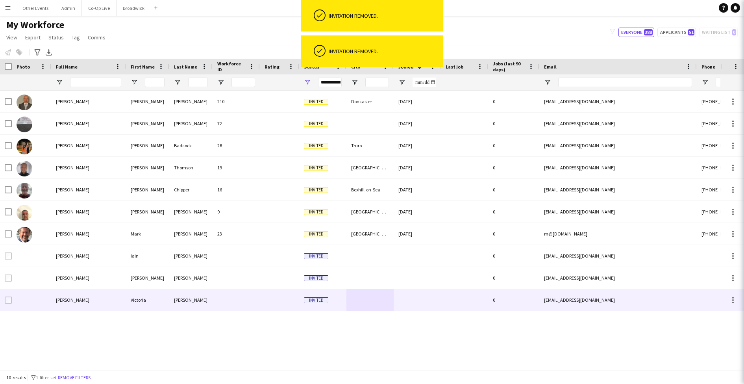
click at [409, 299] on div at bounding box center [417, 300] width 47 height 22
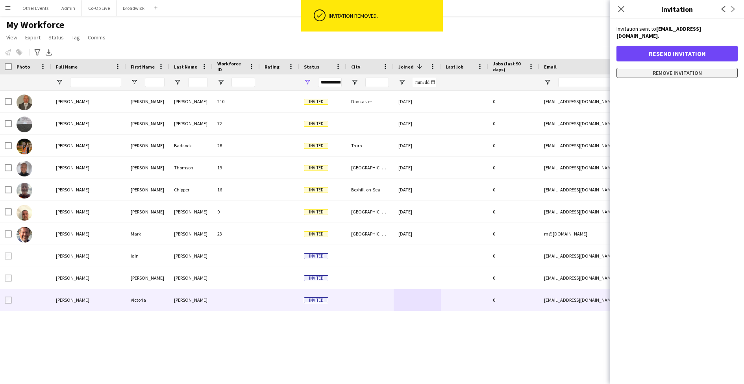
click at [690, 68] on button "Remove invitation" at bounding box center [677, 73] width 121 height 10
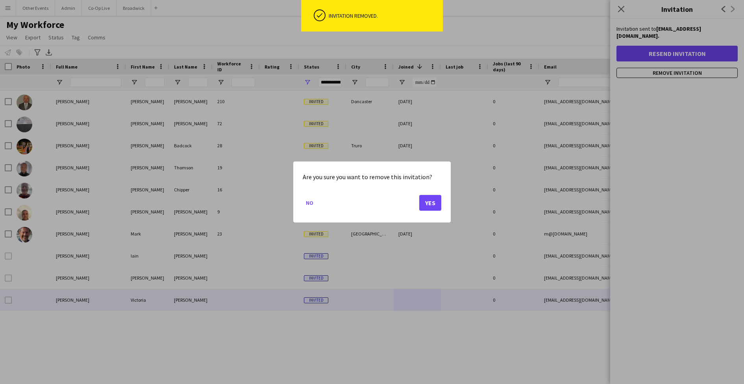
click at [440, 206] on button "Yes" at bounding box center [430, 203] width 22 height 16
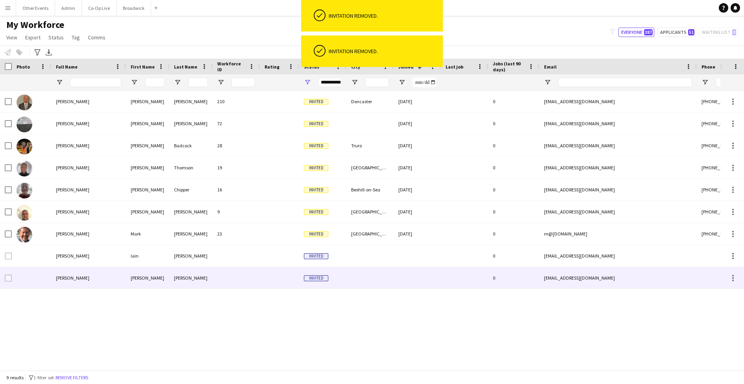
click at [407, 274] on div at bounding box center [417, 278] width 47 height 22
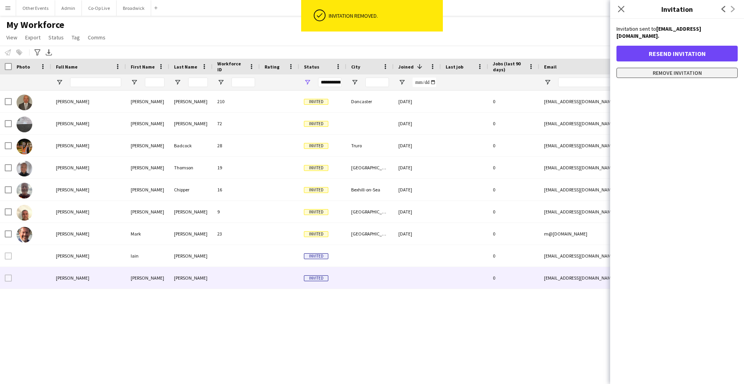
click at [673, 68] on button "Remove invitation" at bounding box center [677, 73] width 121 height 10
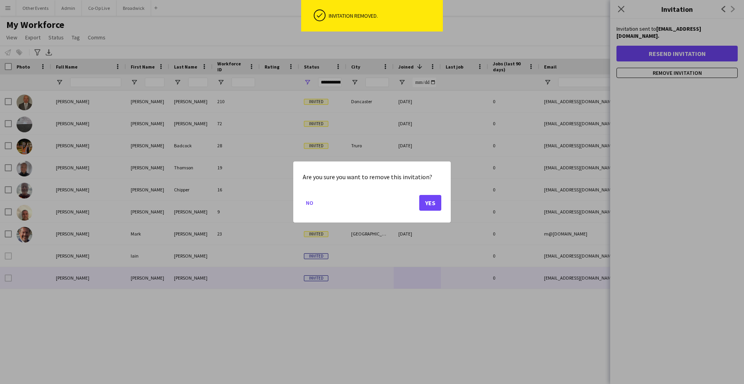
click at [430, 200] on button "Yes" at bounding box center [430, 203] width 22 height 16
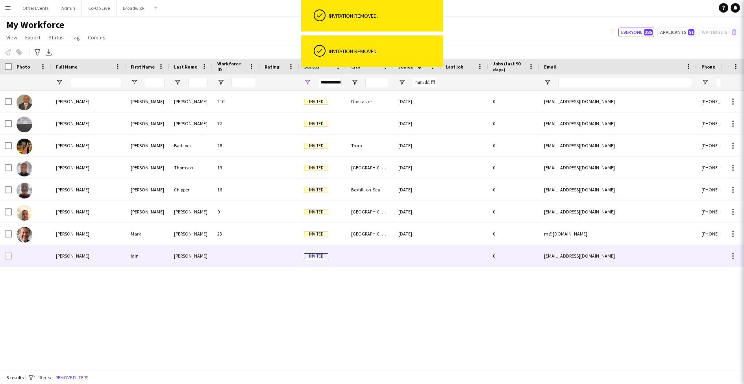
click at [389, 258] on div at bounding box center [370, 256] width 47 height 22
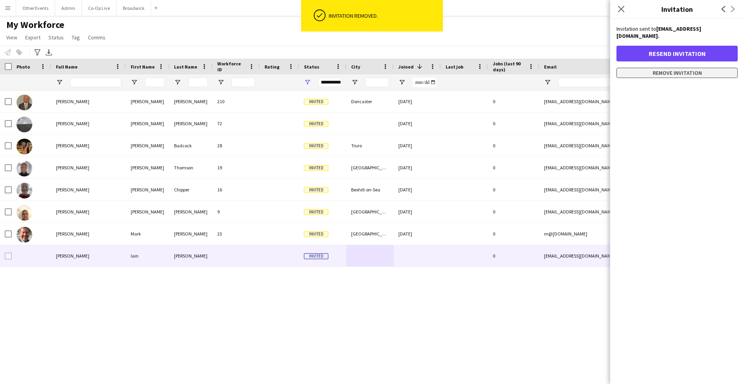
click at [641, 68] on button "Remove invitation" at bounding box center [677, 73] width 121 height 10
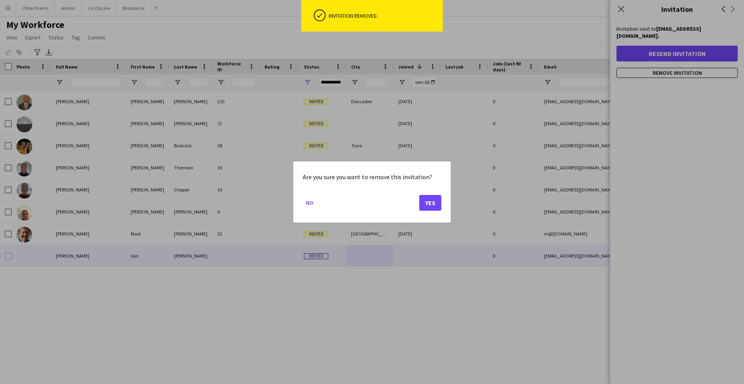
click at [421, 205] on button "Yes" at bounding box center [430, 203] width 22 height 16
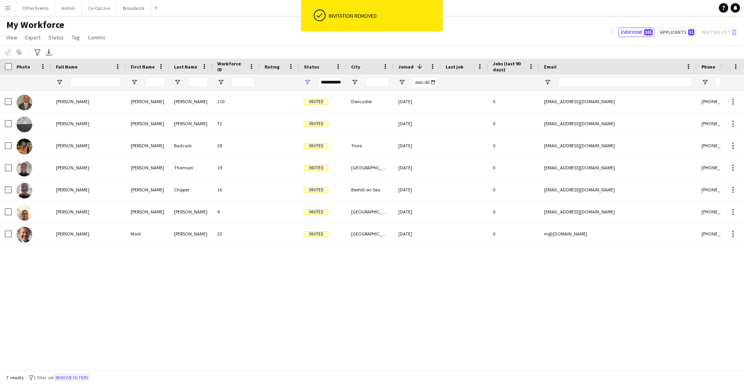
click at [81, 374] on button "Remove filters" at bounding box center [72, 377] width 36 height 9
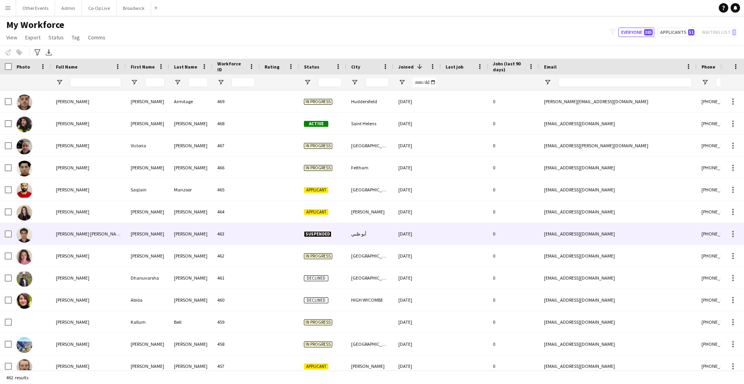
click at [278, 234] on div at bounding box center [279, 234] width 39 height 22
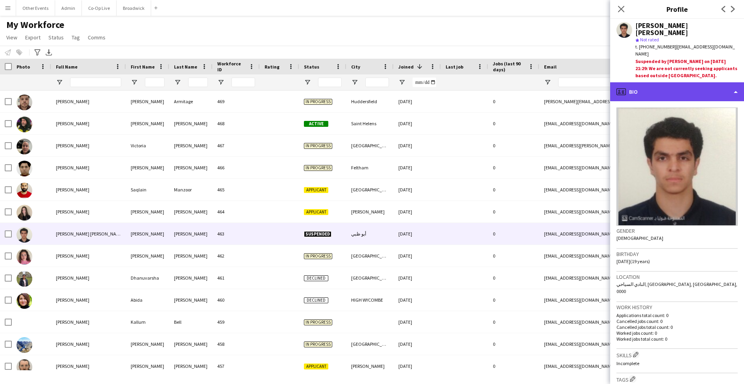
click at [720, 82] on div "profile Bio" at bounding box center [677, 91] width 134 height 19
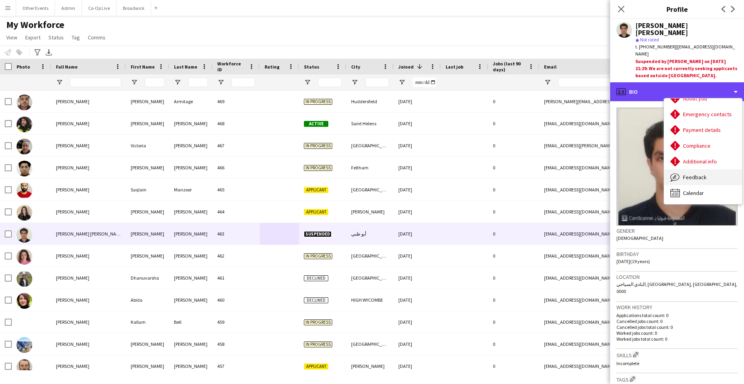
scroll to position [58, 0]
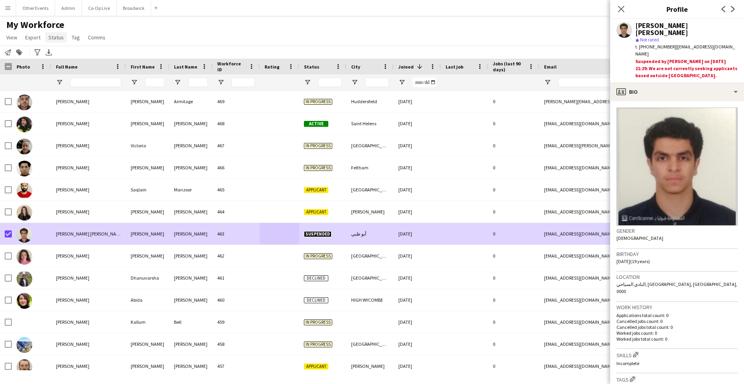
click at [52, 39] on span "Status" at bounding box center [55, 37] width 15 height 7
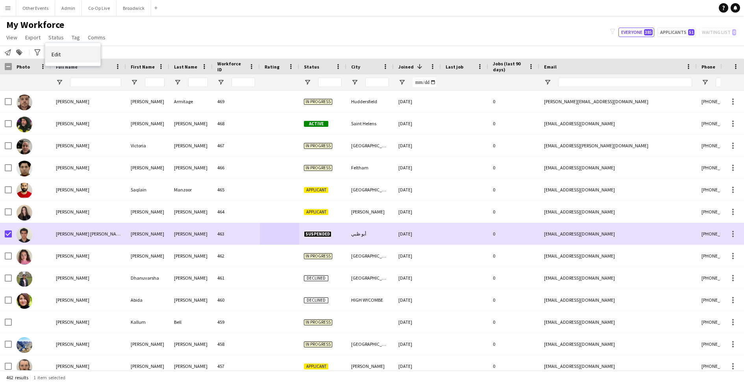
click at [60, 55] on span "Edit" at bounding box center [56, 54] width 9 height 7
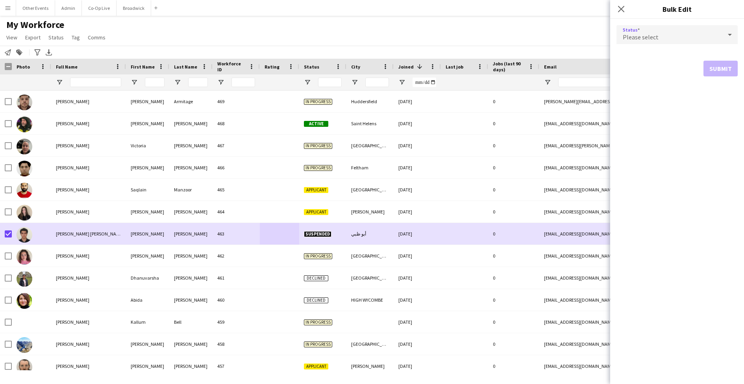
click at [705, 34] on div "Please select" at bounding box center [670, 34] width 106 height 19
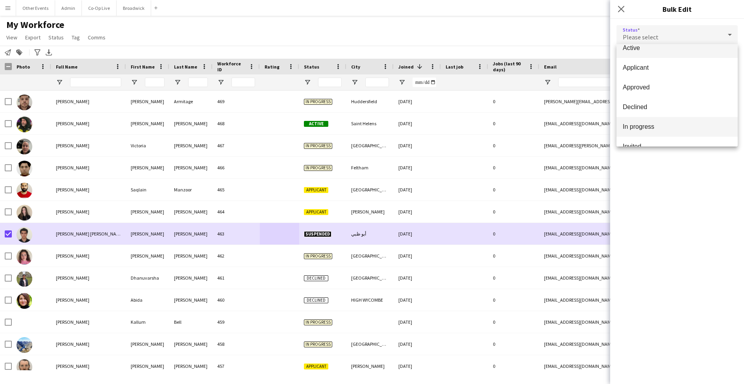
scroll to position [9, 0]
click at [665, 102] on mat-option "Declined" at bounding box center [677, 107] width 121 height 20
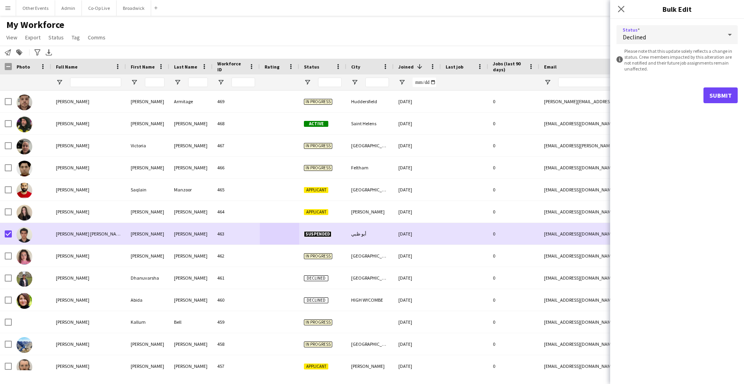
click at [727, 94] on button "Submit" at bounding box center [721, 95] width 34 height 16
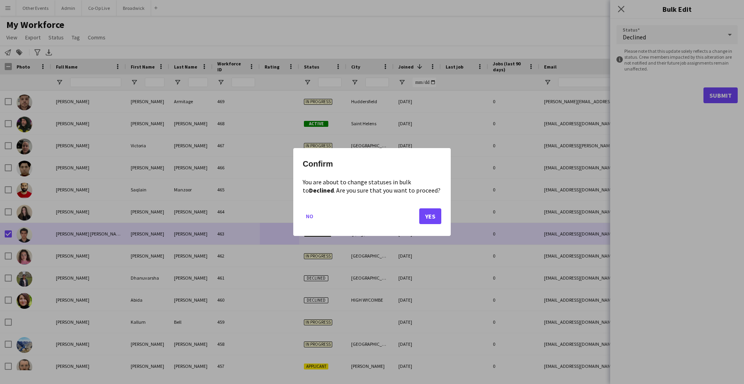
click at [429, 217] on button "Yes" at bounding box center [430, 216] width 22 height 16
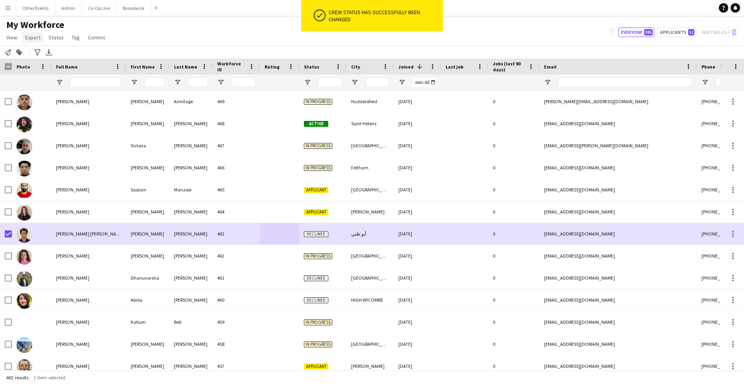
click at [28, 40] on span "Export" at bounding box center [32, 37] width 15 height 7
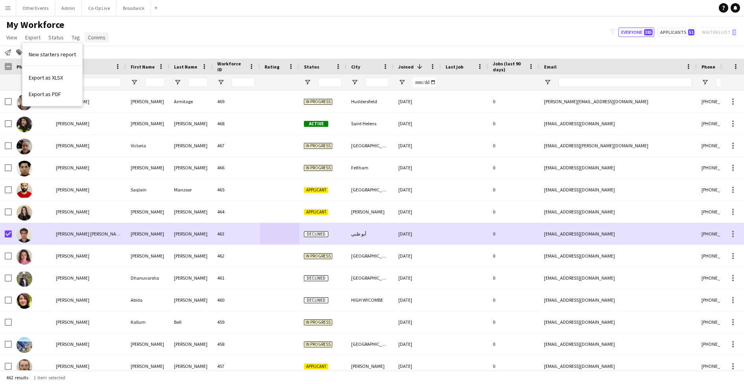
click at [89, 35] on span "Comms" at bounding box center [97, 37] width 18 height 7
click at [76, 37] on span "Tag" at bounding box center [76, 37] width 8 height 7
click at [54, 37] on span "Status" at bounding box center [55, 37] width 15 height 7
click at [80, 51] on link "Edit" at bounding box center [72, 54] width 55 height 17
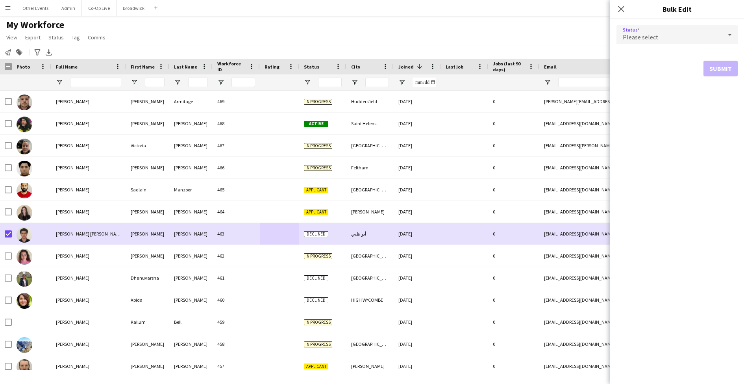
click at [675, 39] on div "Please select" at bounding box center [670, 34] width 106 height 19
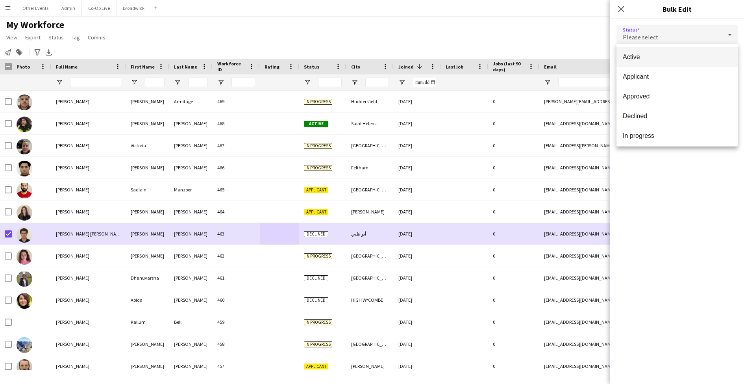
scroll to position [0, 0]
click at [619, 11] on div at bounding box center [372, 192] width 744 height 384
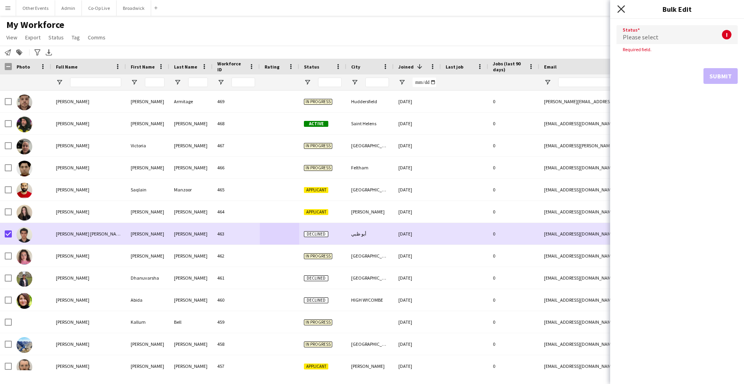
click at [620, 11] on icon "Close pop-in" at bounding box center [621, 8] width 7 height 7
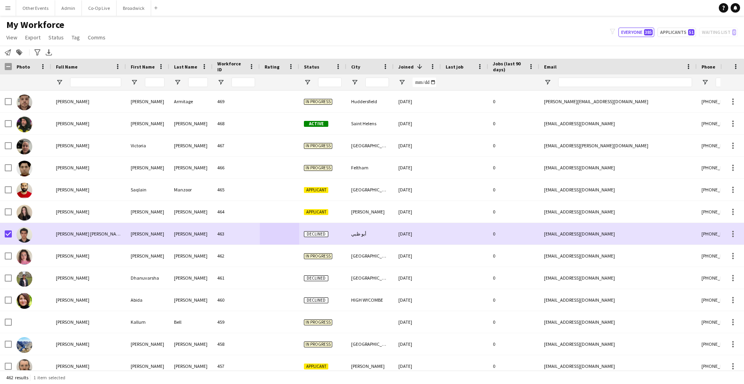
click at [410, 68] on span "Joined" at bounding box center [406, 67] width 15 height 6
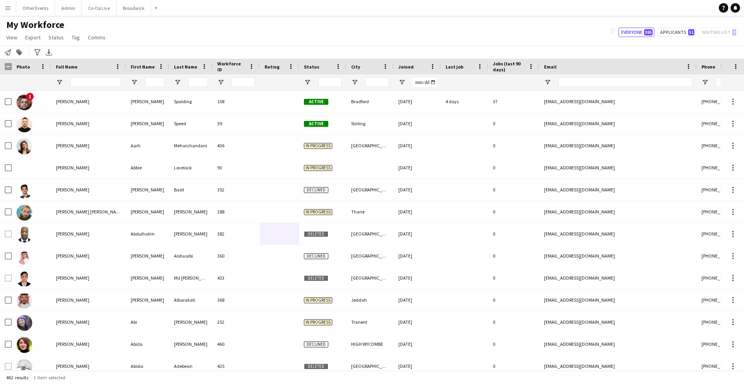
click at [410, 68] on span "Joined" at bounding box center [406, 67] width 15 height 6
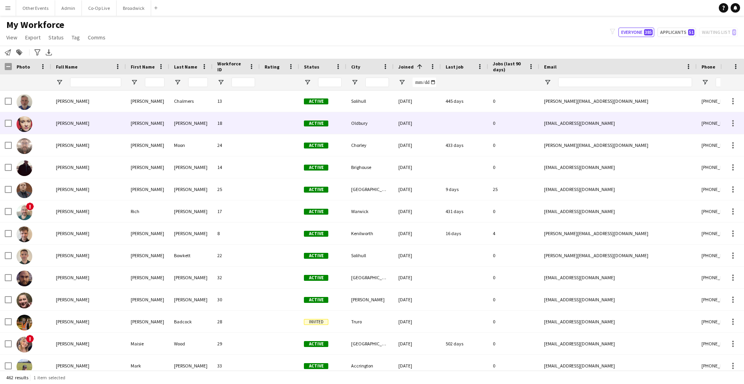
scroll to position [402, 0]
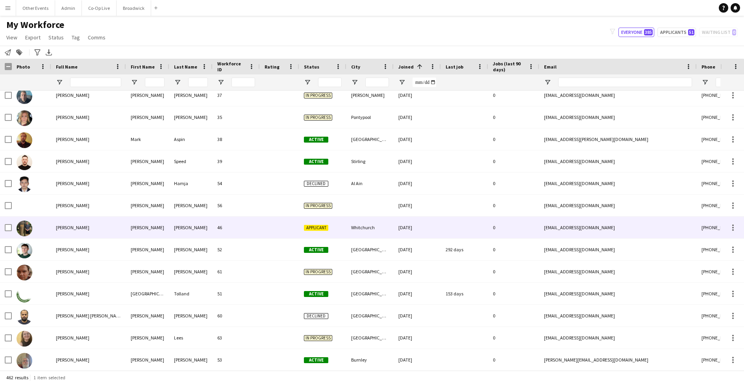
click at [112, 229] on div "[PERSON_NAME]" at bounding box center [88, 228] width 75 height 22
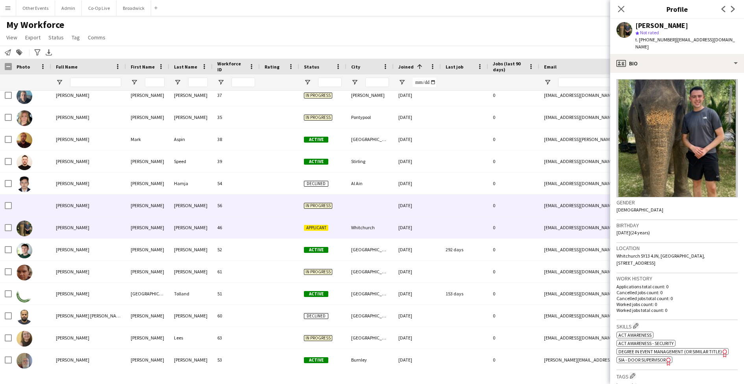
click at [107, 208] on div "[PERSON_NAME]" at bounding box center [88, 206] width 75 height 22
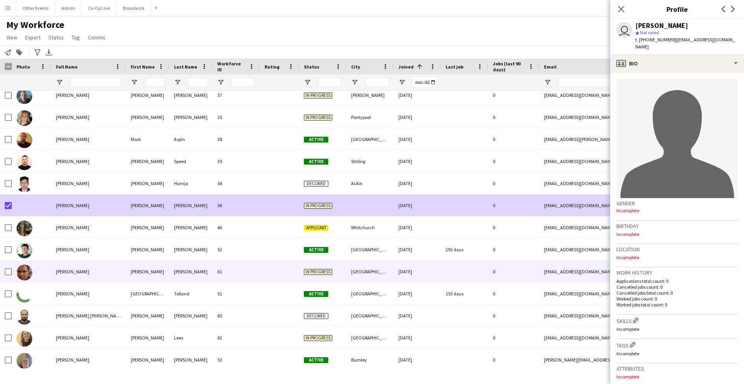
click at [56, 275] on div "[PERSON_NAME]" at bounding box center [88, 272] width 75 height 22
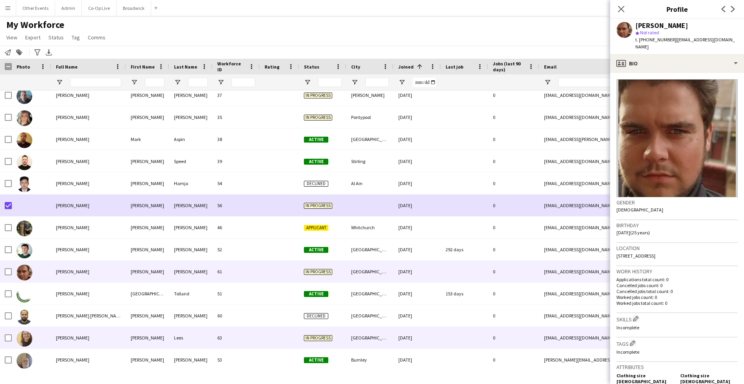
click at [66, 339] on span "[PERSON_NAME]" at bounding box center [72, 338] width 33 height 6
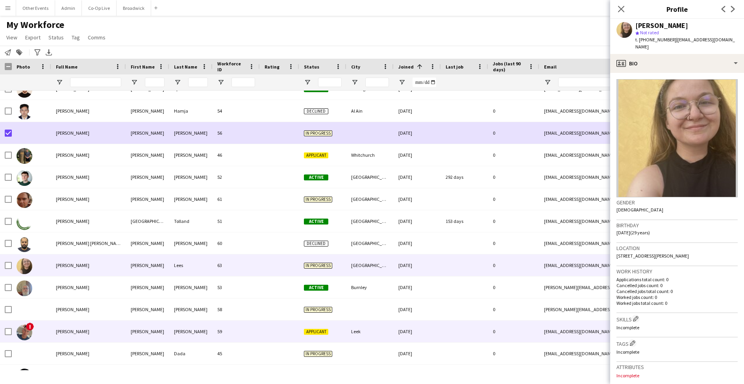
click at [79, 339] on div "[PERSON_NAME]" at bounding box center [88, 332] width 75 height 22
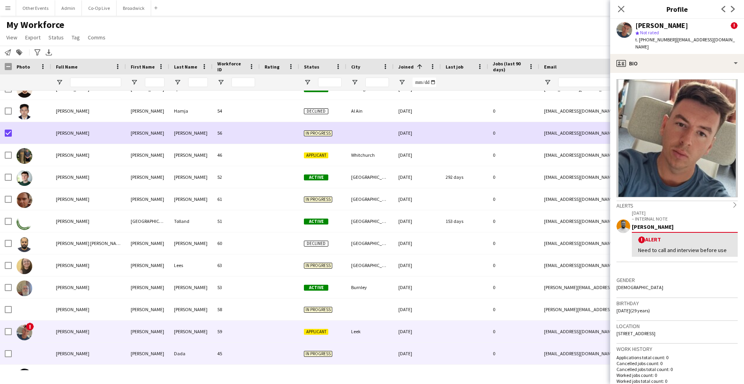
click at [82, 354] on div "[PERSON_NAME]" at bounding box center [88, 354] width 75 height 22
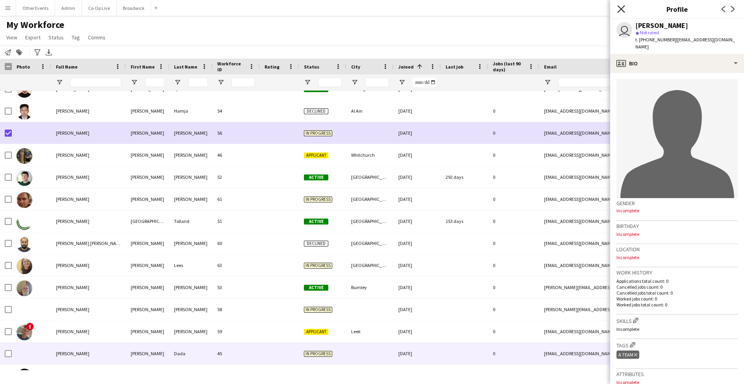
click at [621, 9] on icon at bounding box center [621, 8] width 7 height 7
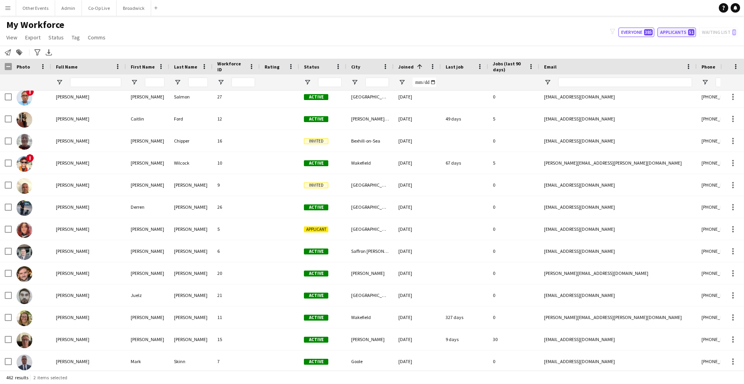
click at [682, 37] on button "Applicants 51" at bounding box center [677, 32] width 39 height 9
type input "**********"
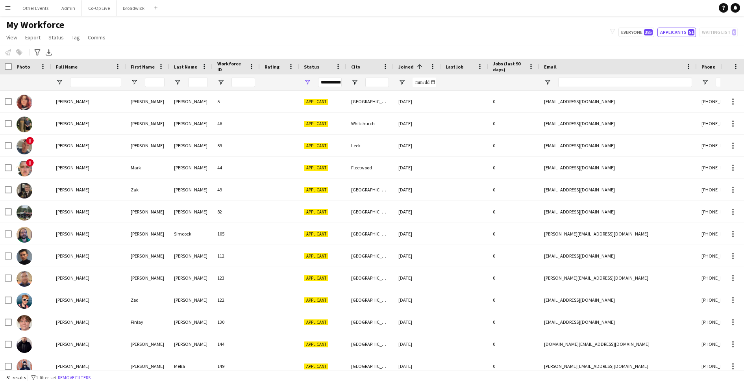
click at [416, 65] on span at bounding box center [419, 66] width 7 height 7
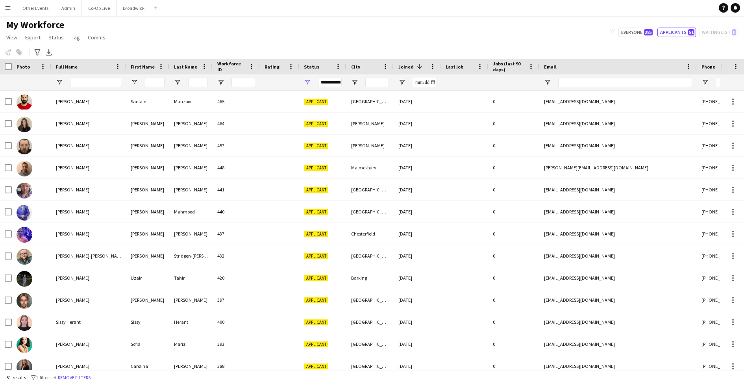
click at [410, 65] on span "Joined" at bounding box center [406, 67] width 15 height 6
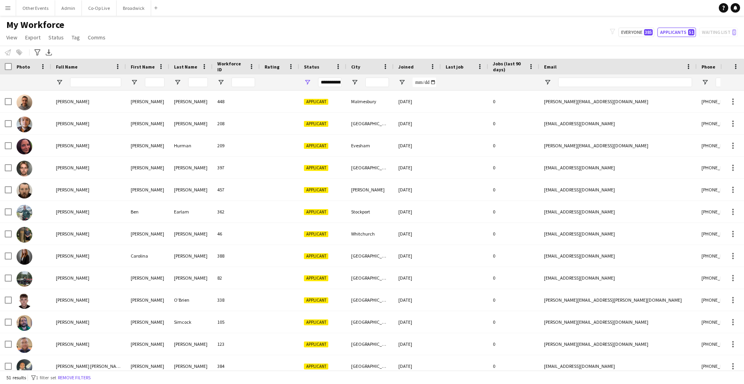
click at [406, 63] on div "Joined" at bounding box center [413, 67] width 28 height 12
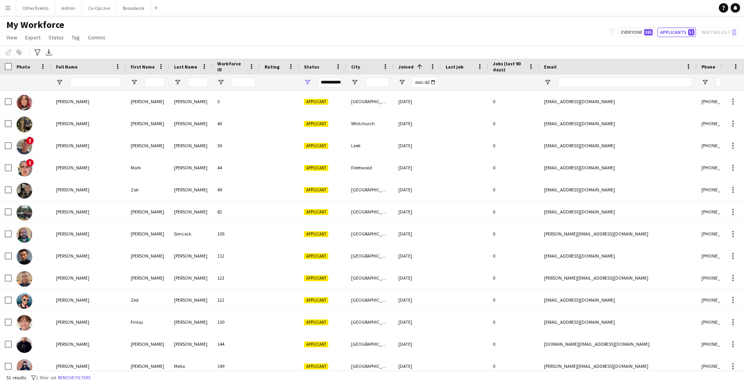
click at [418, 64] on span at bounding box center [419, 66] width 7 height 7
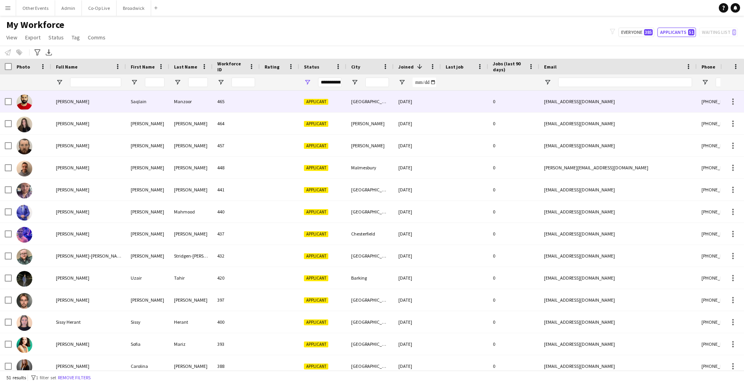
click at [442, 104] on div at bounding box center [464, 102] width 47 height 22
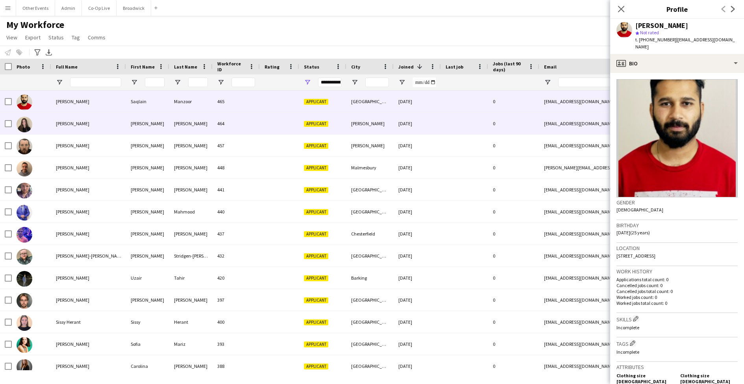
click at [457, 130] on div at bounding box center [464, 124] width 47 height 22
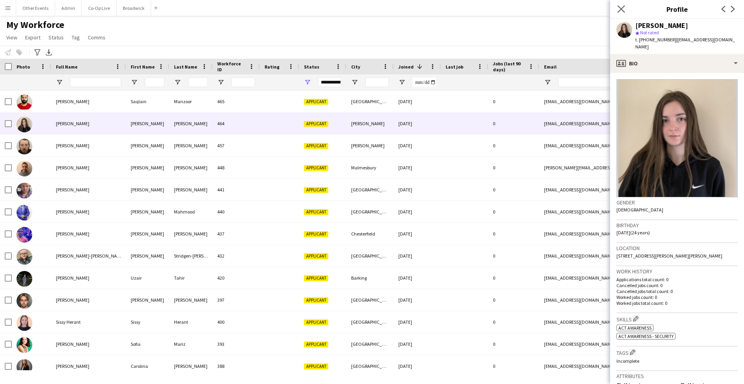
click at [618, 5] on app-icon "Close pop-in" at bounding box center [621, 9] width 11 height 11
